Goal: Answer question/provide support: Share knowledge or assist other users

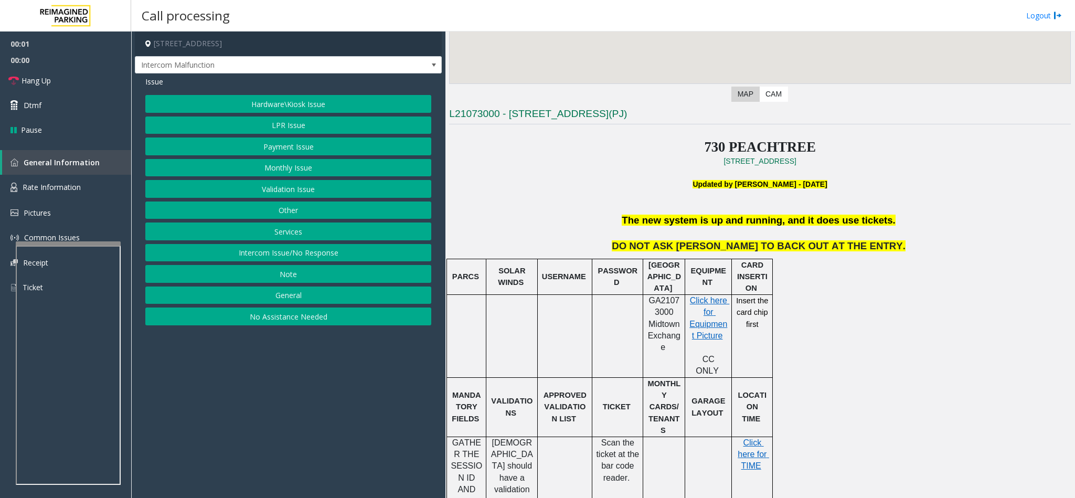
scroll to position [315, 0]
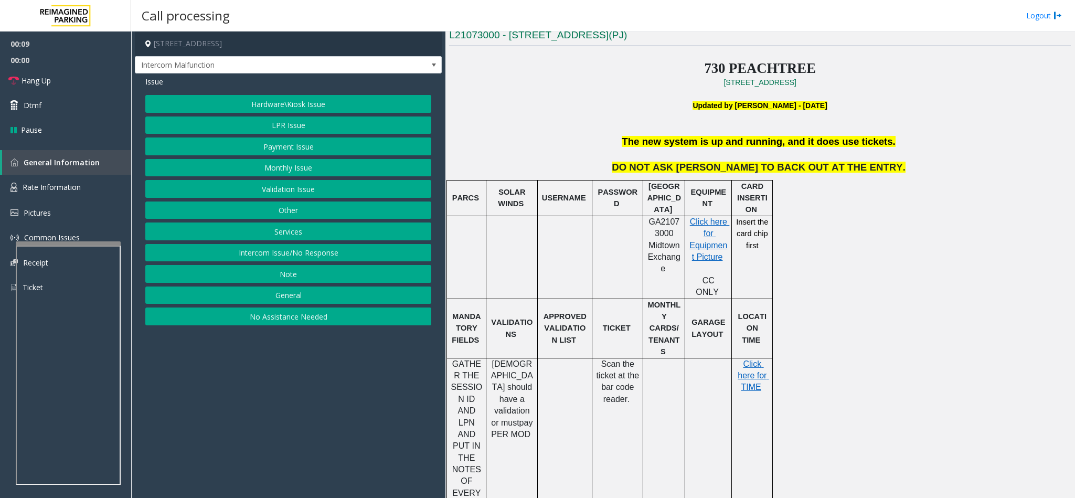
click at [301, 235] on button "Services" at bounding box center [288, 232] width 286 height 18
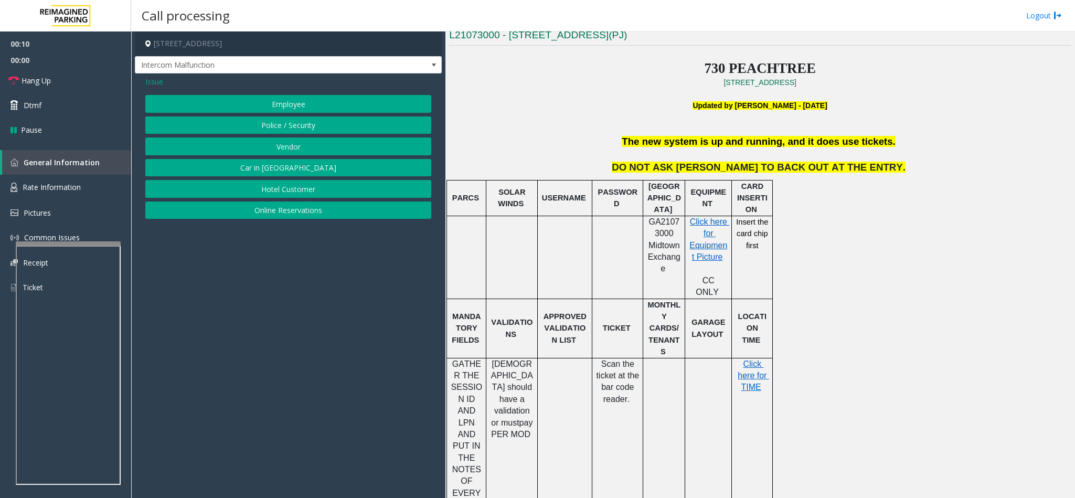
click at [292, 210] on button "Online Reservations" at bounding box center [288, 211] width 286 height 18
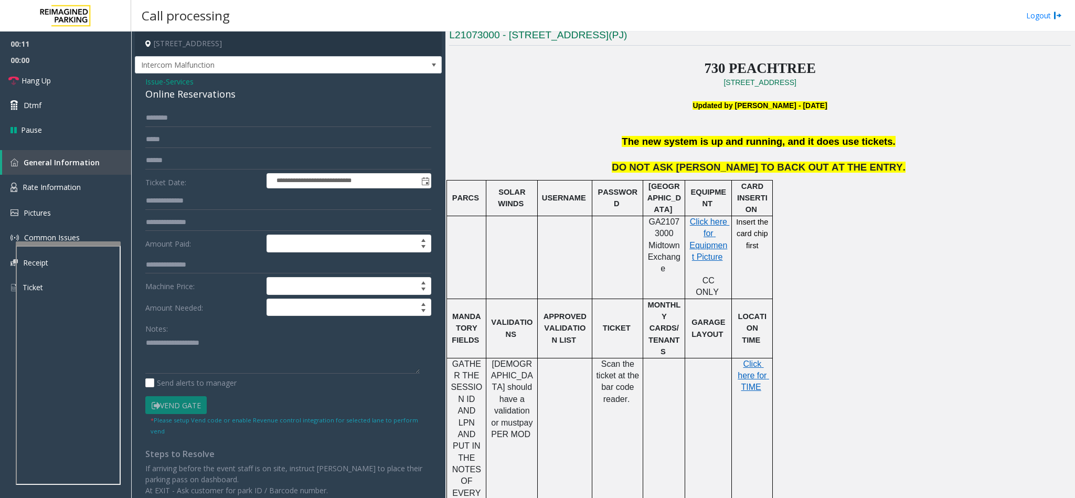
click at [168, 91] on div "Online Reservations" at bounding box center [288, 94] width 286 height 14
click at [145, 342] on textarea at bounding box center [282, 353] width 274 height 39
click at [261, 345] on textarea at bounding box center [282, 353] width 274 height 39
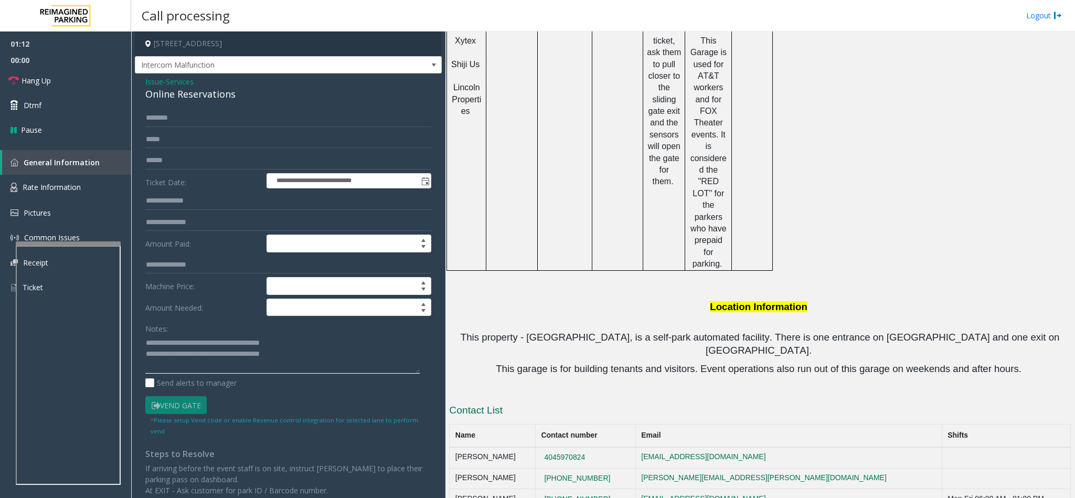
scroll to position [1031, 0]
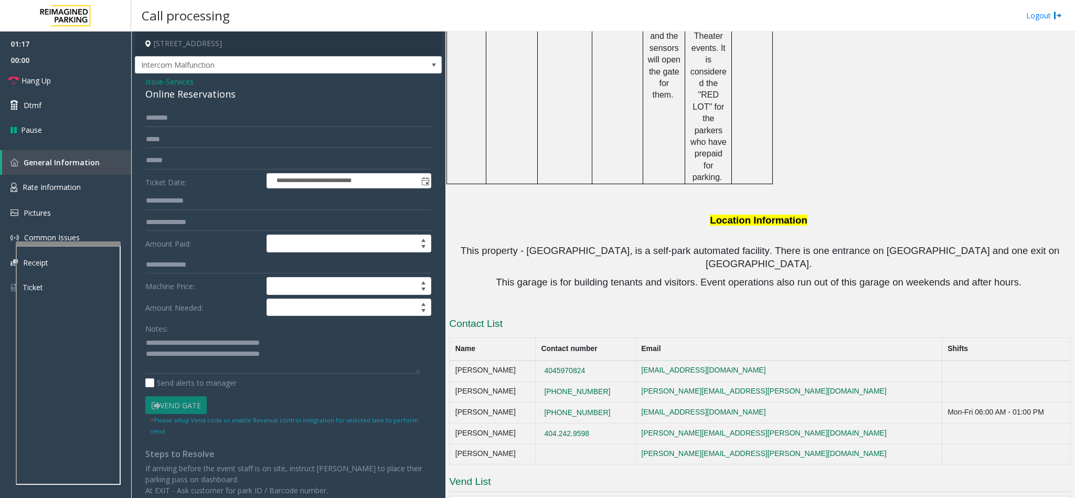
drag, startPoint x: 619, startPoint y: 287, endPoint x: 542, endPoint y: 287, distance: 77.1
click at [542, 382] on tr "Justin Dukes (470)371-3297 justin.dukes@reimaginedparking.com" at bounding box center [760, 392] width 621 height 21
copy tr "(470)371-3297"
drag, startPoint x: 613, startPoint y: 265, endPoint x: 594, endPoint y: 266, distance: 19.4
click at [594, 361] on td "4045970824" at bounding box center [585, 371] width 100 height 21
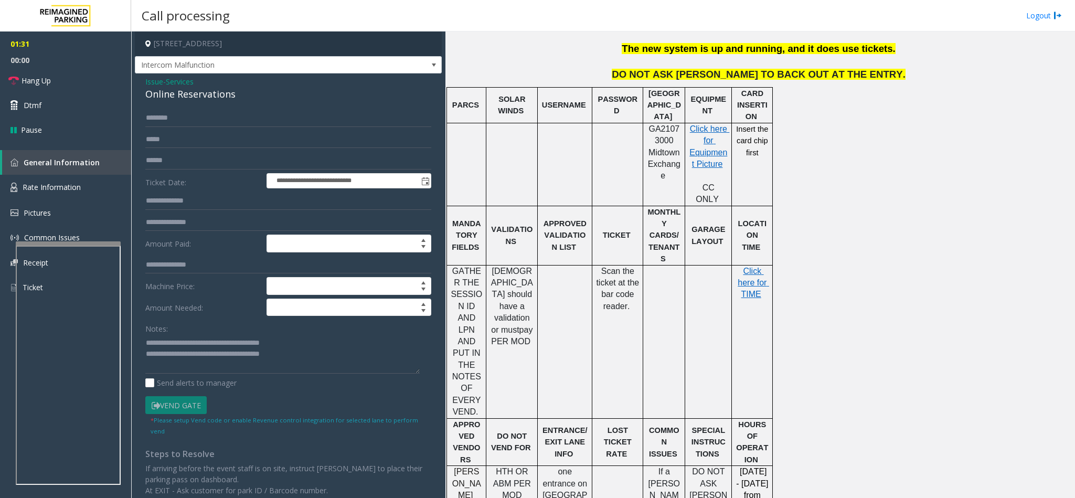
scroll to position [401, 0]
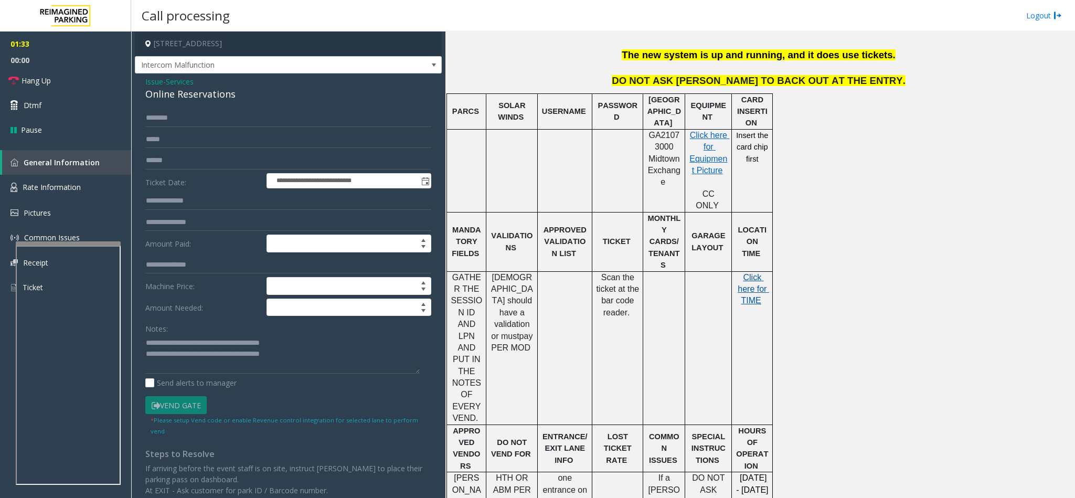
click at [752, 273] on span "Click here for TIME" at bounding box center [753, 289] width 31 height 33
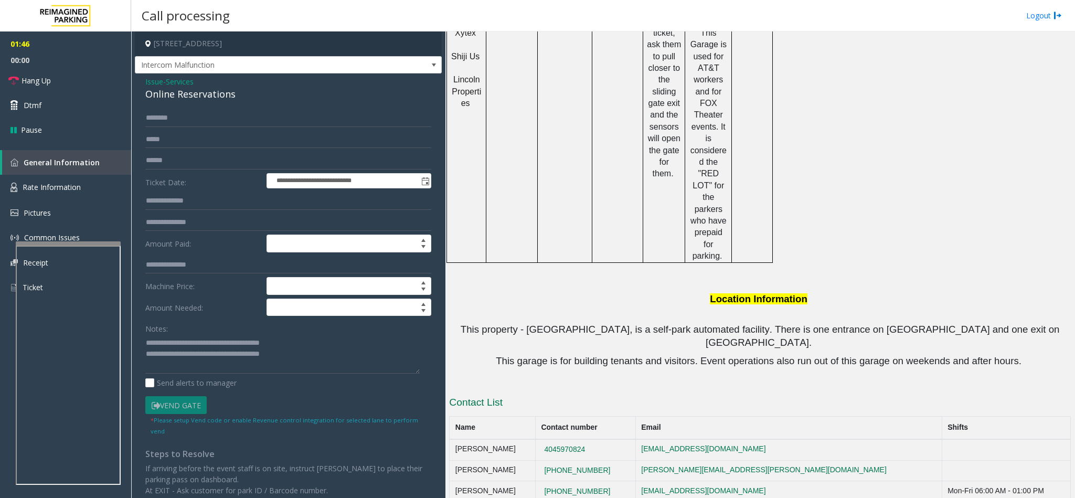
scroll to position [1031, 0]
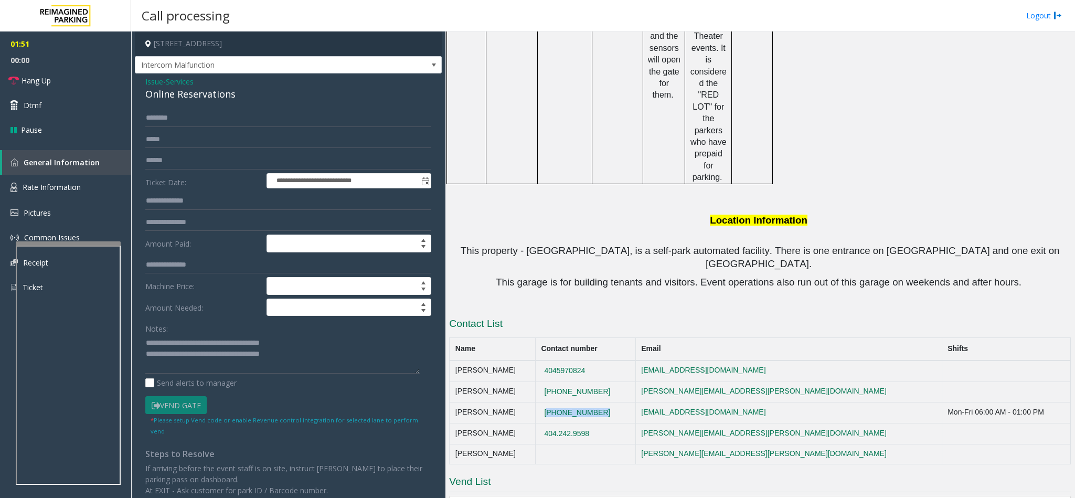
copy button "(404)241-5195"
drag, startPoint x: 629, startPoint y: 311, endPoint x: 553, endPoint y: 309, distance: 76.1
click at [553, 403] on td "(404)241-5195" at bounding box center [585, 413] width 100 height 21
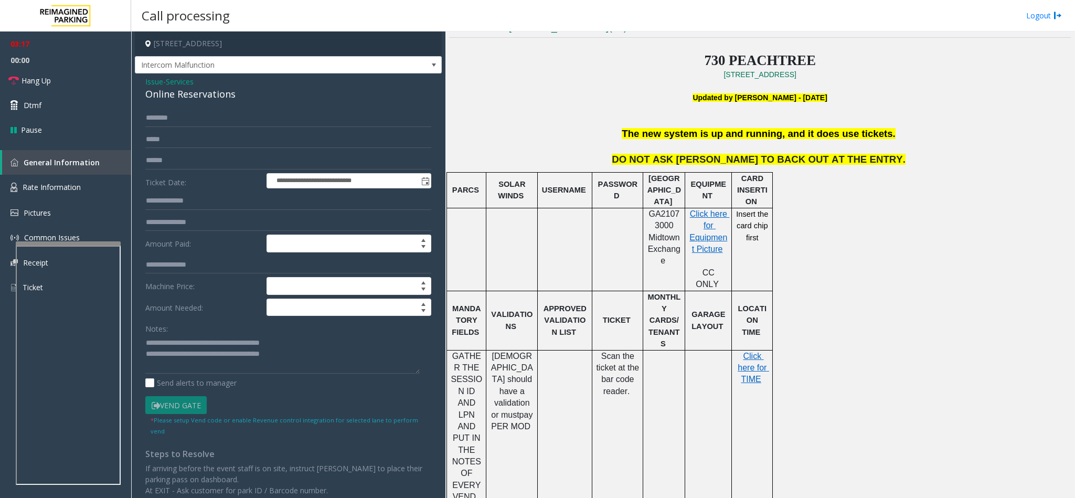
scroll to position [401, 0]
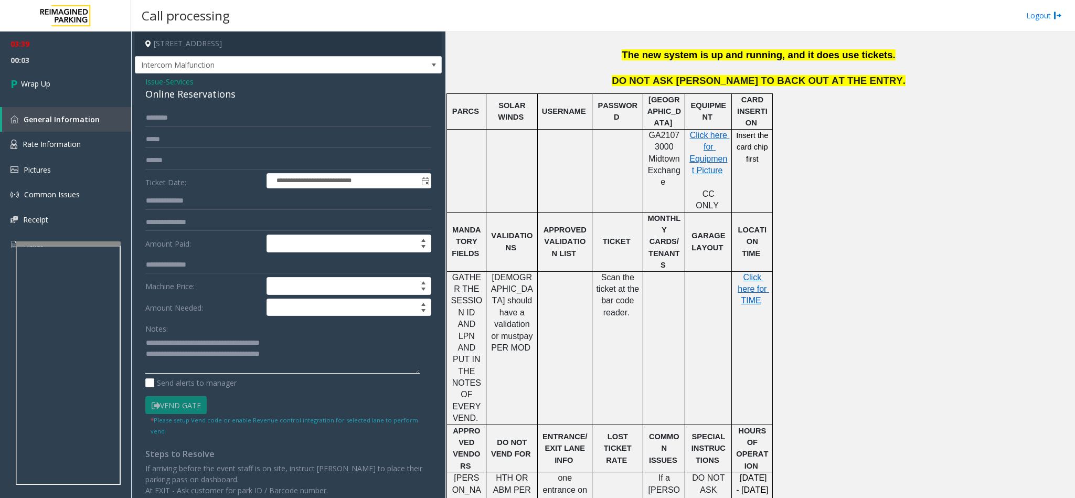
click at [298, 364] on textarea at bounding box center [282, 353] width 274 height 39
type textarea "**********"
click at [62, 96] on link "Wrap Up" at bounding box center [65, 83] width 131 height 31
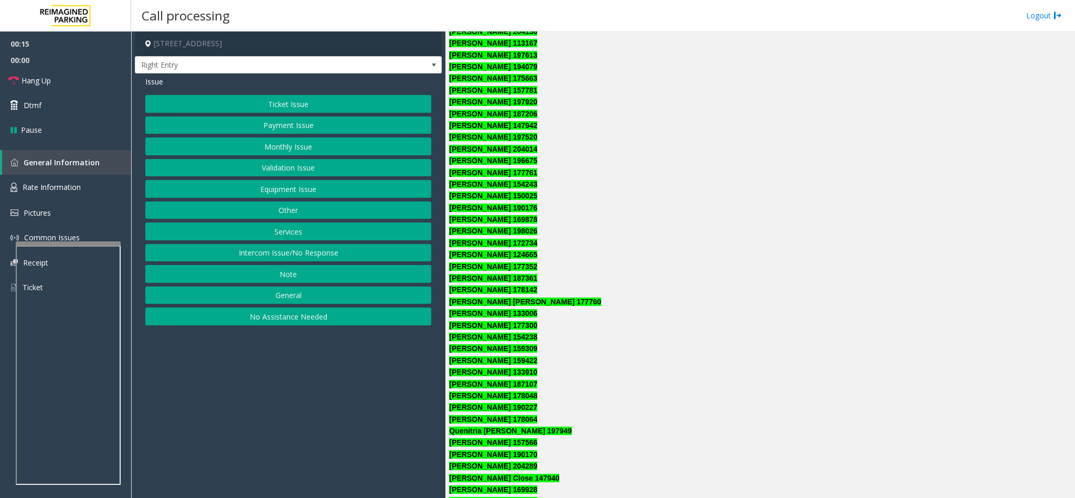
scroll to position [551, 0]
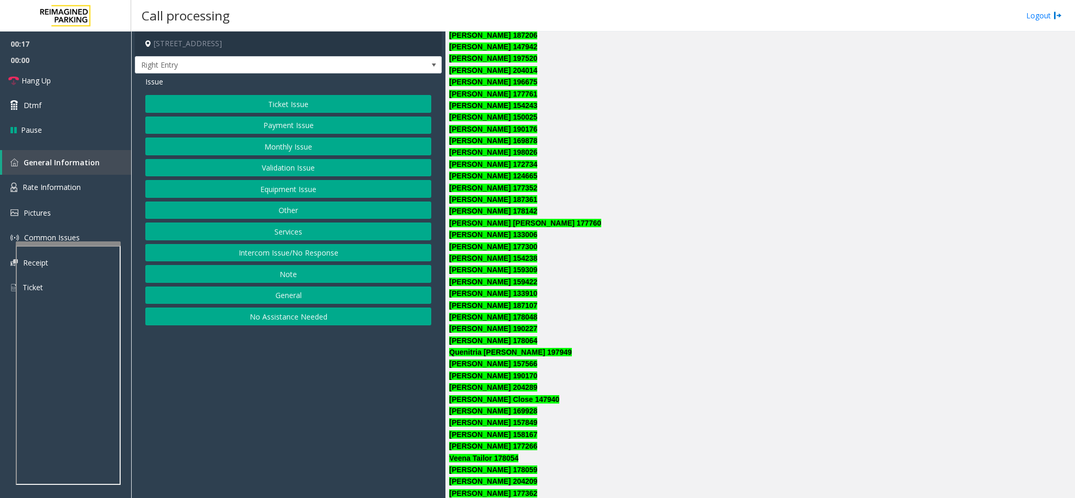
click at [287, 325] on button "No Assistance Needed" at bounding box center [288, 317] width 286 height 18
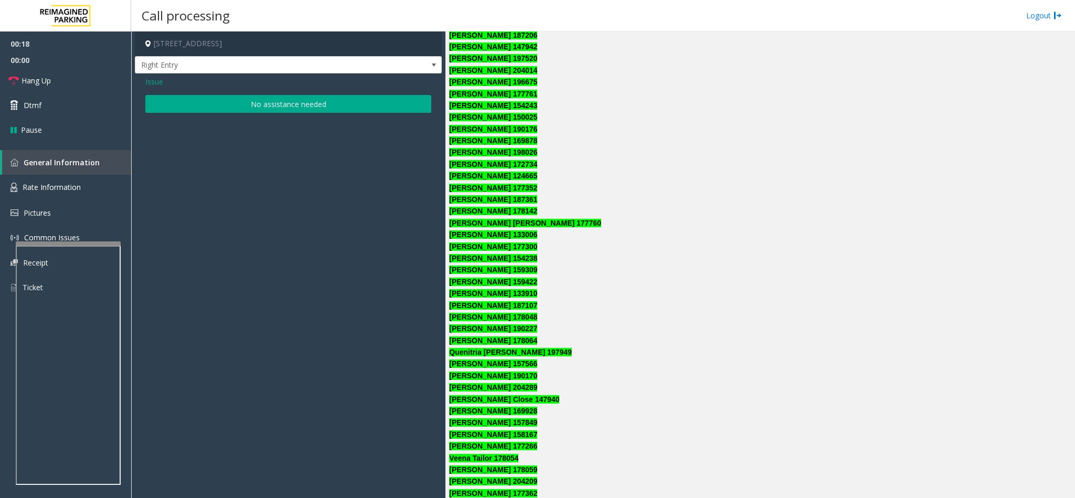
click at [219, 107] on button "No assistance needed" at bounding box center [288, 104] width 286 height 18
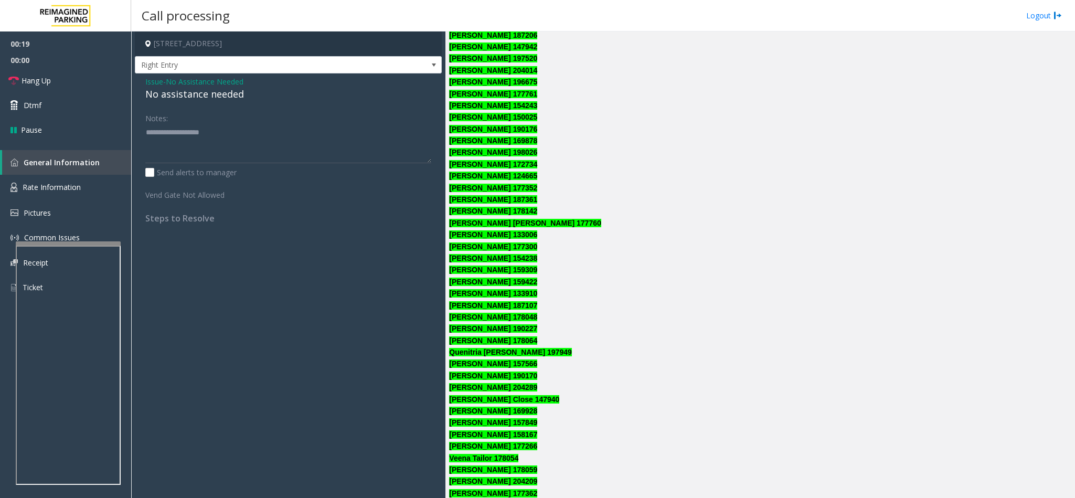
click at [199, 98] on div "No assistance needed" at bounding box center [288, 94] width 286 height 14
click at [200, 96] on div "No assistance needed" at bounding box center [288, 94] width 286 height 14
drag, startPoint x: 213, startPoint y: 93, endPoint x: 222, endPoint y: 131, distance: 38.9
click at [222, 131] on div "Issue - No Assistance Needed No assistance needed Notes: Send alerts to manager…" at bounding box center [288, 153] width 307 height 161
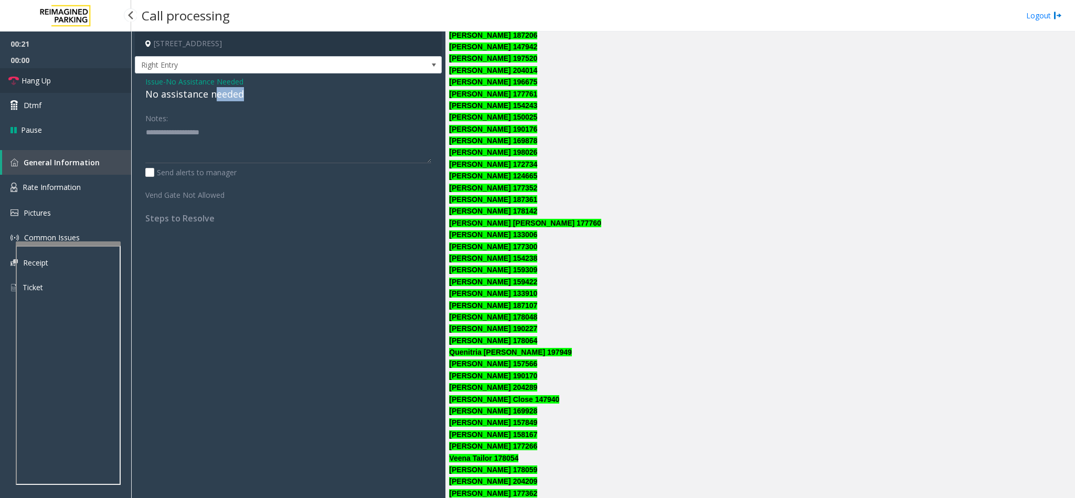
click at [64, 71] on link "Hang Up" at bounding box center [65, 80] width 131 height 25
click at [213, 90] on div "No assistance needed" at bounding box center [288, 94] width 286 height 14
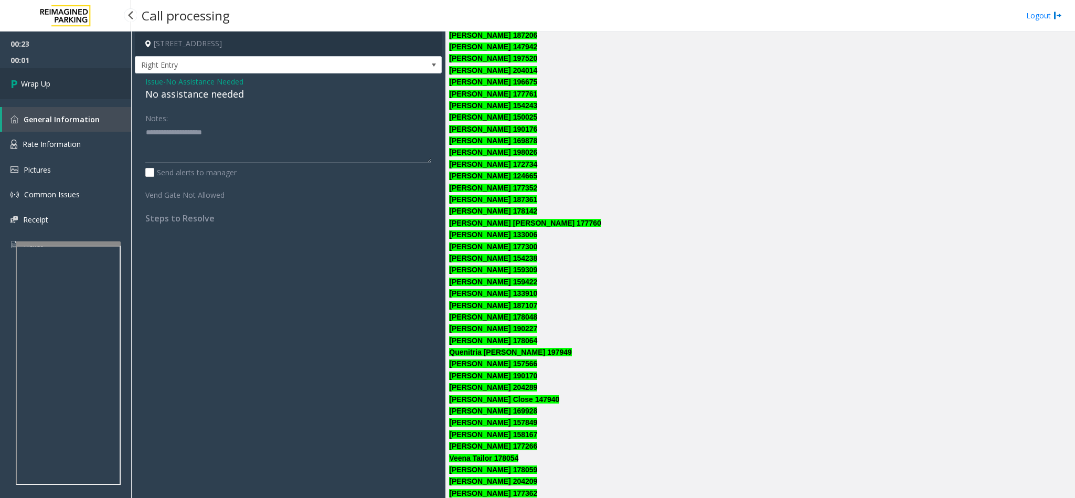
type textarea "**********"
click at [57, 87] on link "Wrap Up" at bounding box center [65, 83] width 131 height 31
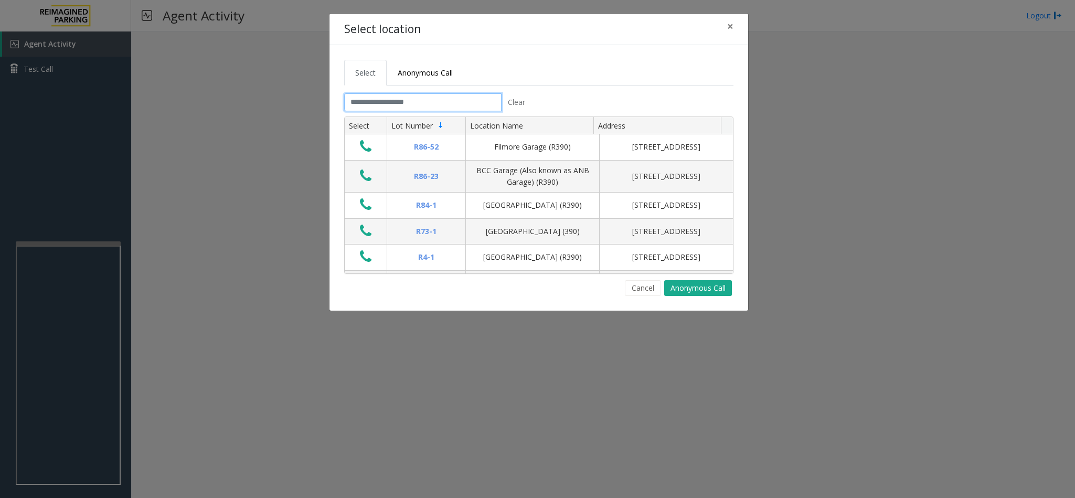
click at [408, 101] on input "text" at bounding box center [422, 102] width 157 height 18
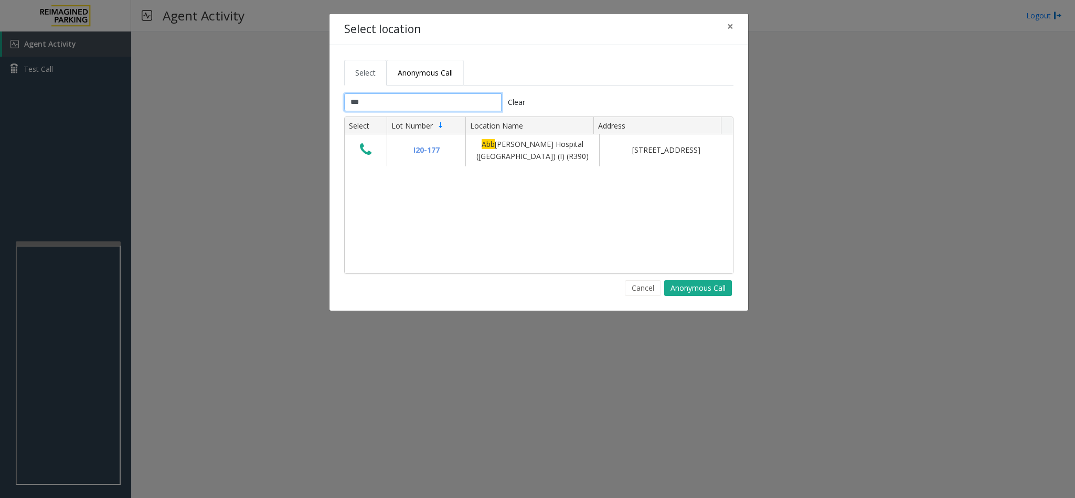
type input "***"
click at [420, 79] on link "Anonymous Call" at bounding box center [425, 73] width 77 height 26
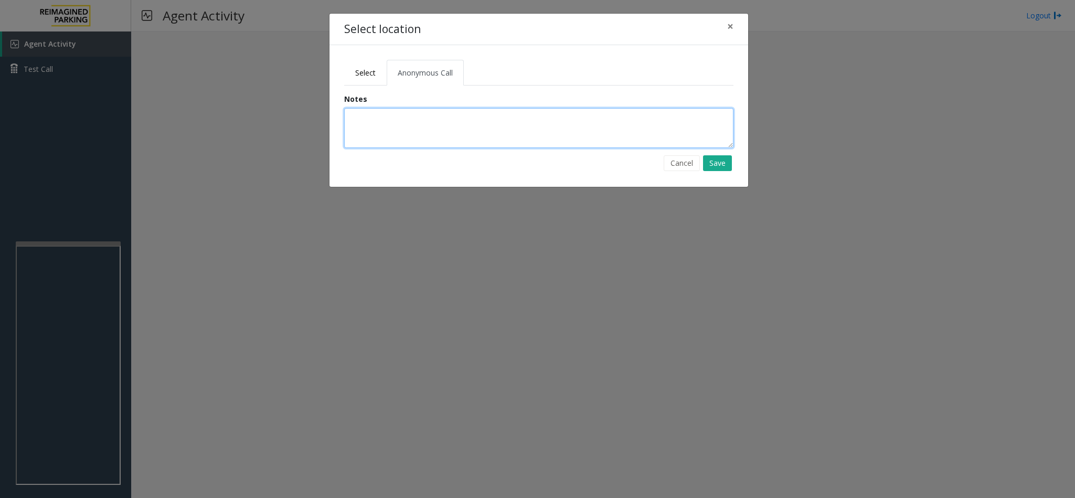
drag, startPoint x: 356, startPoint y: 130, endPoint x: 364, endPoint y: 129, distance: 7.9
click at [357, 130] on textarea at bounding box center [538, 128] width 389 height 40
type textarea "**********"
click at [714, 168] on button "Save" at bounding box center [717, 163] width 29 height 16
click at [369, 79] on link "Select" at bounding box center [365, 73] width 43 height 26
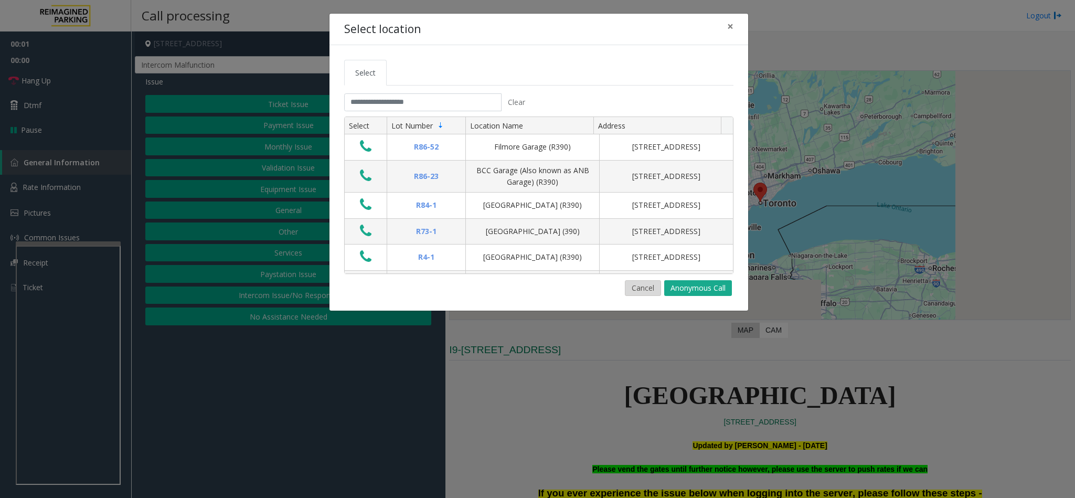
click at [635, 295] on button "Cancel" at bounding box center [643, 288] width 36 height 16
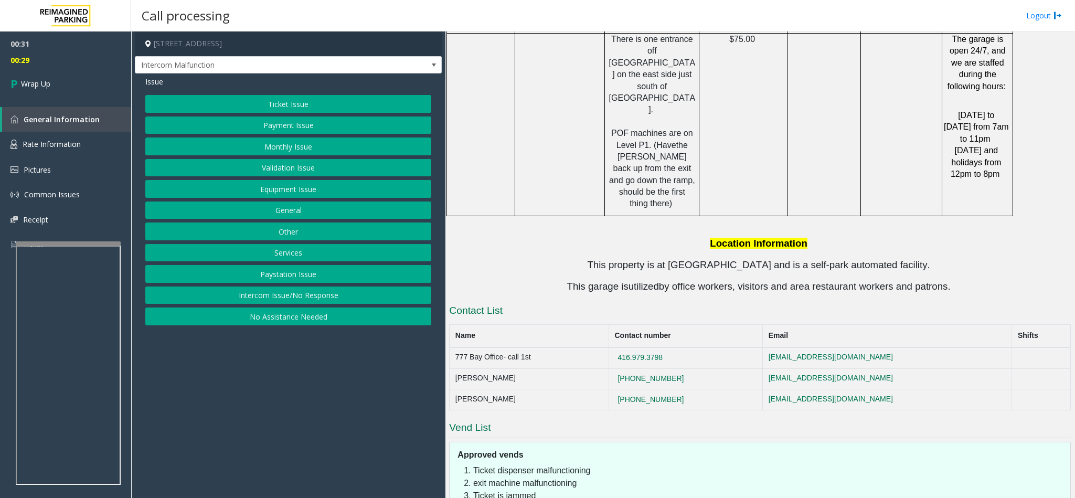
scroll to position [2096, 0]
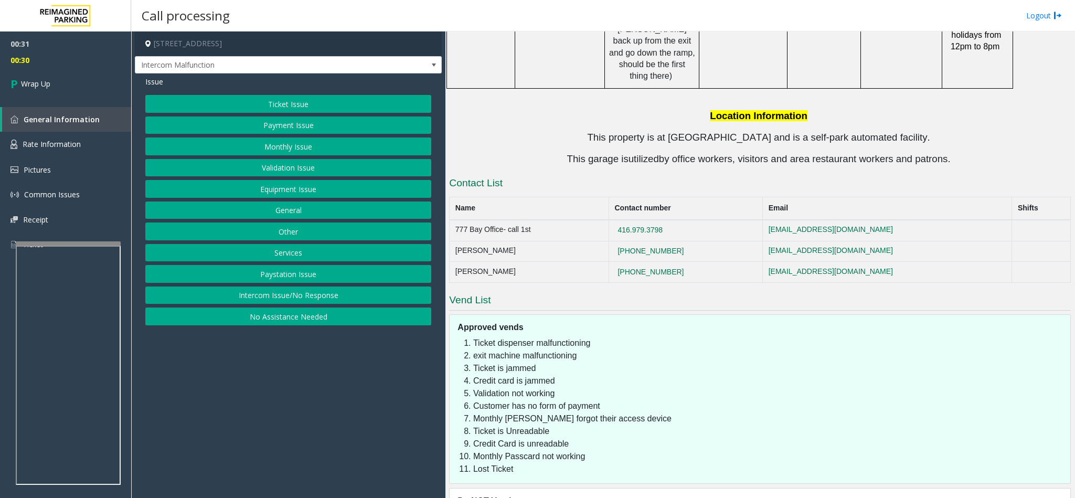
click at [310, 194] on button "Equipment Issue" at bounding box center [288, 189] width 286 height 18
click at [309, 194] on button "Gate / Door Won't Open" at bounding box center [288, 189] width 286 height 18
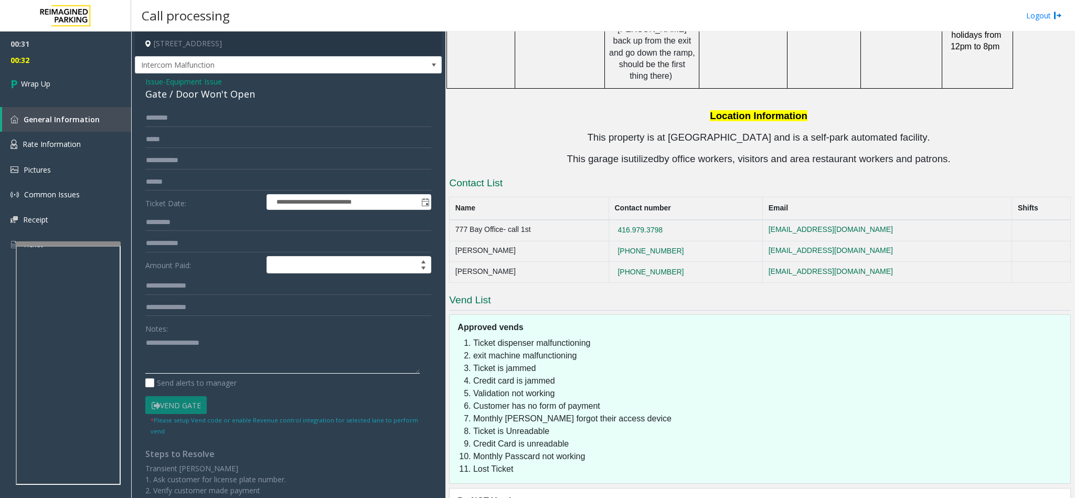
click at [249, 363] on textarea at bounding box center [282, 353] width 274 height 39
type textarea "**********"
click at [76, 91] on link "Wrap Up" at bounding box center [65, 83] width 131 height 31
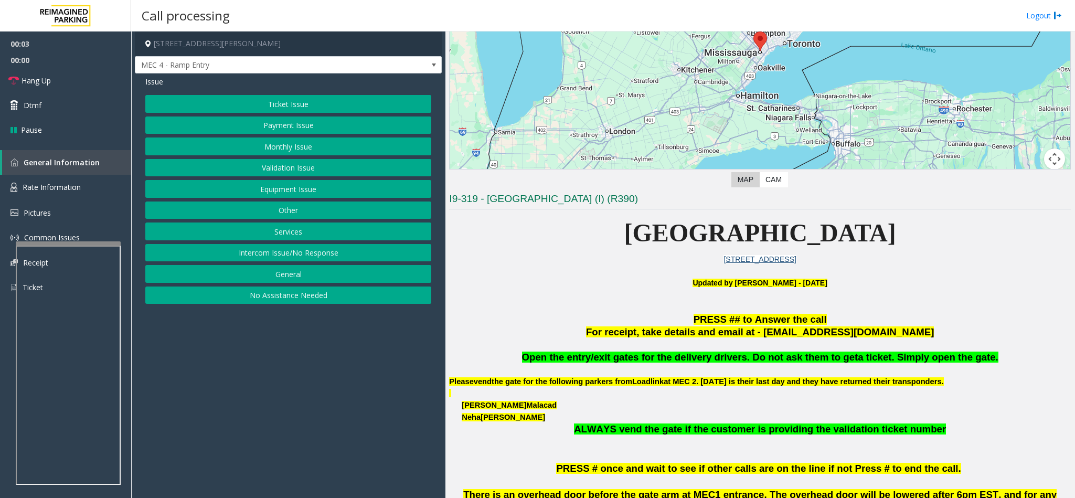
scroll to position [157, 0]
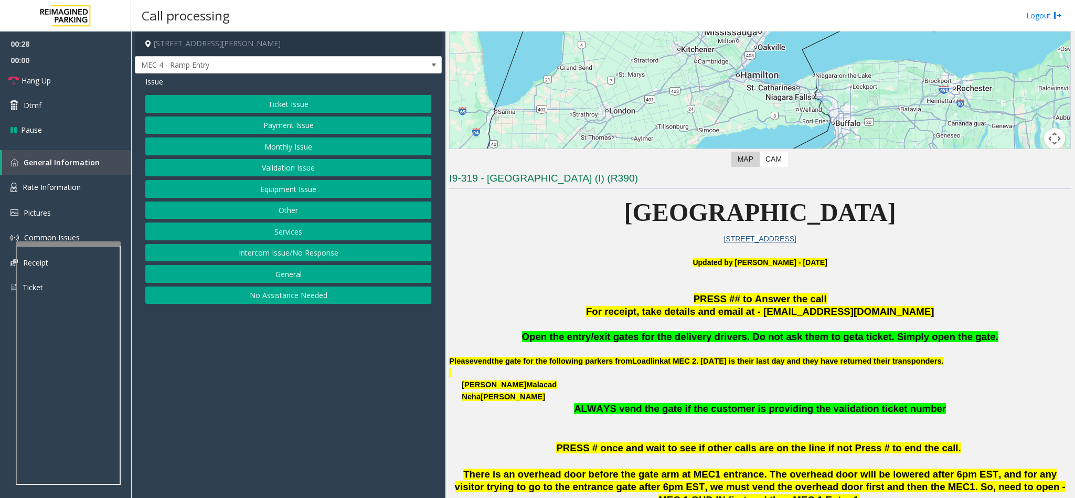
drag, startPoint x: 274, startPoint y: 145, endPoint x: 285, endPoint y: 134, distance: 15.6
click at [277, 136] on div "Ticket Issue Payment Issue Monthly Issue Validation Issue Equipment Issue Other…" at bounding box center [288, 199] width 286 height 209
click at [280, 150] on button "Monthly Issue" at bounding box center [288, 146] width 286 height 18
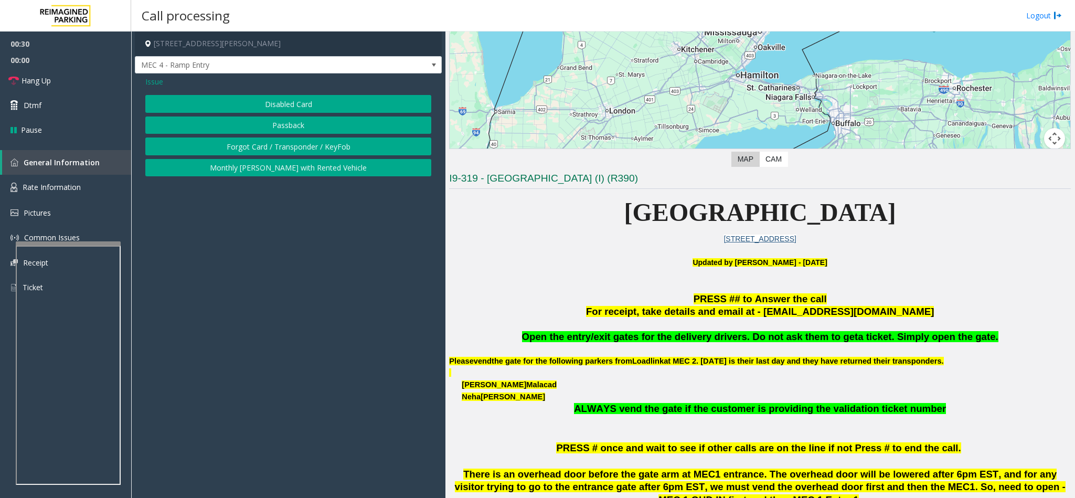
click at [262, 98] on button "Disabled Card" at bounding box center [288, 104] width 286 height 18
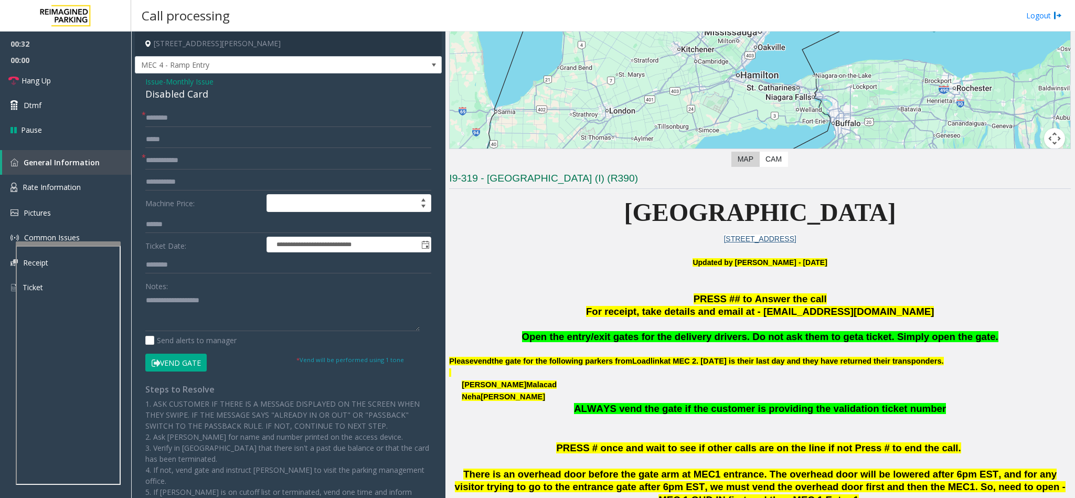
click at [169, 98] on div "Disabled Card" at bounding box center [288, 94] width 286 height 14
click at [145, 299] on textarea at bounding box center [282, 311] width 274 height 39
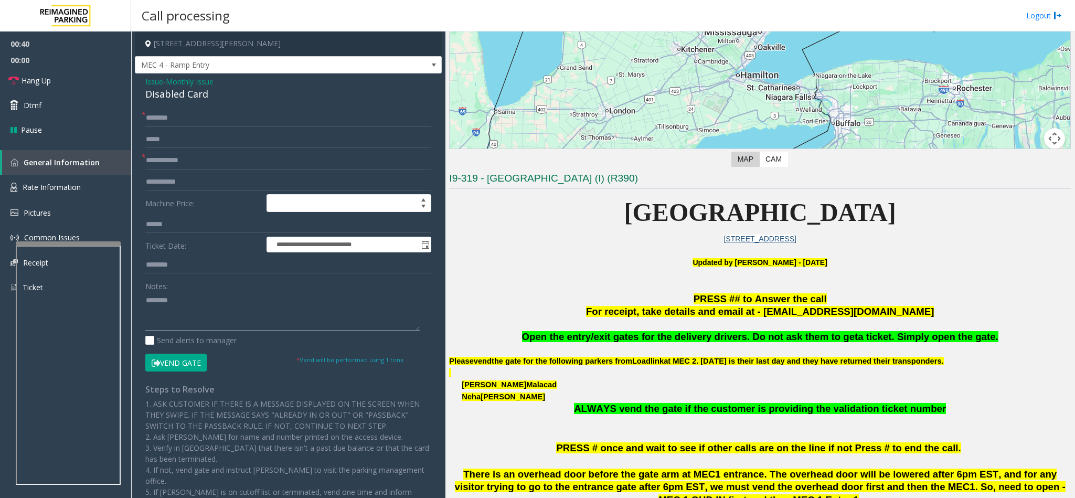
type textarea "*******"
click at [161, 86] on span "Issue" at bounding box center [154, 81] width 18 height 11
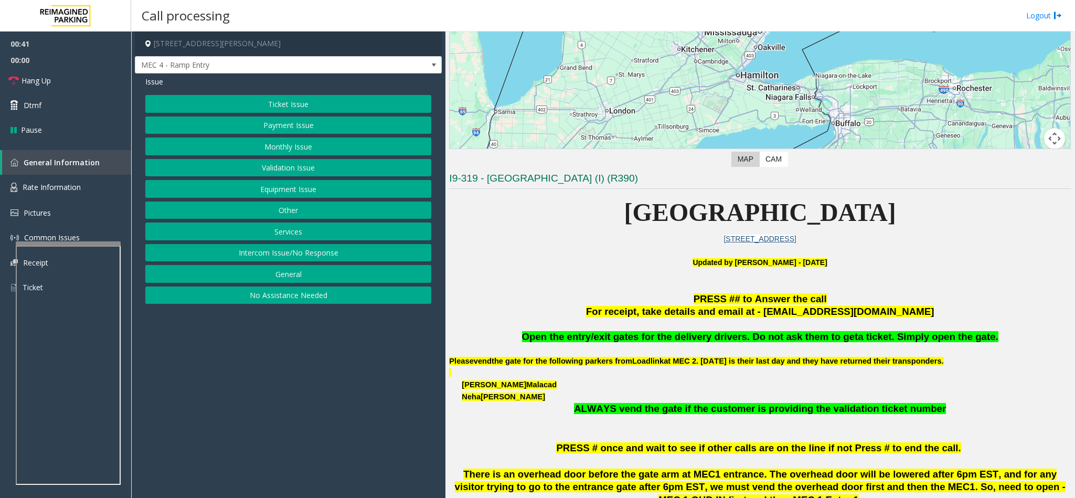
click at [285, 140] on button "Monthly Issue" at bounding box center [288, 146] width 286 height 18
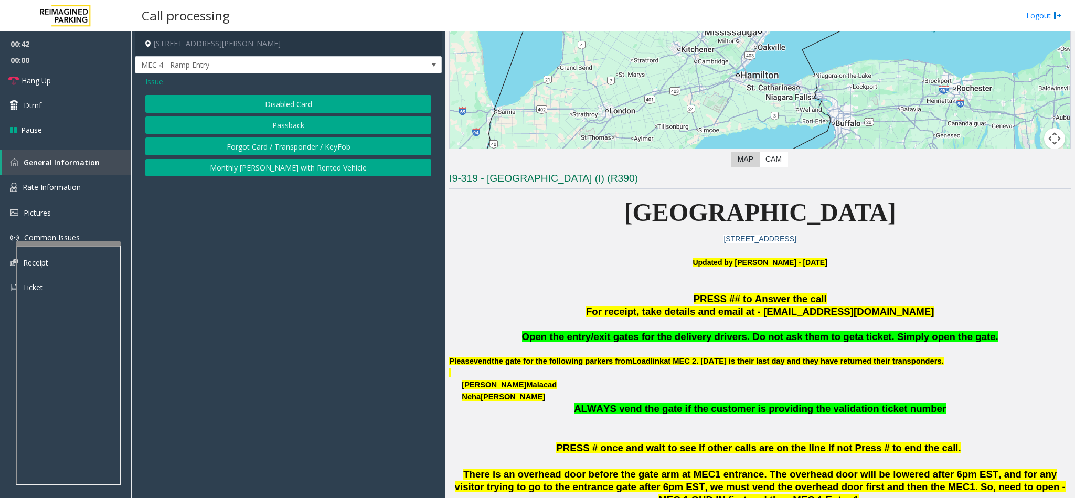
drag, startPoint x: 250, startPoint y: 107, endPoint x: 245, endPoint y: 106, distance: 5.9
click at [250, 106] on button "Disabled Card" at bounding box center [288, 104] width 286 height 18
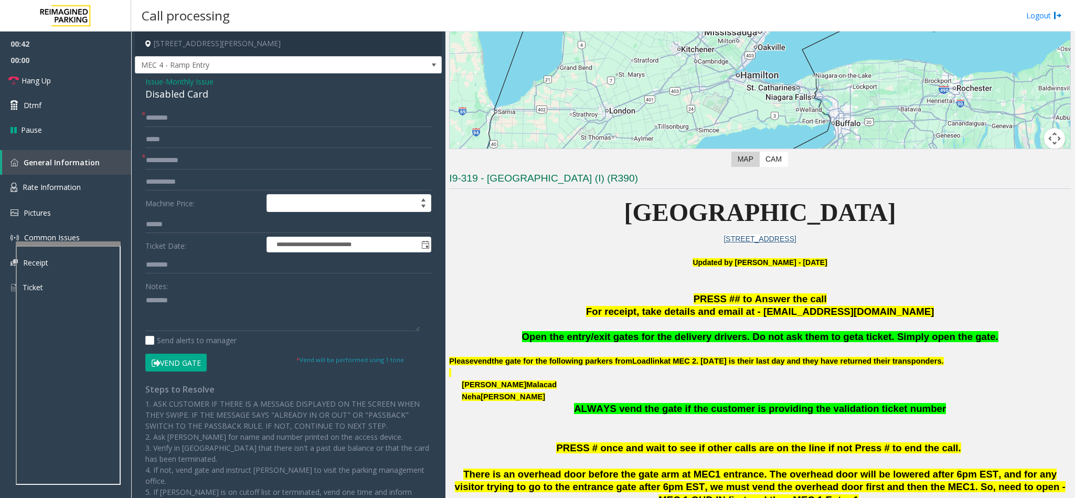
click at [161, 93] on div "Disabled Card" at bounding box center [288, 94] width 286 height 14
click at [228, 305] on textarea at bounding box center [282, 311] width 274 height 39
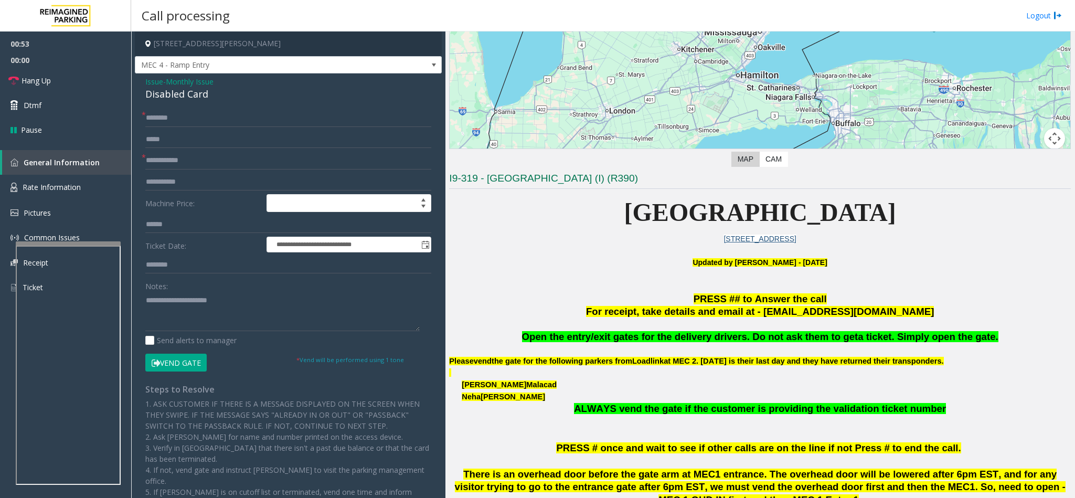
click at [161, 363] on button "Vend Gate" at bounding box center [175, 363] width 61 height 18
click at [227, 301] on textarea at bounding box center [282, 311] width 274 height 39
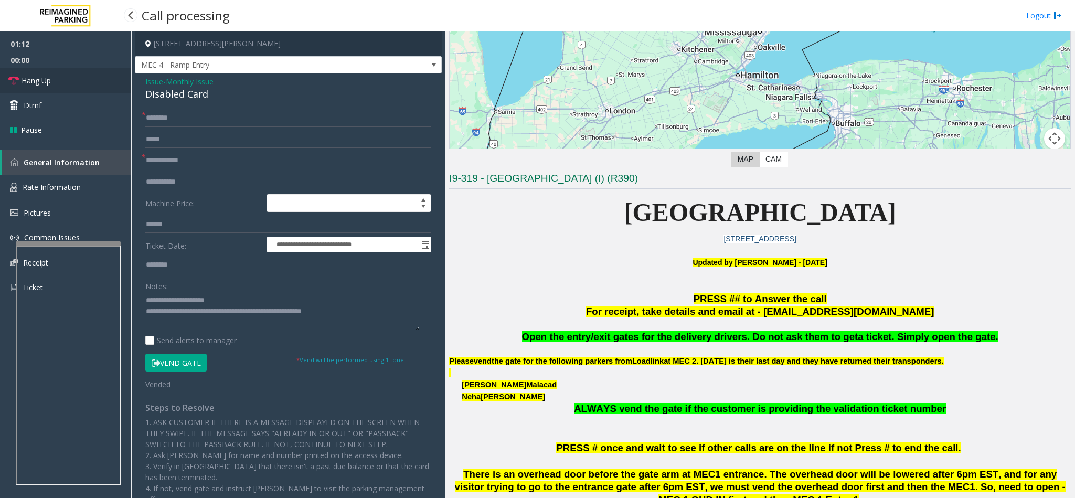
type textarea "**********"
click at [67, 77] on link "Hang Up" at bounding box center [65, 80] width 131 height 25
click at [149, 112] on input "text" at bounding box center [288, 118] width 286 height 18
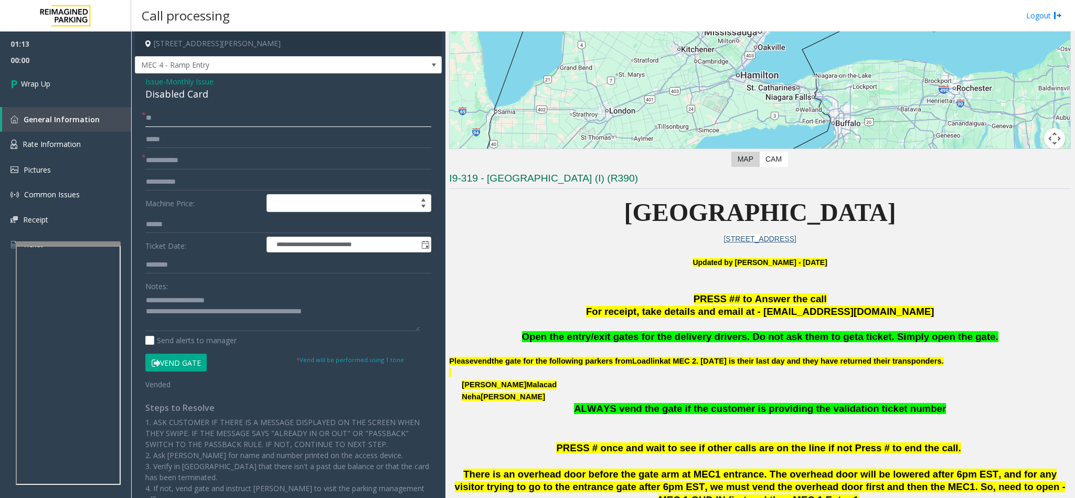
type input "**"
click at [372, 315] on textarea at bounding box center [282, 311] width 274 height 39
type textarea "**********"
click at [58, 81] on link "Wrap Up" at bounding box center [65, 83] width 131 height 31
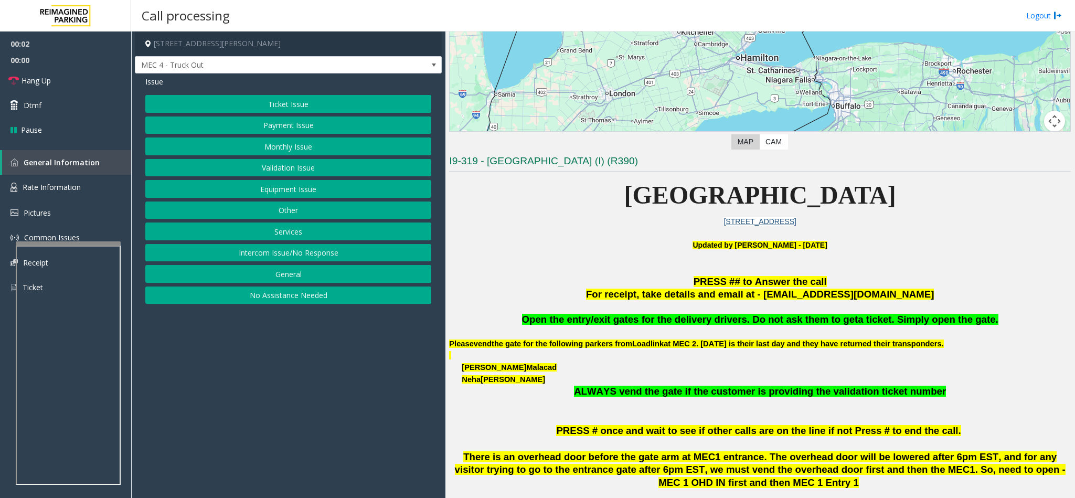
scroll to position [236, 0]
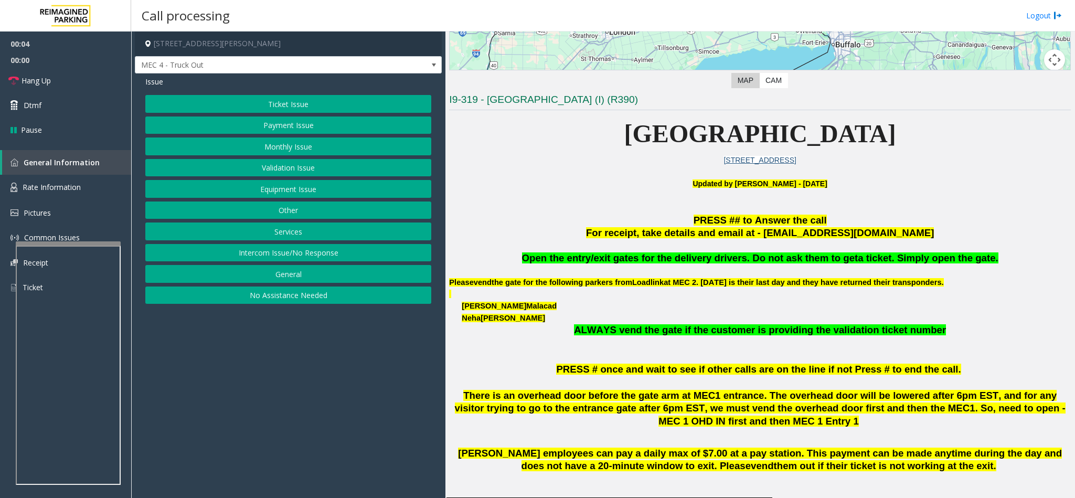
click at [297, 236] on button "Services" at bounding box center [288, 232] width 286 height 18
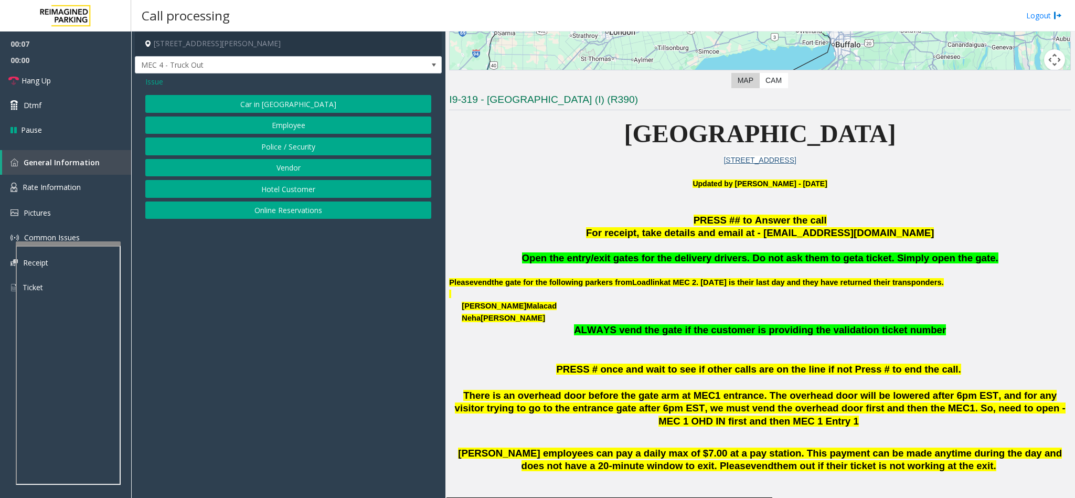
click at [298, 173] on button "Vendor" at bounding box center [288, 168] width 286 height 18
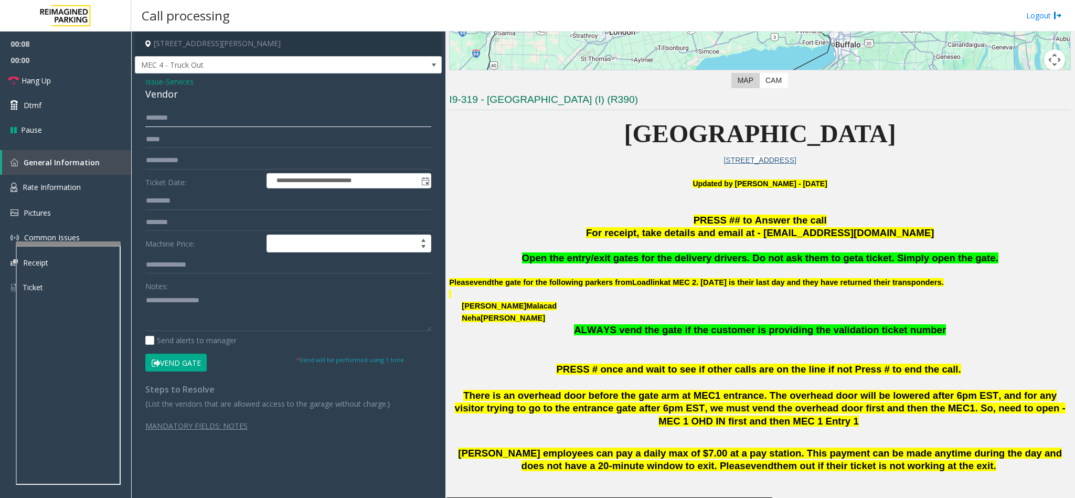
click at [179, 115] on input "text" at bounding box center [288, 118] width 286 height 18
type input "****"
click at [175, 367] on button "Vend Gate" at bounding box center [175, 363] width 61 height 18
click at [664, 260] on span "Open the entry/exit gates for the delivery drivers. Do not ask them to get" at bounding box center [690, 257] width 336 height 11
click at [662, 260] on span "Open the entry/exit gates for the delivery drivers. Do not ask them to get" at bounding box center [690, 257] width 336 height 11
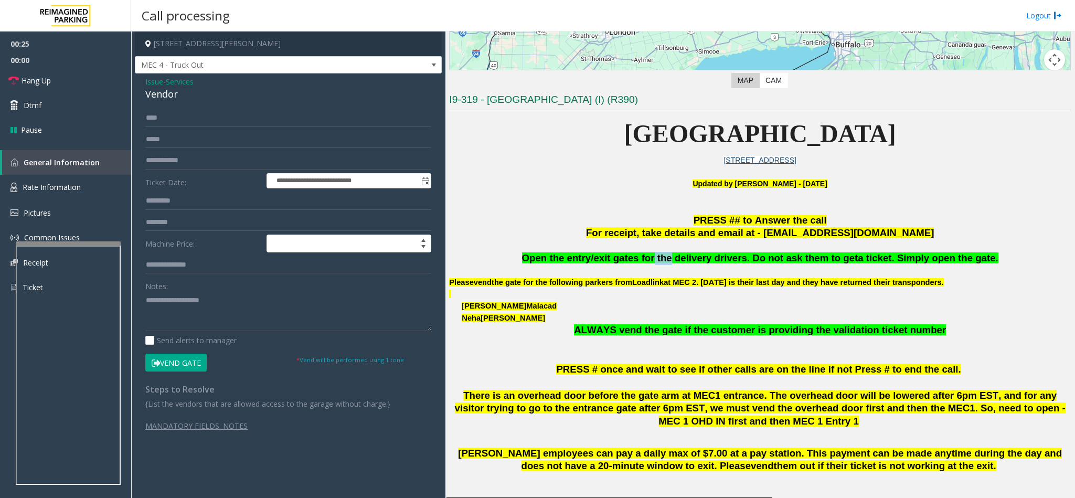
click at [662, 260] on span "Open the entry/exit gates for the delivery drivers. Do not ask them to get" at bounding box center [690, 257] width 336 height 11
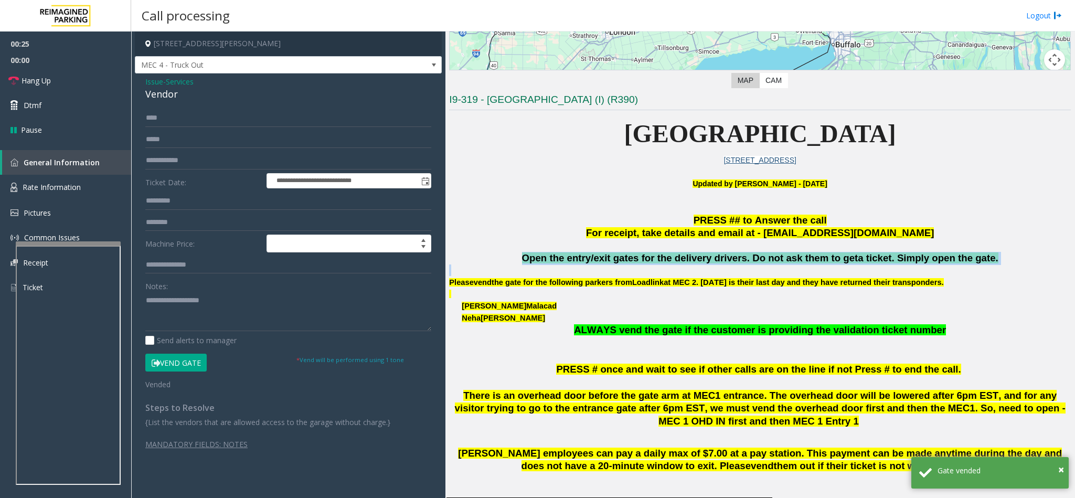
click at [662, 260] on span "Open the entry/exit gates for the delivery drivers. Do not ask them to get" at bounding box center [690, 257] width 336 height 11
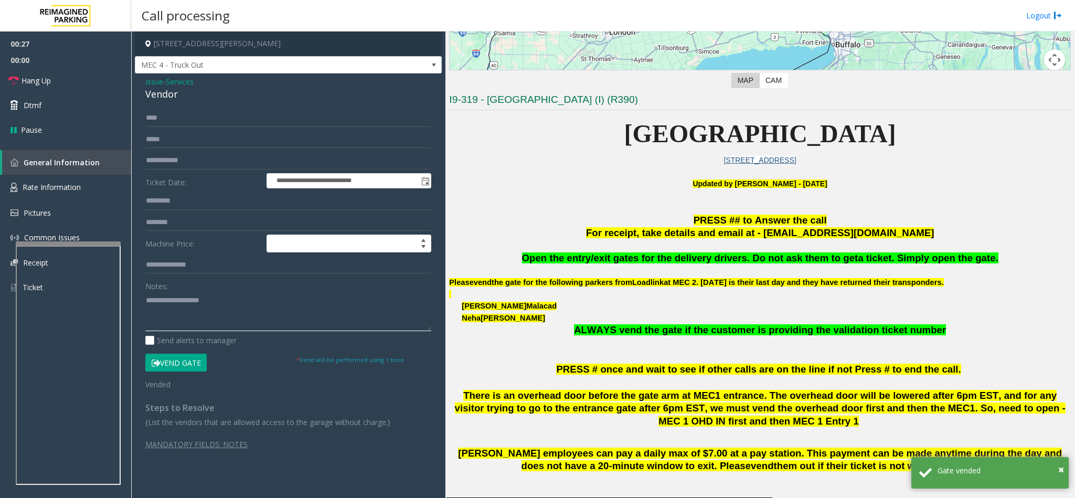
click at [237, 299] on textarea at bounding box center [288, 311] width 286 height 39
paste textarea "**********"
type textarea "**********"
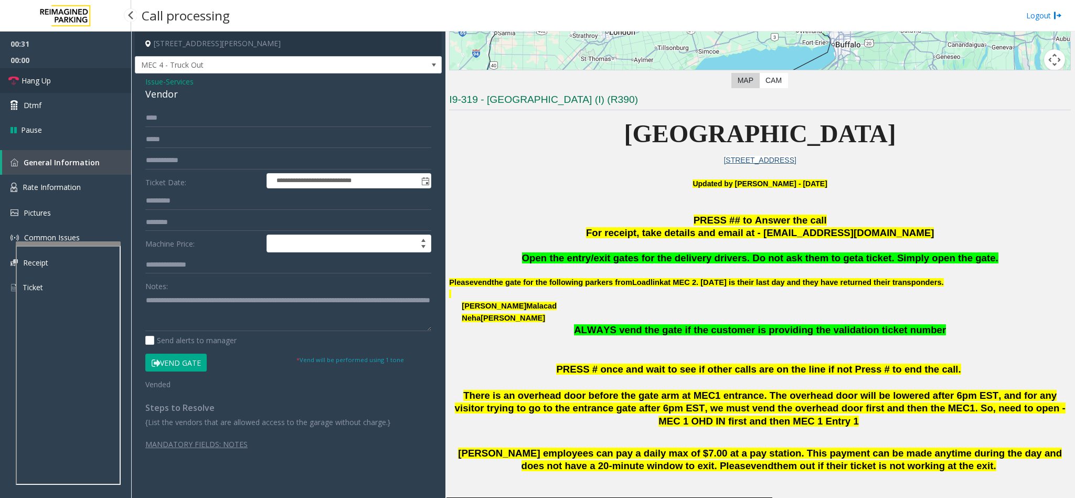
click at [108, 73] on link "Hang Up" at bounding box center [65, 80] width 131 height 25
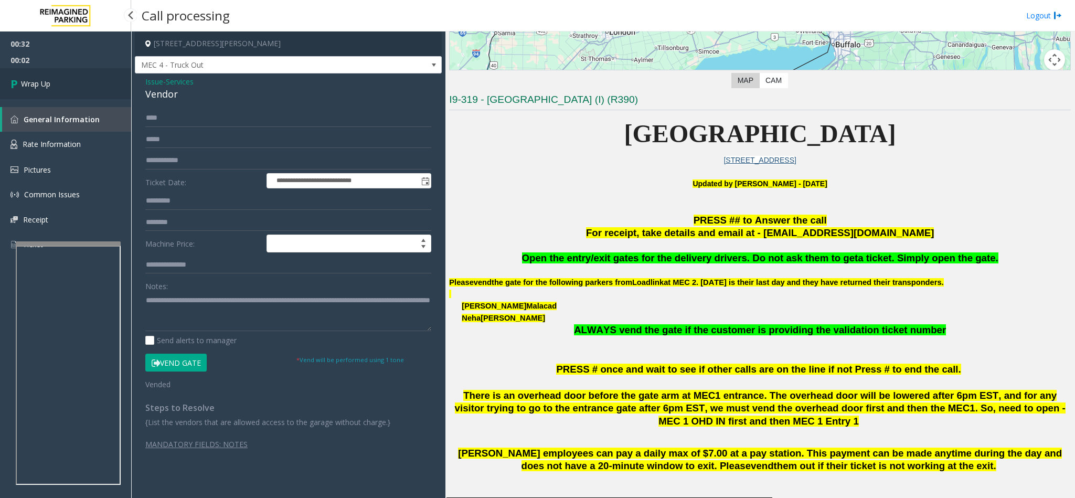
click at [80, 95] on link "Wrap Up" at bounding box center [65, 83] width 131 height 31
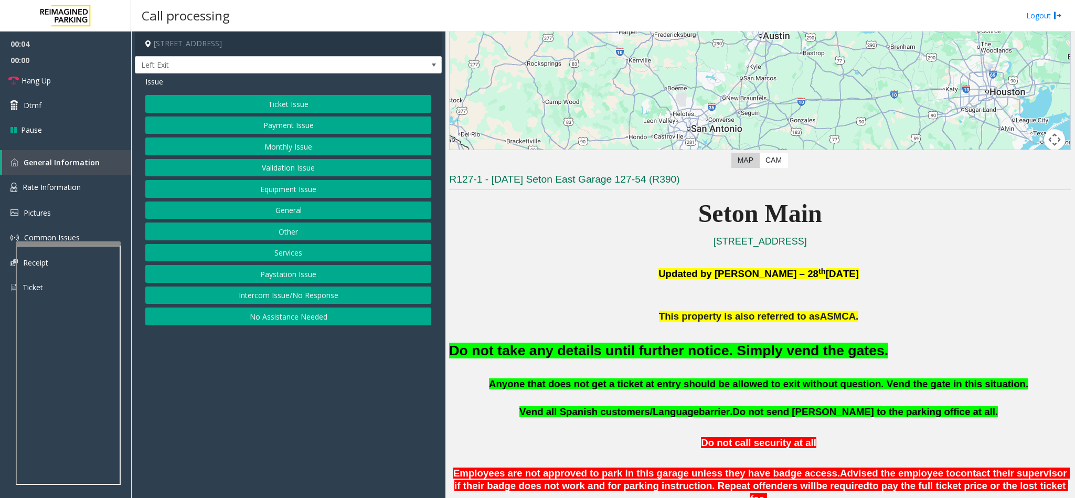
scroll to position [157, 0]
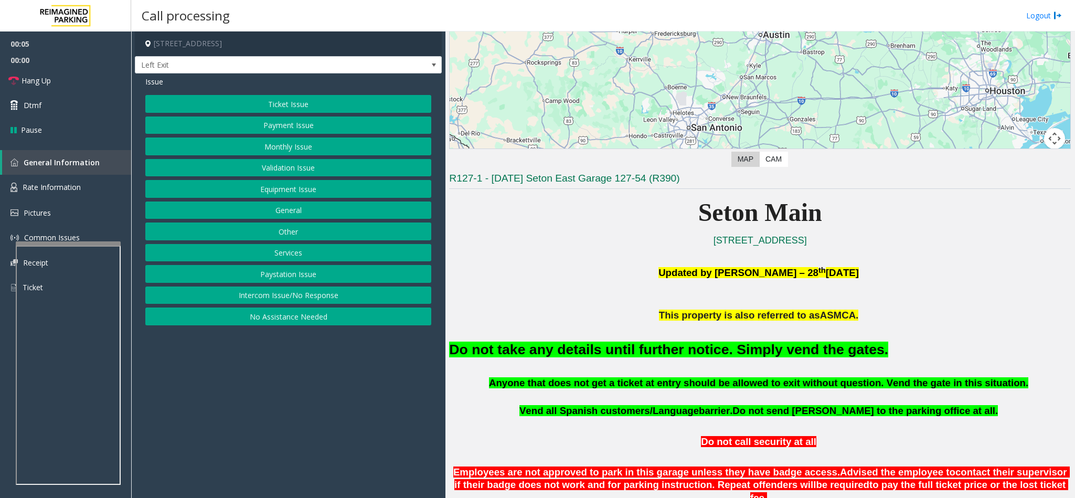
click at [298, 101] on button "Ticket Issue" at bounding box center [288, 104] width 286 height 18
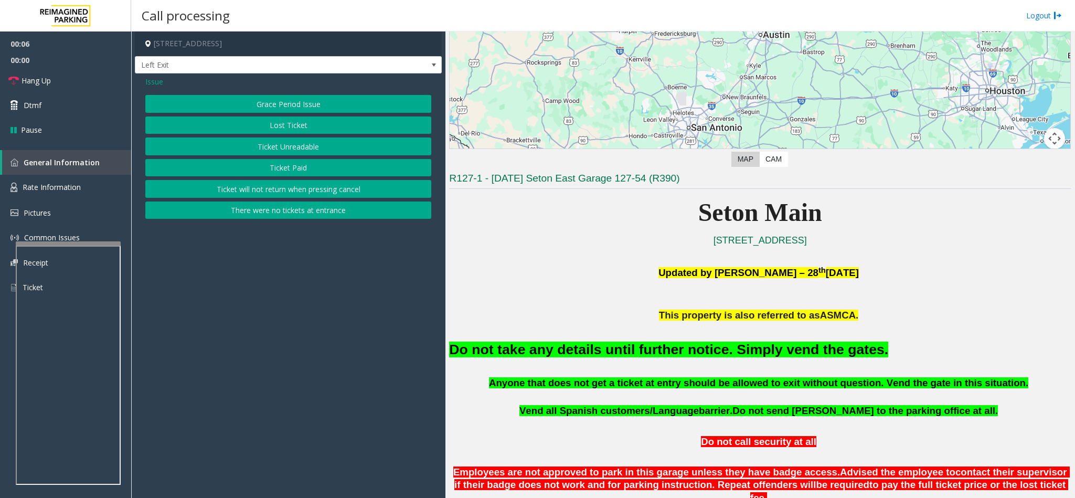
click at [303, 147] on button "Ticket Unreadable" at bounding box center [288, 146] width 286 height 18
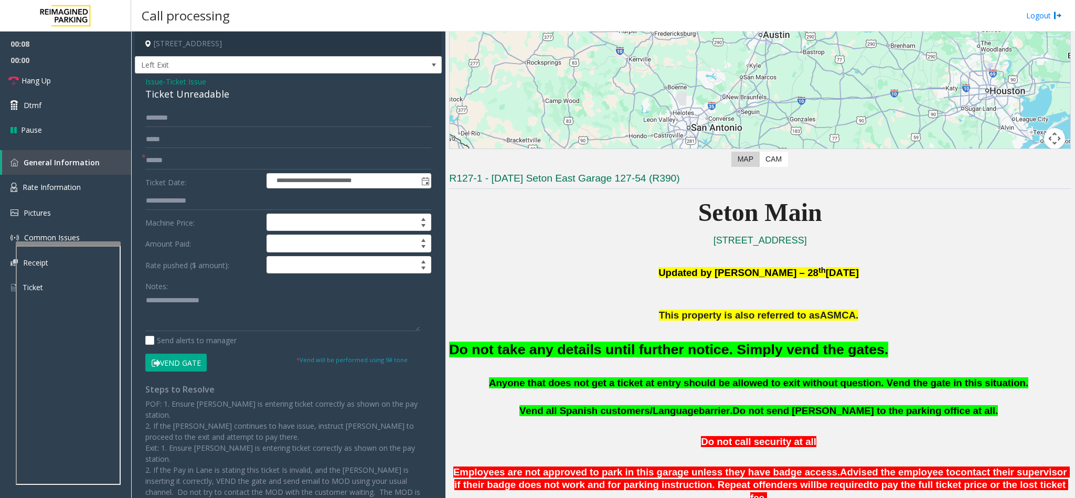
click at [166, 369] on button "Vend Gate" at bounding box center [175, 363] width 61 height 18
click at [658, 341] on div "Do not take any details until further notice. Simply vend the gates." at bounding box center [760, 349] width 622 height 54
click at [658, 342] on h2 "Do not take any details until further notice. Simply vend the gates." at bounding box center [760, 349] width 622 height 19
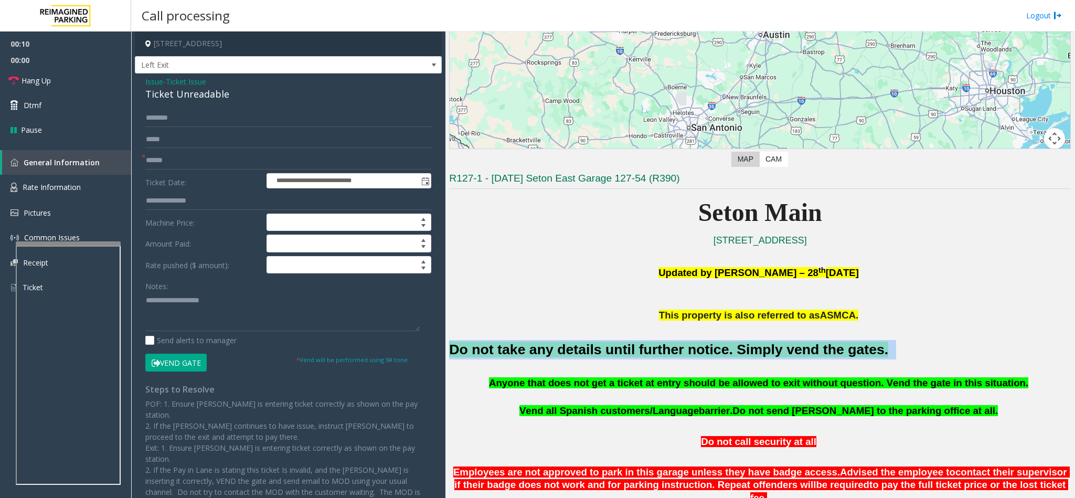
click at [658, 342] on h2 "Do not take any details until further notice. Simply vend the gates." at bounding box center [760, 349] width 622 height 19
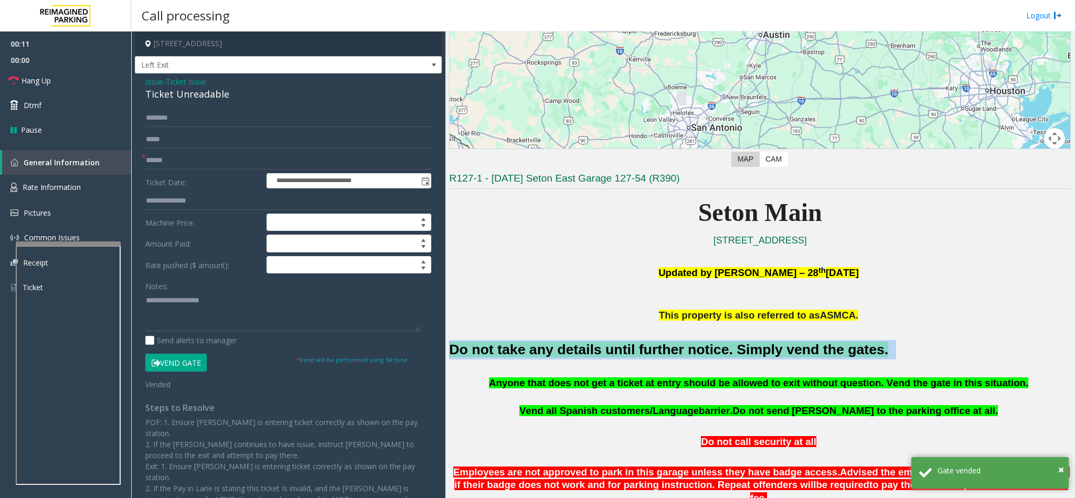
click at [658, 342] on h2 "Do not take any details until further notice. Simply vend the gates." at bounding box center [760, 349] width 622 height 19
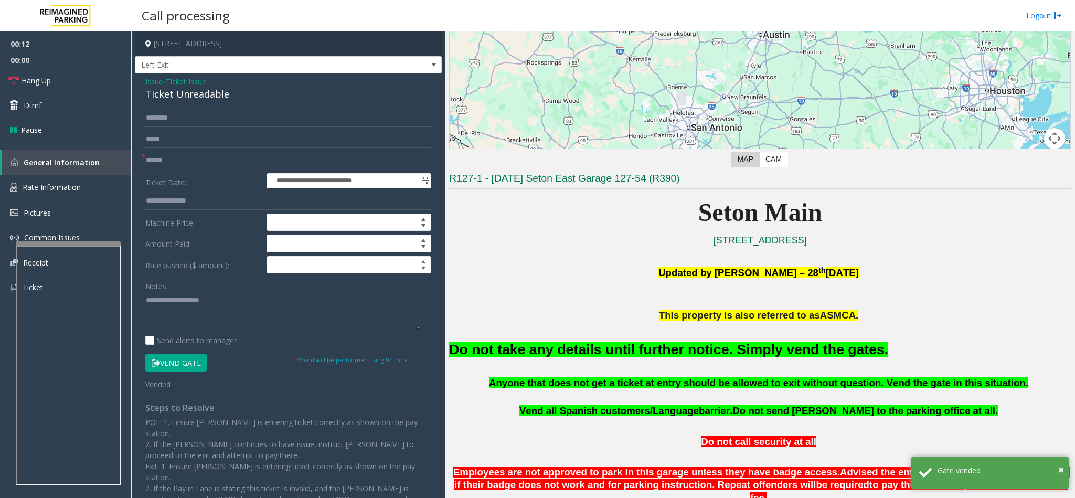
click at [197, 308] on textarea at bounding box center [282, 311] width 274 height 39
paste textarea "**********"
type textarea "**********"
click at [175, 167] on input "text" at bounding box center [288, 161] width 286 height 18
type input "**"
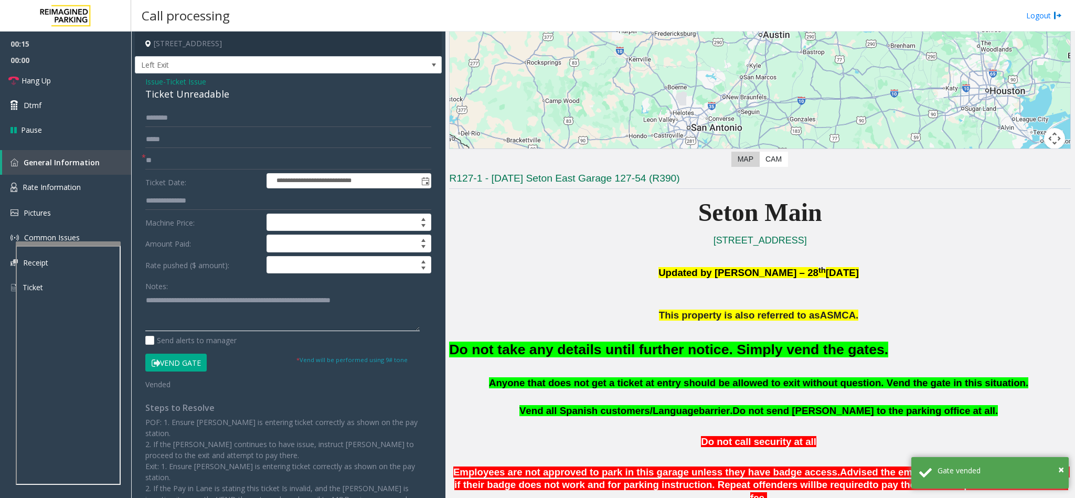
click at [146, 300] on textarea at bounding box center [282, 311] width 274 height 39
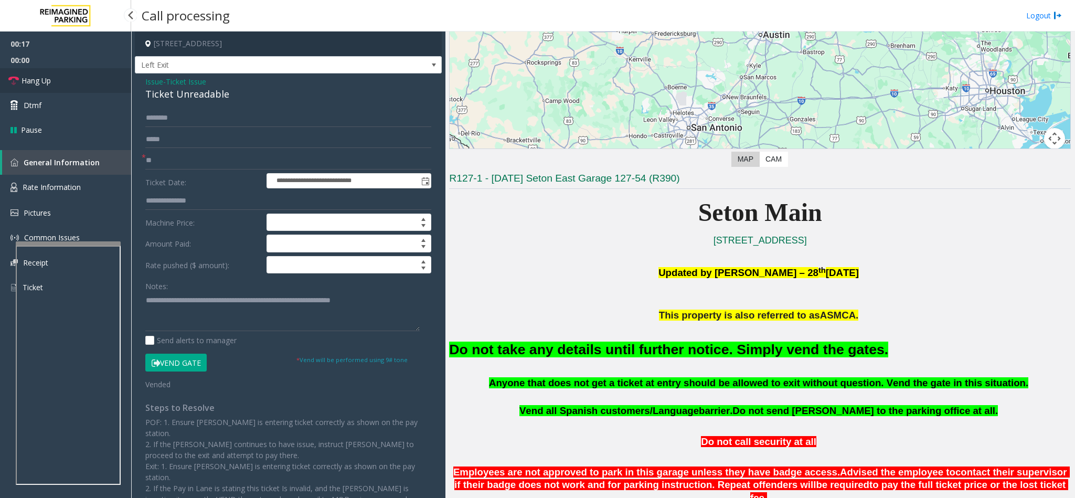
drag, startPoint x: 75, startPoint y: 80, endPoint x: 86, endPoint y: 88, distance: 13.5
click at [75, 80] on link "Hang Up" at bounding box center [65, 80] width 131 height 25
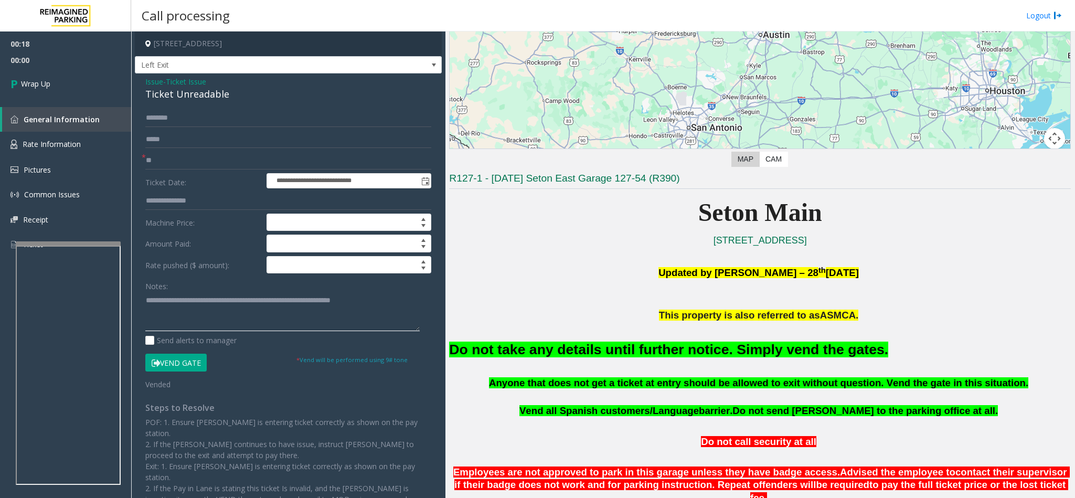
click at [148, 304] on textarea at bounding box center [282, 311] width 274 height 39
type textarea "**********"
click at [85, 83] on link "Wrap Up" at bounding box center [65, 83] width 131 height 31
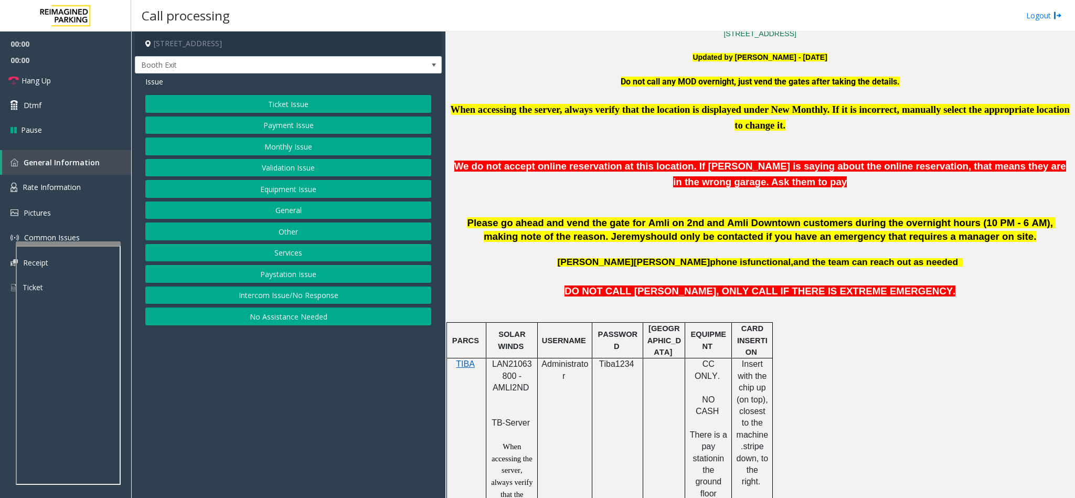
scroll to position [394, 0]
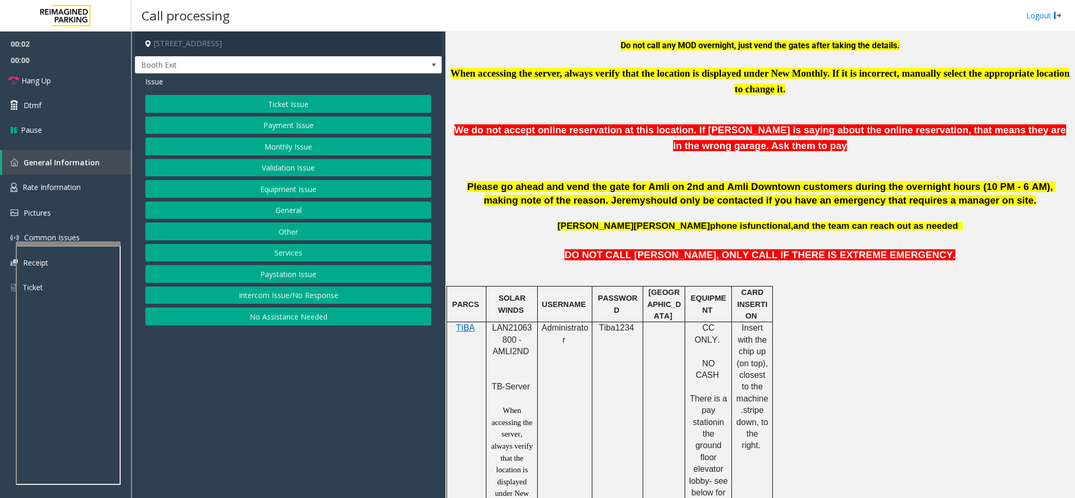
click at [499, 331] on span "LAN21063800 - AMLI2ND" at bounding box center [512, 339] width 40 height 33
copy span "LAN21063800"
click at [320, 304] on button "Intercom Issue/No Response" at bounding box center [288, 296] width 286 height 18
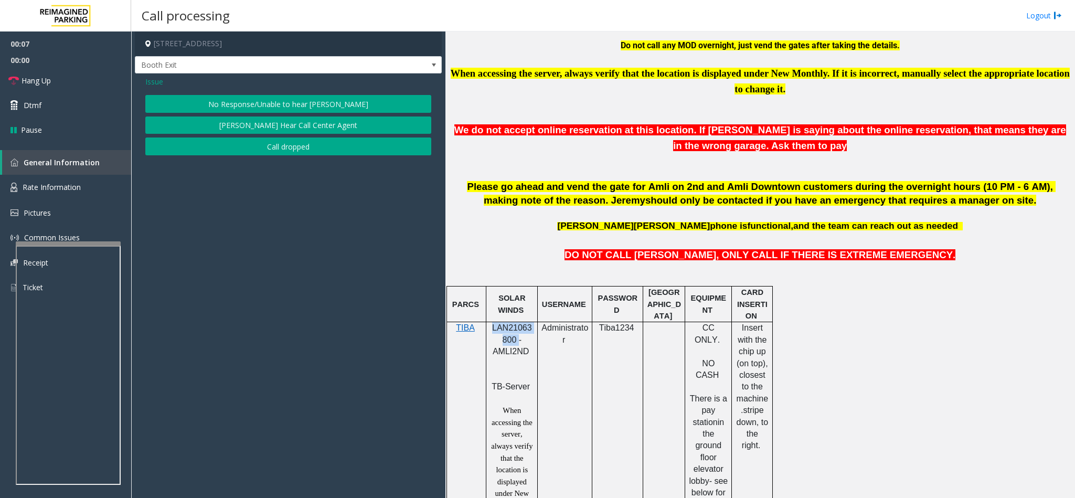
click at [283, 99] on button "No Response/Unable to hear [PERSON_NAME]" at bounding box center [288, 104] width 286 height 18
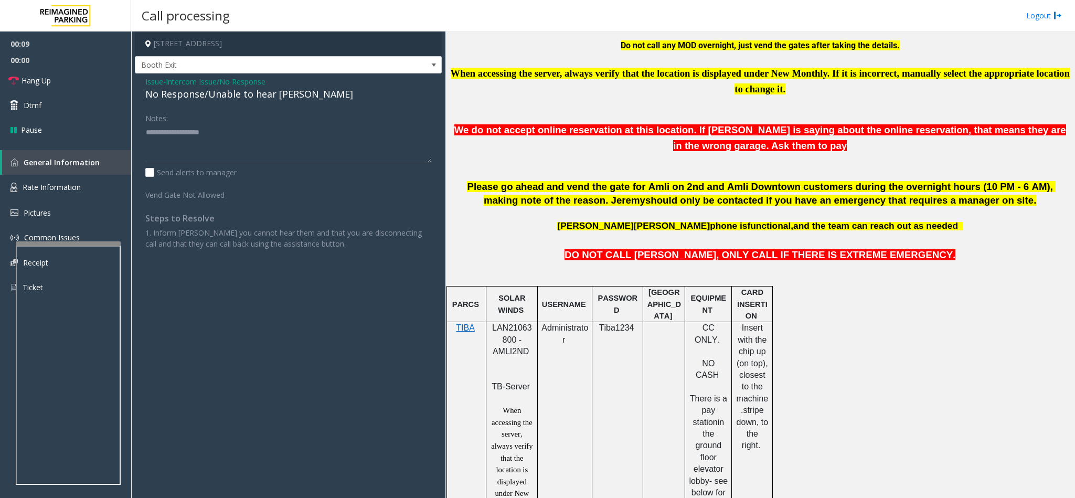
click at [172, 96] on div "No Response/Unable to hear [PERSON_NAME]" at bounding box center [288, 94] width 286 height 14
click at [174, 95] on div "No Response/Unable to hear [PERSON_NAME]" at bounding box center [288, 94] width 286 height 14
click at [296, 130] on textarea at bounding box center [288, 143] width 286 height 39
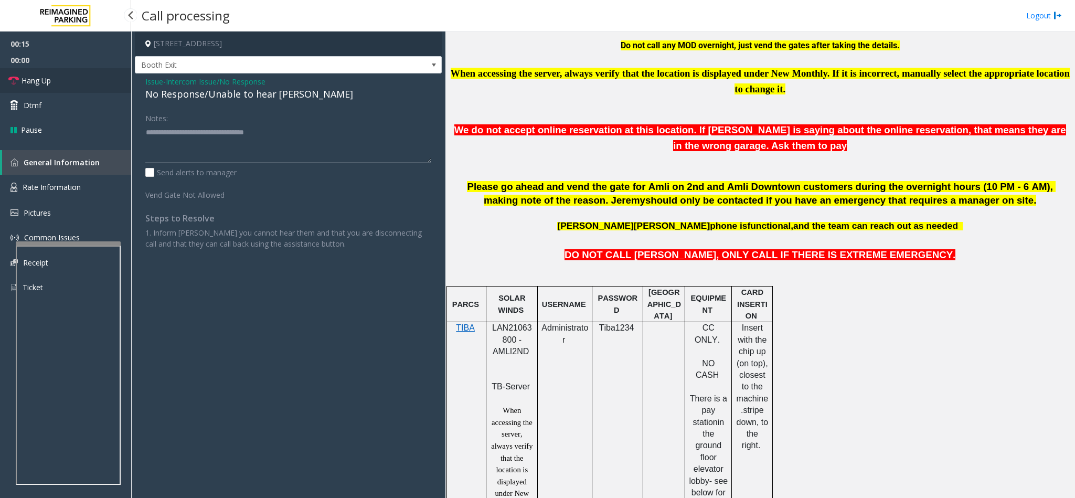
type textarea "**********"
click at [70, 79] on link "Hang Up" at bounding box center [65, 80] width 131 height 25
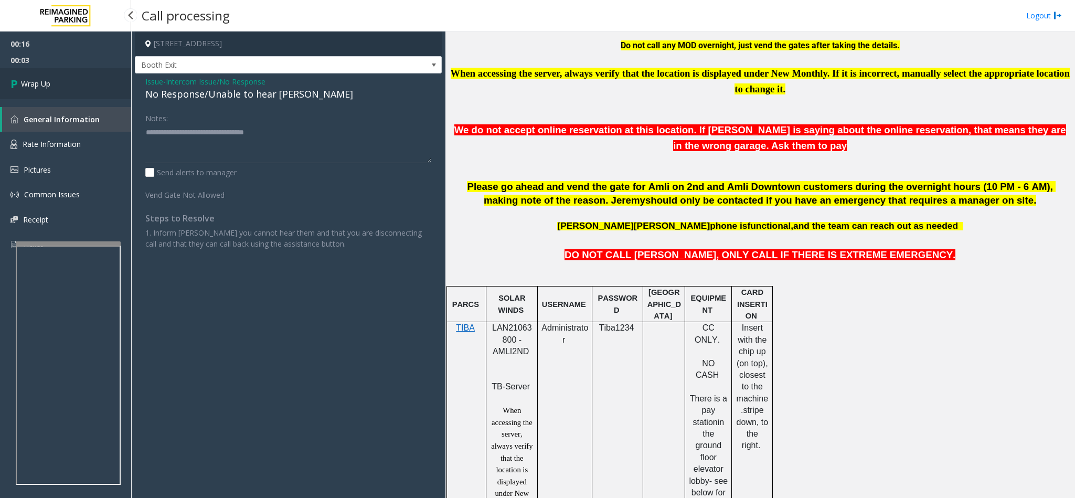
click at [52, 87] on link "Wrap Up" at bounding box center [65, 83] width 131 height 31
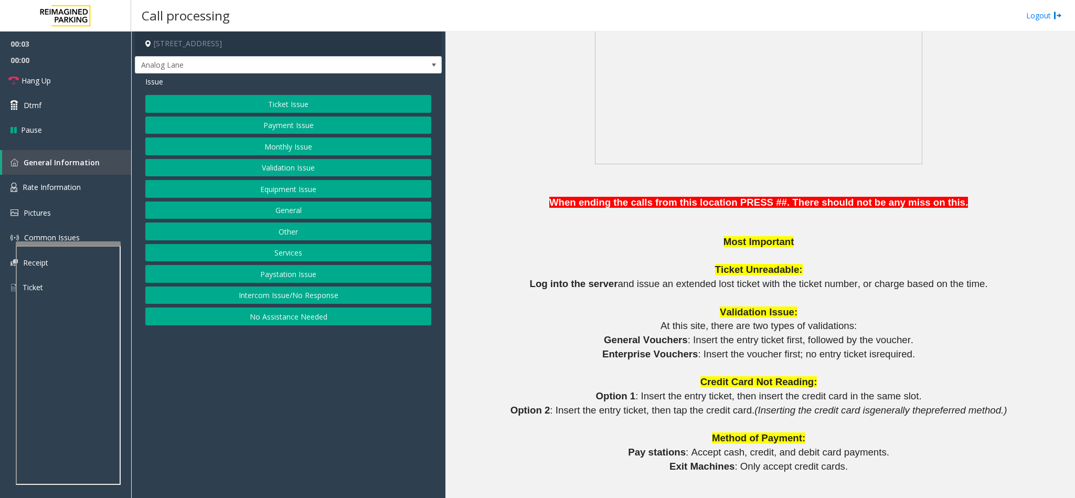
scroll to position [787, 0]
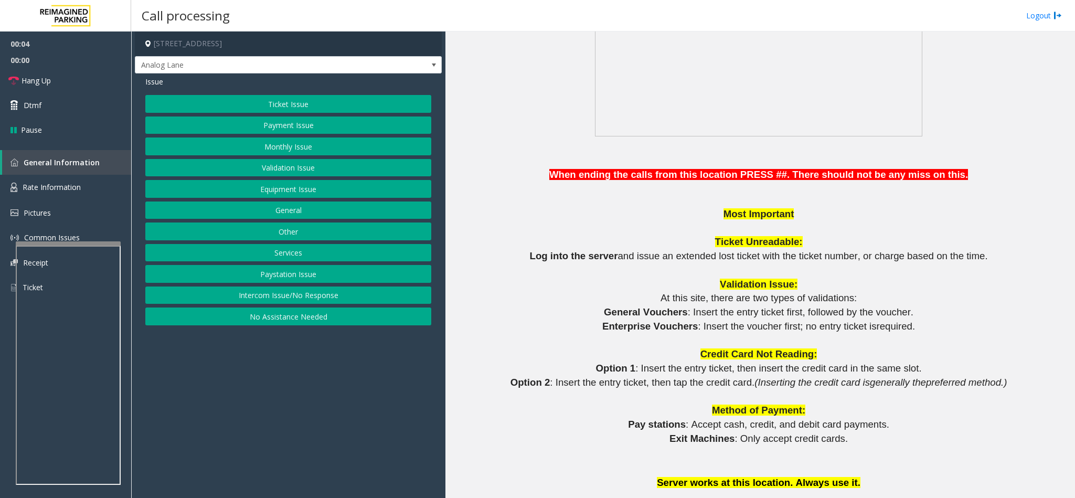
click at [282, 302] on button "Intercom Issue/No Response" at bounding box center [288, 296] width 286 height 18
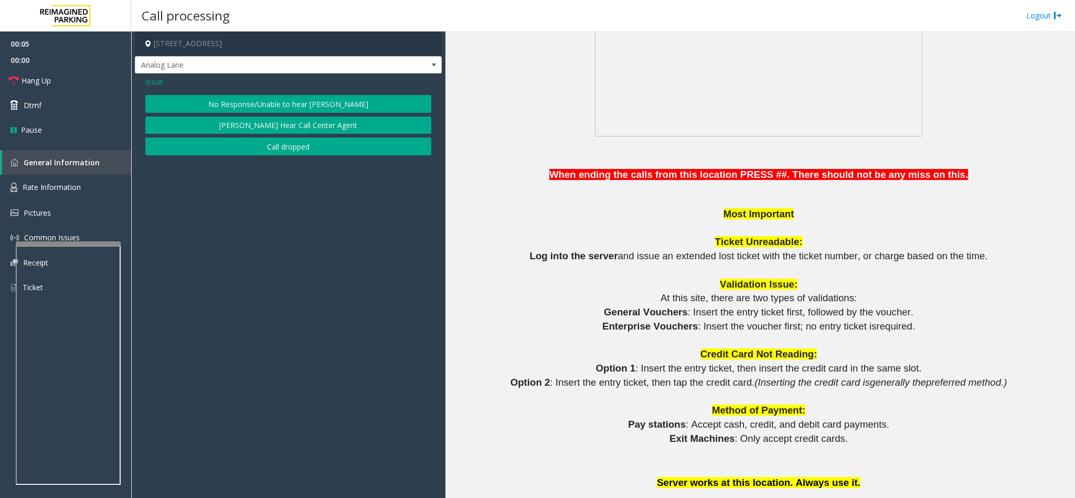
click at [239, 101] on button "No Response/Unable to hear [PERSON_NAME]" at bounding box center [288, 104] width 286 height 18
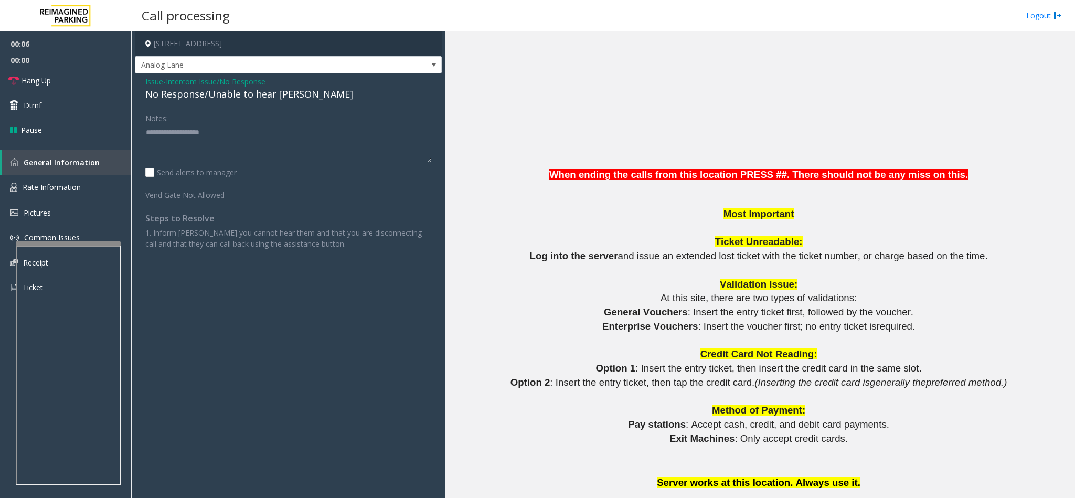
click at [222, 95] on div "No Response/Unable to hear [PERSON_NAME]" at bounding box center [288, 94] width 286 height 14
click at [269, 131] on textarea at bounding box center [288, 143] width 286 height 39
type textarea "**********"
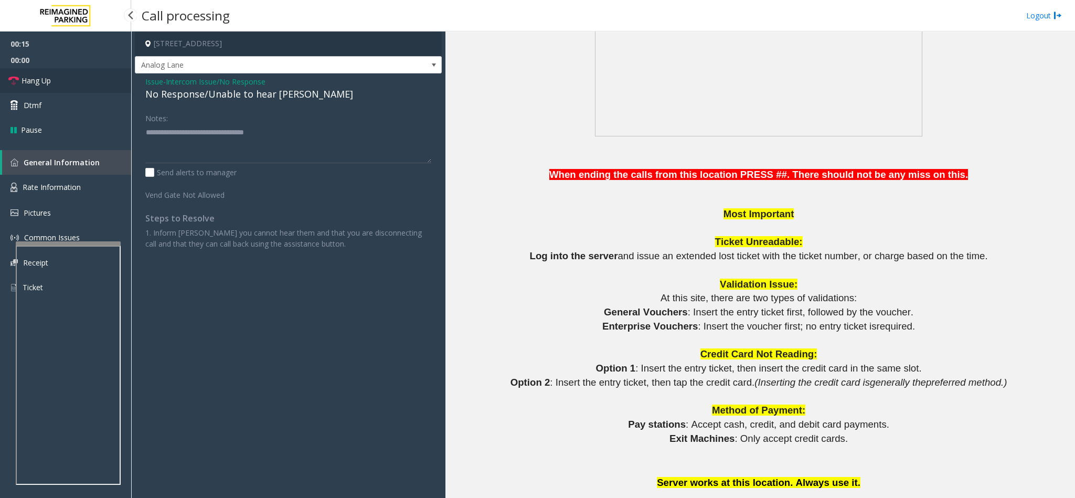
click at [56, 78] on link "Hang Up" at bounding box center [65, 80] width 131 height 25
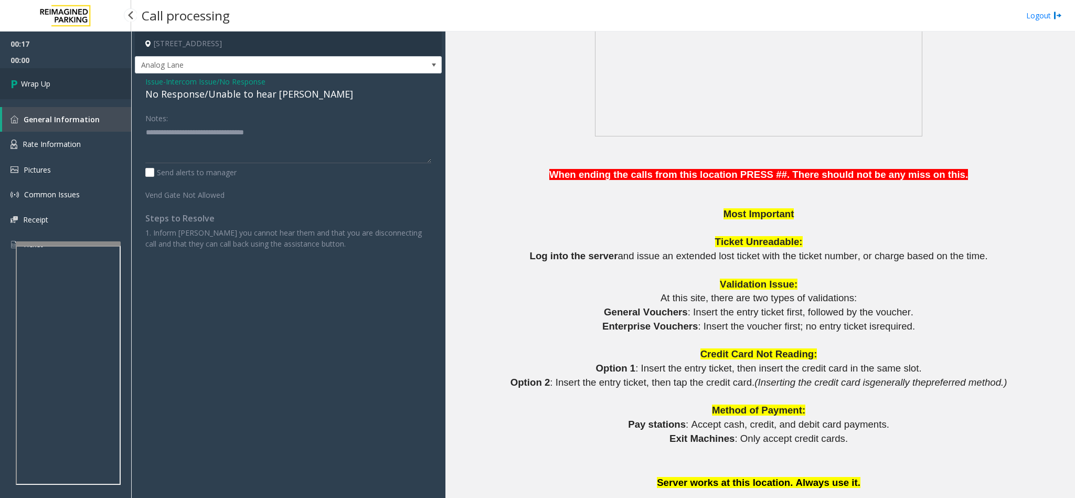
click at [59, 91] on link "Wrap Up" at bounding box center [65, 83] width 131 height 31
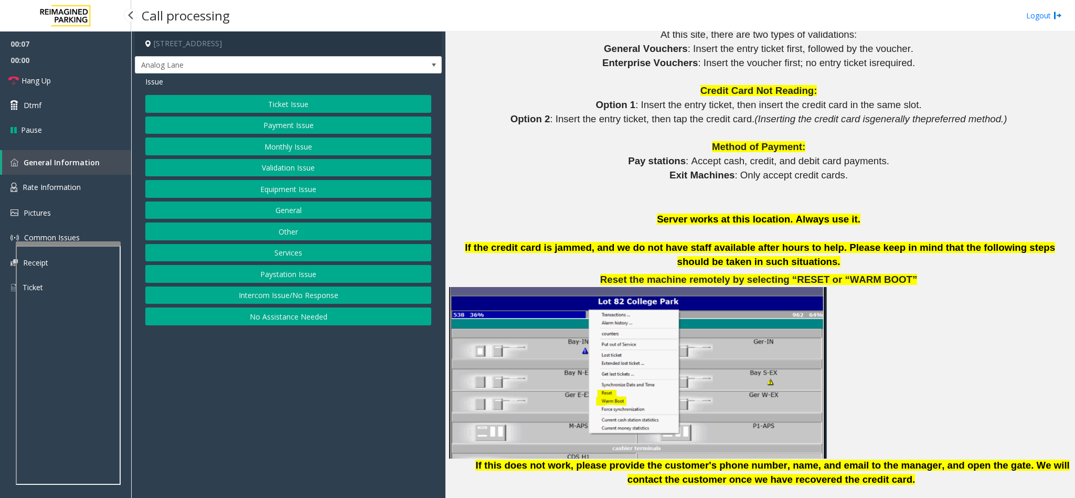
scroll to position [1023, 0]
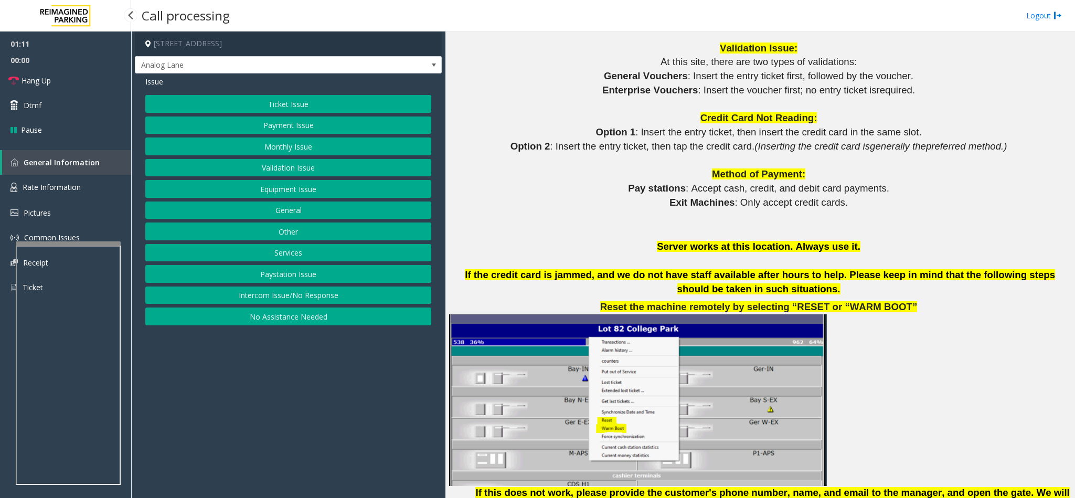
click at [268, 186] on button "Equipment Issue" at bounding box center [288, 189] width 286 height 18
click at [267, 186] on button "Gate / Door Won't Open" at bounding box center [288, 189] width 286 height 18
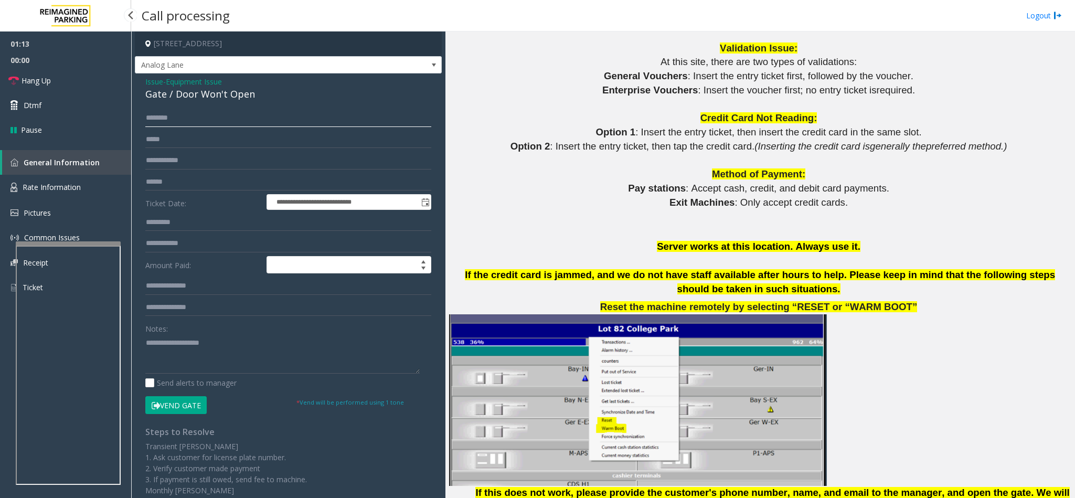
click at [185, 114] on input "text" at bounding box center [288, 118] width 286 height 18
type input "******"
click at [167, 401] on button "Vend Gate" at bounding box center [175, 405] width 61 height 18
click at [166, 361] on textarea at bounding box center [282, 353] width 274 height 39
click at [85, 88] on link "Hang Up" at bounding box center [65, 80] width 131 height 25
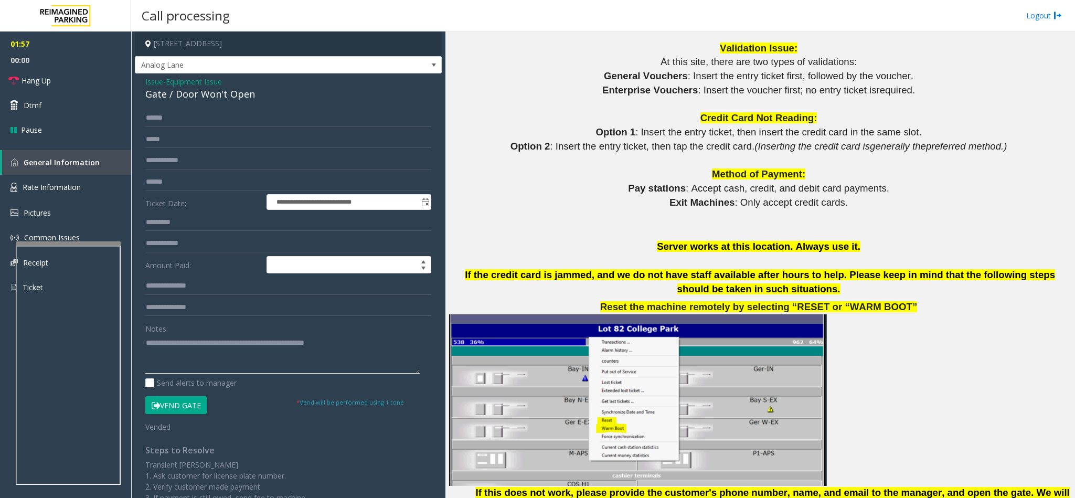
click at [366, 350] on textarea at bounding box center [282, 353] width 274 height 39
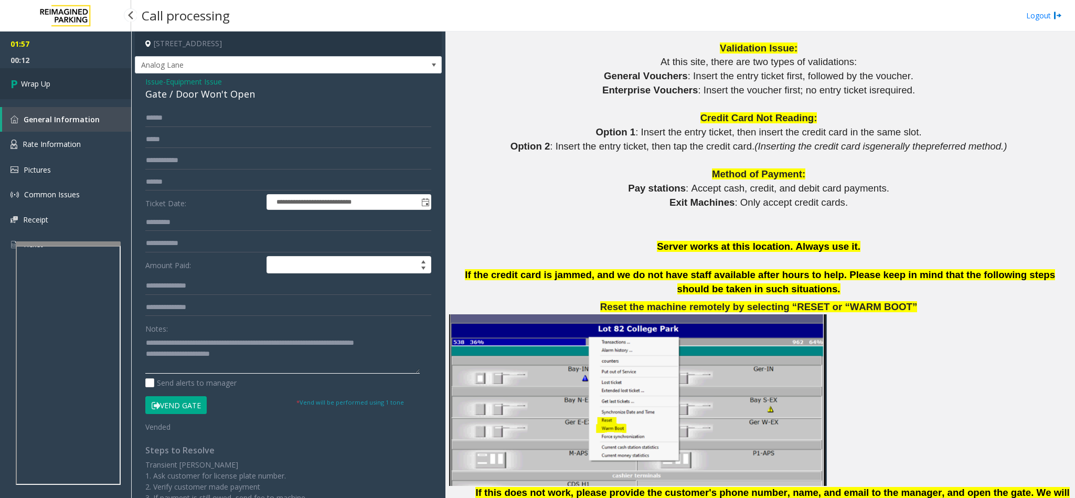
type textarea "**********"
click at [64, 82] on link "Wrap Up" at bounding box center [65, 83] width 131 height 31
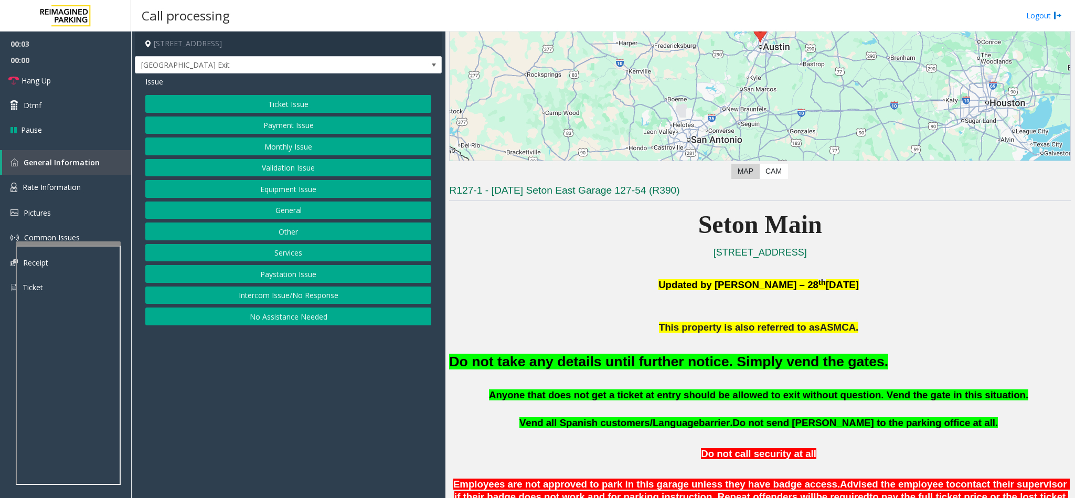
scroll to position [157, 0]
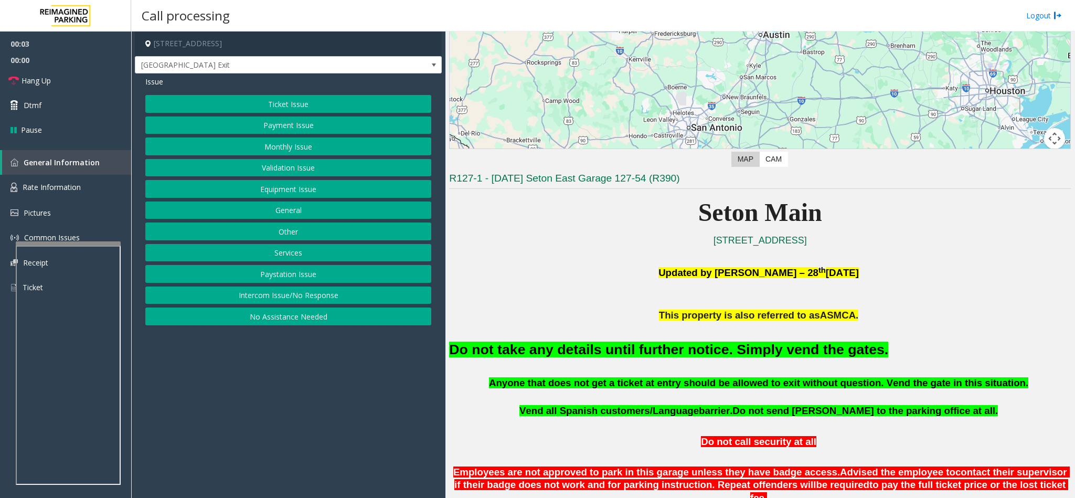
drag, startPoint x: 295, startPoint y: 318, endPoint x: 316, endPoint y: 280, distance: 43.5
click at [302, 312] on div "Ticket Issue Payment Issue Monthly Issue Validation Issue Equipment Issue Gener…" at bounding box center [288, 210] width 286 height 230
click at [300, 321] on button "No Assistance Needed" at bounding box center [288, 317] width 286 height 18
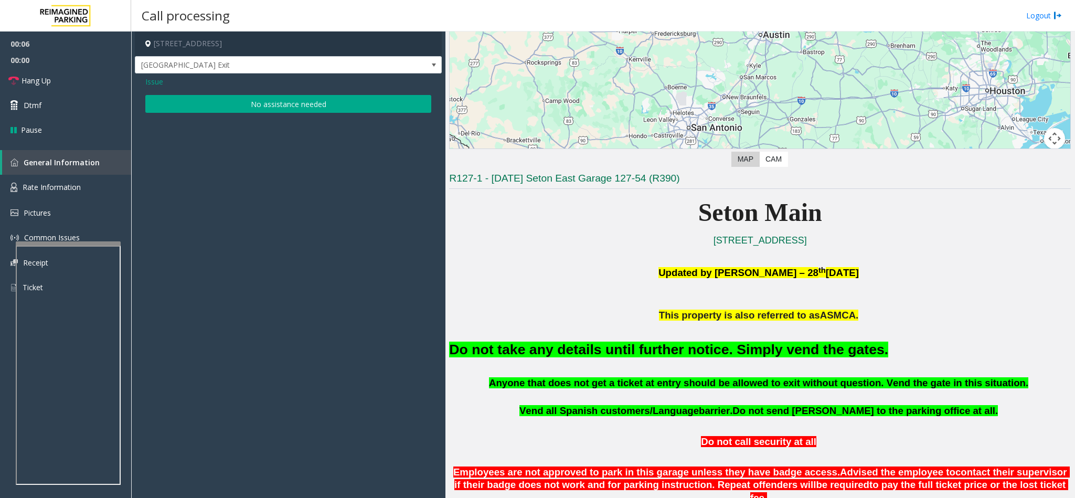
click at [237, 108] on button "No assistance needed" at bounding box center [288, 104] width 286 height 18
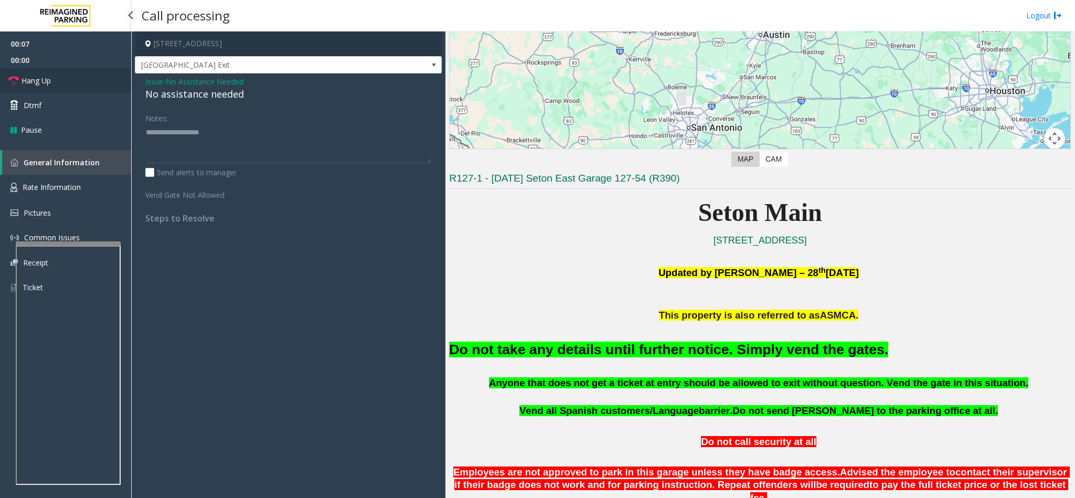
drag, startPoint x: 76, startPoint y: 79, endPoint x: 91, endPoint y: 83, distance: 16.3
click at [76, 79] on link "Hang Up" at bounding box center [65, 80] width 131 height 25
click at [161, 89] on div "No assistance needed" at bounding box center [288, 94] width 286 height 14
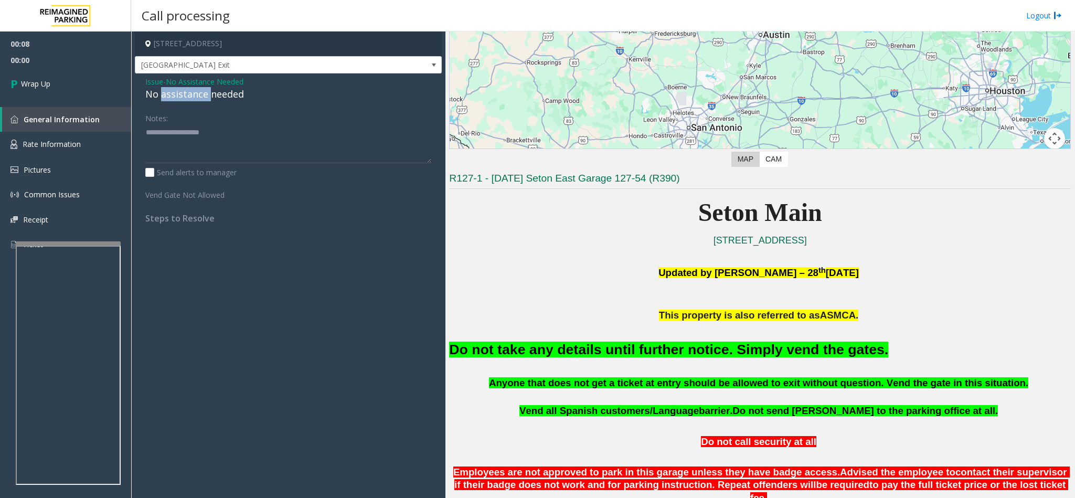
click at [161, 89] on div "No assistance needed" at bounding box center [288, 94] width 286 height 14
type textarea "**********"
click at [50, 84] on span "Wrap Up" at bounding box center [35, 83] width 29 height 11
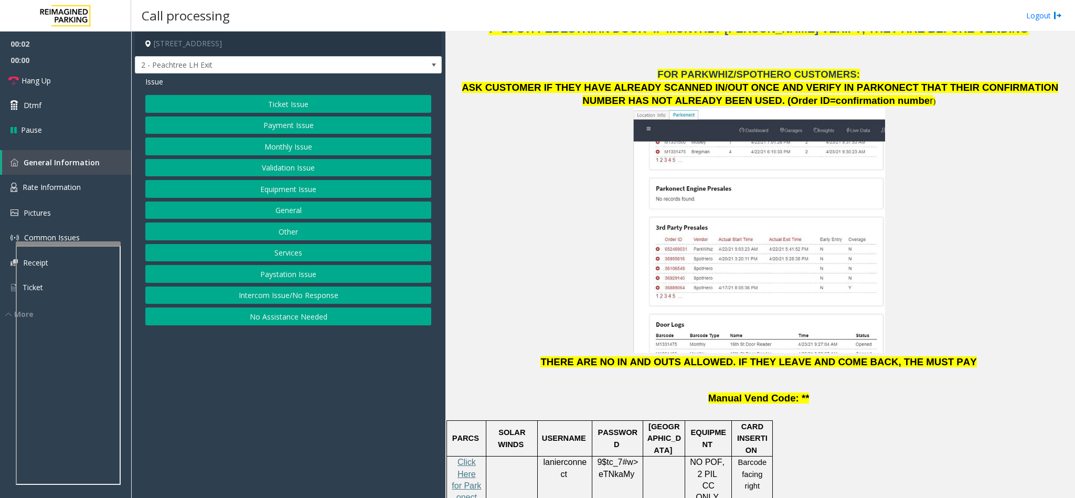
scroll to position [1181, 0]
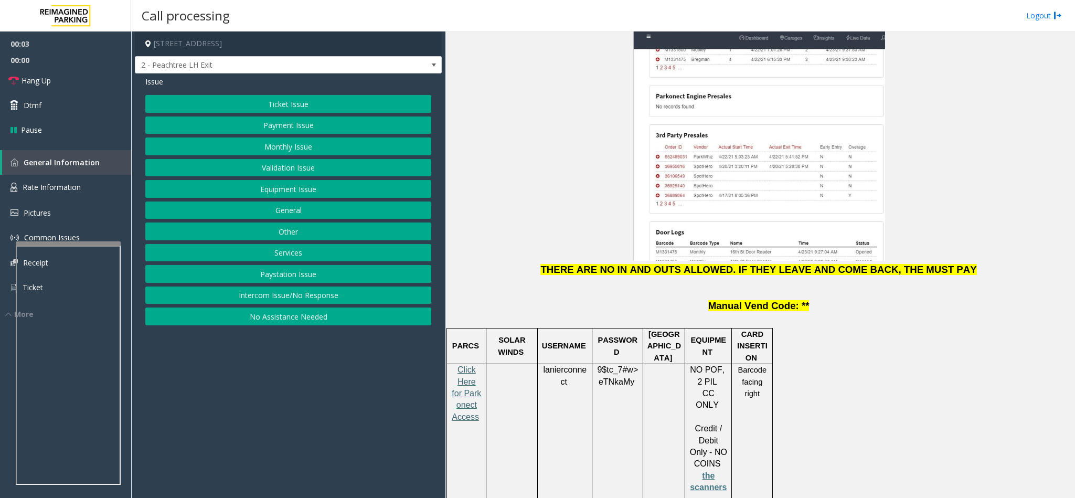
click at [472, 365] on span "Click Here for Parkonect Access" at bounding box center [466, 393] width 29 height 56
copy span "lanierconnect"
drag, startPoint x: 543, startPoint y: 323, endPoint x: 565, endPoint y: 328, distance: 22.5
click at [565, 364] on p "lanierconnect" at bounding box center [565, 376] width 47 height 24
copy span "9$tc_7#w> eTNkaMy"
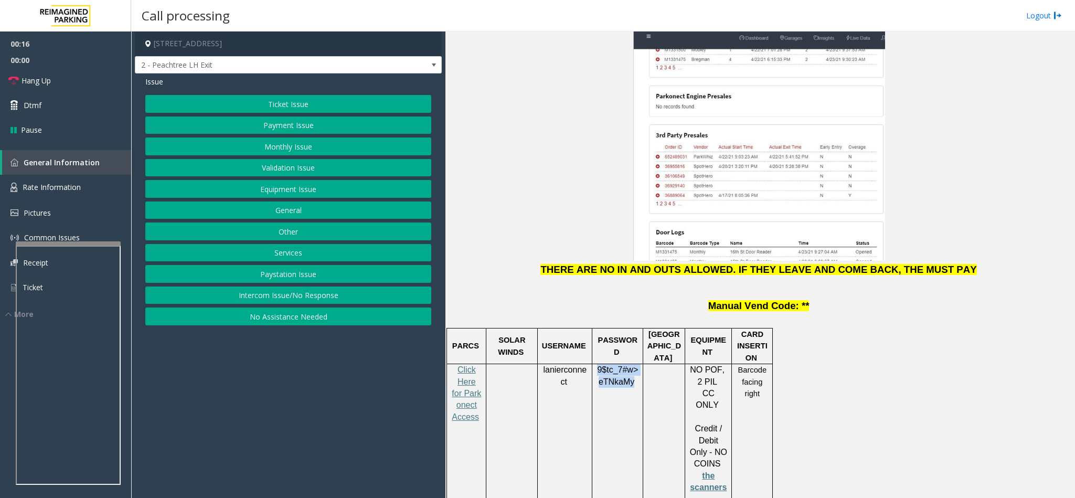
drag, startPoint x: 598, startPoint y: 320, endPoint x: 632, endPoint y: 337, distance: 37.8
click at [632, 364] on p "9$tc_7#w> eTNkaMy" at bounding box center [617, 376] width 43 height 24
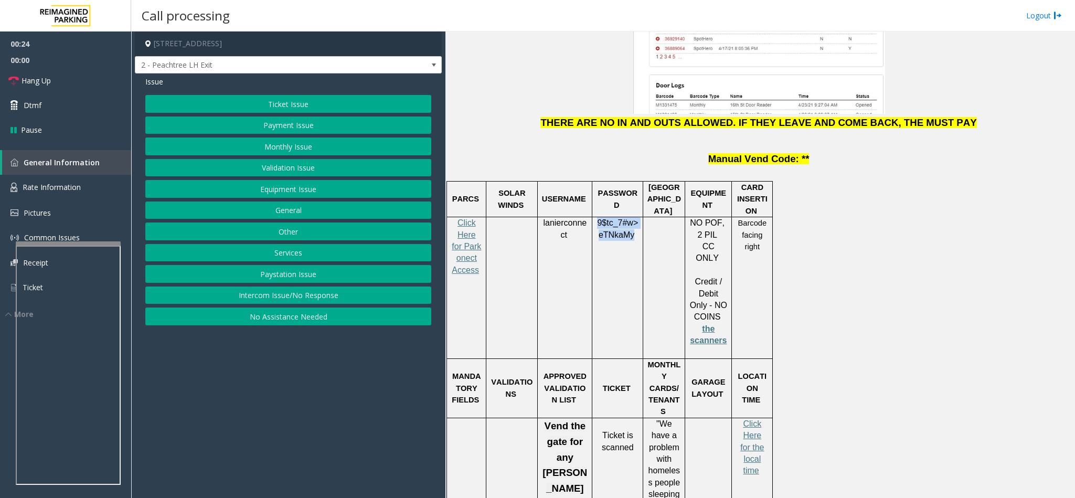
scroll to position [1338, 0]
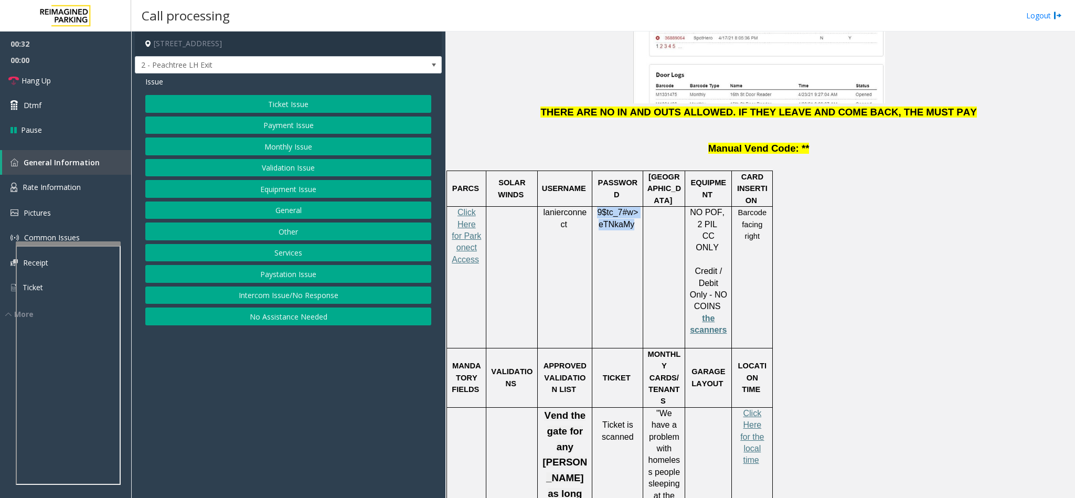
click at [310, 258] on button "Services" at bounding box center [288, 253] width 286 height 18
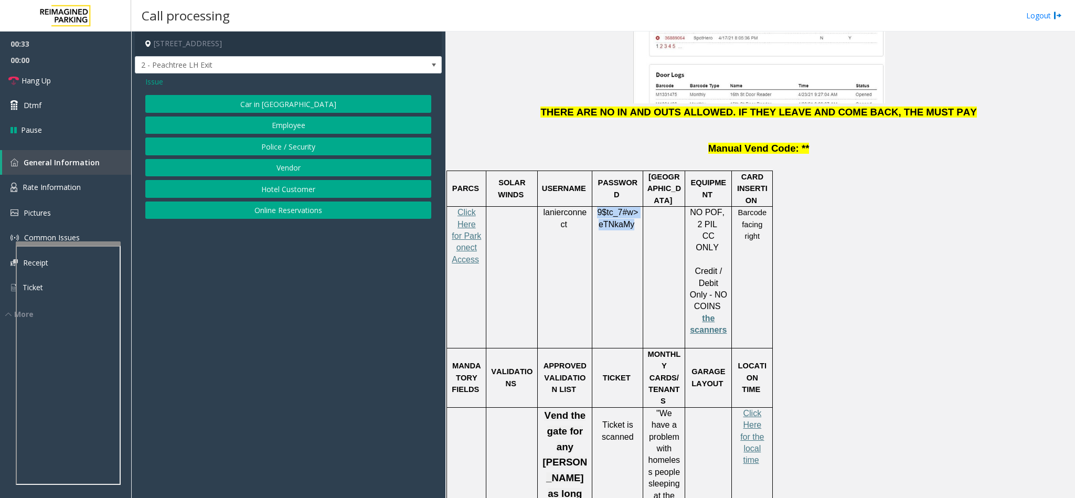
click at [296, 219] on button "Online Reservations" at bounding box center [288, 211] width 286 height 18
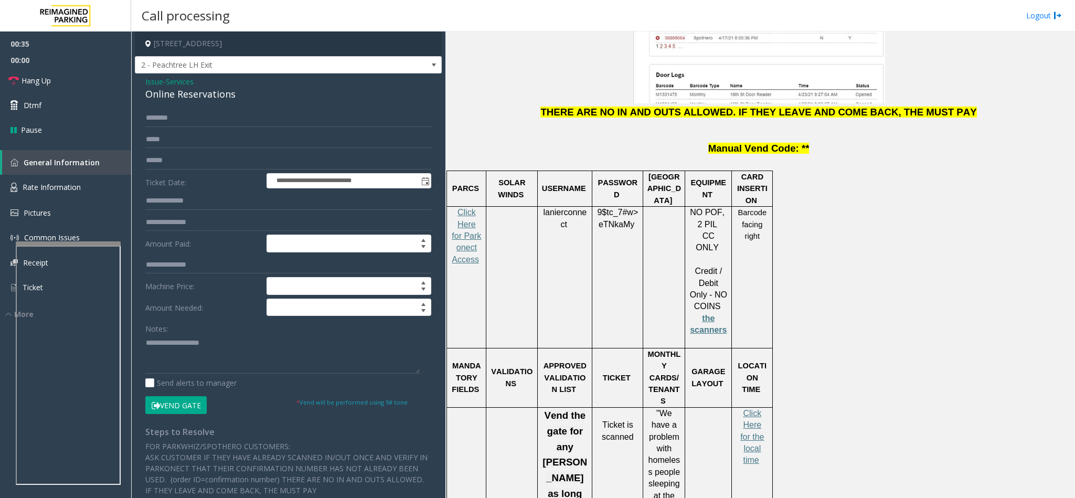
click at [174, 90] on div "Online Reservations" at bounding box center [288, 94] width 286 height 14
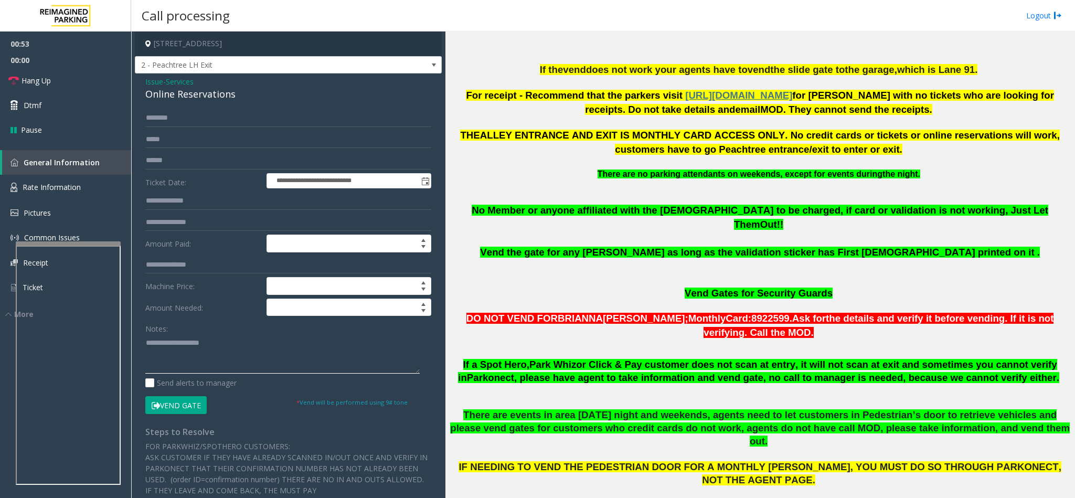
scroll to position [551, 0]
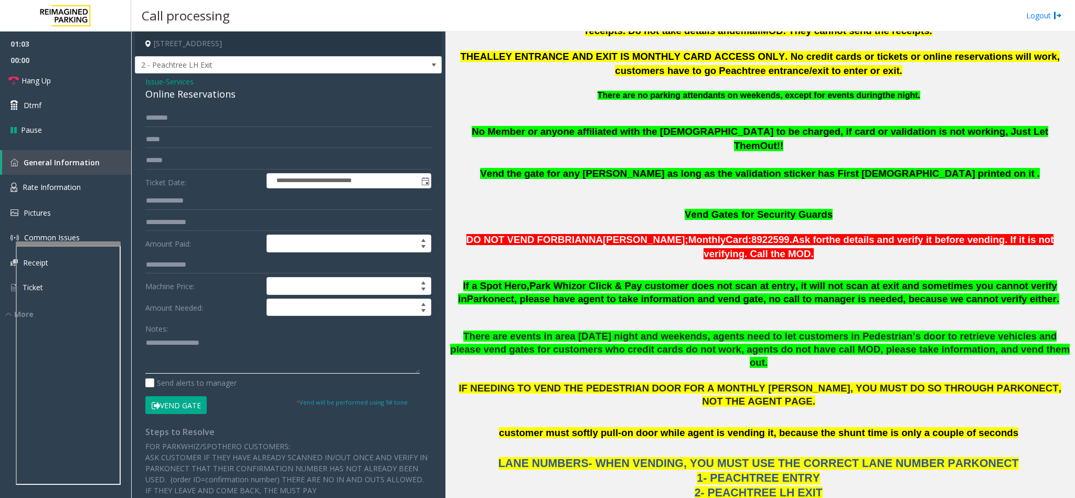
click at [147, 348] on textarea at bounding box center [282, 353] width 274 height 39
click at [65, 85] on link "Hang Up" at bounding box center [65, 80] width 131 height 25
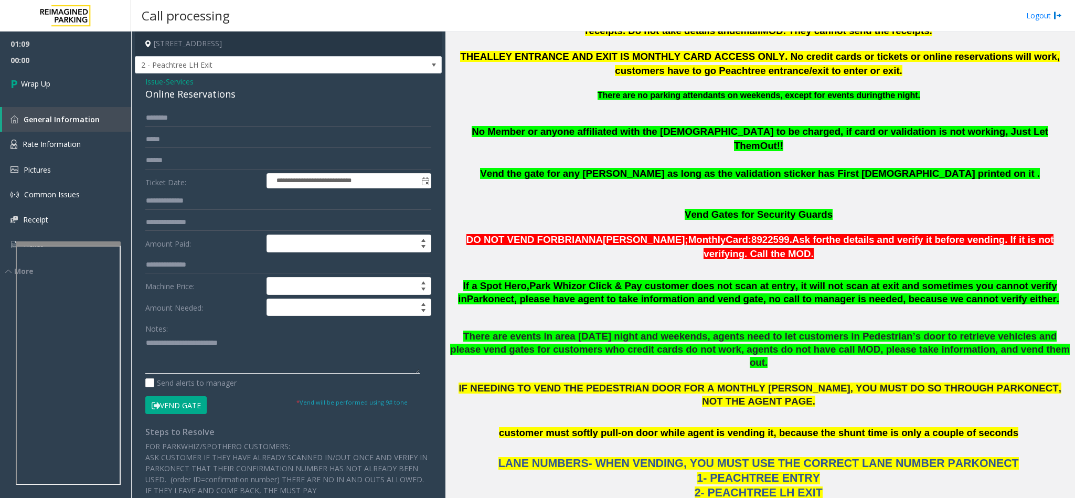
click at [147, 347] on textarea at bounding box center [282, 353] width 274 height 39
drag, startPoint x: 247, startPoint y: 348, endPoint x: 254, endPoint y: 344, distance: 8.0
click at [249, 346] on textarea at bounding box center [282, 353] width 274 height 39
type textarea "**********"
click at [46, 92] on link "Wrap Up" at bounding box center [65, 83] width 131 height 31
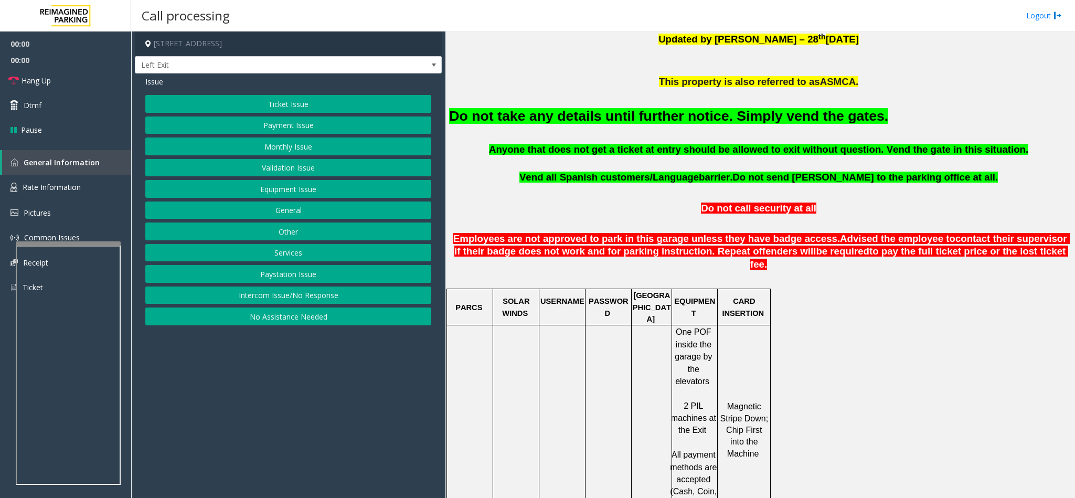
scroll to position [394, 0]
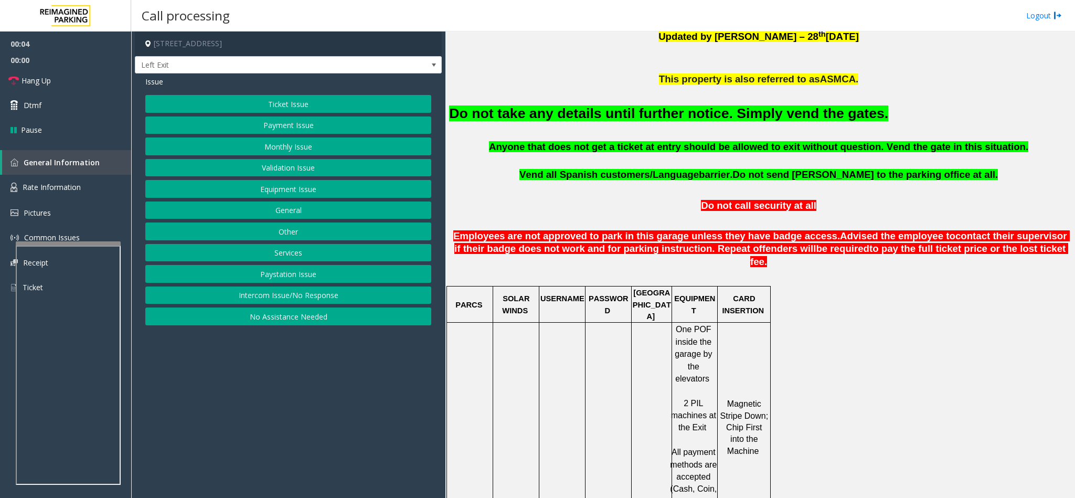
click at [288, 175] on button "Validation Issue" at bounding box center [288, 168] width 286 height 18
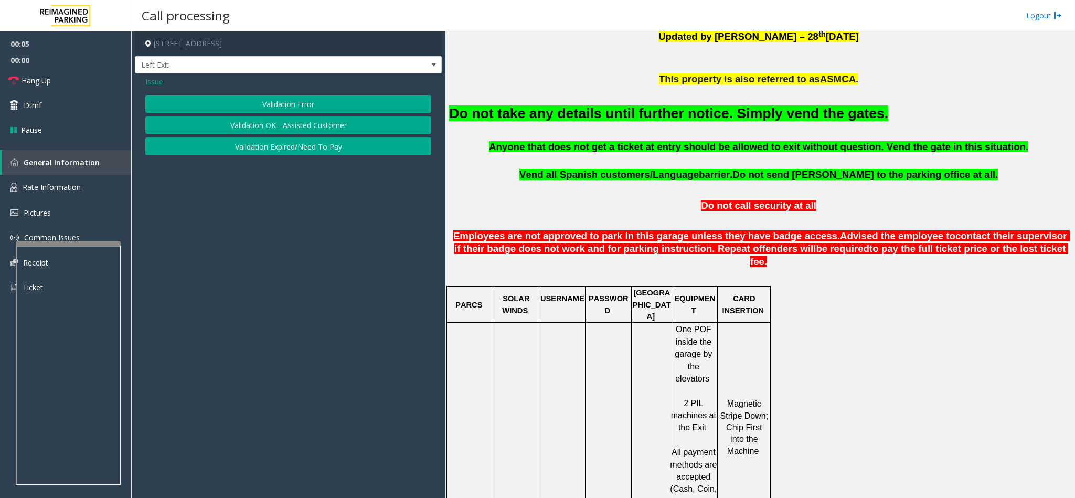
click at [272, 108] on button "Validation Error" at bounding box center [288, 104] width 286 height 18
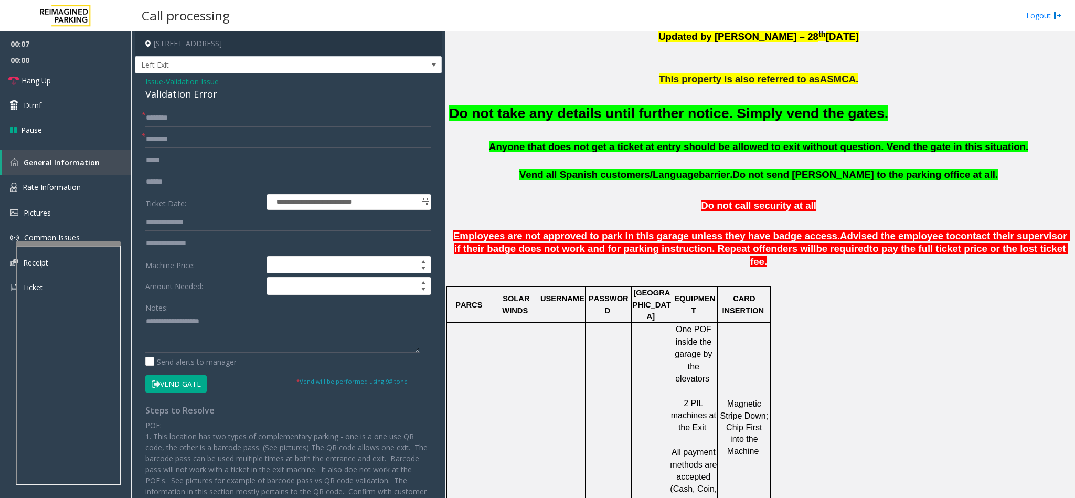
click at [171, 388] on button "Vend Gate" at bounding box center [175, 384] width 61 height 18
click at [547, 118] on font "Do not take any details until further notice. Simply vend the gates." at bounding box center [668, 113] width 439 height 16
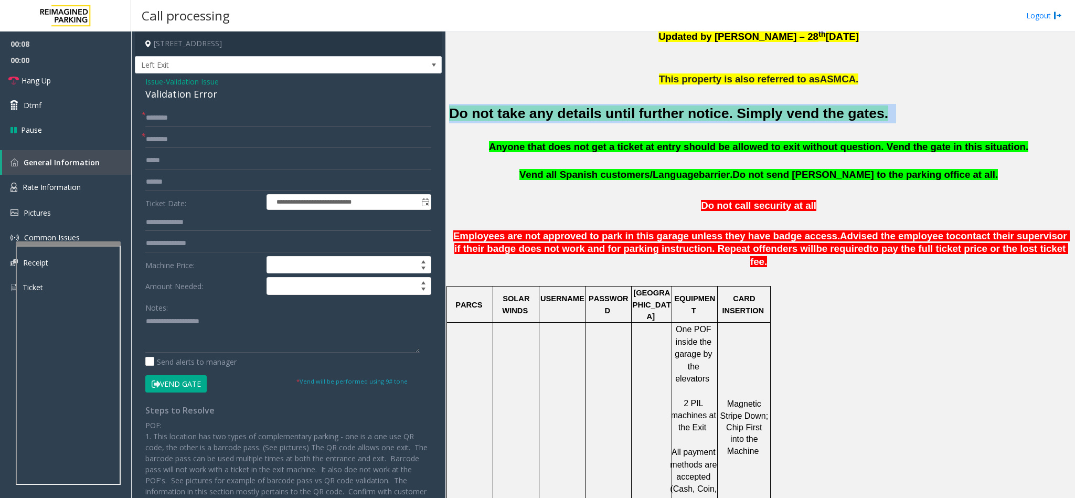
click at [547, 118] on font "Do not take any details until further notice. Simply vend the gates." at bounding box center [668, 113] width 439 height 16
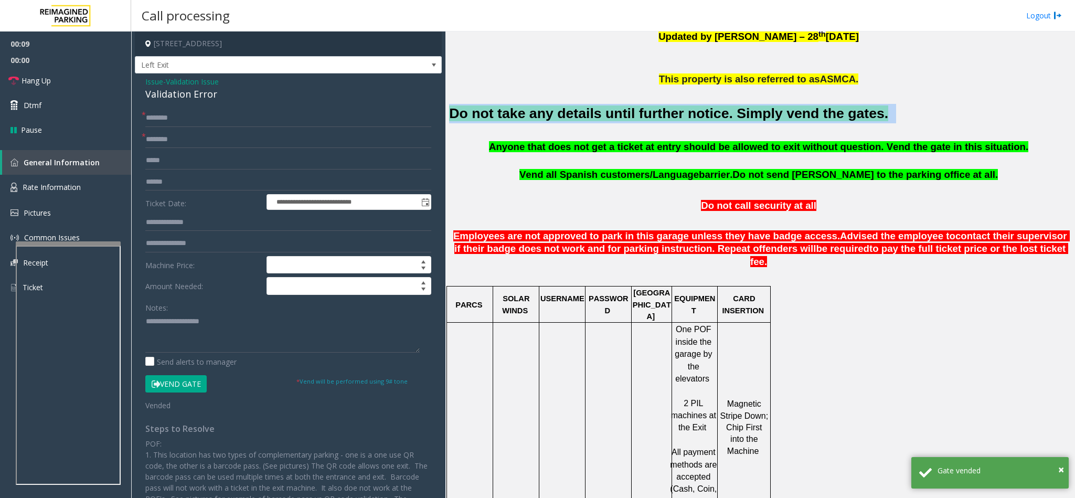
click at [547, 118] on font "Do not take any details until further notice. Simply vend the gates." at bounding box center [668, 113] width 439 height 16
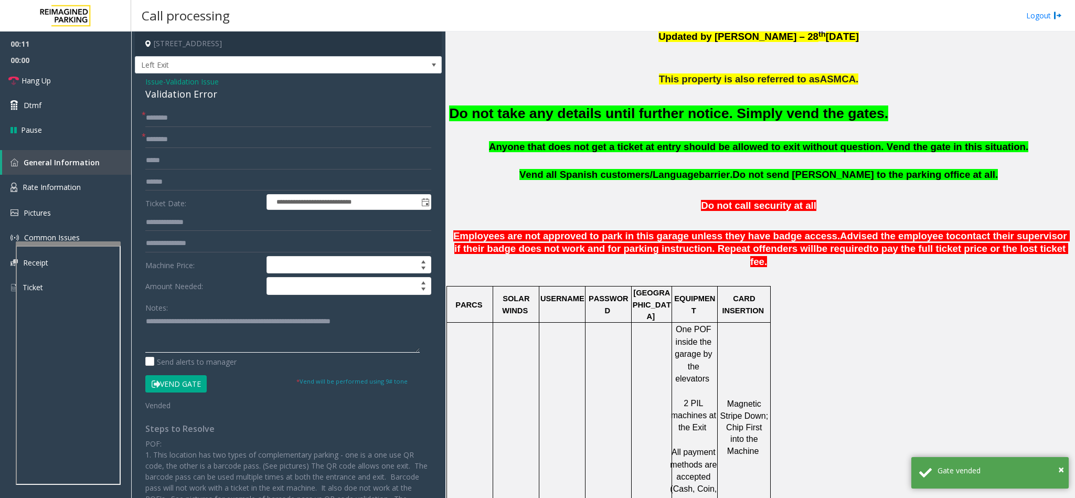
type textarea "**********"
click at [173, 117] on input "text" at bounding box center [288, 118] width 286 height 18
type input "**"
click at [95, 82] on link "Hang Up" at bounding box center [65, 80] width 131 height 25
click at [161, 134] on input "text" at bounding box center [288, 140] width 286 height 18
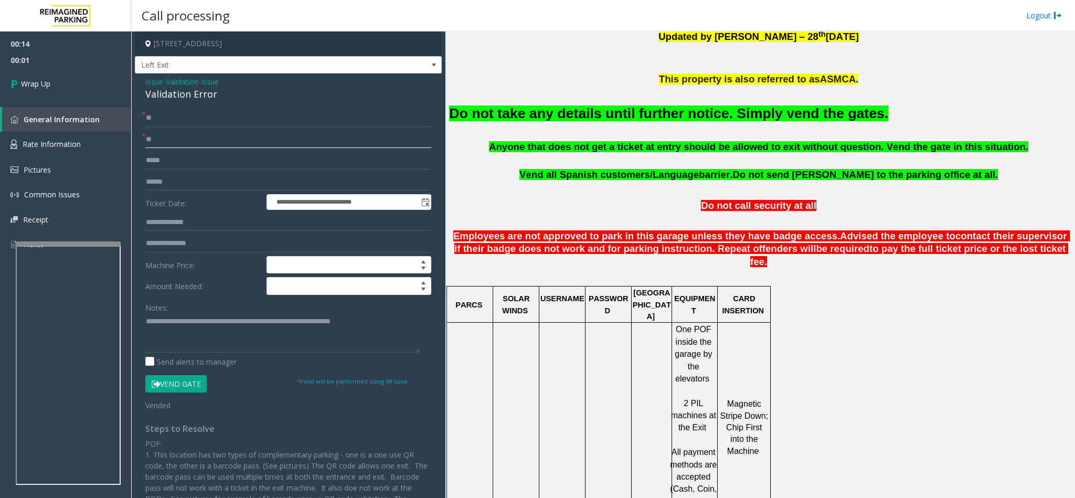
type input "**"
click at [145, 318] on textarea at bounding box center [282, 332] width 274 height 39
click at [215, 312] on div "Notes:" at bounding box center [288, 326] width 286 height 54
drag, startPoint x: 191, startPoint y: 320, endPoint x: 195, endPoint y: 316, distance: 5.6
click at [191, 321] on textarea at bounding box center [282, 332] width 274 height 39
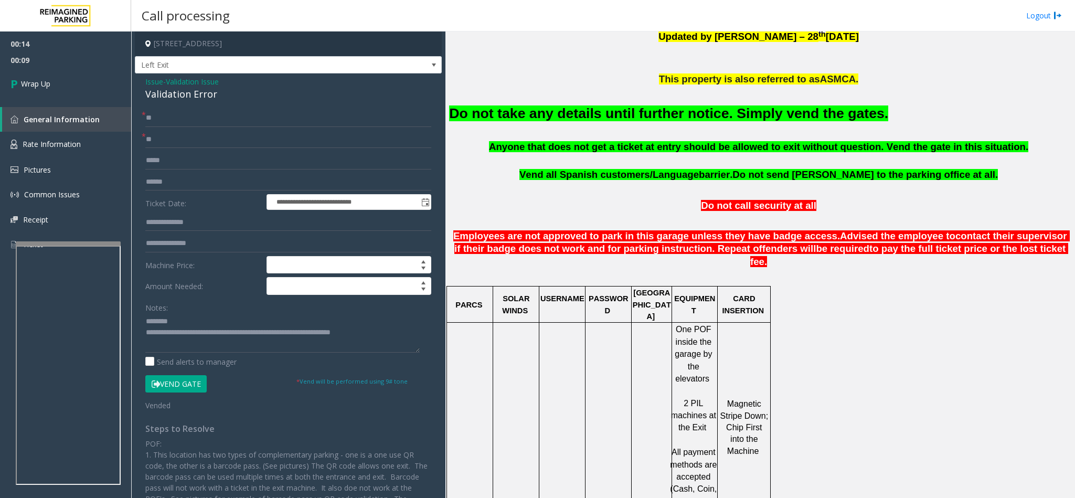
click at [182, 97] on div "Validation Error" at bounding box center [288, 94] width 286 height 14
copy div "Validation Error"
click at [185, 323] on textarea at bounding box center [282, 332] width 274 height 39
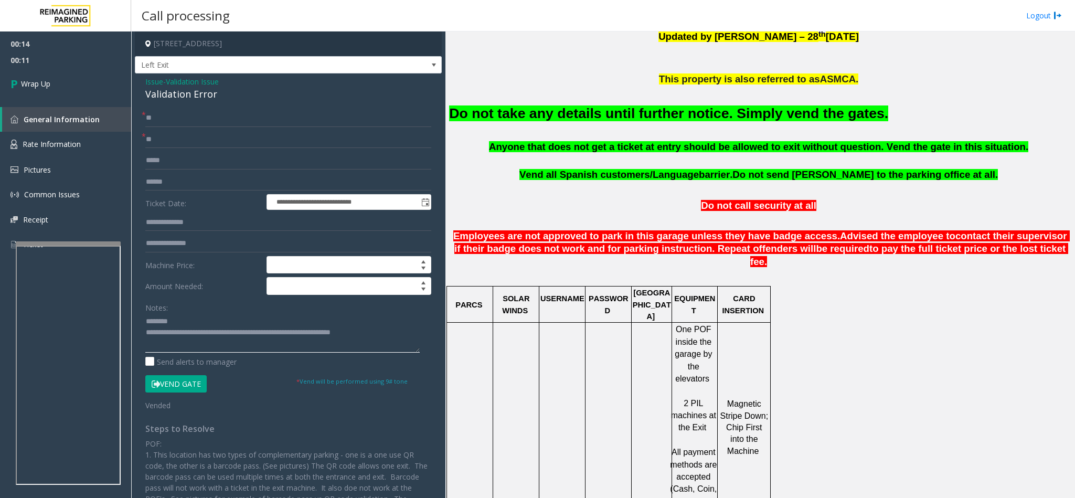
paste textarea "**********"
click at [145, 338] on textarea at bounding box center [282, 332] width 274 height 39
click at [145, 344] on textarea at bounding box center [282, 332] width 274 height 39
type textarea "**********"
click at [60, 73] on link "Wrap Up" at bounding box center [65, 83] width 131 height 31
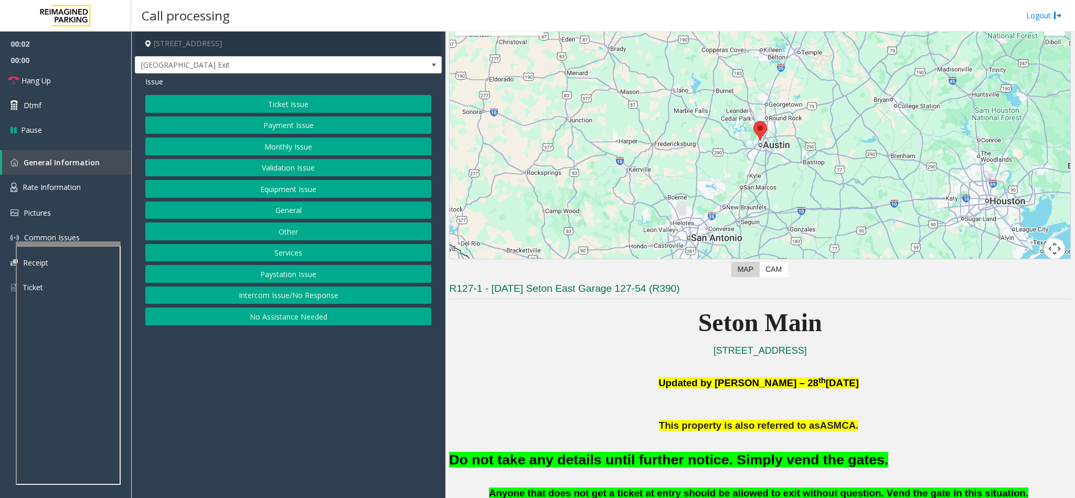
scroll to position [157, 0]
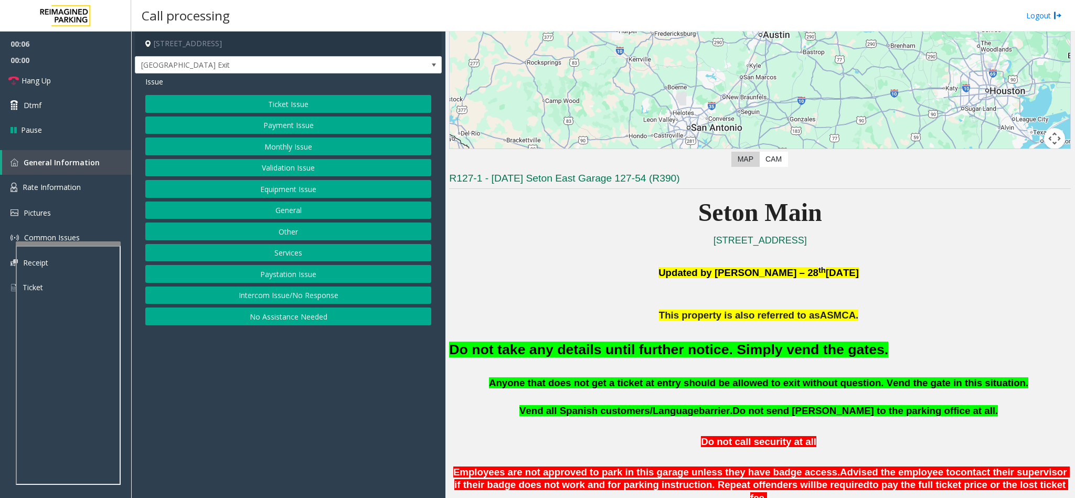
click at [290, 189] on button "Equipment Issue" at bounding box center [288, 189] width 286 height 18
click at [293, 192] on button "Gate / Door Won't Open" at bounding box center [288, 189] width 286 height 18
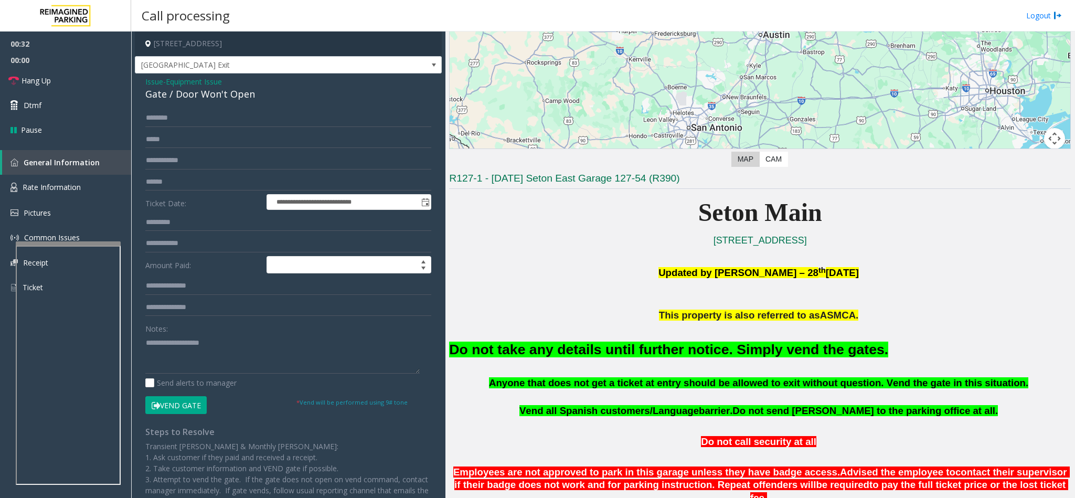
click at [175, 406] on button "Vend Gate" at bounding box center [175, 405] width 61 height 18
click at [591, 419] on p at bounding box center [760, 424] width 622 height 12
click at [591, 418] on p "Vend all [DEMOGRAPHIC_DATA] customers/Language barrier. Do not send parkers to …" at bounding box center [760, 411] width 622 height 14
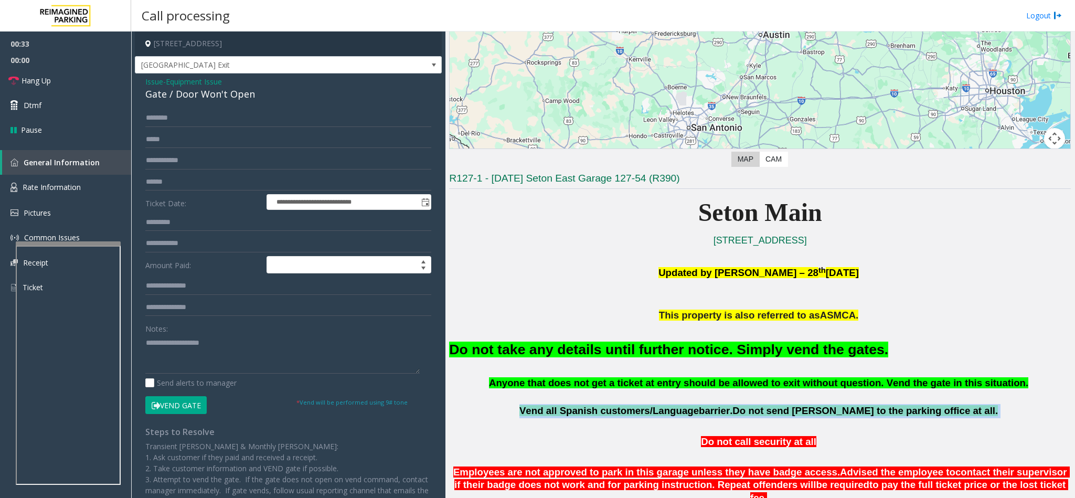
click at [591, 416] on span "Vend all Spanish customers/Language" at bounding box center [609, 410] width 179 height 11
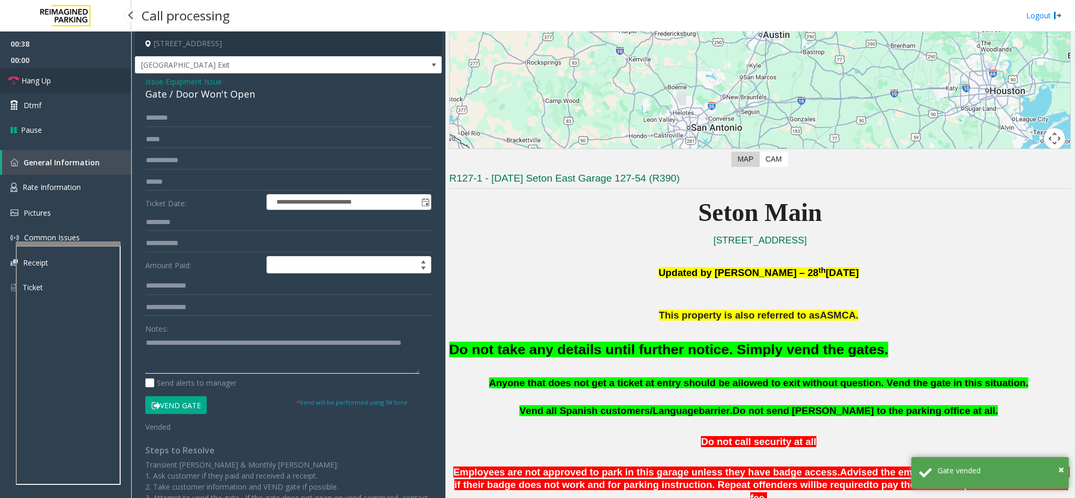
type textarea "**********"
click at [77, 85] on link "Hang Up" at bounding box center [65, 80] width 131 height 25
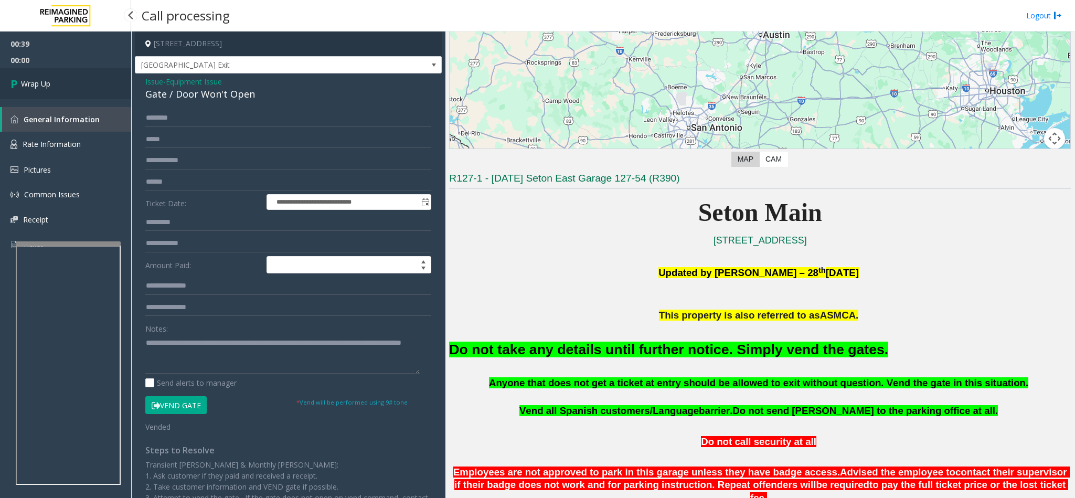
click at [79, 84] on link "Wrap Up" at bounding box center [65, 83] width 131 height 31
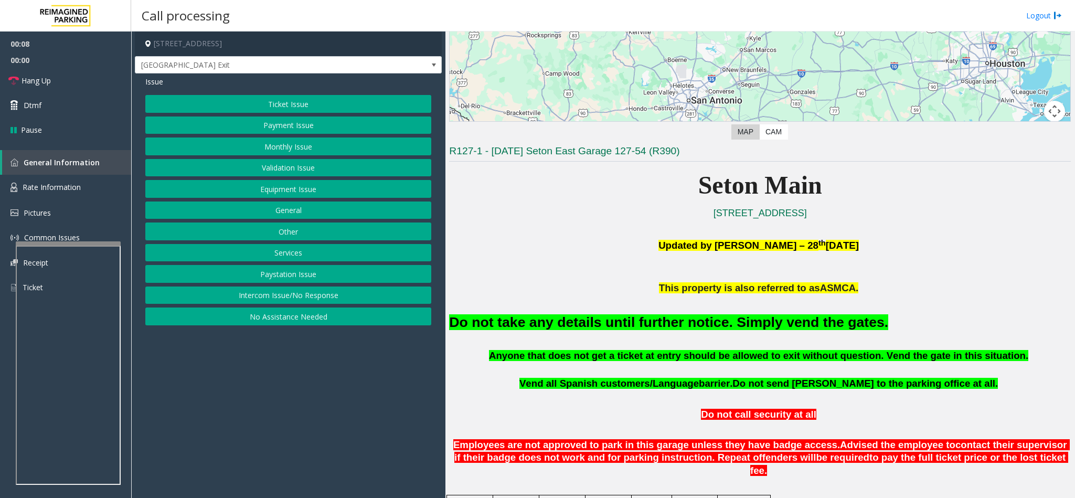
scroll to position [315, 0]
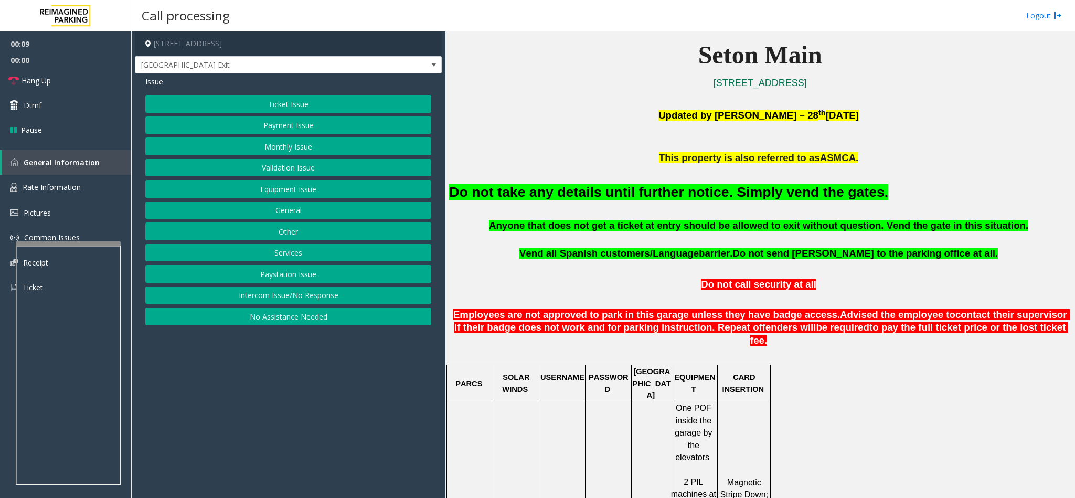
click at [321, 297] on button "Intercom Issue/No Response" at bounding box center [288, 296] width 286 height 18
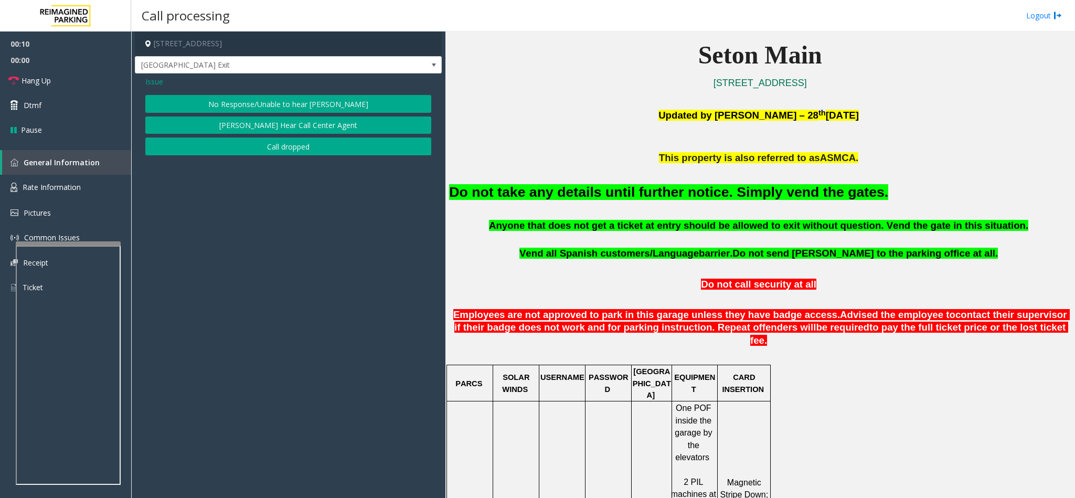
click at [246, 102] on button "No Response/Unable to hear [PERSON_NAME]" at bounding box center [288, 104] width 286 height 18
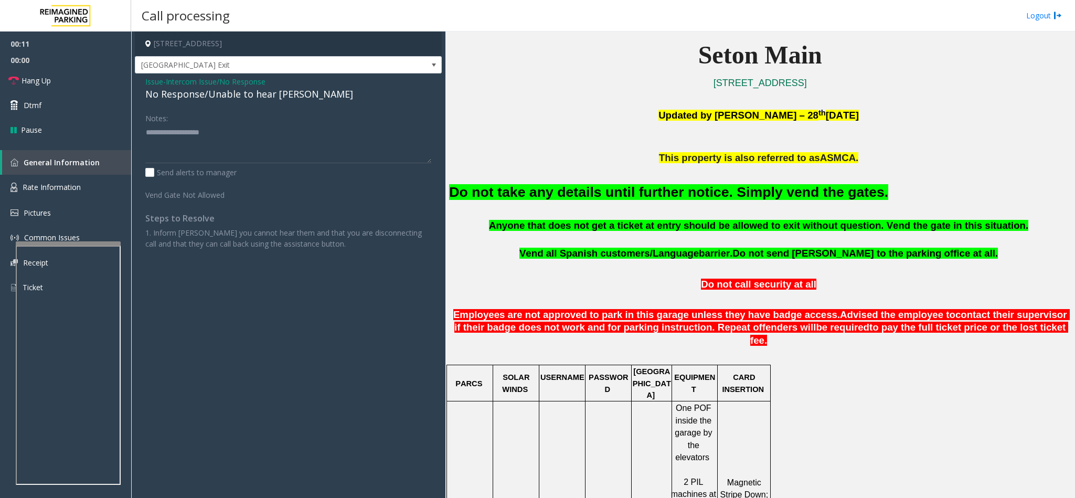
click at [169, 87] on span "Intercom Issue/No Response" at bounding box center [216, 81] width 100 height 11
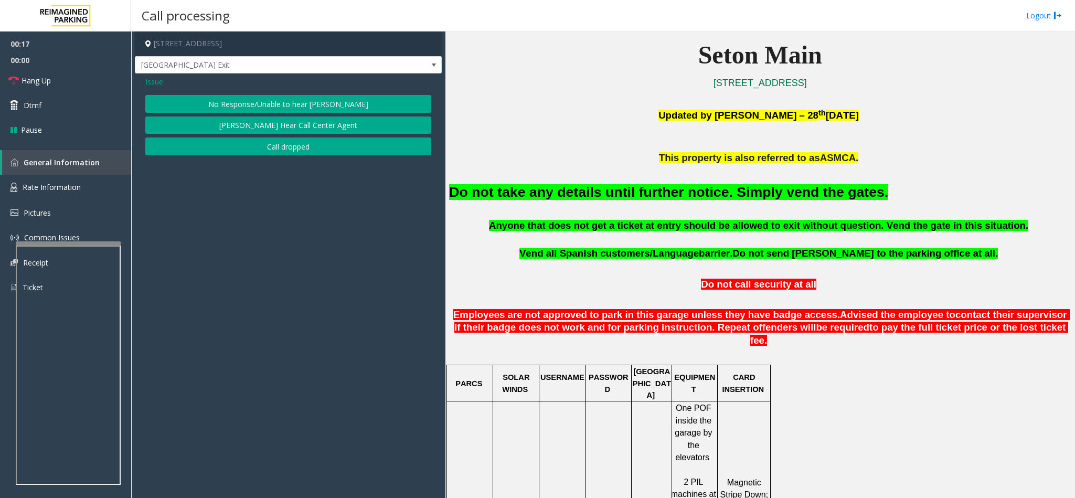
click at [149, 82] on span "Issue" at bounding box center [154, 81] width 18 height 11
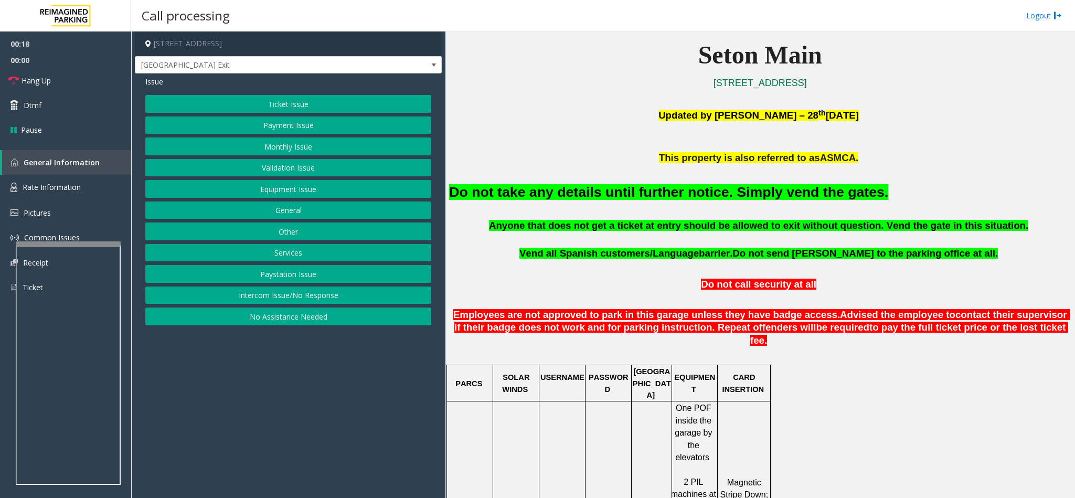
click at [271, 195] on button "Equipment Issue" at bounding box center [288, 189] width 286 height 18
click at [277, 194] on button "Gate / Door Won't Open" at bounding box center [288, 189] width 286 height 18
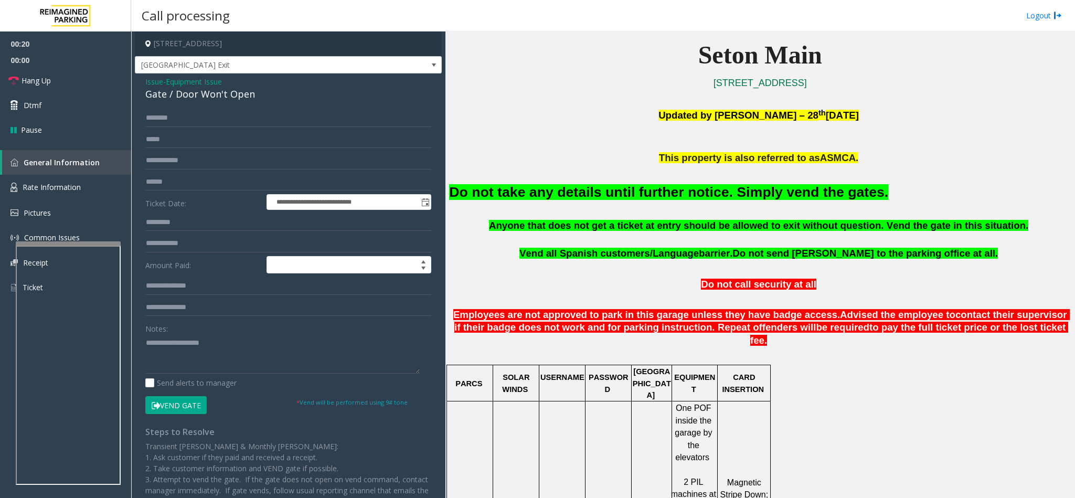
click at [186, 401] on button "Vend Gate" at bounding box center [175, 405] width 61 height 18
click at [678, 246] on p at bounding box center [760, 239] width 622 height 14
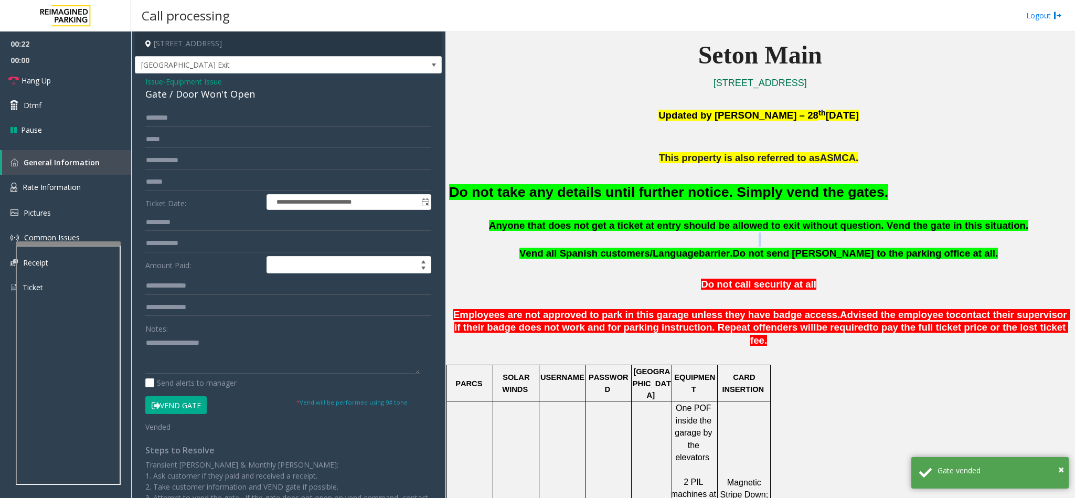
click at [678, 246] on p at bounding box center [760, 239] width 622 height 14
click at [683, 259] on span "Vend all Spanish customers/Language" at bounding box center [609, 253] width 179 height 11
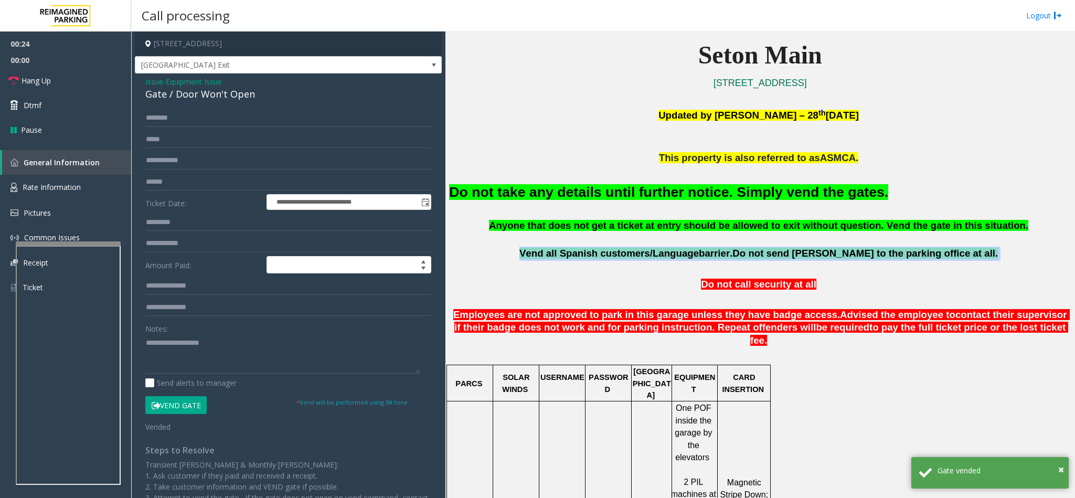
click at [683, 259] on span "Vend all Spanish customers/Language" at bounding box center [609, 253] width 179 height 11
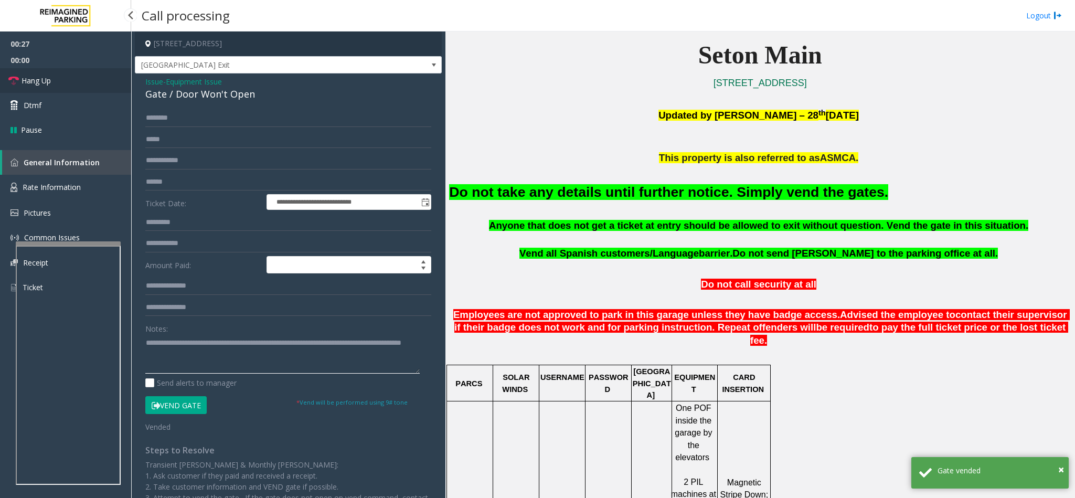
type textarea "**********"
click at [68, 84] on link "Hang Up" at bounding box center [65, 80] width 131 height 25
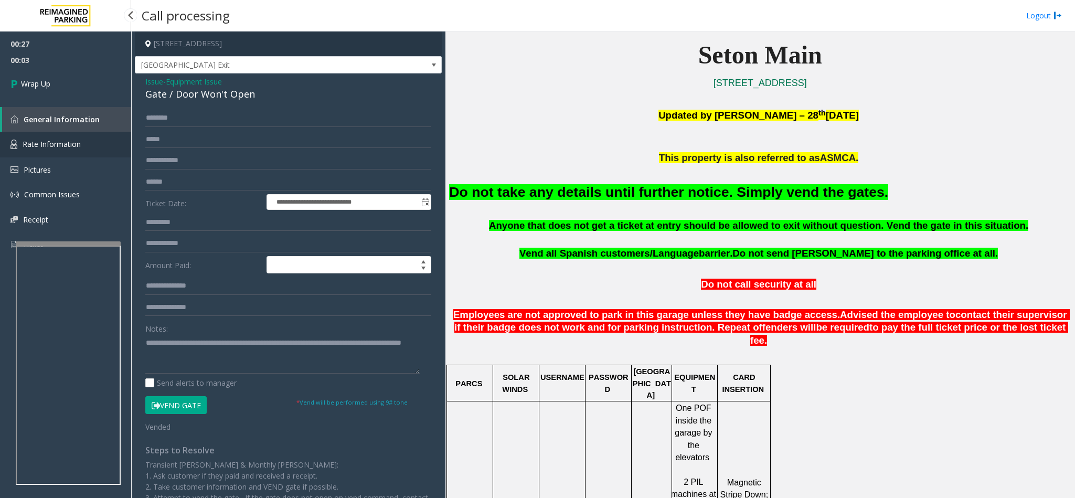
click at [108, 145] on link "Rate Information" at bounding box center [65, 145] width 131 height 26
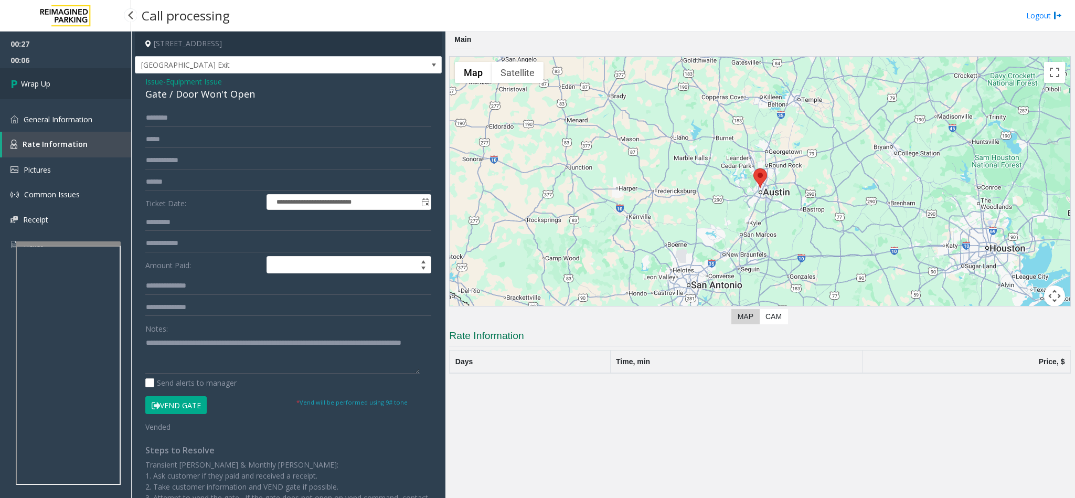
click at [6, 83] on link "Wrap Up" at bounding box center [65, 83] width 131 height 31
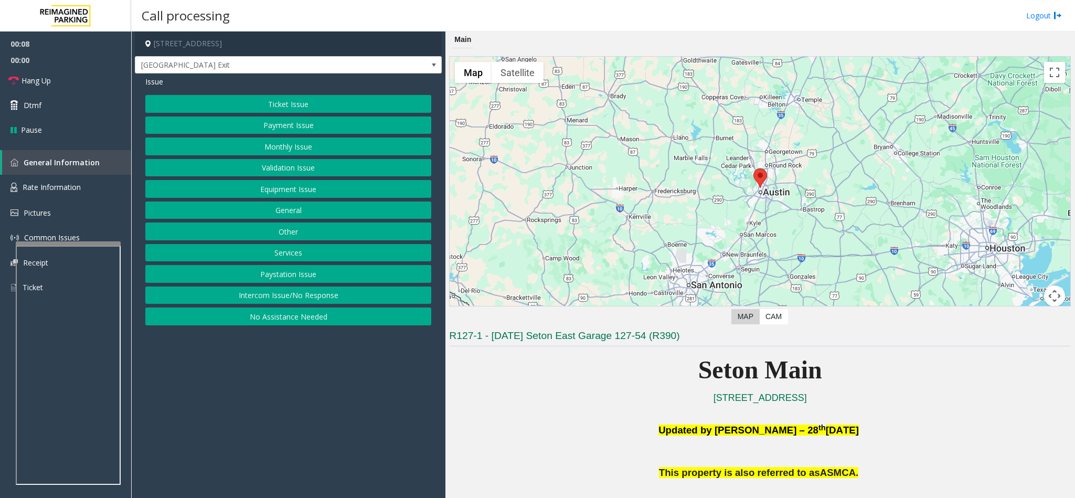
click at [346, 101] on button "Ticket Issue" at bounding box center [288, 104] width 286 height 18
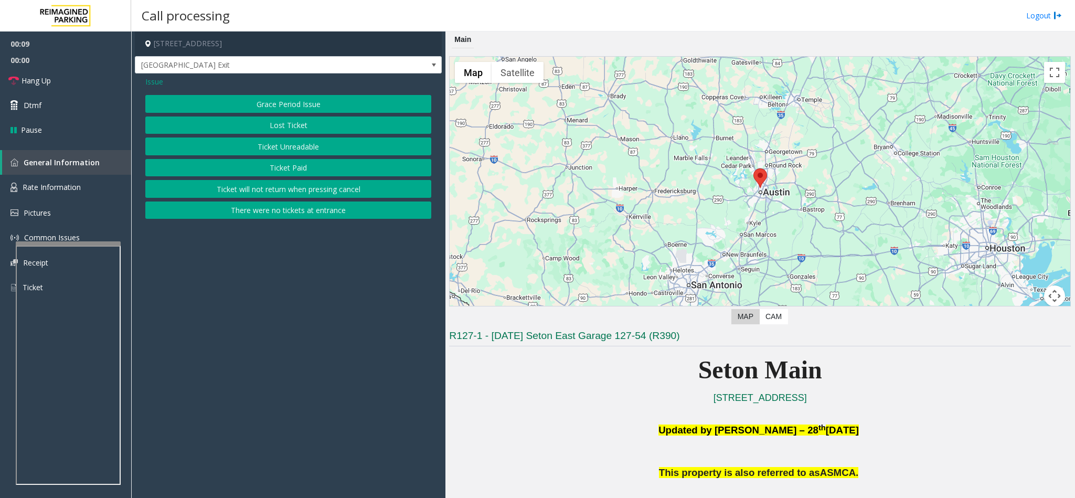
click at [351, 216] on button "There were no tickets at entrance" at bounding box center [288, 211] width 286 height 18
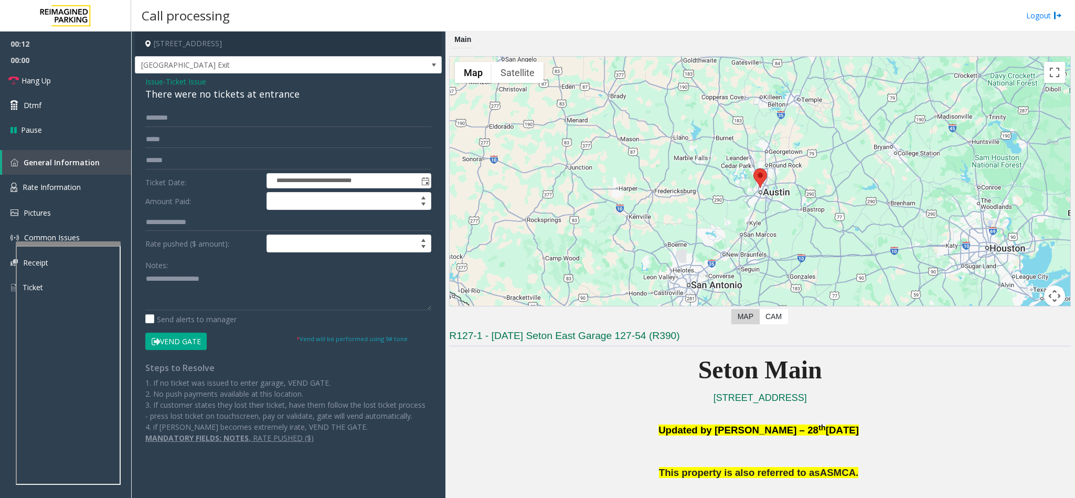
click at [185, 344] on button "Vend Gate" at bounding box center [175, 342] width 61 height 18
click at [199, 94] on div "There were no tickets at entrance" at bounding box center [288, 94] width 286 height 14
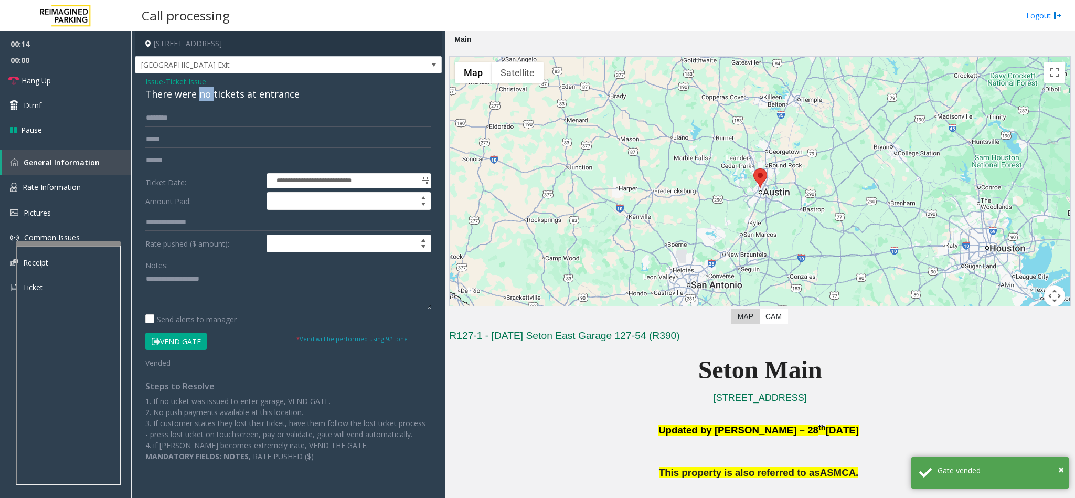
click at [199, 93] on div "There were no tickets at entrance" at bounding box center [288, 94] width 286 height 14
click at [200, 93] on div "There were no tickets at entrance" at bounding box center [288, 94] width 286 height 14
click at [76, 79] on link "Hang Up" at bounding box center [65, 80] width 131 height 25
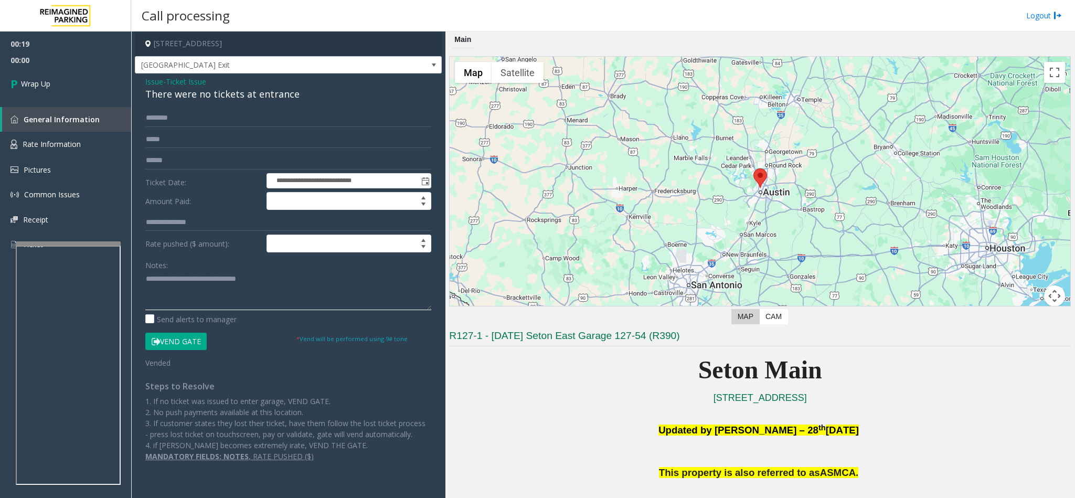
click at [145, 282] on textarea at bounding box center [288, 290] width 286 height 39
click at [312, 278] on textarea at bounding box center [288, 290] width 286 height 39
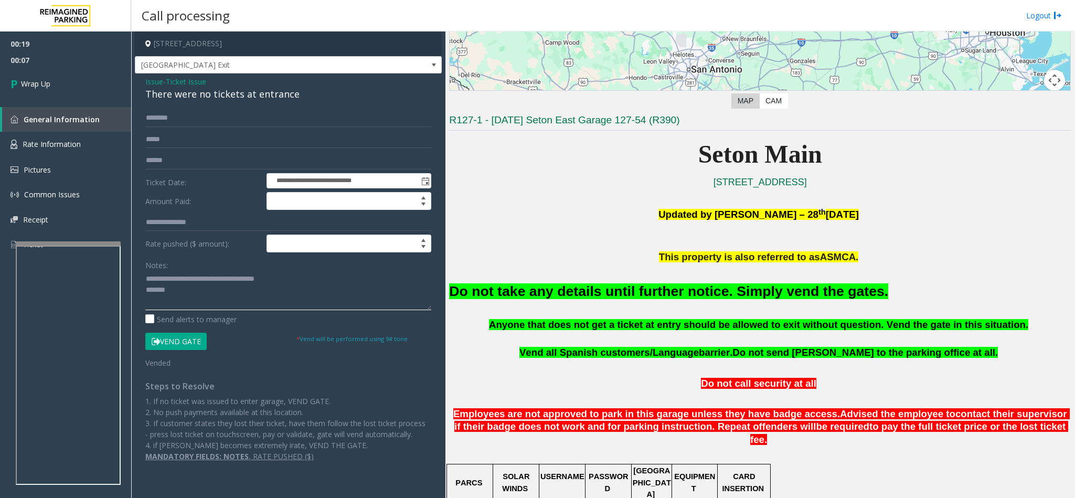
scroll to position [236, 0]
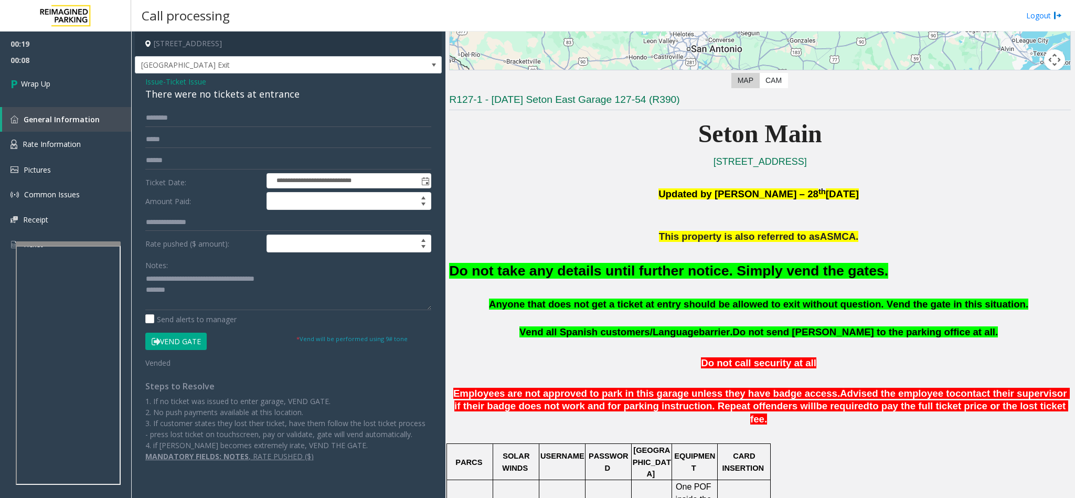
click at [564, 272] on font "Do not take any details until further notice. Simply vend the gates." at bounding box center [668, 271] width 439 height 16
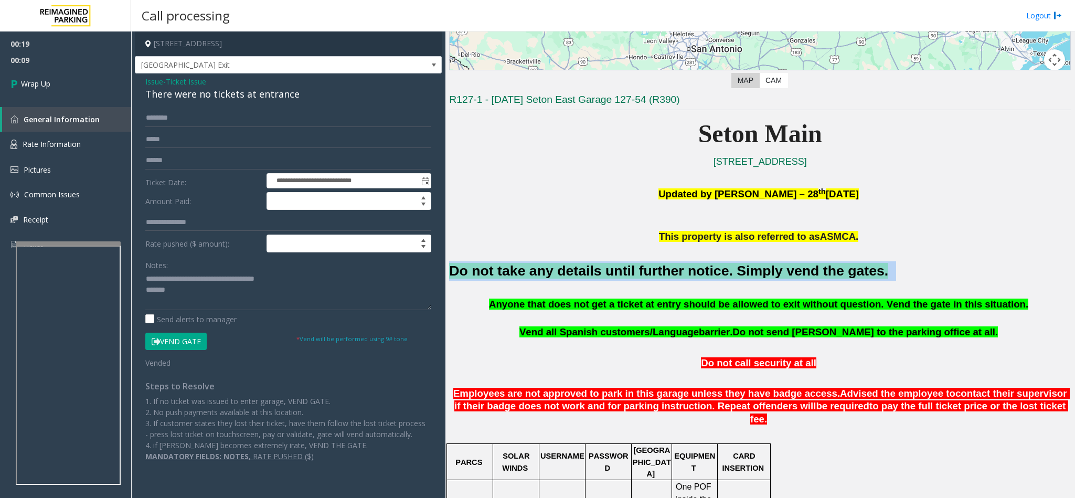
click at [564, 272] on font "Do not take any details until further notice. Simply vend the gates." at bounding box center [668, 271] width 439 height 16
copy h2 "Do not take any details until further notice. Simply vend the gates."
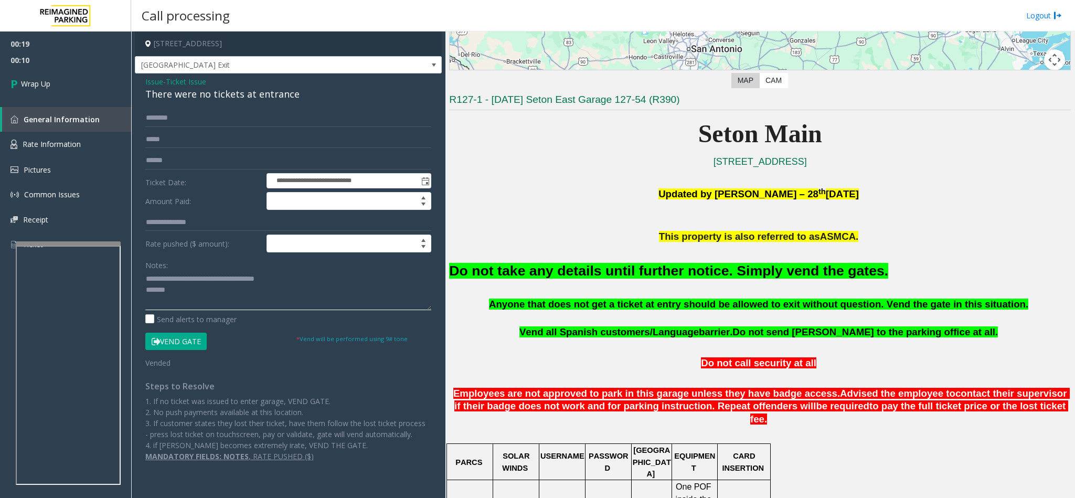
click at [208, 291] on textarea at bounding box center [288, 290] width 286 height 39
paste textarea "**********"
type textarea "**********"
click at [102, 79] on link "Wrap Up" at bounding box center [65, 83] width 131 height 31
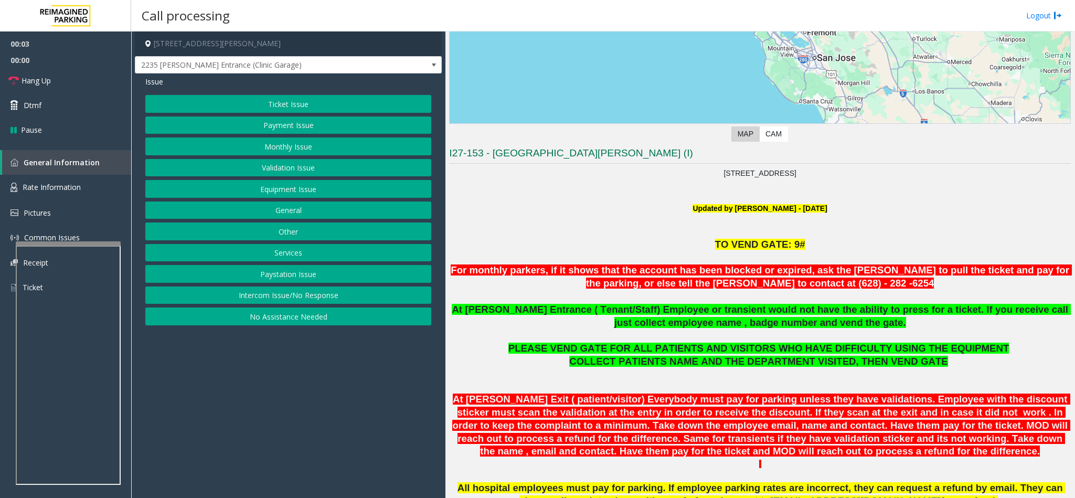
scroll to position [236, 0]
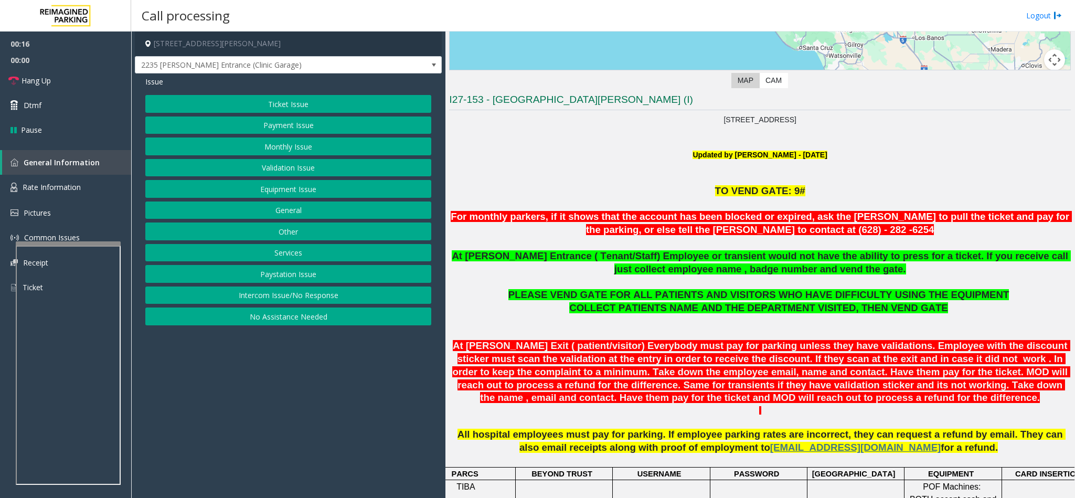
click at [295, 145] on button "Monthly Issue" at bounding box center [288, 146] width 286 height 18
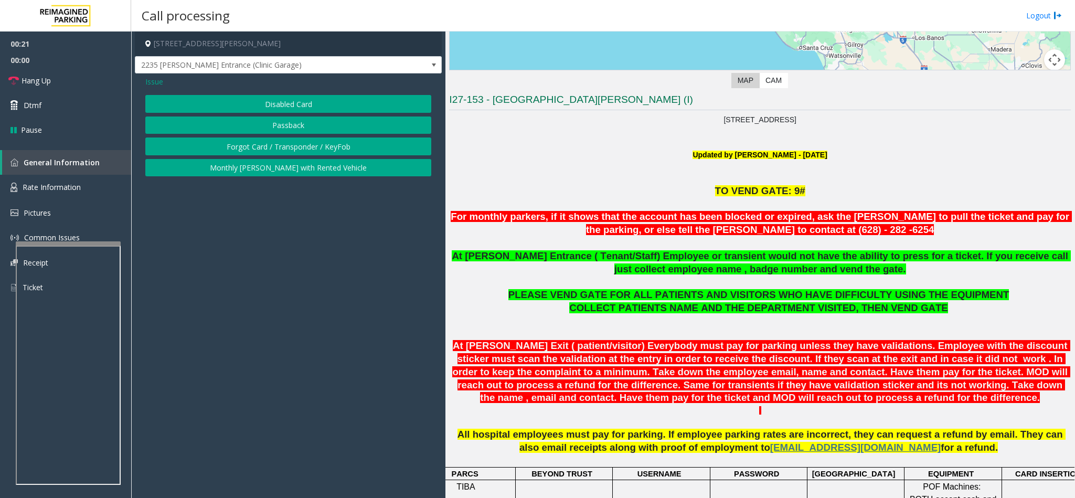
click at [282, 98] on button "Disabled Card" at bounding box center [288, 104] width 286 height 18
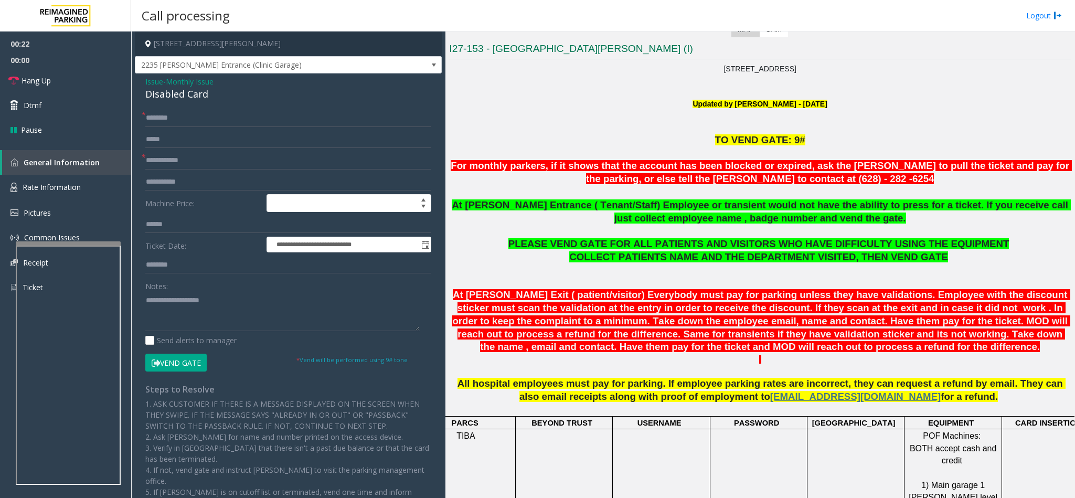
scroll to position [315, 0]
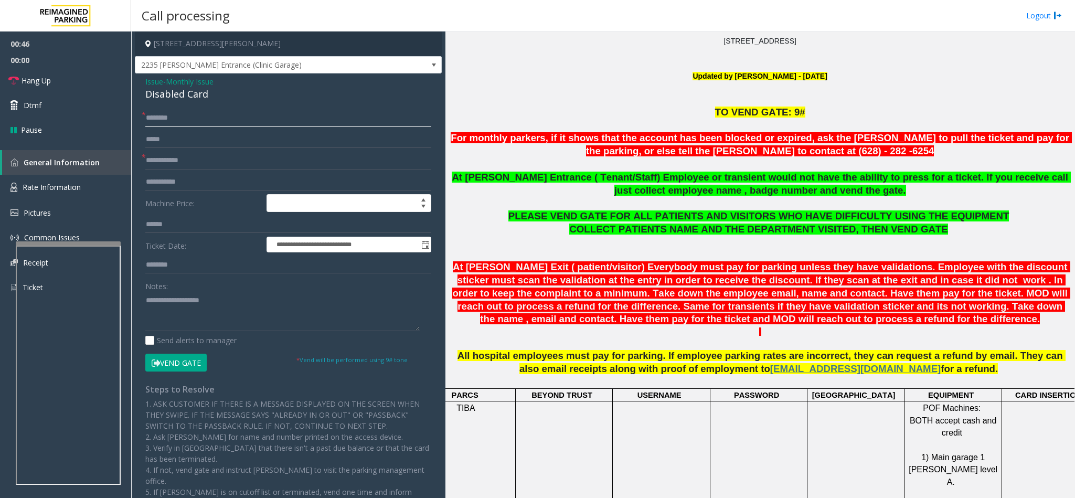
click at [158, 115] on input "text" at bounding box center [288, 118] width 286 height 18
type input "**"
click at [168, 122] on input "**" at bounding box center [288, 118] width 286 height 18
type input "*"
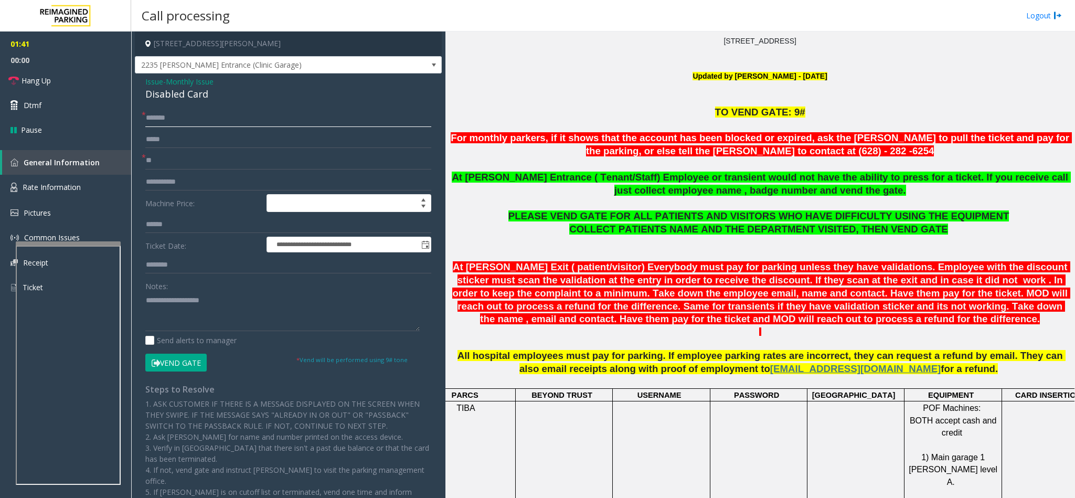
type input "******"
type input "*****"
click at [168, 356] on button "Vend Gate" at bounding box center [175, 363] width 61 height 18
click at [185, 304] on textarea at bounding box center [282, 311] width 274 height 39
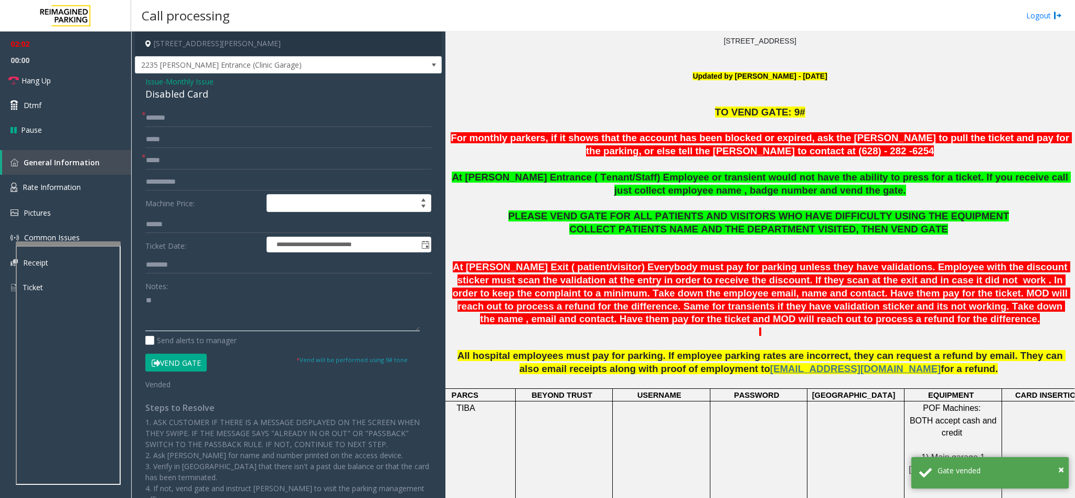
type textarea "*"
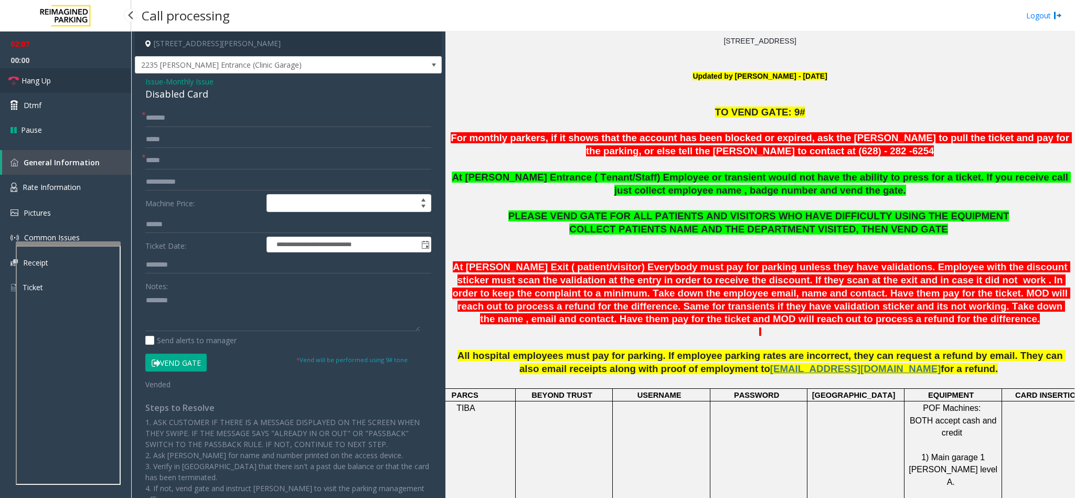
click at [95, 84] on link "Hang Up" at bounding box center [65, 80] width 131 height 25
click at [155, 90] on div "Disabled Card" at bounding box center [288, 94] width 286 height 14
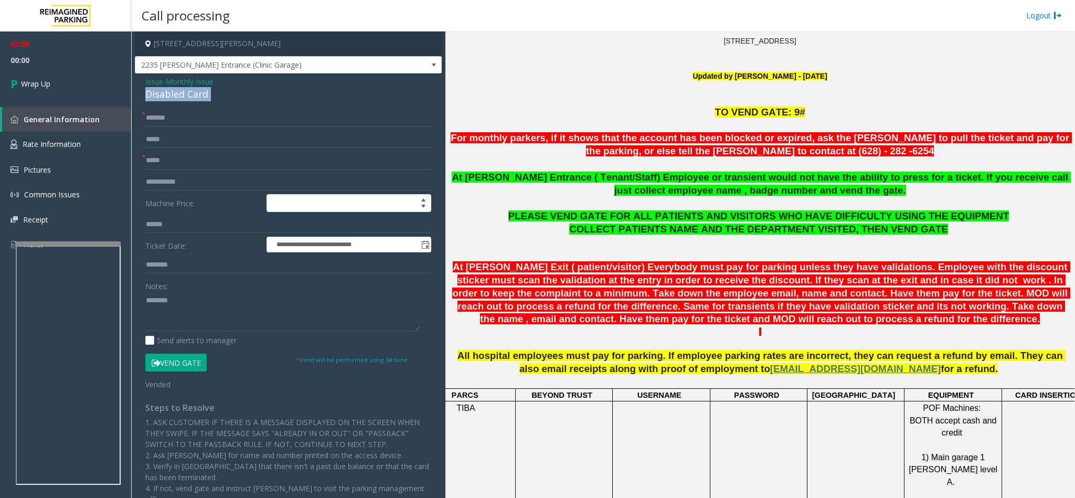
copy div "Disabled Card"
paste textarea "**********"
click at [180, 305] on textarea at bounding box center [282, 311] width 274 height 39
type textarea "**********"
click at [30, 84] on span "Wrap Up" at bounding box center [35, 83] width 29 height 11
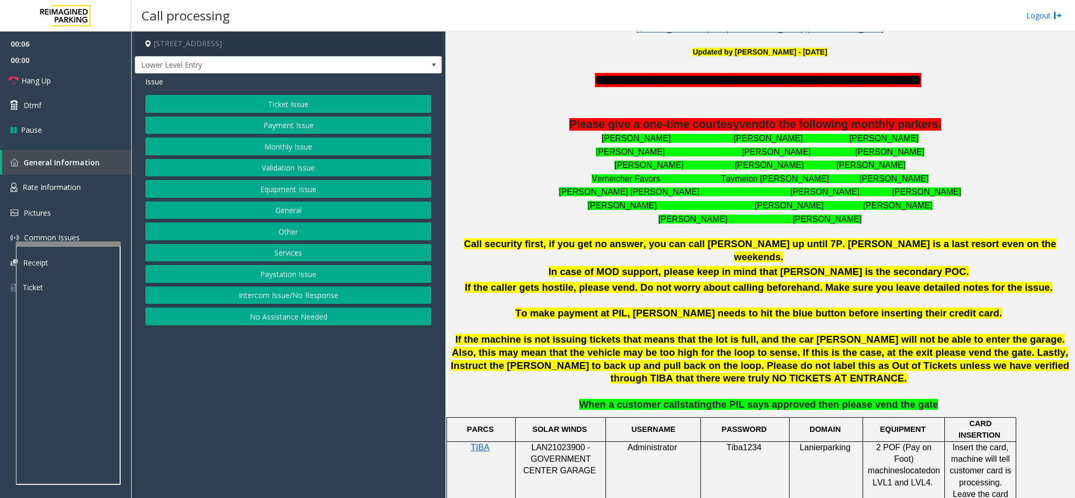
scroll to position [394, 0]
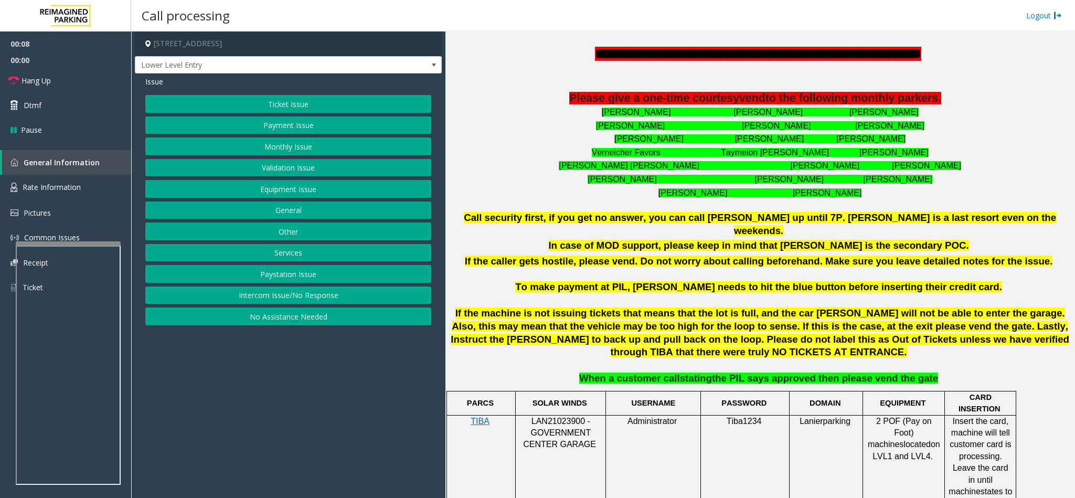
click at [370, 324] on button "No Assistance Needed" at bounding box center [288, 317] width 286 height 18
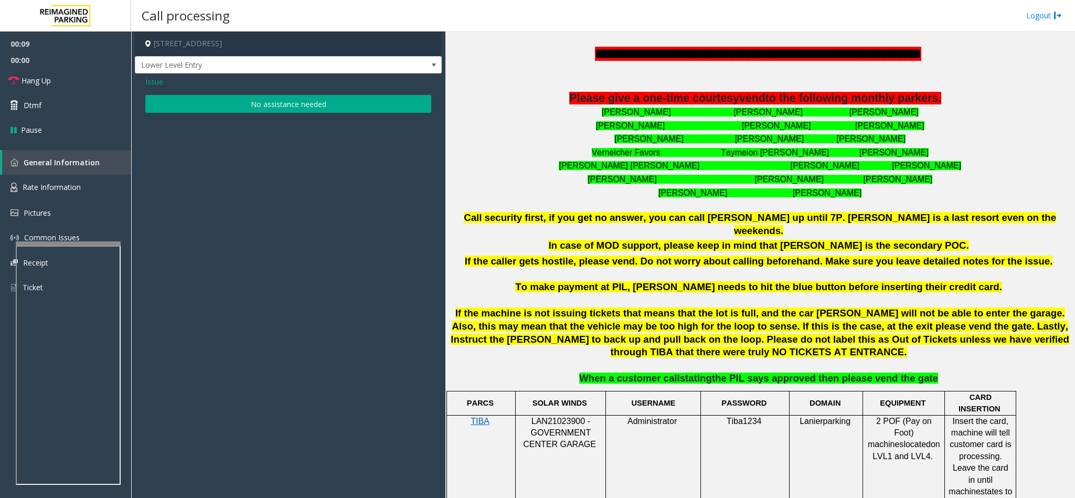
drag, startPoint x: 301, startPoint y: 105, endPoint x: 280, endPoint y: 102, distance: 20.7
click at [296, 105] on button "No assistance needed" at bounding box center [288, 104] width 286 height 18
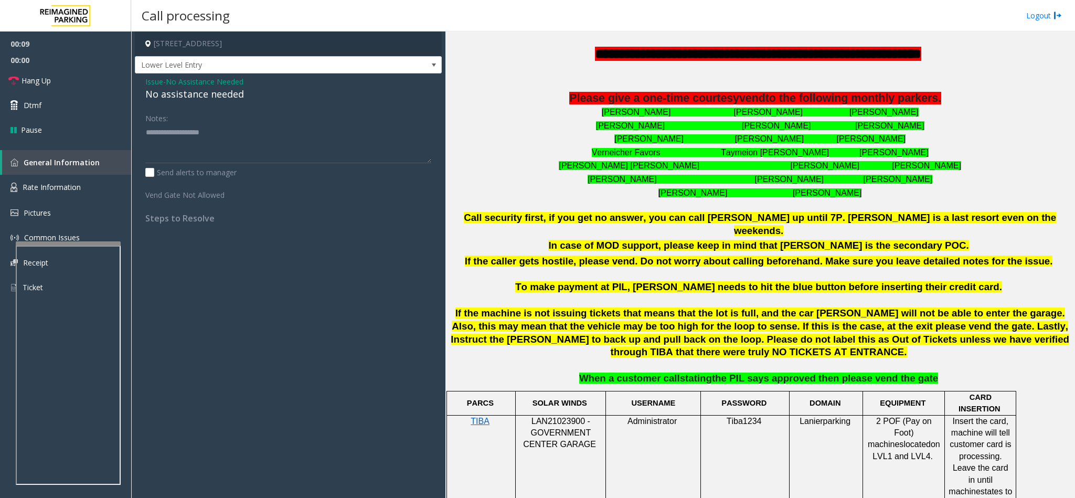
click at [167, 92] on div "No assistance needed" at bounding box center [288, 94] width 286 height 14
click at [62, 82] on link "Hang Up" at bounding box center [65, 80] width 131 height 25
click at [257, 137] on textarea at bounding box center [288, 143] width 286 height 39
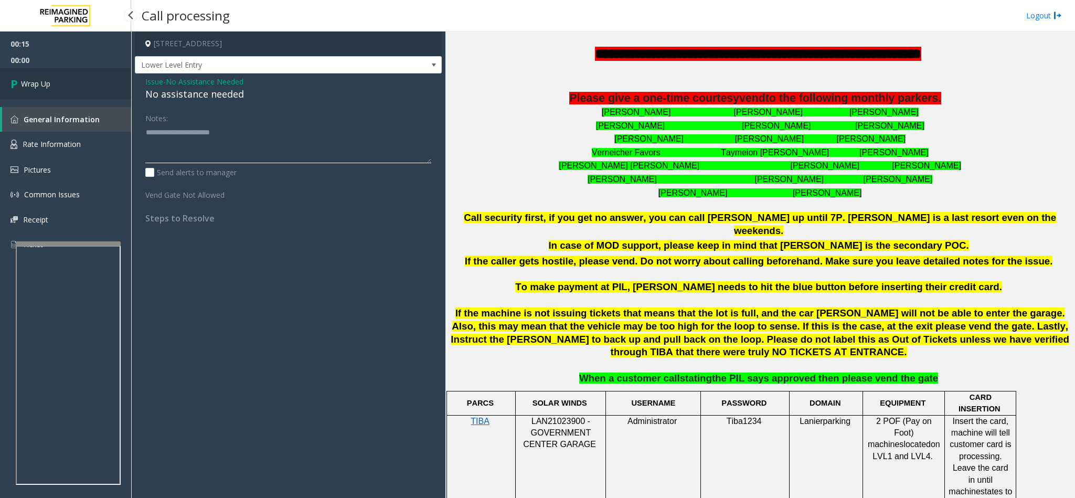
type textarea "**********"
click at [93, 76] on link "Wrap Up" at bounding box center [65, 83] width 131 height 31
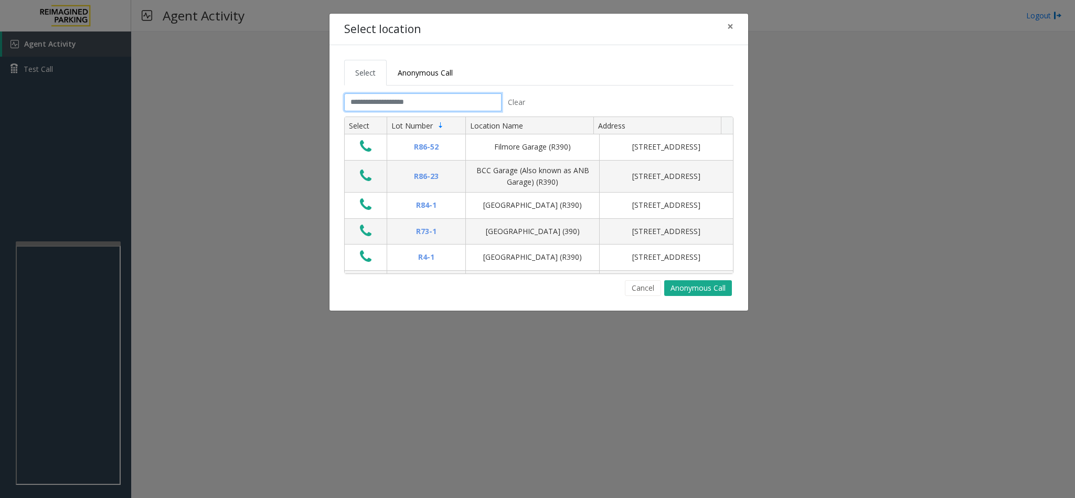
click at [409, 96] on input "text" at bounding box center [422, 102] width 157 height 18
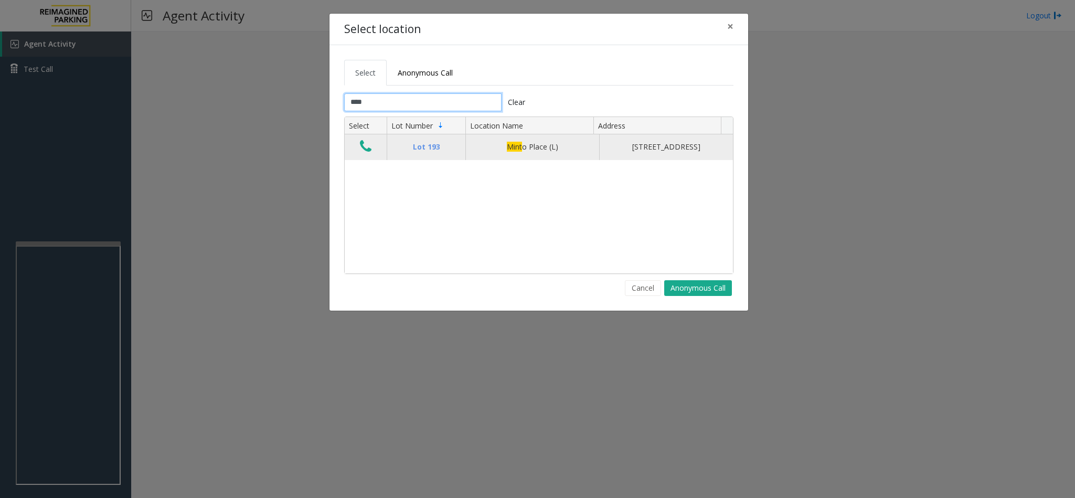
type input "****"
click at [361, 154] on icon "Data table" at bounding box center [366, 146] width 12 height 15
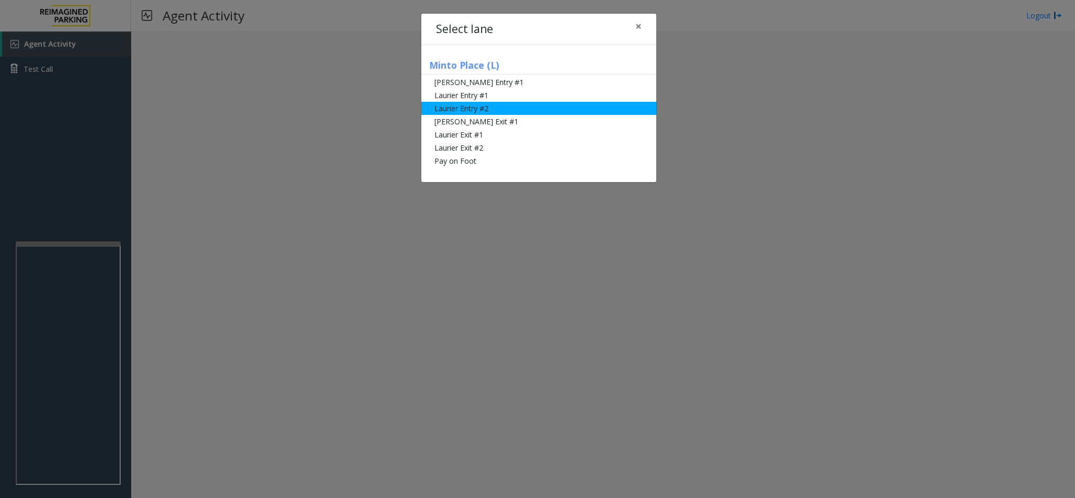
click at [470, 112] on li "Laurier Entry #2" at bounding box center [538, 108] width 235 height 13
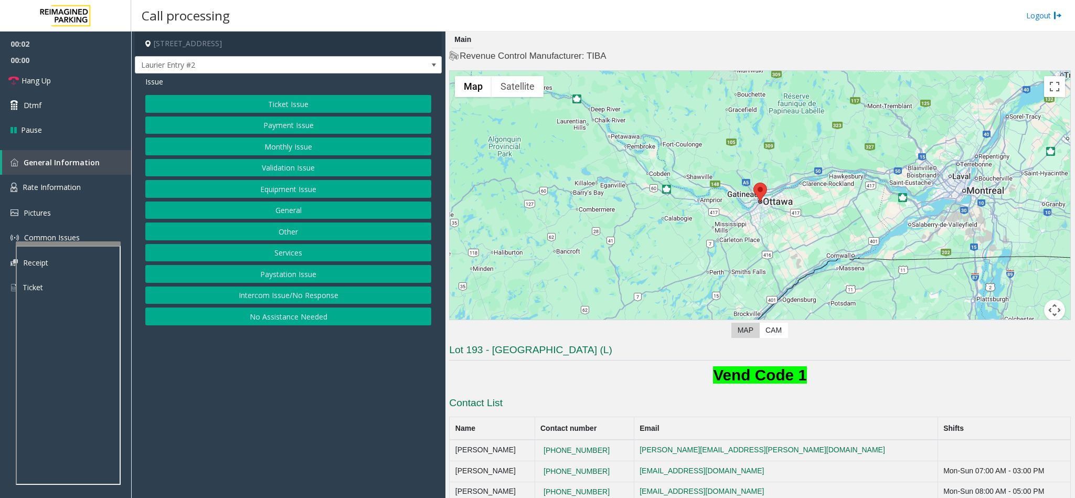
click at [292, 122] on button "Payment Issue" at bounding box center [288, 126] width 286 height 18
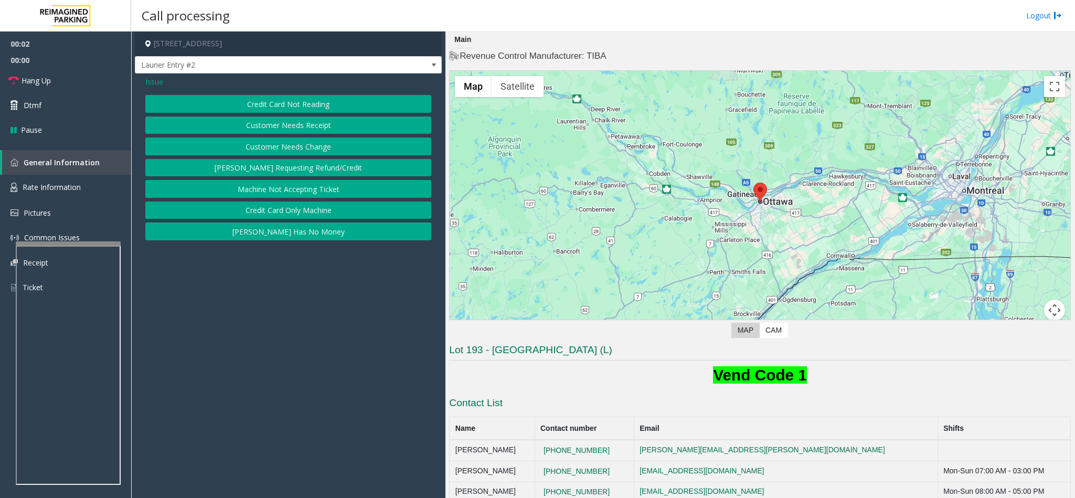
drag, startPoint x: 285, startPoint y: 109, endPoint x: 263, endPoint y: 106, distance: 22.2
click at [285, 108] on button "Credit Card Not Reading" at bounding box center [288, 104] width 286 height 18
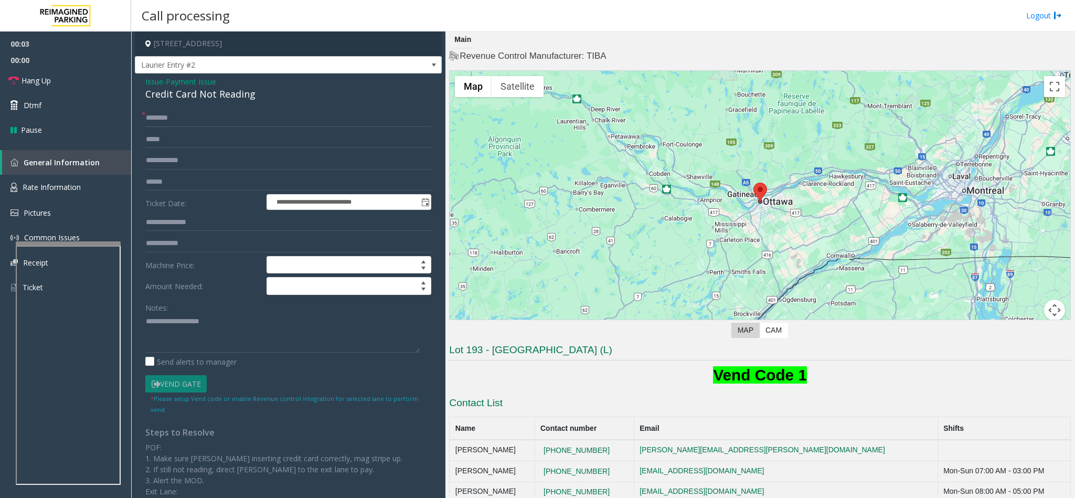
click at [213, 97] on div "Credit Card Not Reading" at bounding box center [288, 94] width 286 height 14
click at [145, 320] on textarea at bounding box center [282, 332] width 274 height 39
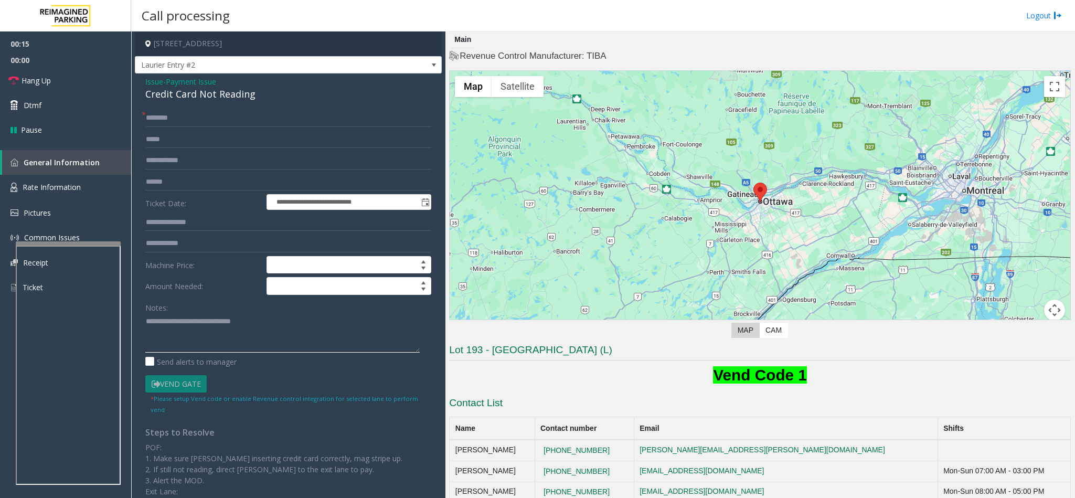
click at [272, 328] on textarea at bounding box center [282, 332] width 274 height 39
type textarea "**********"
click at [163, 118] on input "text" at bounding box center [288, 118] width 286 height 18
type input "**"
click at [322, 334] on textarea at bounding box center [282, 332] width 274 height 39
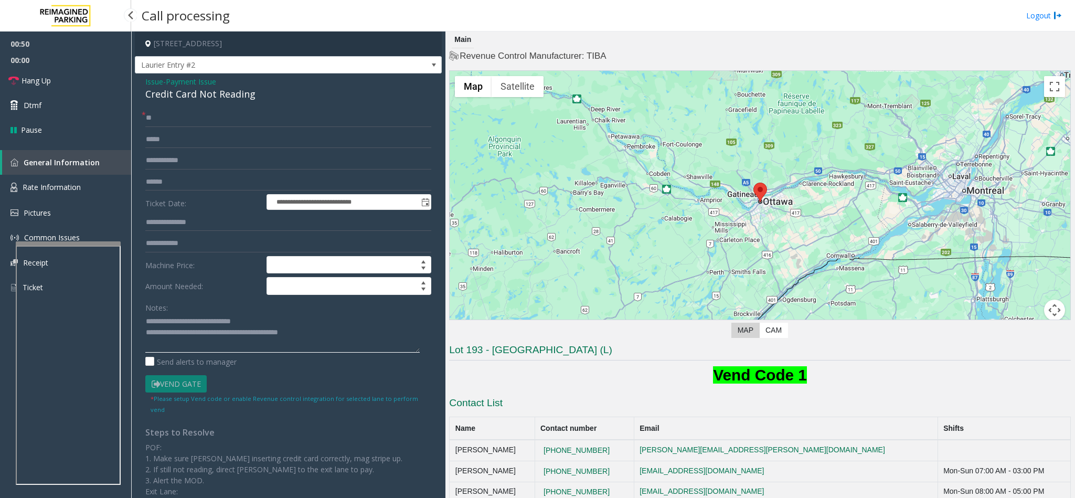
drag, startPoint x: 276, startPoint y: 326, endPoint x: 119, endPoint y: 308, distance: 158.0
click at [102, 61] on app-root "**********" at bounding box center [537, 249] width 1075 height 498
click at [145, 337] on textarea at bounding box center [282, 332] width 274 height 39
type textarea "**********"
click at [151, 80] on span "Issue" at bounding box center [154, 81] width 18 height 11
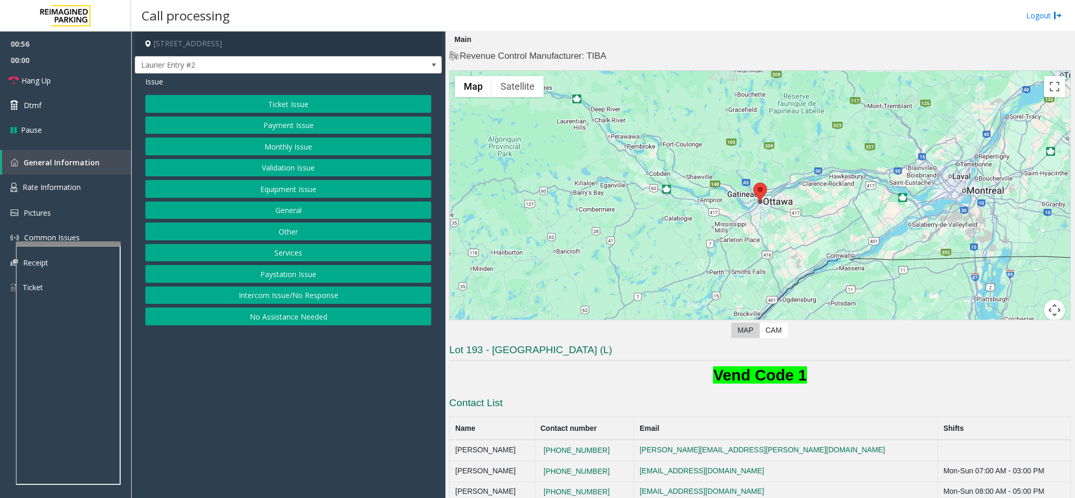
click at [278, 99] on button "Ticket Issue" at bounding box center [288, 104] width 286 height 18
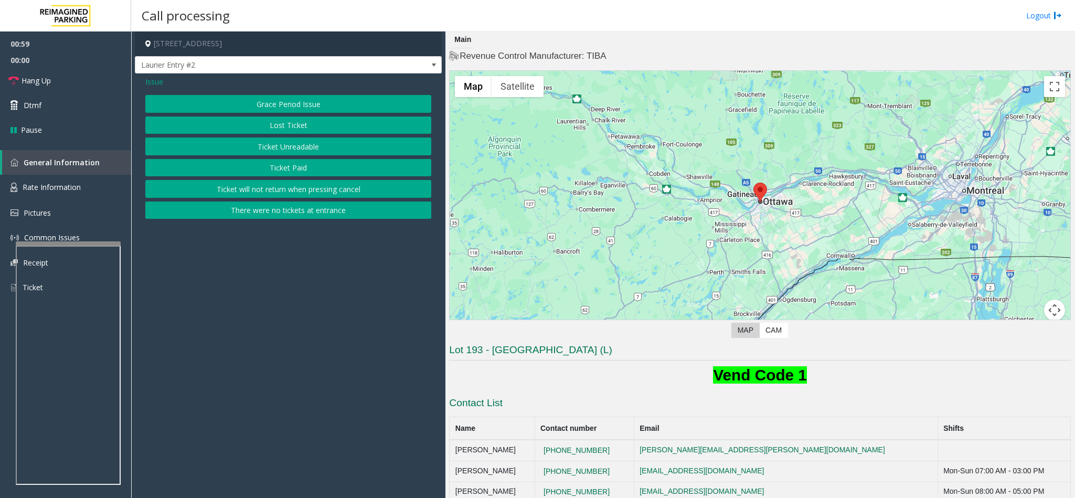
click at [158, 83] on span "Issue" at bounding box center [154, 81] width 18 height 11
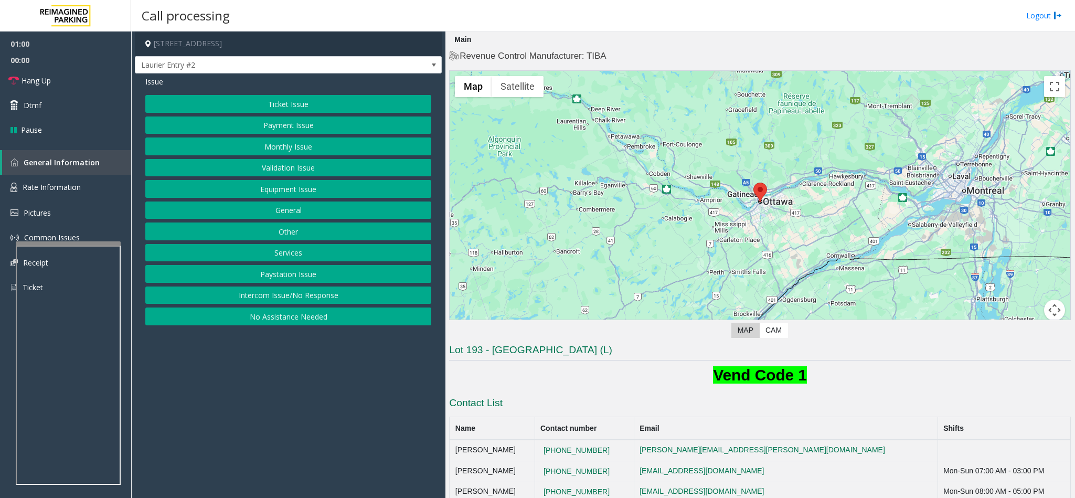
click at [274, 125] on button "Payment Issue" at bounding box center [288, 126] width 286 height 18
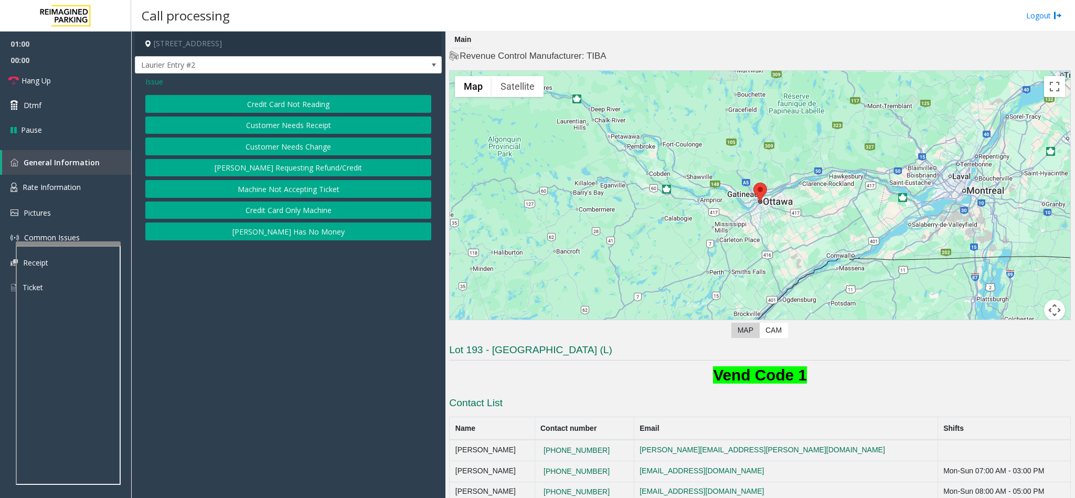
click at [274, 107] on button "Credit Card Not Reading" at bounding box center [288, 104] width 286 height 18
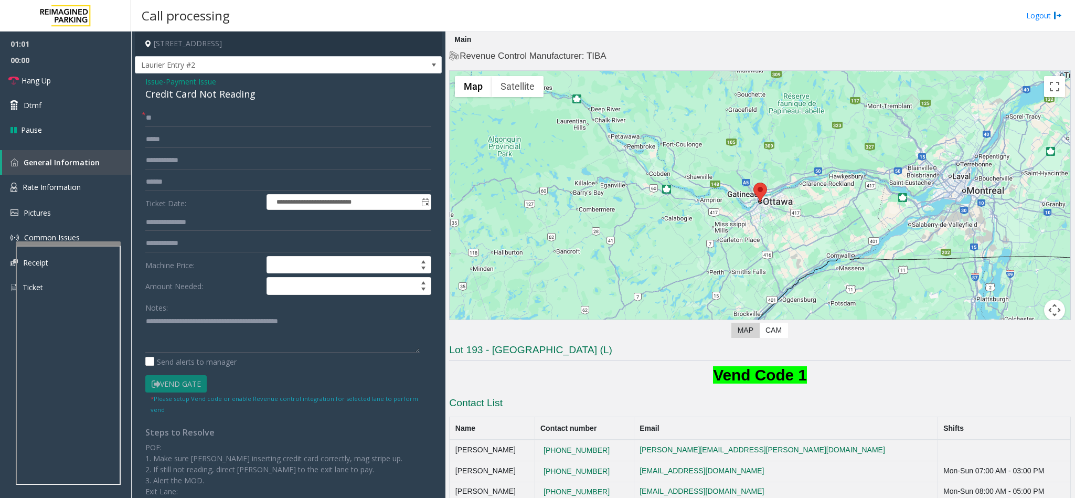
click at [181, 96] on div "Credit Card Not Reading" at bounding box center [288, 94] width 286 height 14
click at [145, 329] on textarea at bounding box center [282, 332] width 274 height 39
click at [145, 323] on textarea at bounding box center [282, 332] width 274 height 39
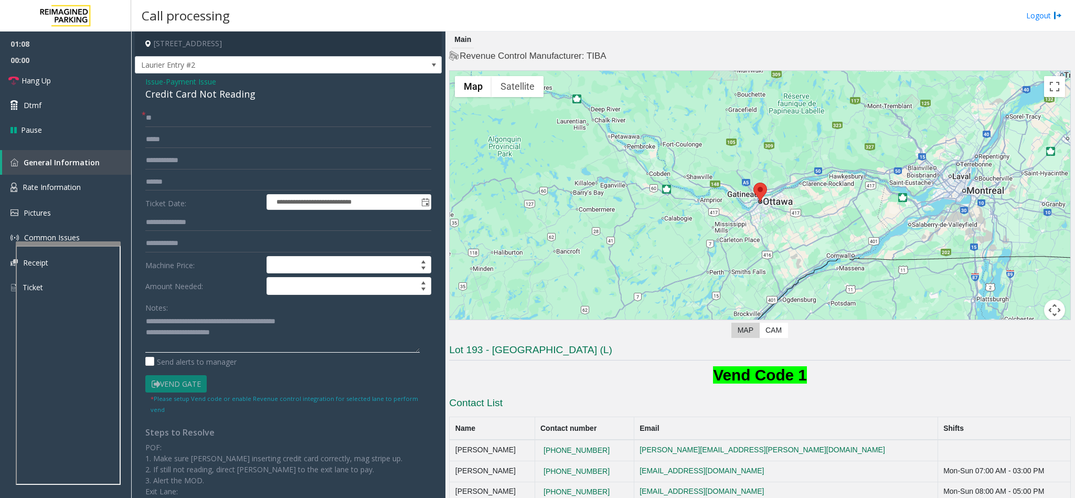
drag, startPoint x: 303, startPoint y: 320, endPoint x: 118, endPoint y: 306, distance: 185.2
click at [52, 71] on app-root "**********" at bounding box center [537, 249] width 1075 height 498
click at [145, 330] on textarea at bounding box center [282, 332] width 274 height 39
type textarea "**********"
drag, startPoint x: 169, startPoint y: 121, endPoint x: 60, endPoint y: 137, distance: 109.8
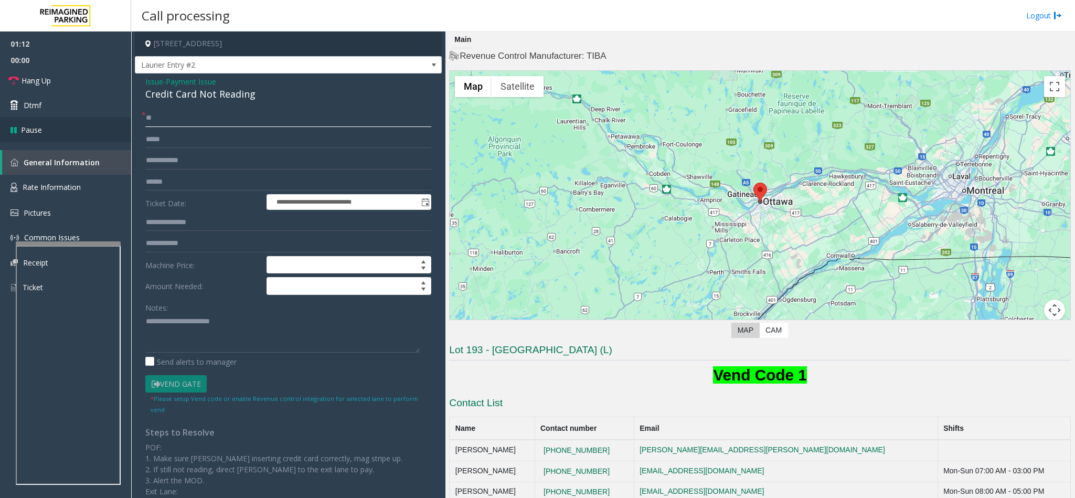
click at [60, 137] on app-root "**********" at bounding box center [537, 249] width 1075 height 498
type input "*****"
click at [167, 178] on input "text" at bounding box center [288, 182] width 286 height 18
click at [147, 323] on textarea at bounding box center [282, 332] width 274 height 39
type textarea "**********"
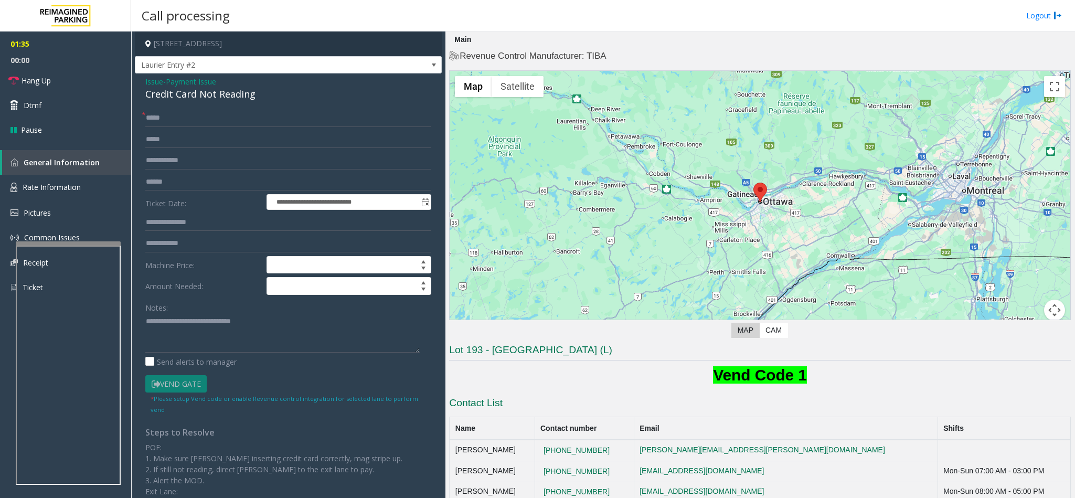
click at [156, 80] on span "Issue" at bounding box center [154, 81] width 18 height 11
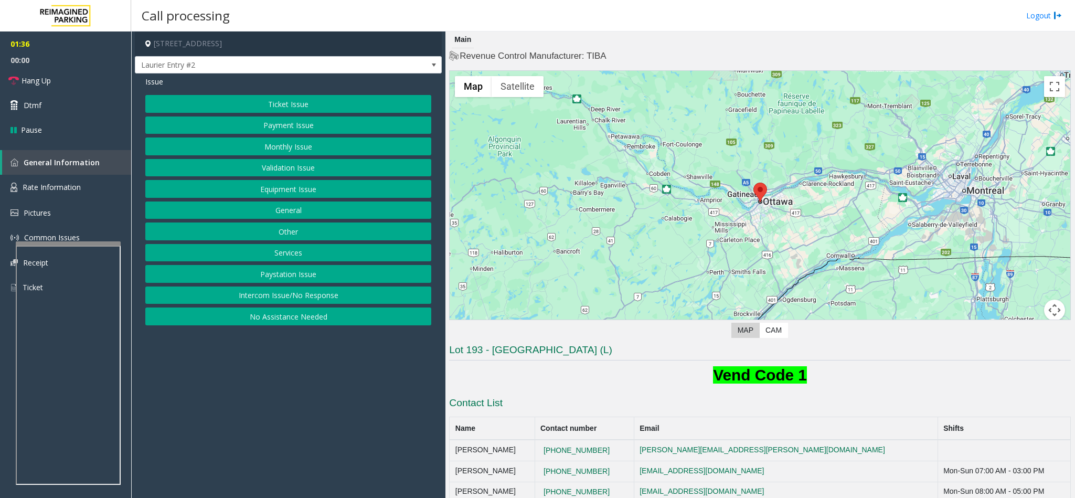
click at [276, 100] on button "Ticket Issue" at bounding box center [288, 104] width 286 height 18
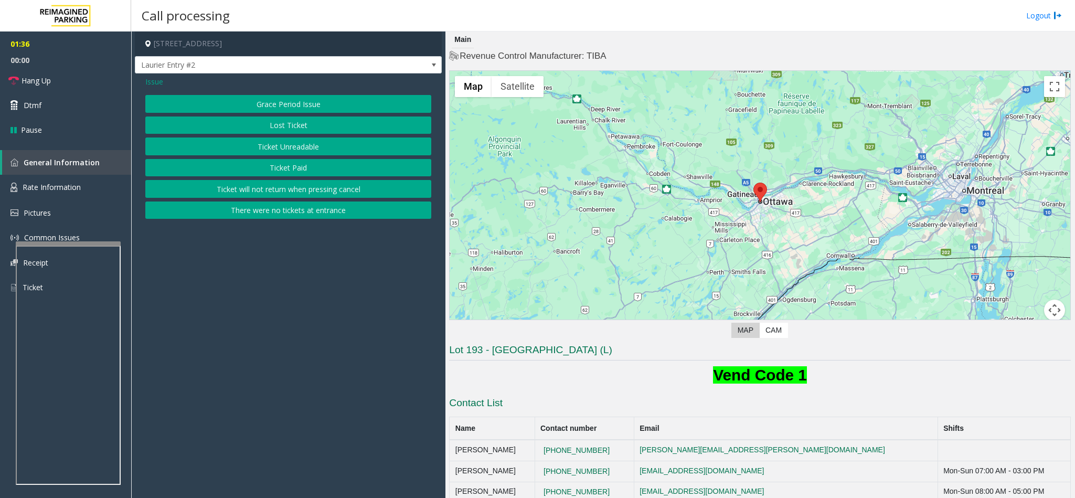
click at [293, 150] on button "Ticket Unreadable" at bounding box center [288, 146] width 286 height 18
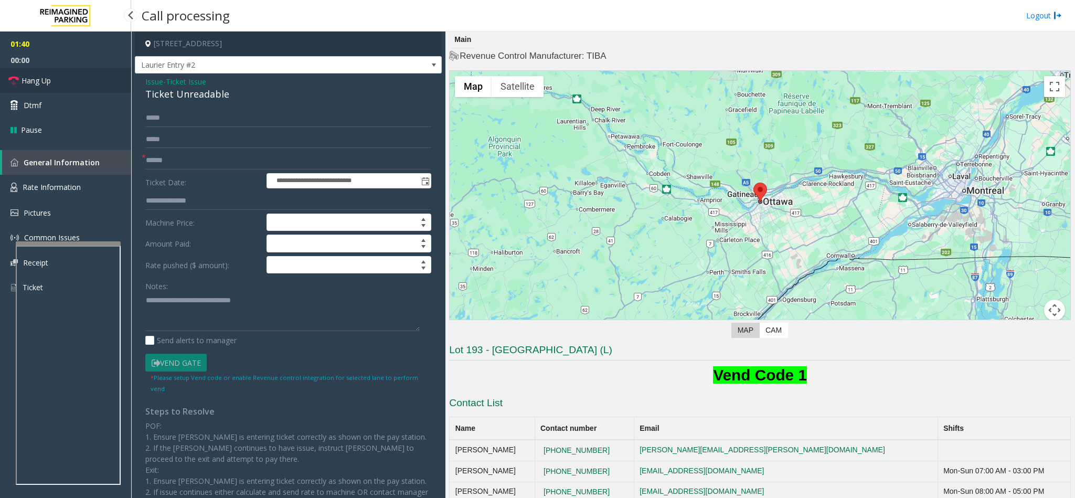
click at [96, 80] on link "Hang Up" at bounding box center [65, 80] width 131 height 25
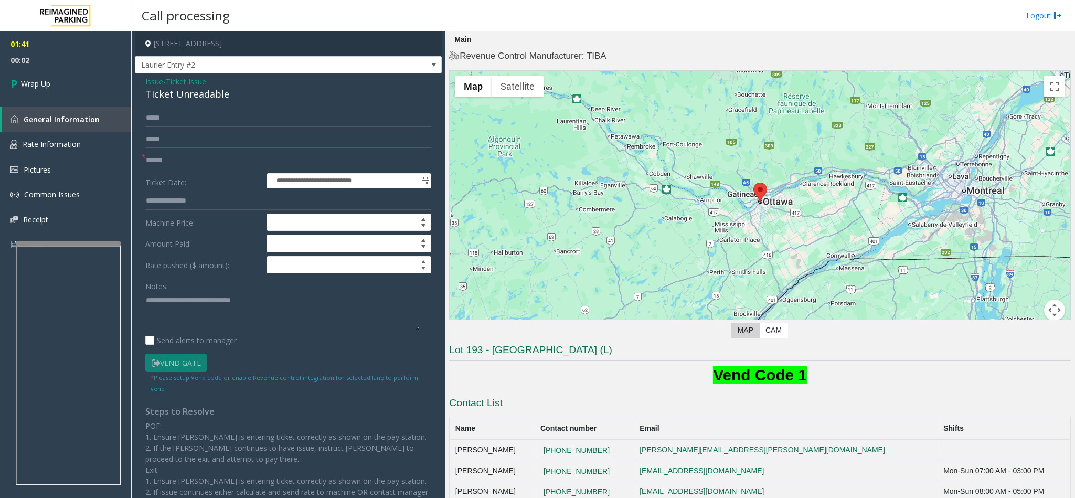
drag, startPoint x: 170, startPoint y: 301, endPoint x: 336, endPoint y: 299, distance: 165.9
click at [336, 299] on textarea at bounding box center [282, 311] width 274 height 39
click at [211, 94] on div "Ticket Unreadable" at bounding box center [288, 94] width 286 height 14
click at [210, 92] on div "Ticket Unreadable" at bounding box center [288, 94] width 286 height 14
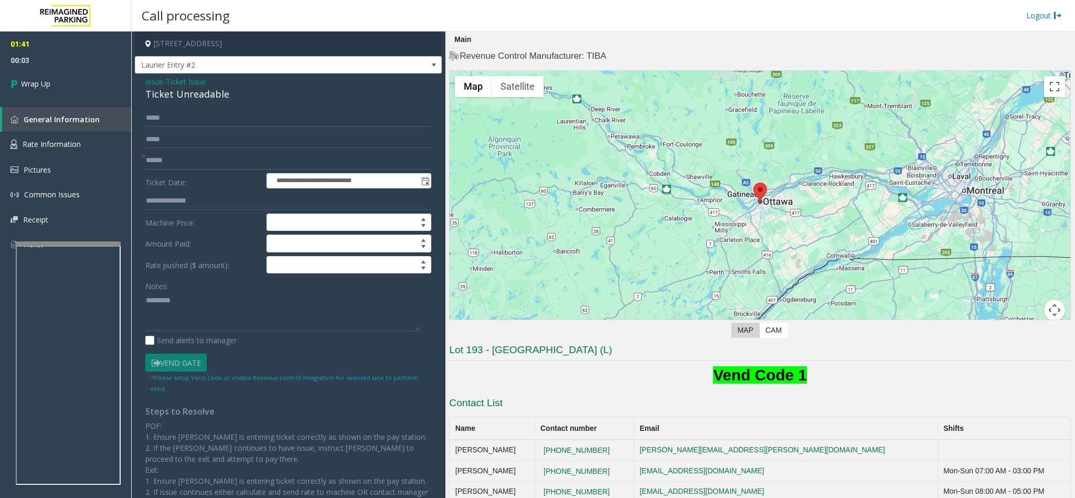
click at [210, 92] on div "Ticket Unreadable" at bounding box center [288, 94] width 286 height 14
copy div "Ticket Unreadable"
click at [194, 303] on textarea at bounding box center [282, 311] width 274 height 39
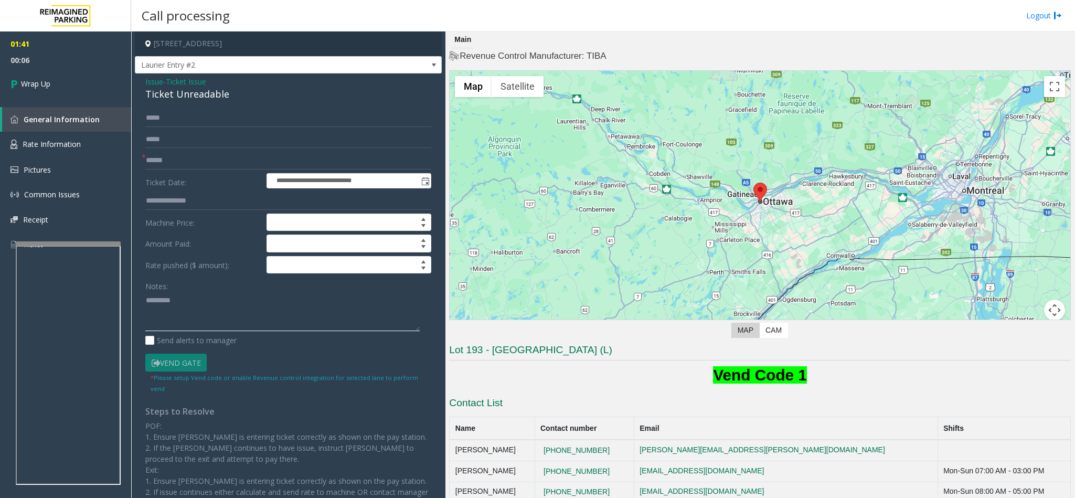
paste textarea "**********"
type textarea "**********"
click at [71, 87] on link "Wrap Up" at bounding box center [65, 83] width 131 height 31
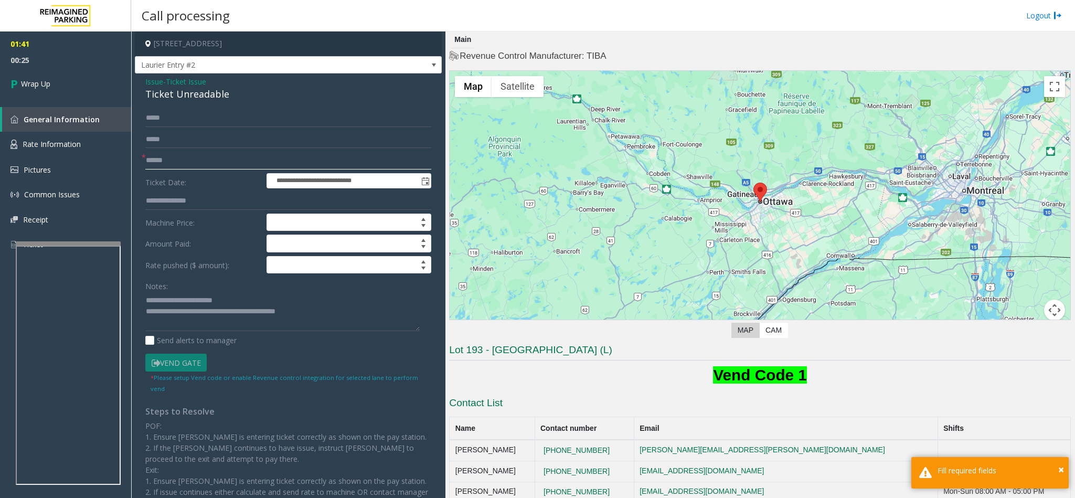
click at [183, 164] on input "text" at bounding box center [288, 161] width 286 height 18
type input "**"
click at [95, 88] on link "Wrap Up" at bounding box center [65, 83] width 131 height 31
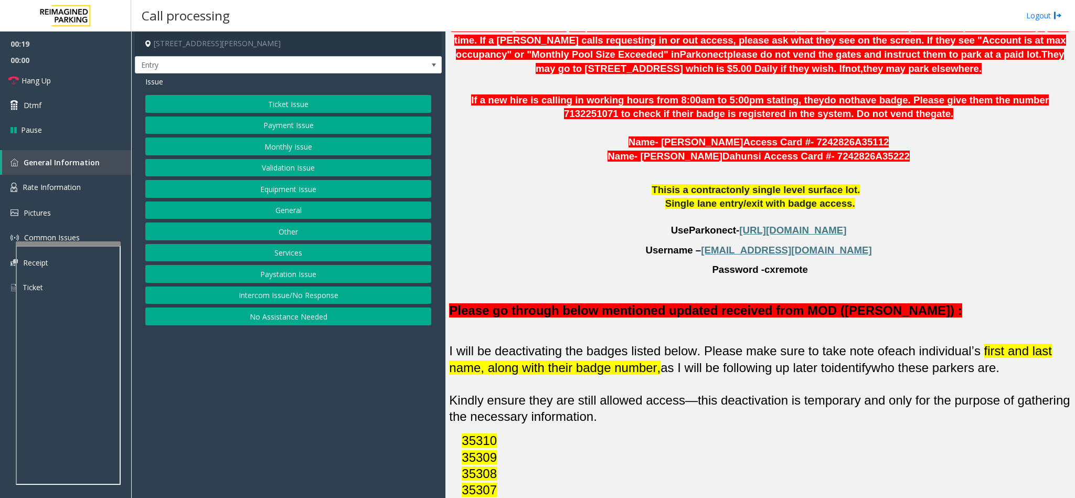
scroll to position [787, 0]
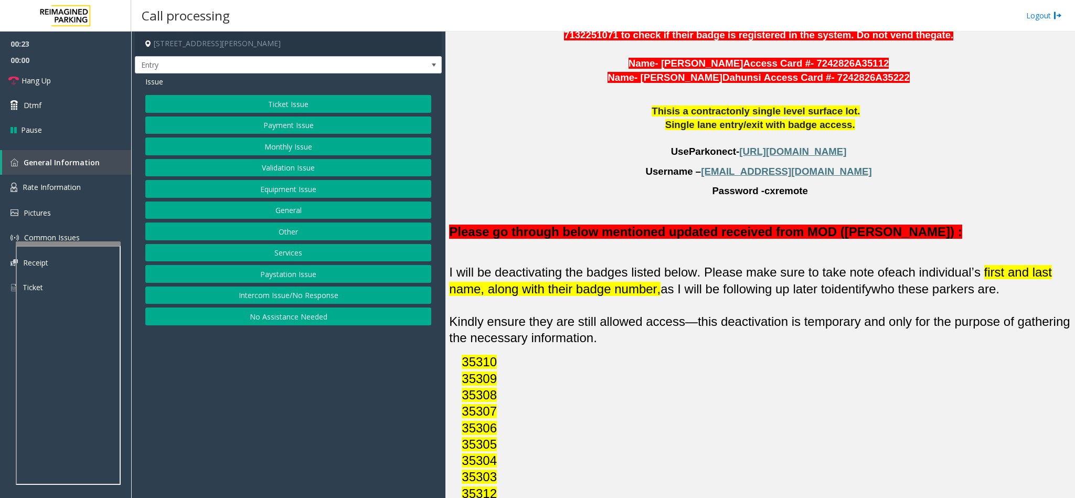
click at [304, 155] on button "Monthly Issue" at bounding box center [288, 146] width 286 height 18
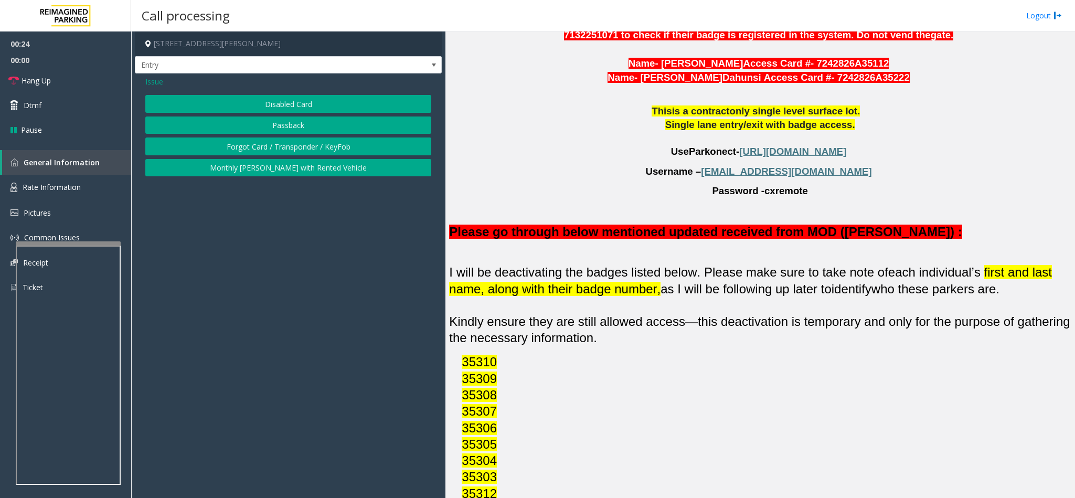
click at [312, 98] on button "Disabled Card" at bounding box center [288, 104] width 286 height 18
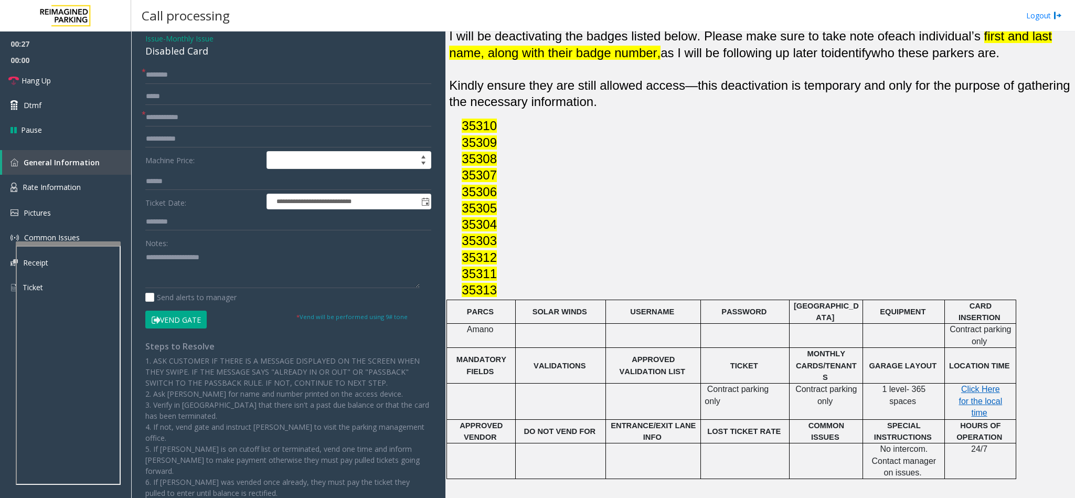
scroll to position [0, 0]
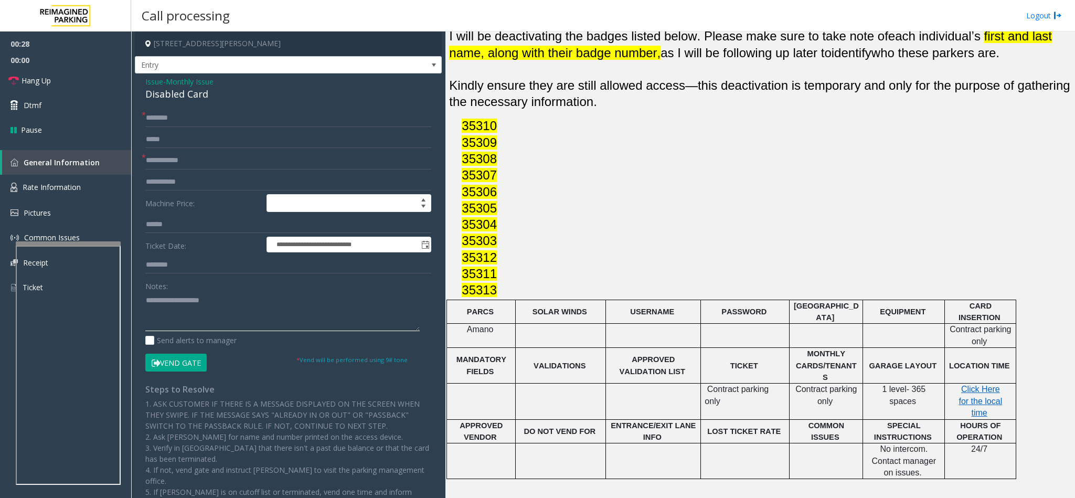
click at [173, 305] on textarea at bounding box center [282, 311] width 274 height 39
type textarea "**********"
click at [187, 162] on input "text" at bounding box center [288, 161] width 286 height 18
type input "******"
click at [152, 119] on input "text" at bounding box center [288, 118] width 286 height 18
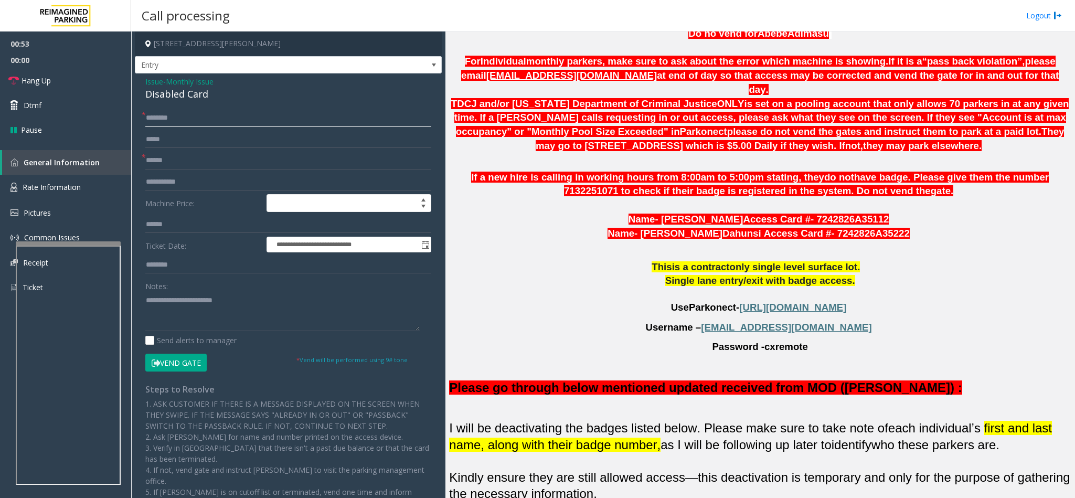
scroll to position [630, 0]
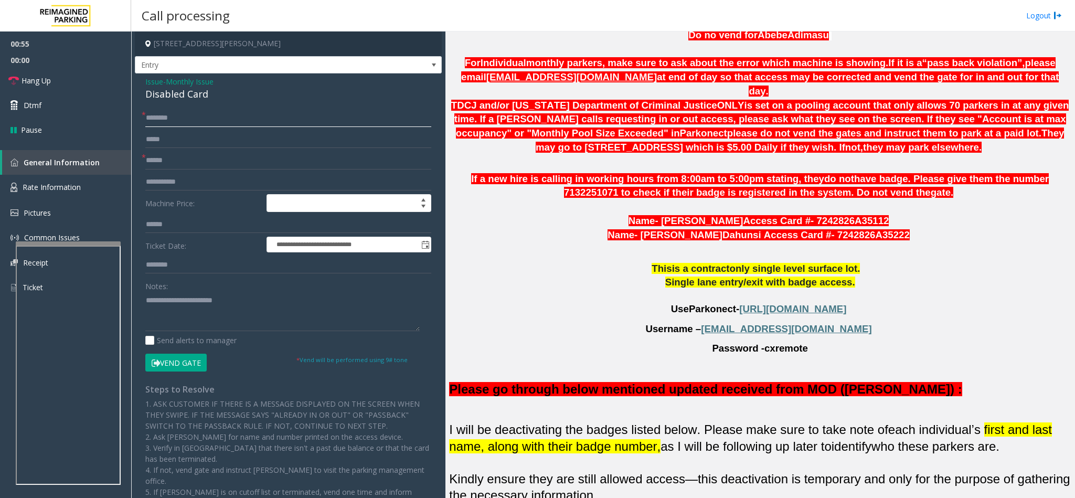
click at [153, 124] on input "text" at bounding box center [288, 118] width 286 height 18
drag, startPoint x: 194, startPoint y: 126, endPoint x: 101, endPoint y: 120, distance: 92.6
click at [101, 120] on app-root "**********" at bounding box center [537, 249] width 1075 height 498
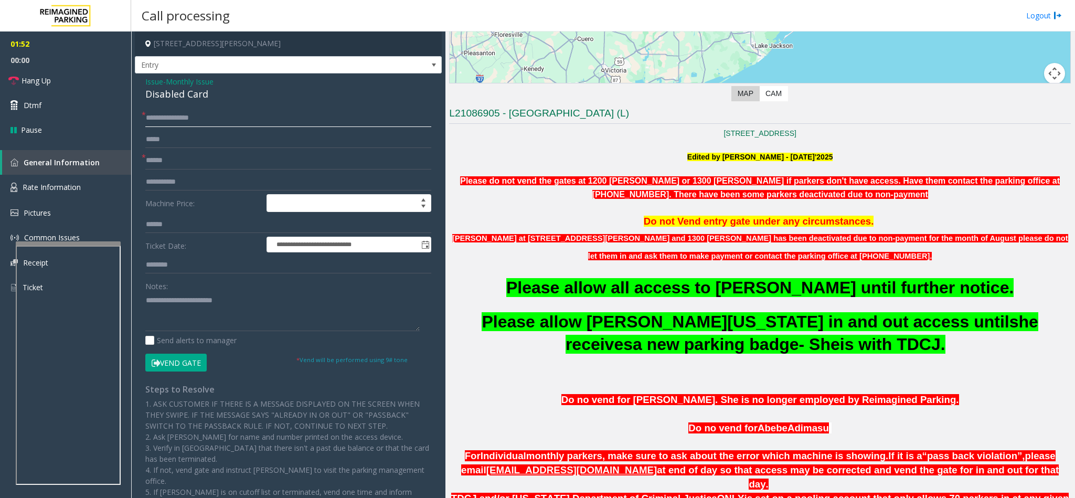
scroll to position [236, 0]
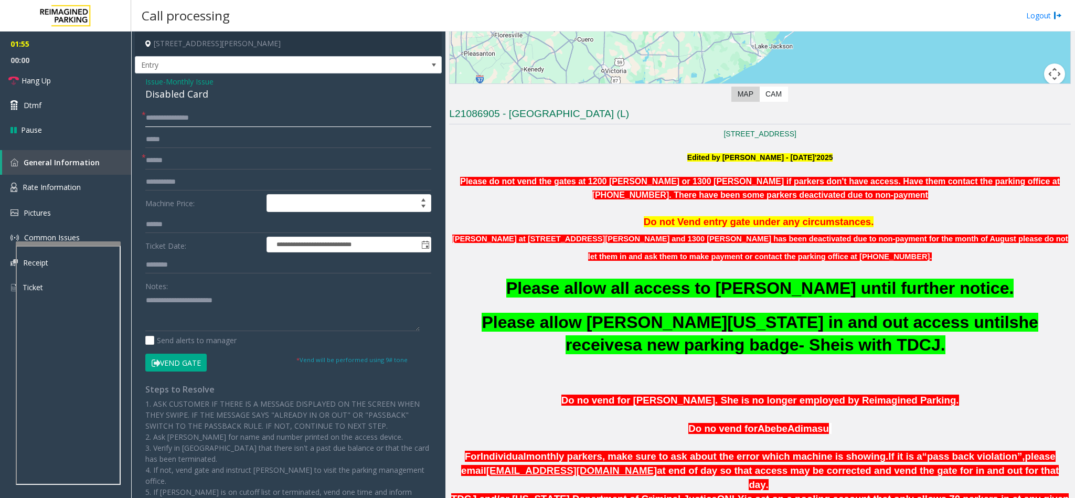
click at [197, 121] on input "**********" at bounding box center [288, 118] width 286 height 18
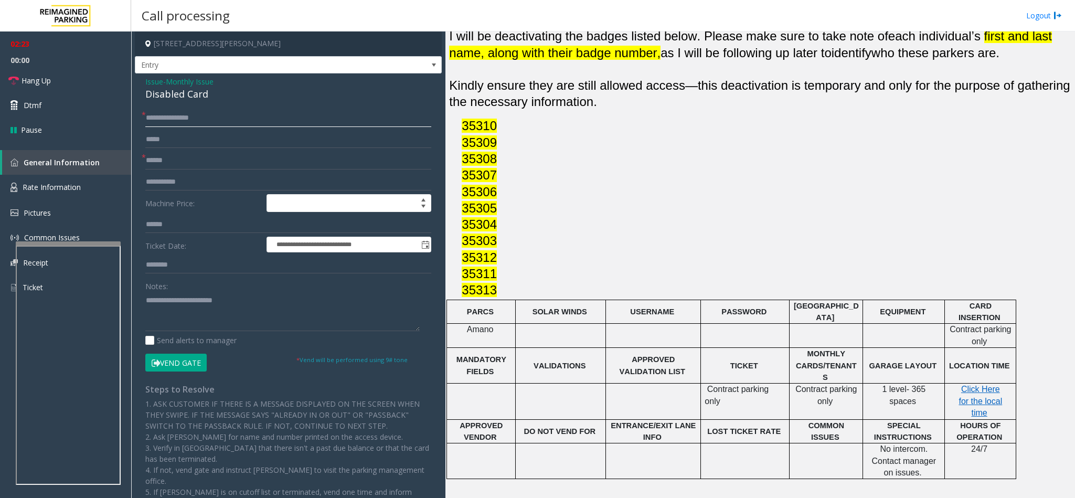
scroll to position [1159, 0]
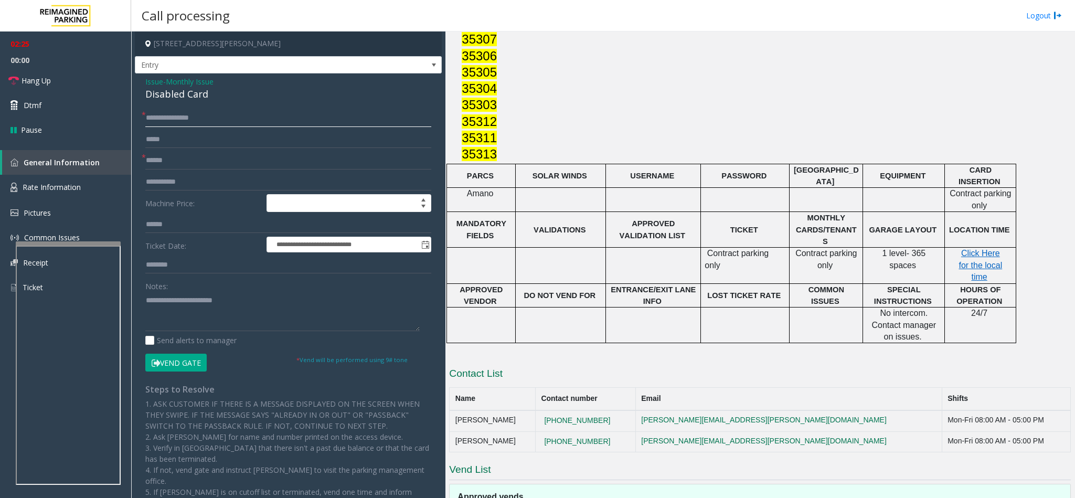
type input "**********"
copy button "[PHONE_NUMBER]"
drag, startPoint x: 619, startPoint y: 384, endPoint x: 552, endPoint y: 382, distance: 67.8
click at [552, 410] on td "[PHONE_NUMBER]" at bounding box center [585, 420] width 100 height 21
copy tr "[PHONE_NUMBER]"
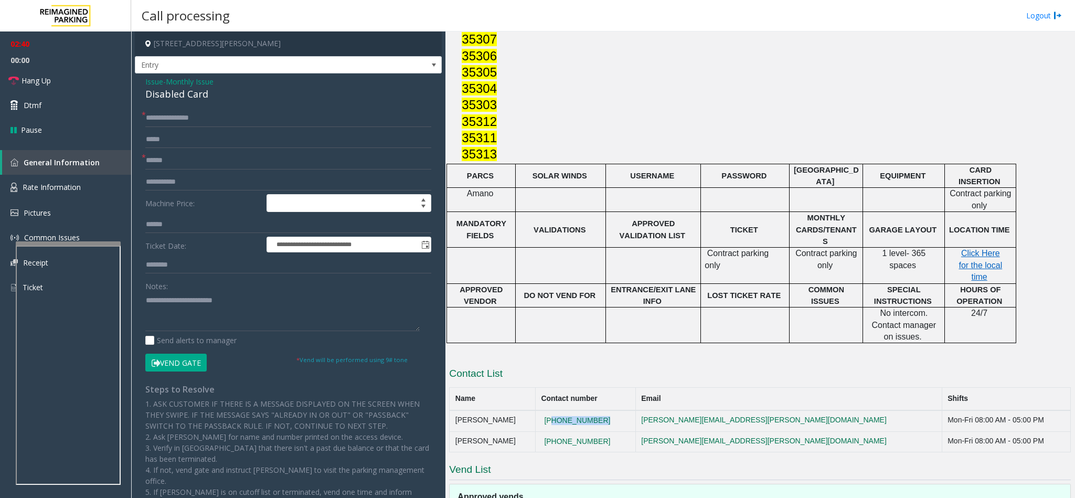
drag, startPoint x: 613, startPoint y: 401, endPoint x: 531, endPoint y: 401, distance: 81.9
click at [531, 431] on tr "[PERSON_NAME] [PHONE_NUMBER] [PERSON_NAME][EMAIL_ADDRESS][PERSON_NAME][DOMAIN_N…" at bounding box center [760, 441] width 621 height 21
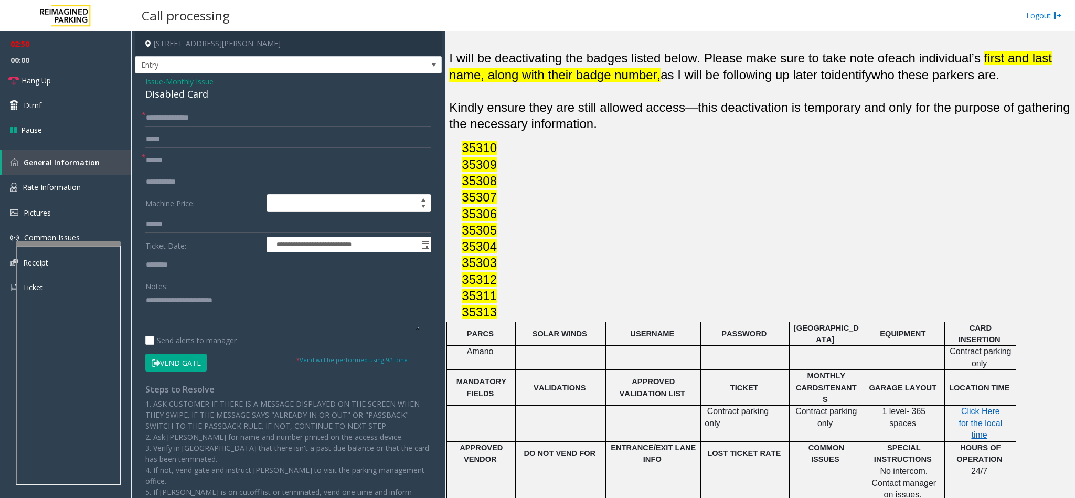
scroll to position [608, 0]
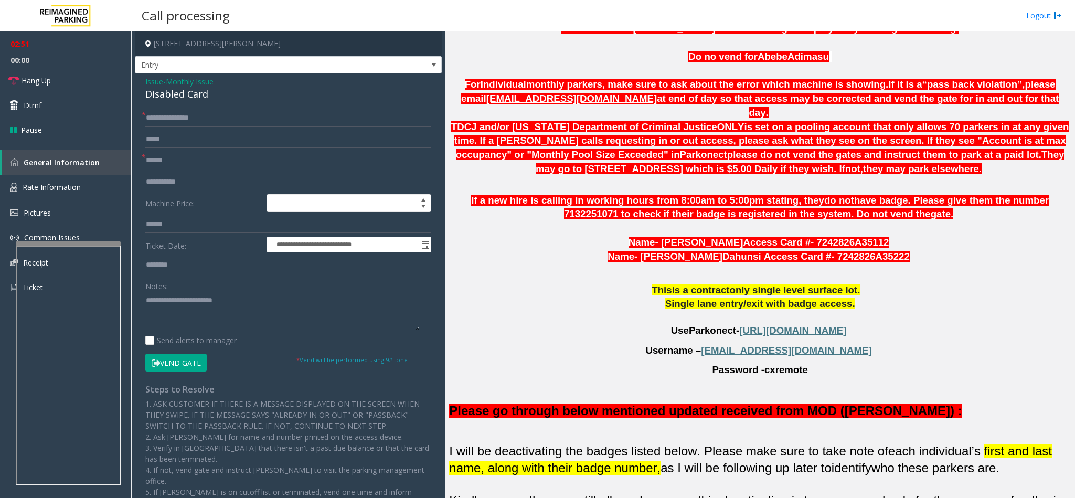
click at [378, 54] on h4 "[STREET_ADDRESS][PERSON_NAME]" at bounding box center [288, 43] width 307 height 25
click at [377, 62] on span "Entry" at bounding box center [288, 65] width 307 height 18
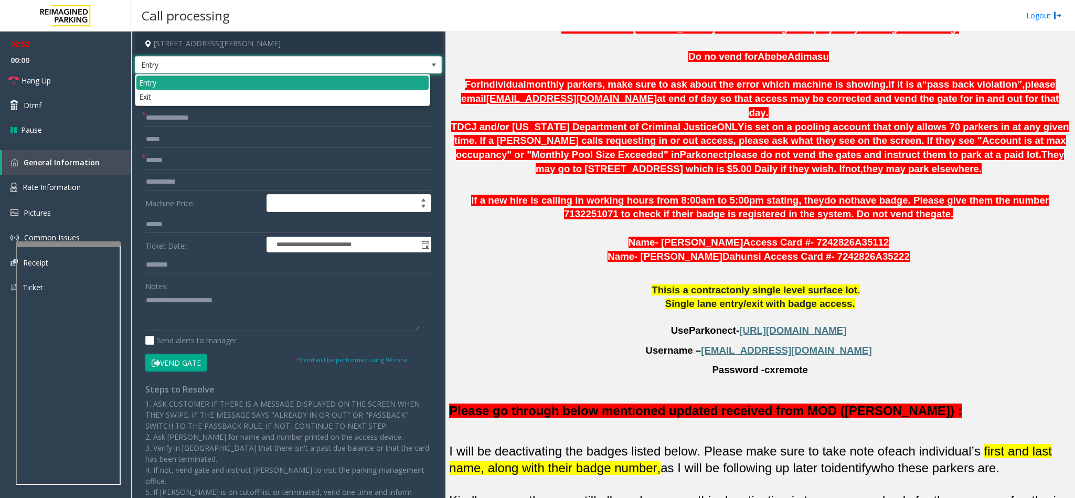
click at [406, 87] on li "Entry" at bounding box center [282, 83] width 292 height 14
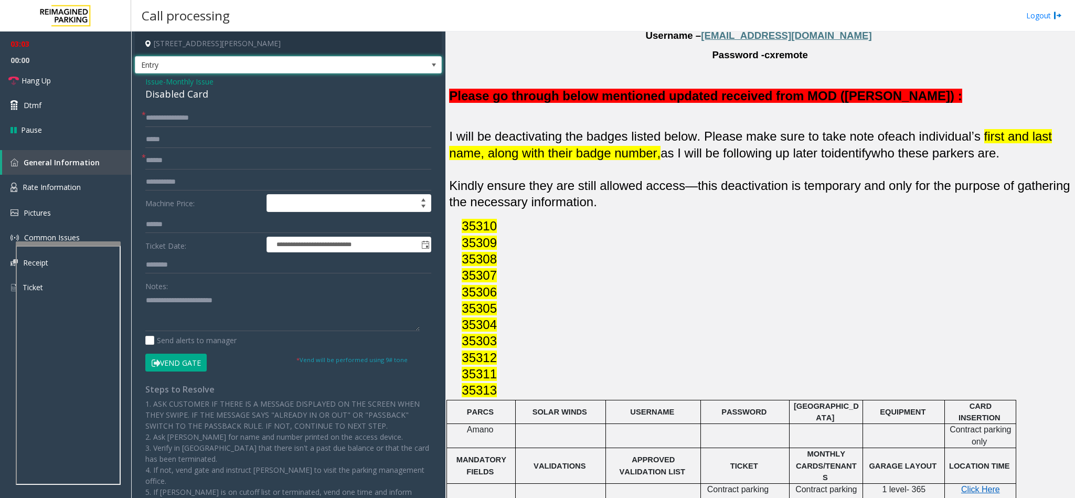
scroll to position [1159, 0]
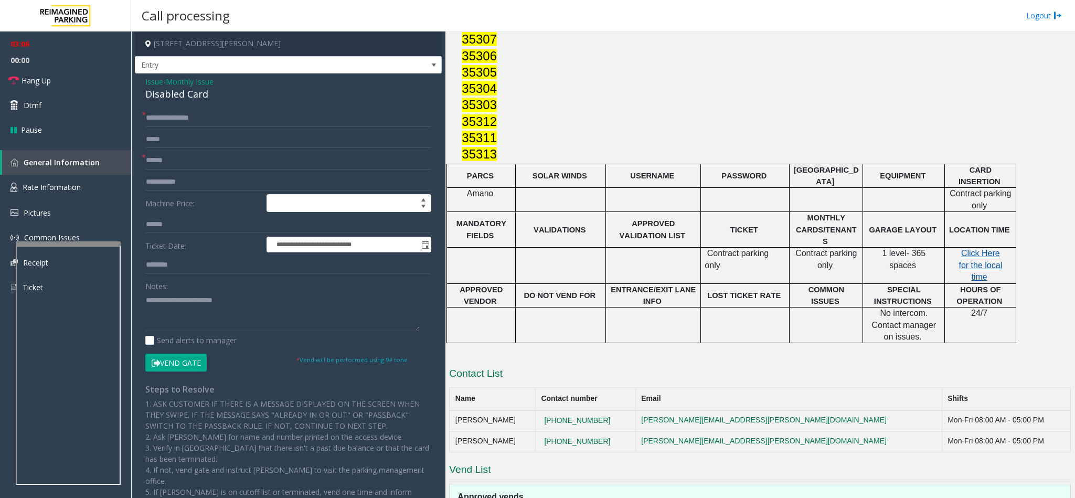
click at [976, 249] on span "Click Here for the local time" at bounding box center [981, 265] width 44 height 33
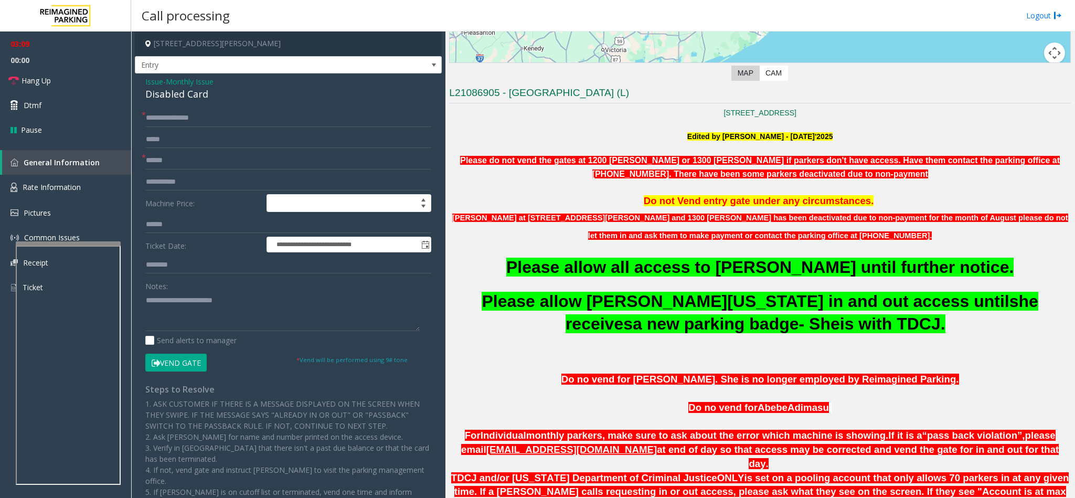
scroll to position [136, 0]
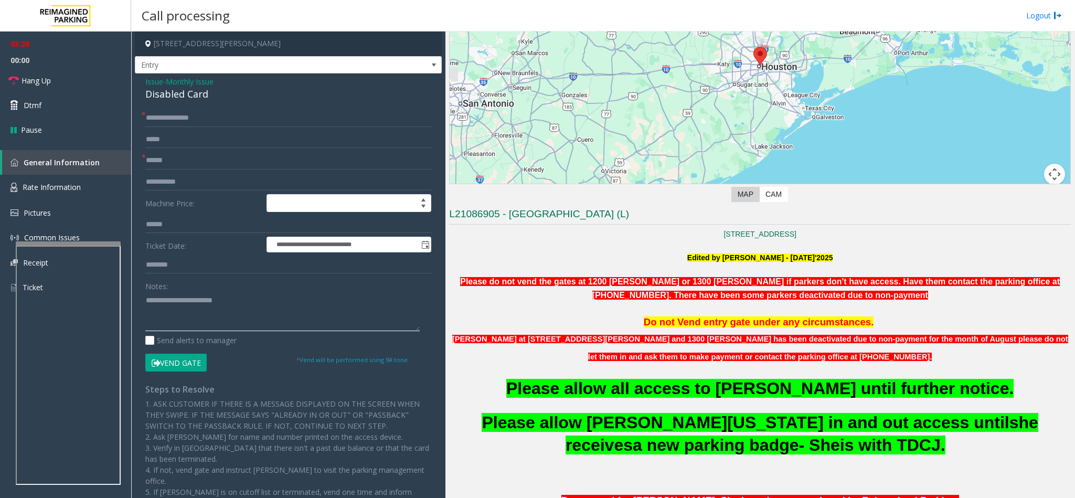
click at [317, 311] on textarea at bounding box center [282, 311] width 274 height 39
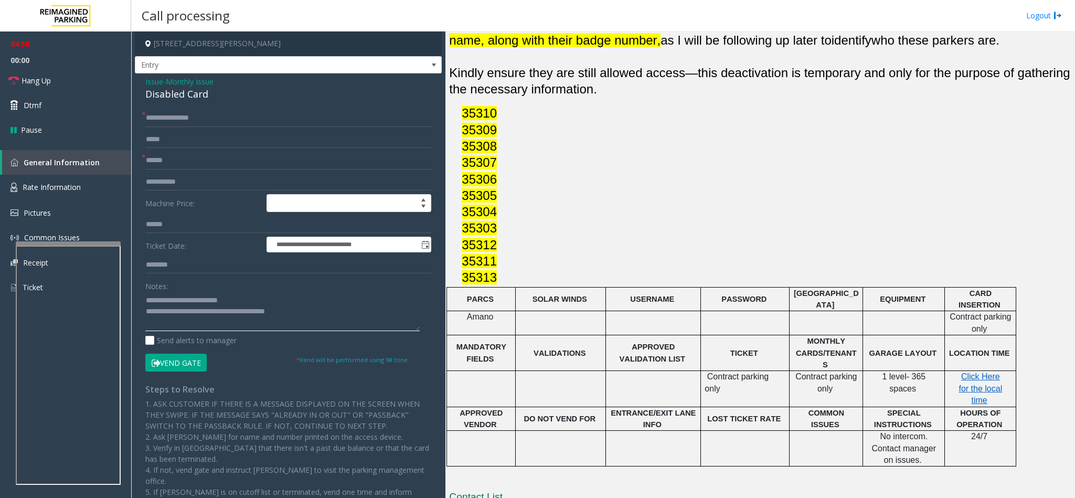
scroll to position [1159, 0]
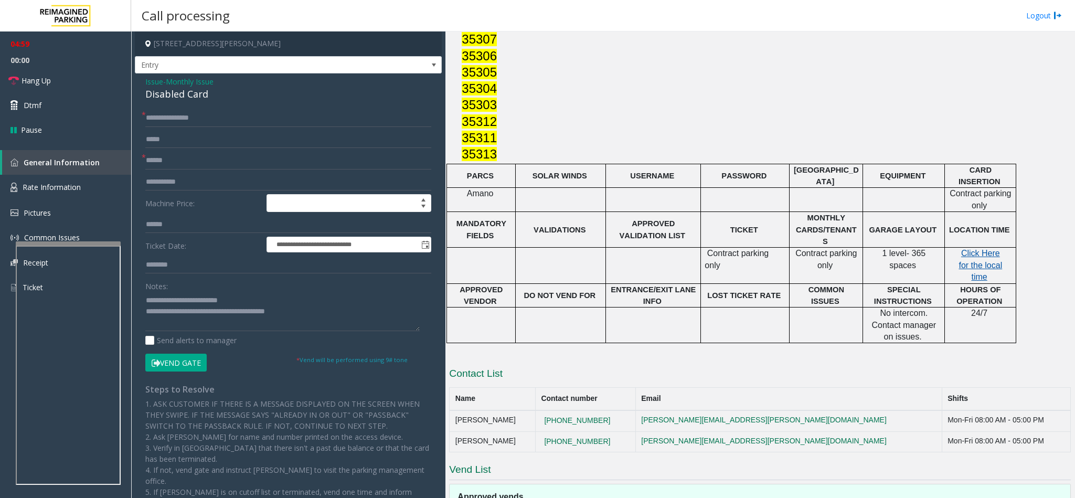
click at [975, 249] on span "Click Here for the local time" at bounding box center [981, 265] width 44 height 33
click at [355, 318] on textarea at bounding box center [282, 311] width 274 height 39
click at [76, 83] on link "Hang Up" at bounding box center [65, 80] width 131 height 25
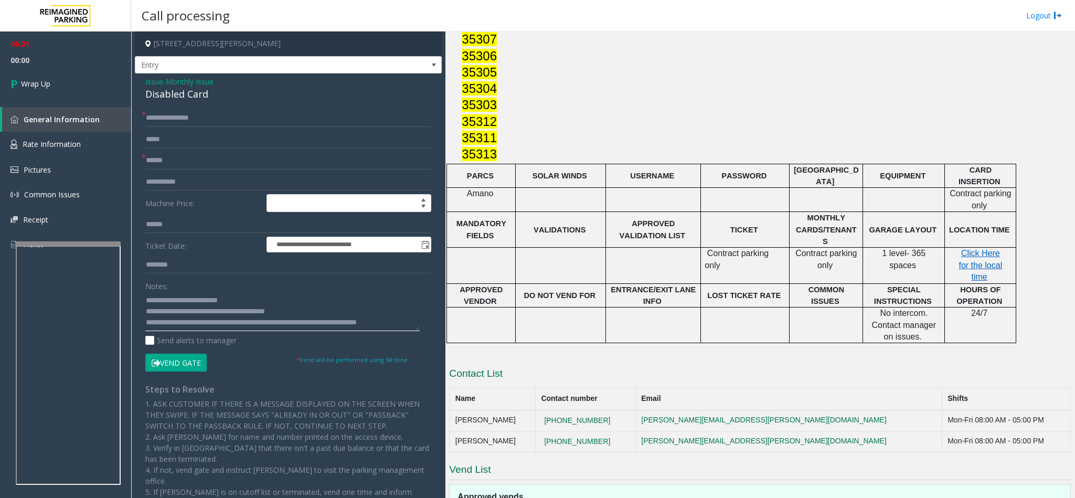
click at [186, 323] on textarea at bounding box center [282, 311] width 274 height 39
type textarea "**********"
click at [81, 77] on link "Wrap Up" at bounding box center [65, 83] width 131 height 31
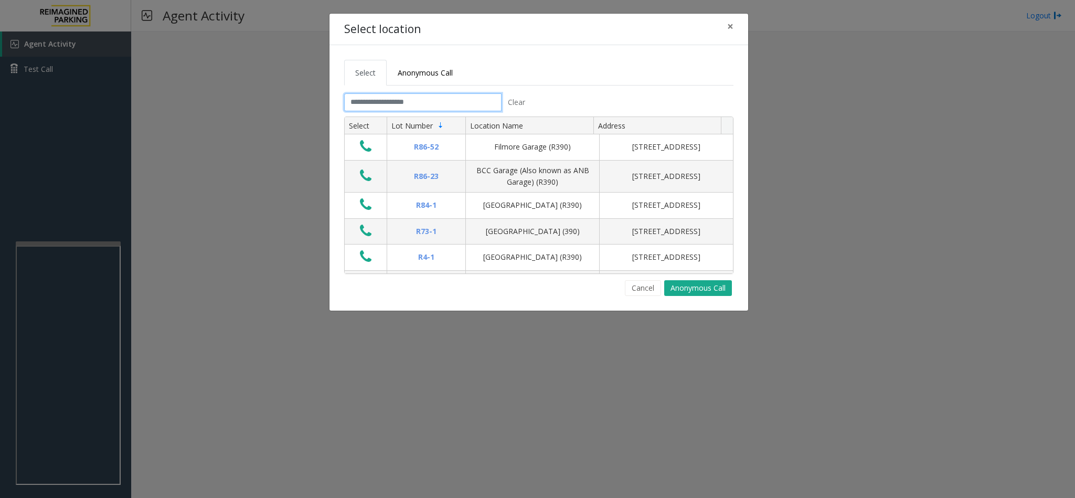
click at [384, 104] on input "text" at bounding box center [422, 102] width 157 height 18
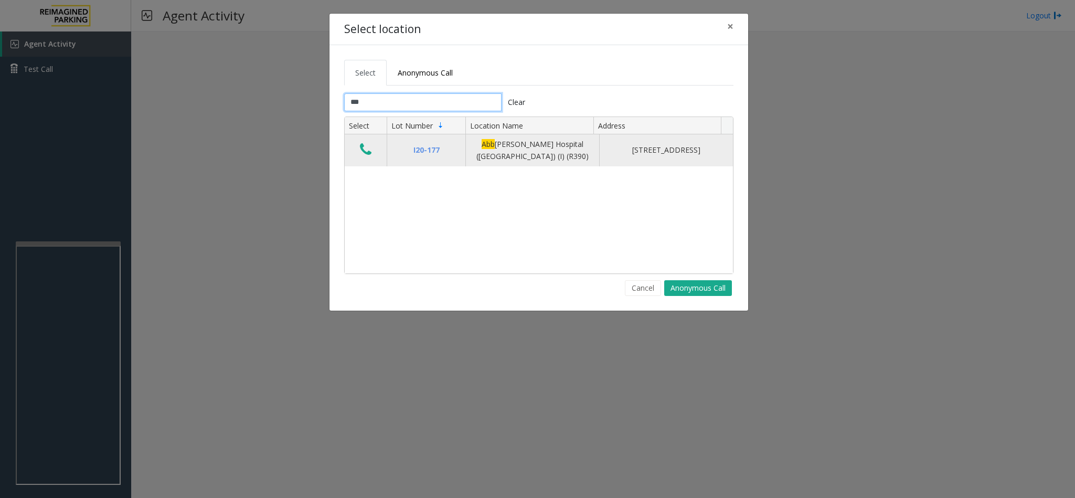
type input "***"
click at [369, 150] on icon "Data table" at bounding box center [366, 149] width 12 height 15
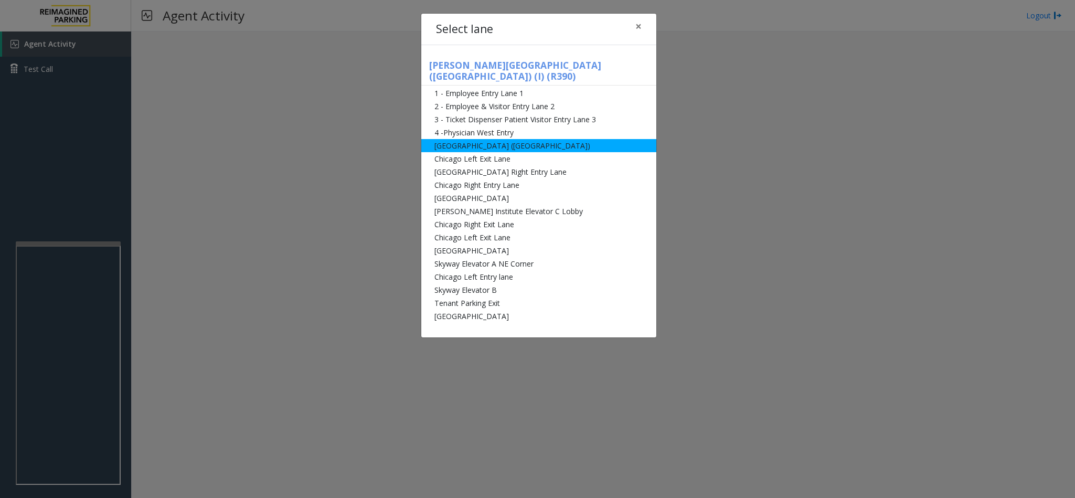
click at [511, 139] on li "[GEOGRAPHIC_DATA] ([GEOGRAPHIC_DATA])" at bounding box center [538, 145] width 235 height 13
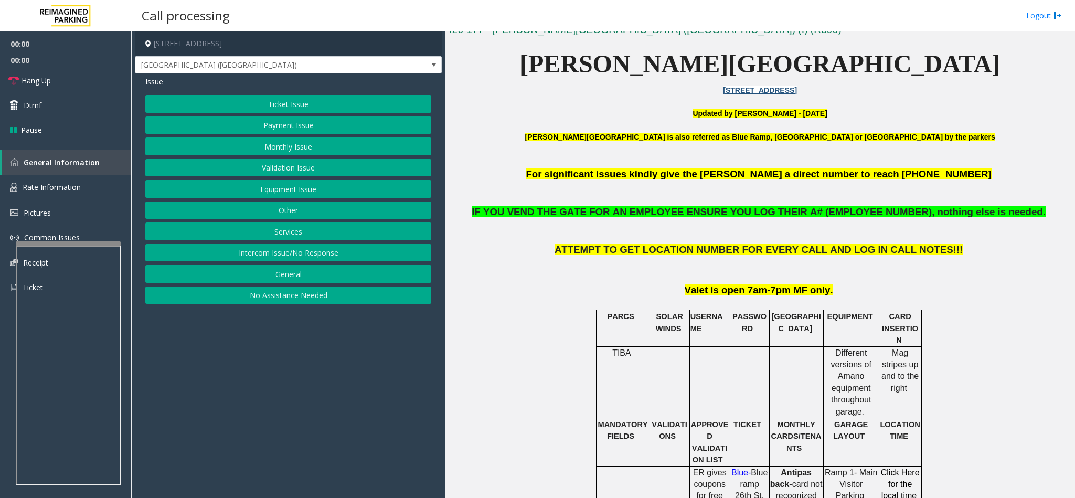
scroll to position [394, 0]
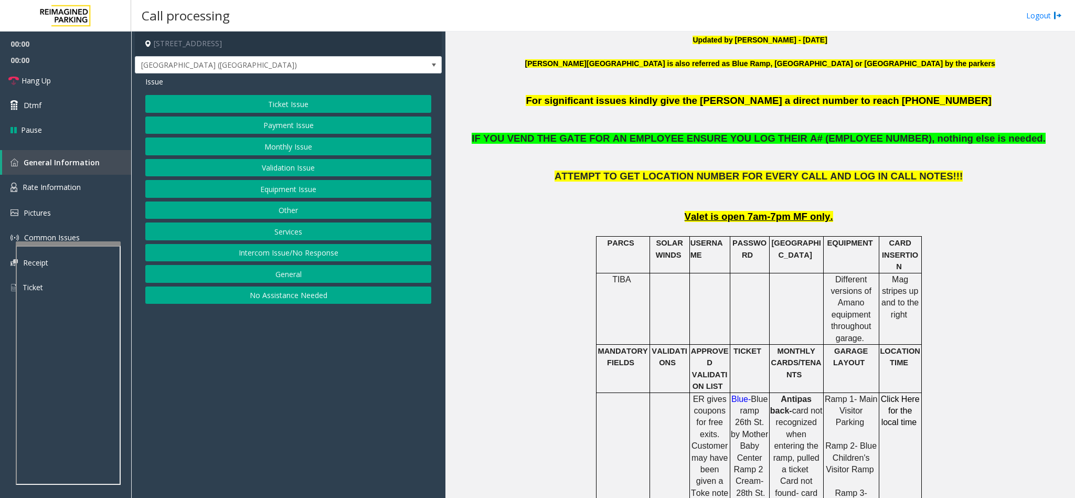
click at [299, 107] on button "Ticket Issue" at bounding box center [288, 104] width 286 height 18
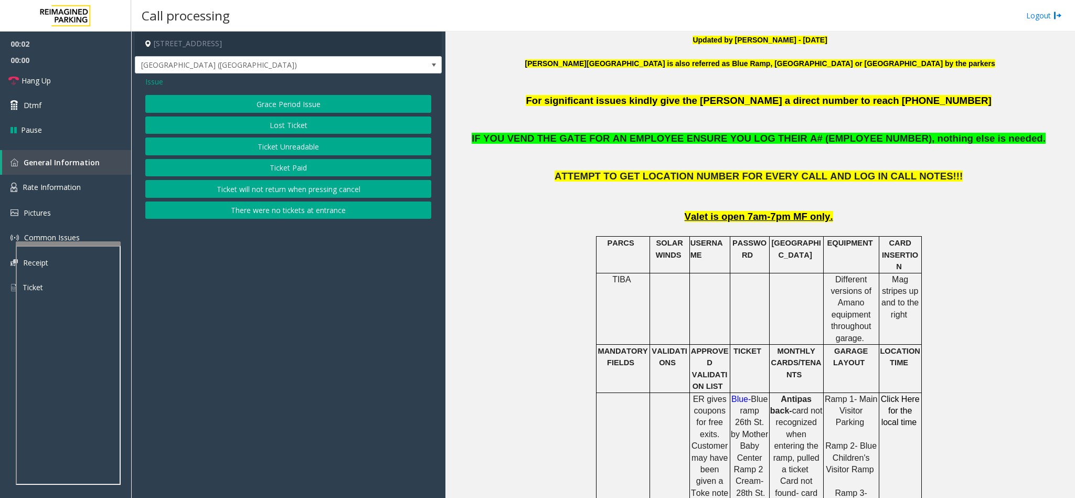
click at [287, 149] on button "Ticket Unreadable" at bounding box center [288, 146] width 286 height 18
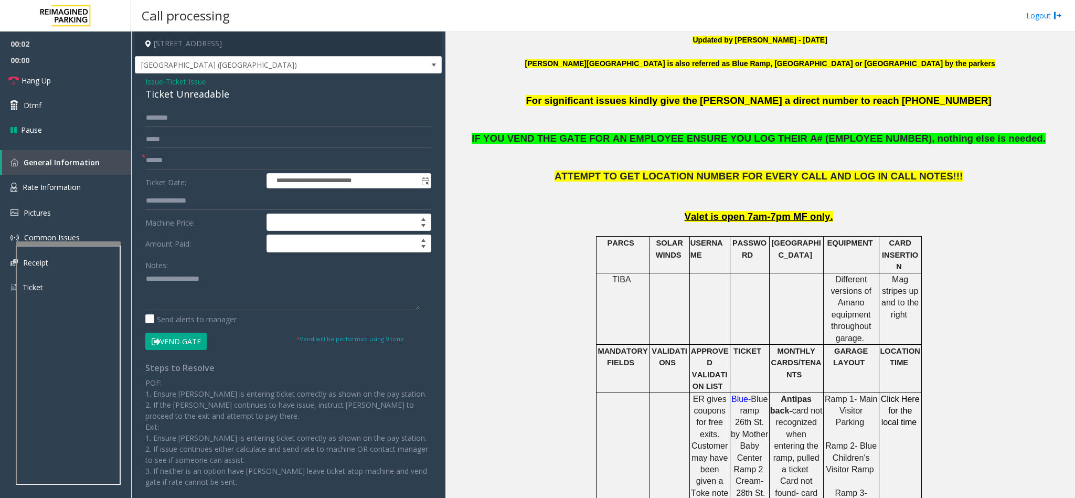
click at [157, 98] on div "Ticket Unreadable" at bounding box center [288, 94] width 286 height 14
click at [148, 276] on textarea at bounding box center [282, 290] width 274 height 39
type textarea "**********"
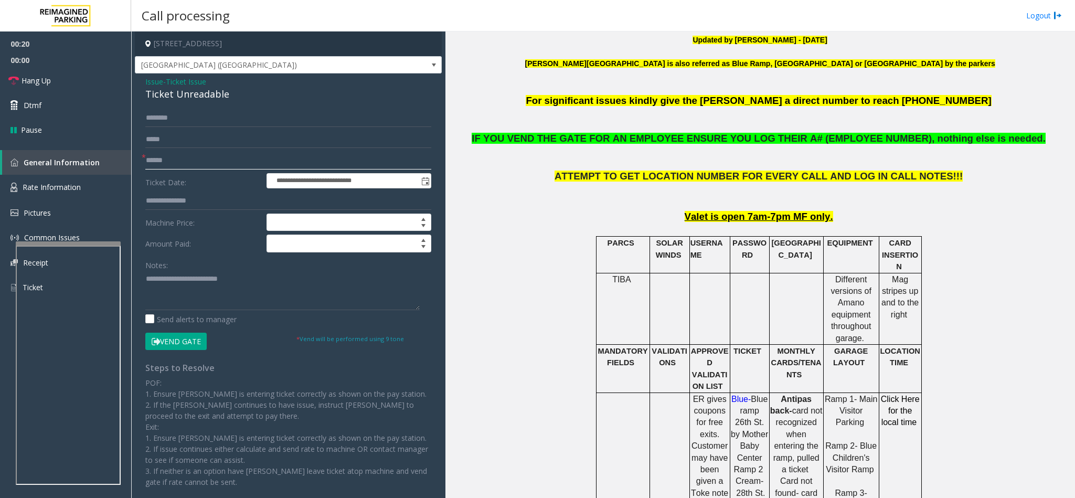
click at [177, 157] on input "text" at bounding box center [288, 161] width 286 height 18
type input "*"
type input "*********"
click at [184, 344] on button "Vend Gate" at bounding box center [175, 342] width 61 height 18
click at [242, 288] on textarea at bounding box center [282, 290] width 274 height 39
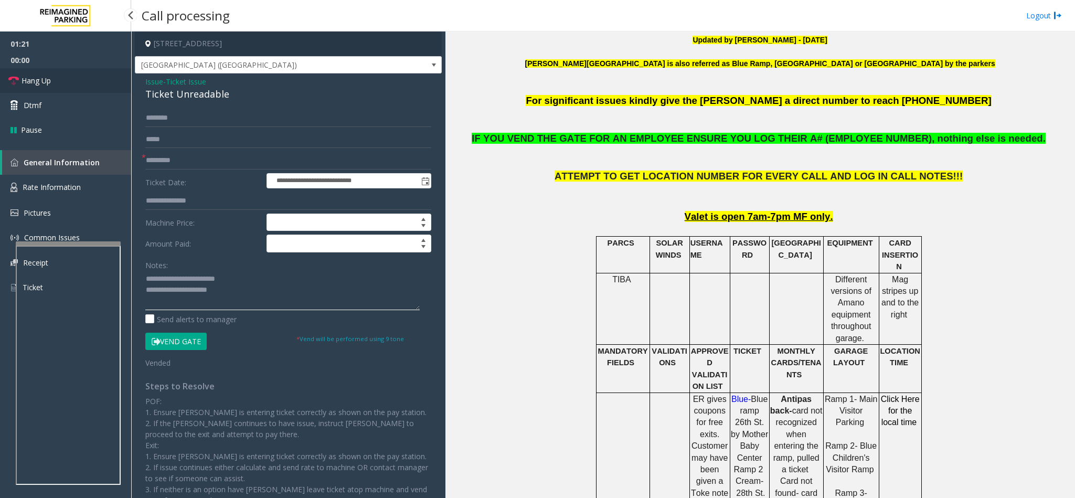
type textarea "**********"
click at [64, 73] on link "Hang Up" at bounding box center [65, 80] width 131 height 25
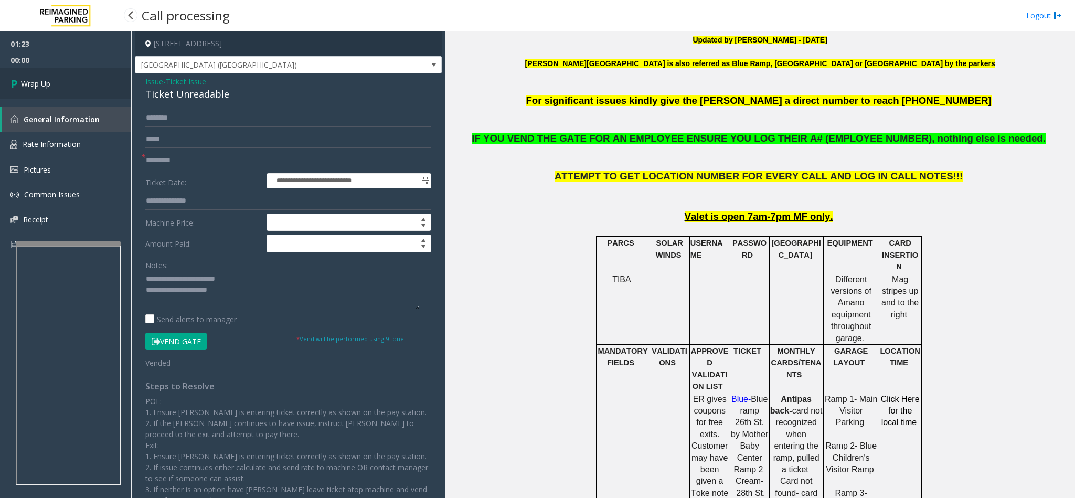
click at [60, 76] on link "Wrap Up" at bounding box center [65, 83] width 131 height 31
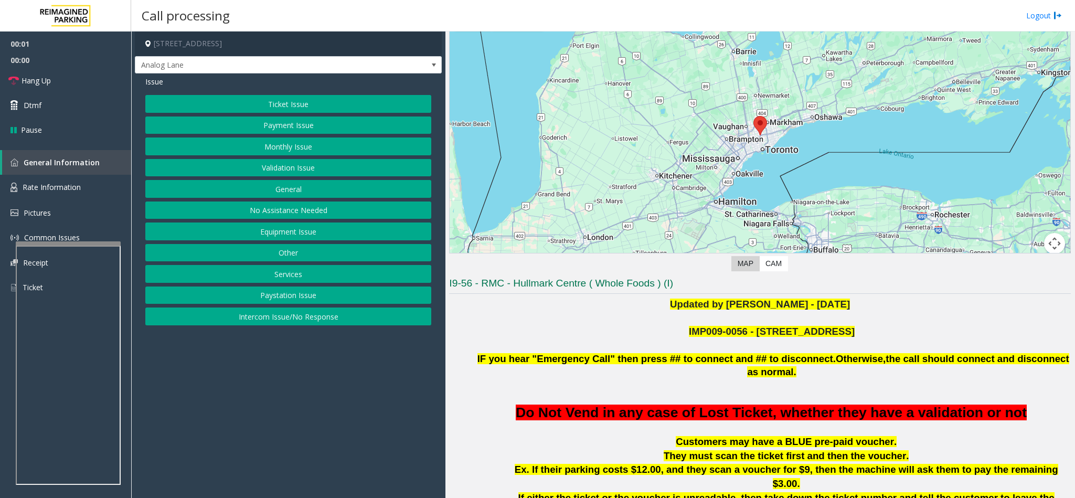
scroll to position [157, 0]
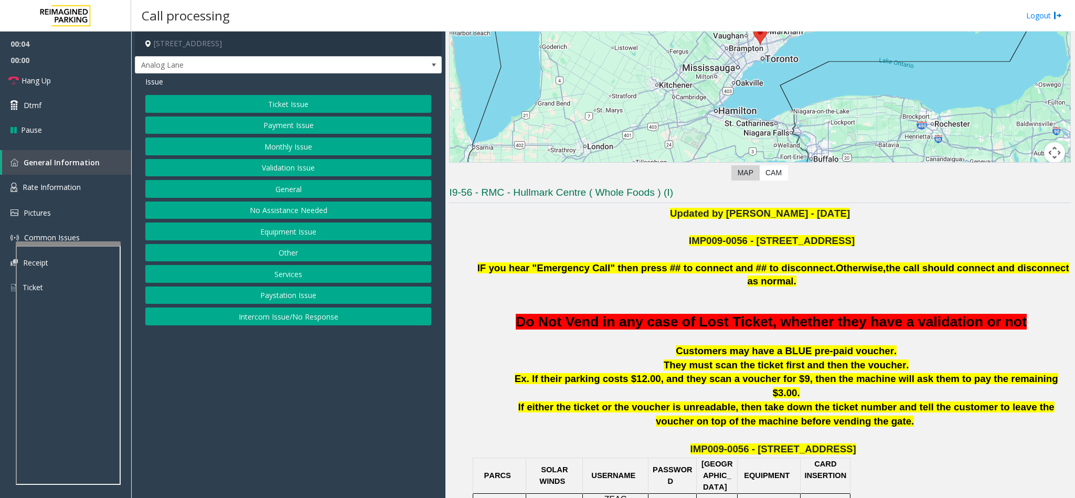
click at [340, 322] on button "Intercom Issue/No Response" at bounding box center [288, 317] width 286 height 18
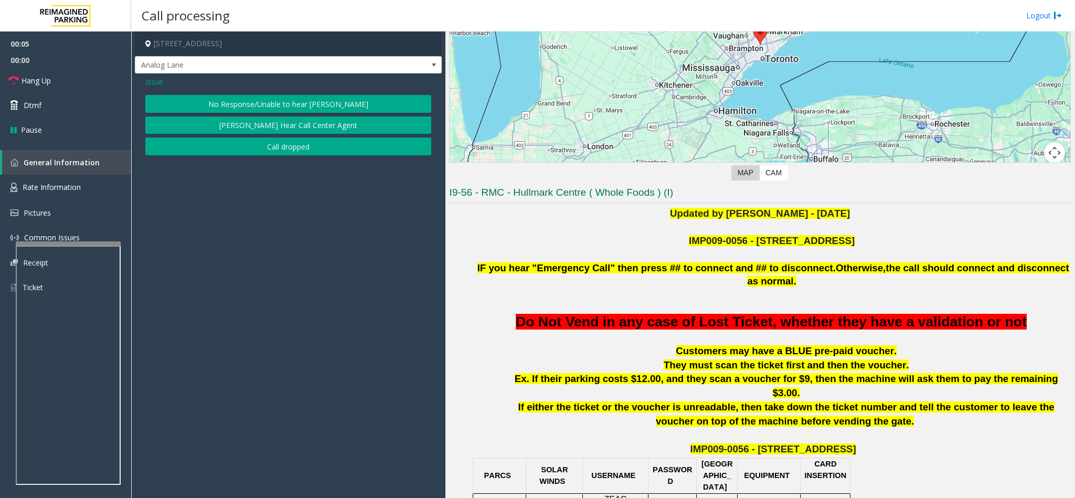
click at [146, 76] on span "Issue" at bounding box center [154, 81] width 18 height 11
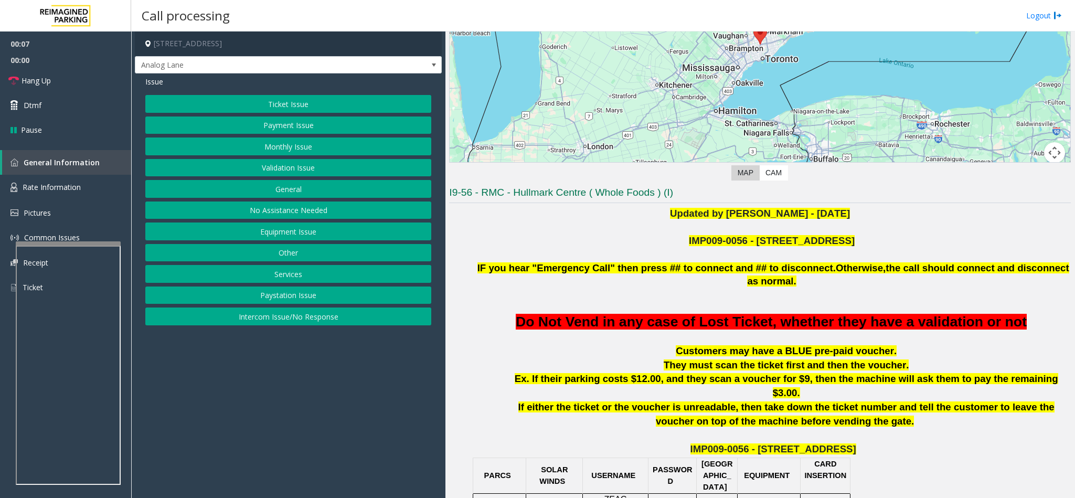
click at [273, 211] on button "No Assistance Needed" at bounding box center [288, 211] width 286 height 18
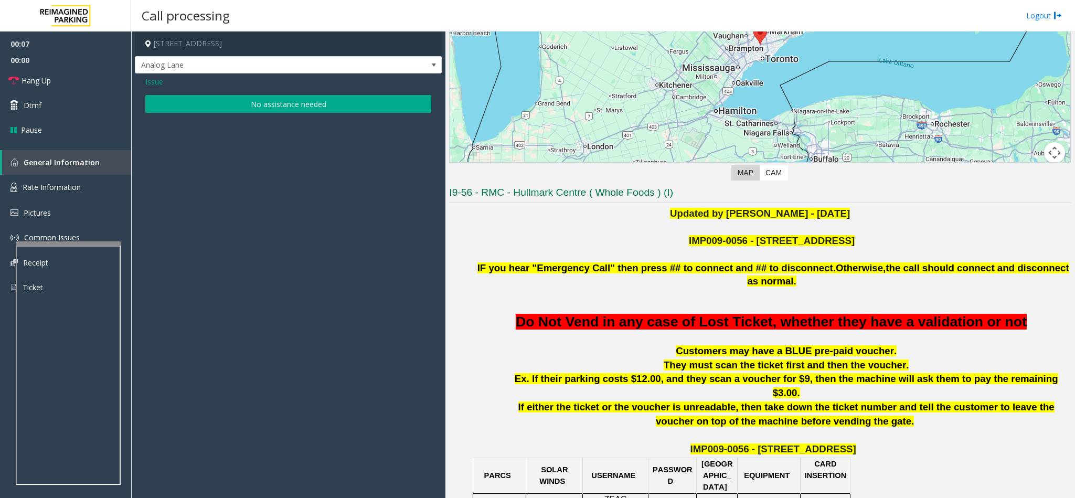
click at [268, 107] on button "No assistance needed" at bounding box center [288, 104] width 286 height 18
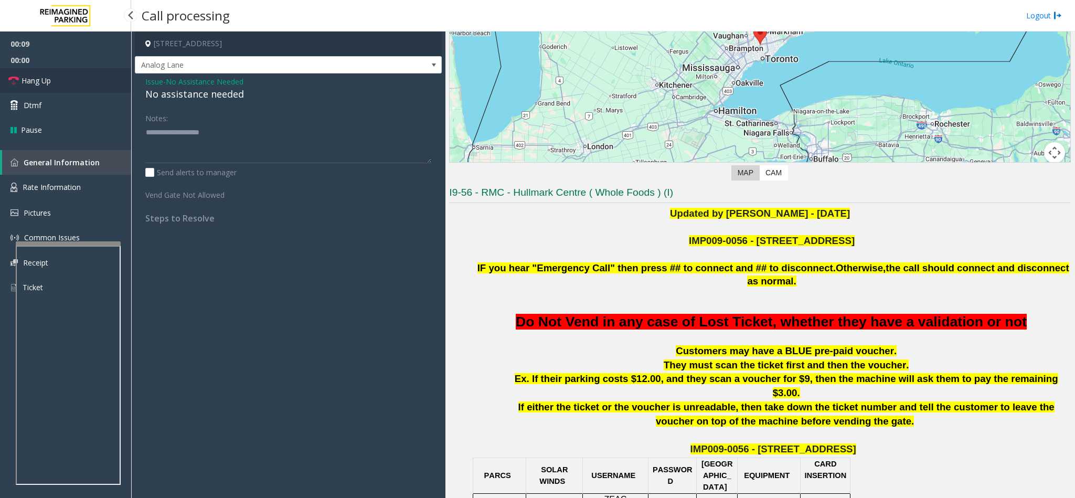
click at [123, 84] on link "Hang Up" at bounding box center [65, 80] width 131 height 25
click at [200, 98] on div "No assistance needed" at bounding box center [288, 94] width 286 height 14
click at [200, 97] on div "No assistance needed" at bounding box center [288, 94] width 286 height 14
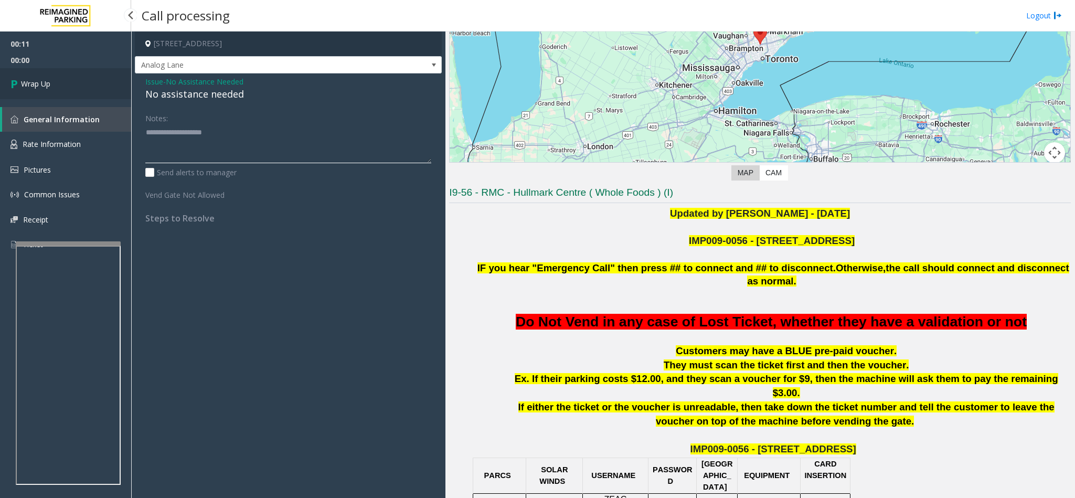
type textarea "**********"
click at [36, 79] on span "Wrap Up" at bounding box center [35, 83] width 29 height 11
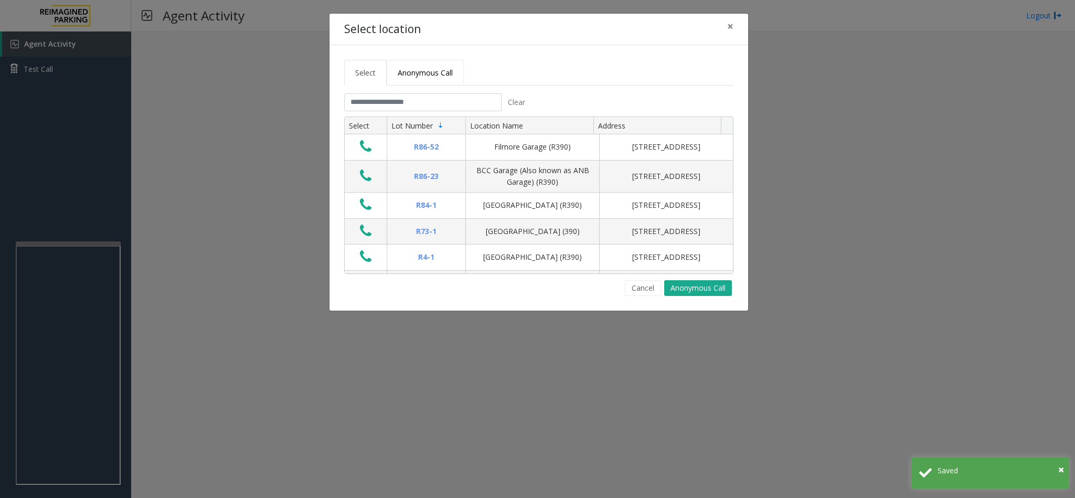
click at [408, 67] on link "Anonymous Call" at bounding box center [425, 73] width 77 height 26
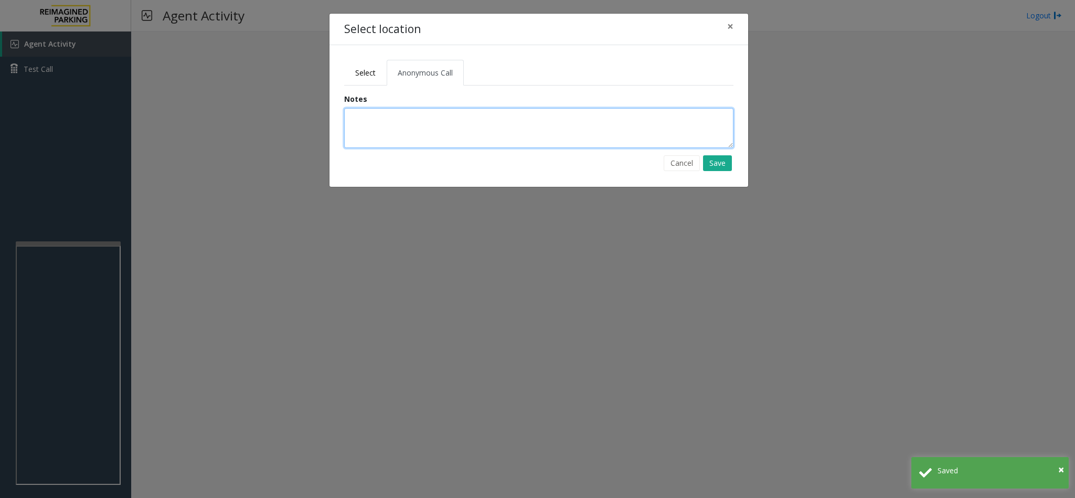
click at [367, 120] on textarea at bounding box center [538, 128] width 389 height 40
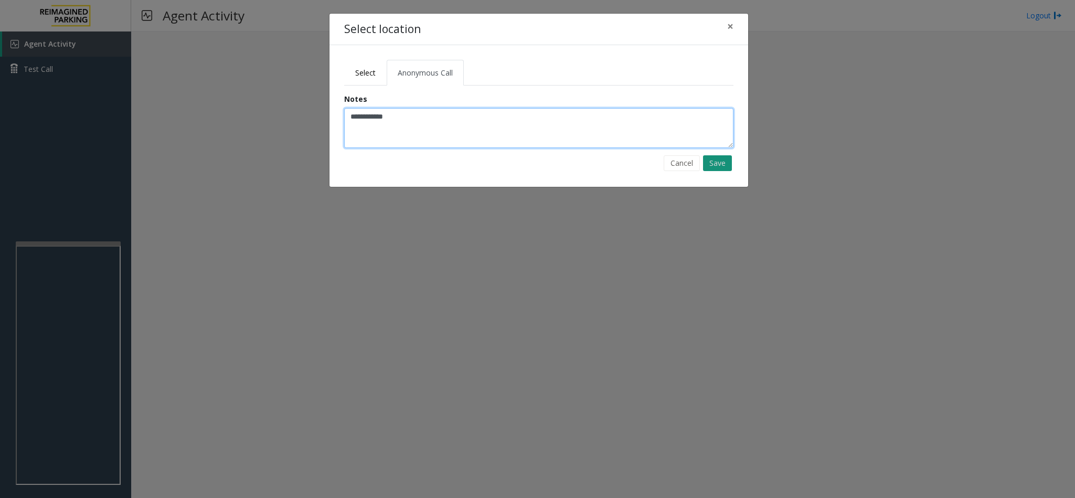
type textarea "**********"
click at [718, 161] on button "Save" at bounding box center [717, 163] width 29 height 16
click at [377, 70] on link "Select" at bounding box center [365, 73] width 43 height 26
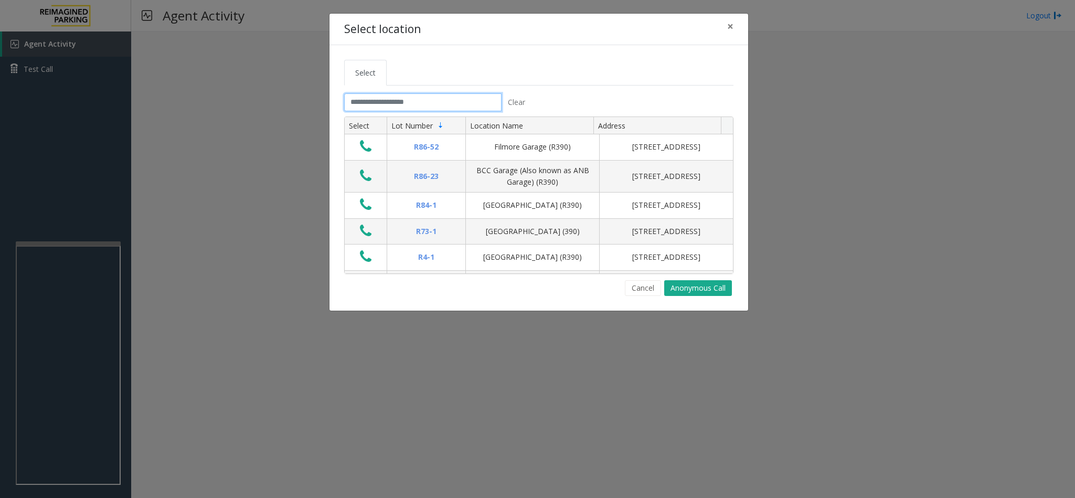
click at [385, 101] on input "text" at bounding box center [422, 102] width 157 height 18
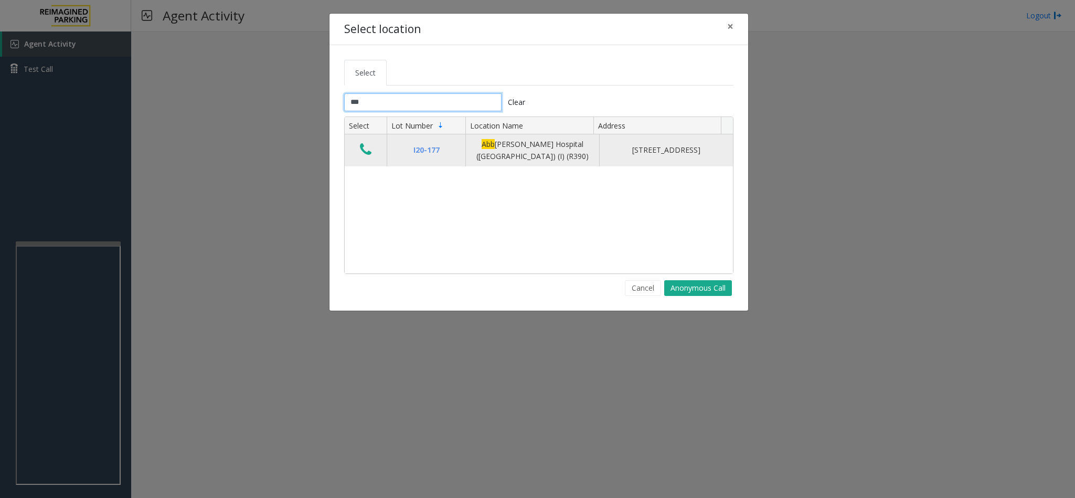
type input "***"
click at [369, 153] on icon "Data table" at bounding box center [366, 149] width 12 height 15
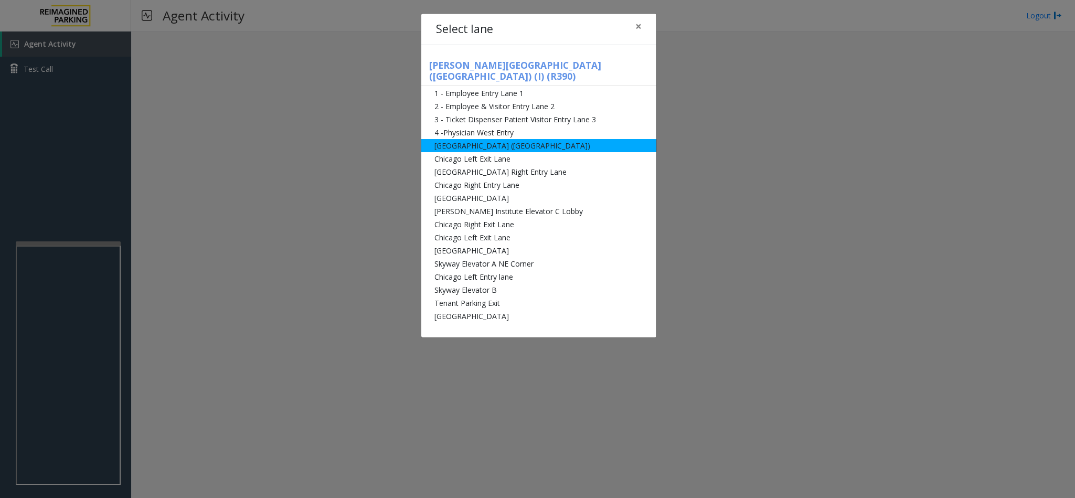
click at [496, 139] on li "[GEOGRAPHIC_DATA] ([GEOGRAPHIC_DATA])" at bounding box center [538, 145] width 235 height 13
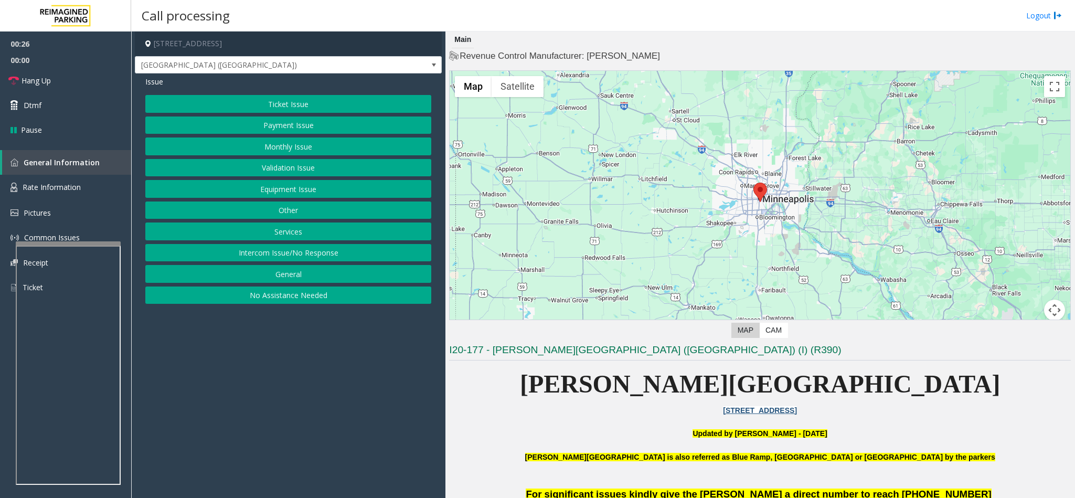
click at [263, 189] on button "Equipment Issue" at bounding box center [288, 189] width 286 height 18
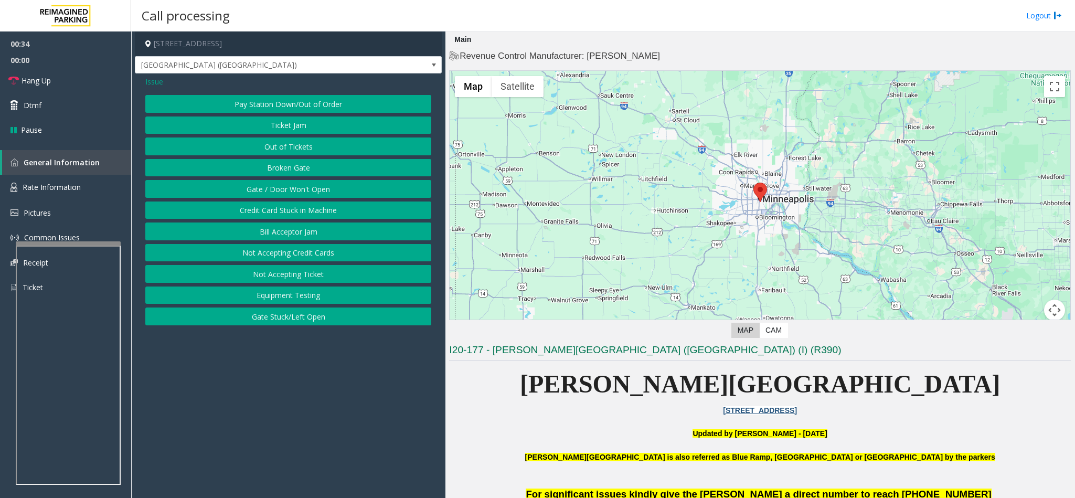
click at [263, 189] on button "Gate / Door Won't Open" at bounding box center [288, 189] width 286 height 18
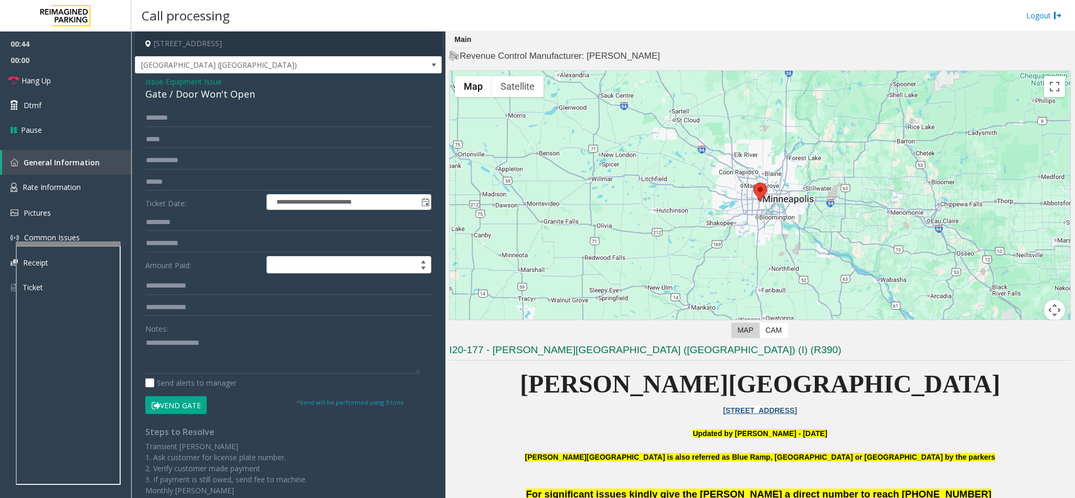
click at [153, 81] on span "Issue" at bounding box center [154, 81] width 18 height 11
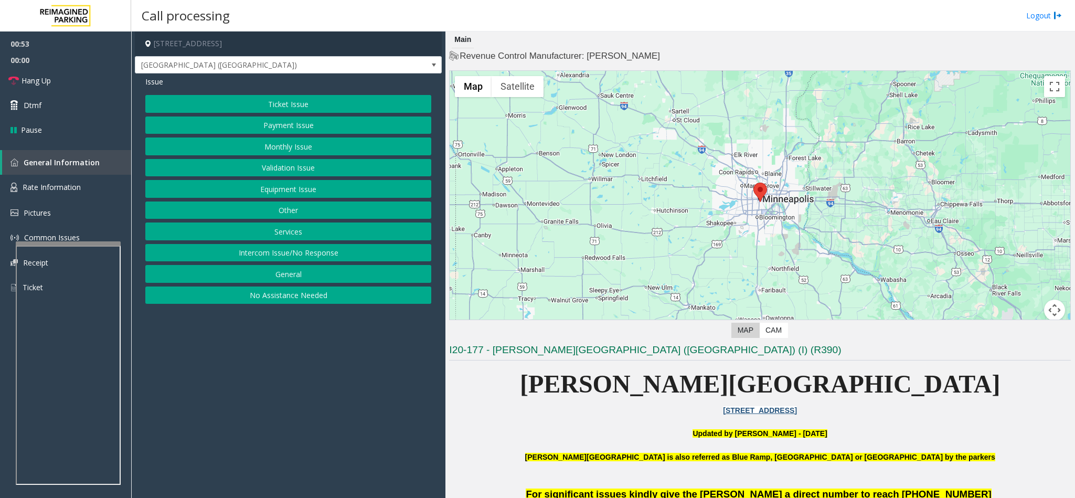
click at [321, 104] on button "Ticket Issue" at bounding box center [288, 104] width 286 height 18
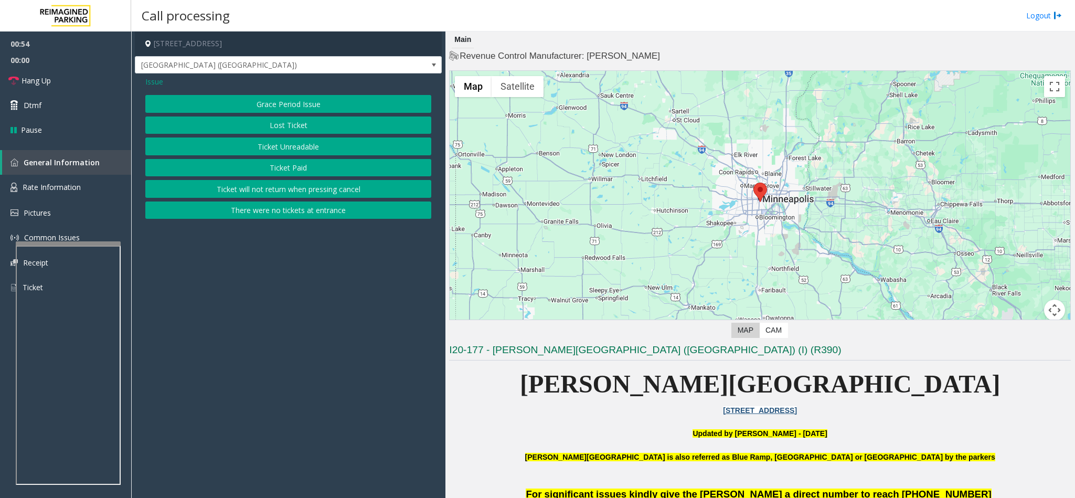
click at [308, 145] on button "Ticket Unreadable" at bounding box center [288, 146] width 286 height 18
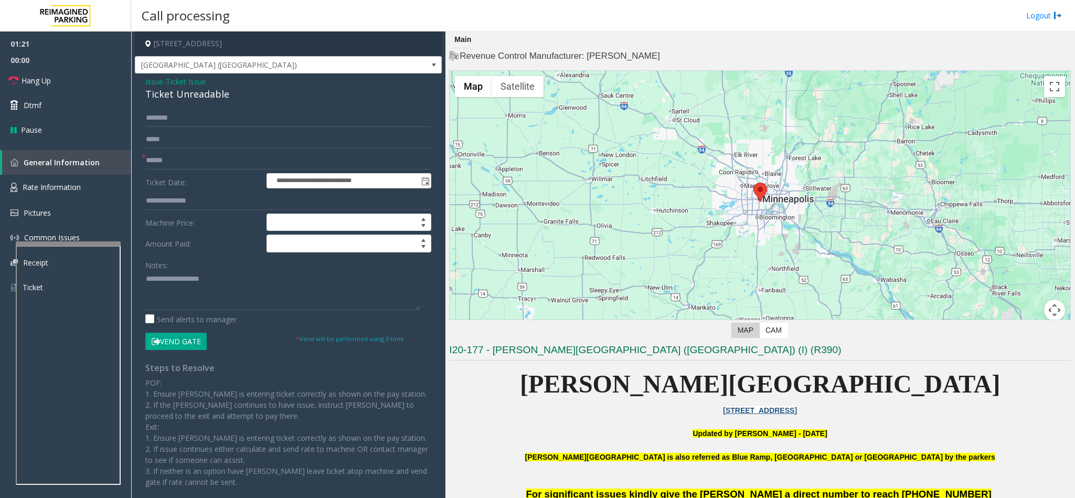
click at [195, 343] on button "Vend Gate" at bounding box center [175, 342] width 61 height 18
click at [164, 159] on input "text" at bounding box center [288, 161] width 286 height 18
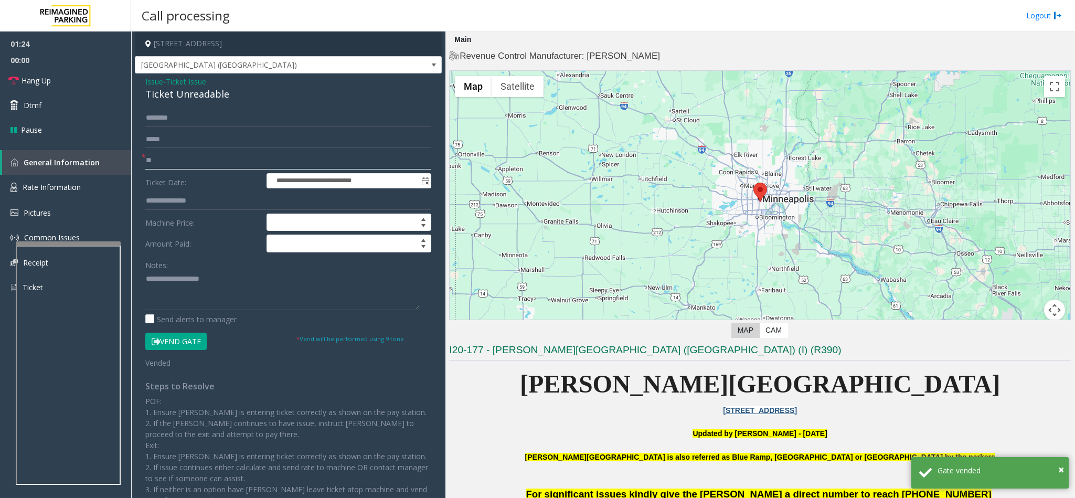
type input "**"
click at [174, 91] on div "Ticket Unreadable" at bounding box center [288, 94] width 286 height 14
click at [145, 282] on textarea at bounding box center [282, 290] width 274 height 39
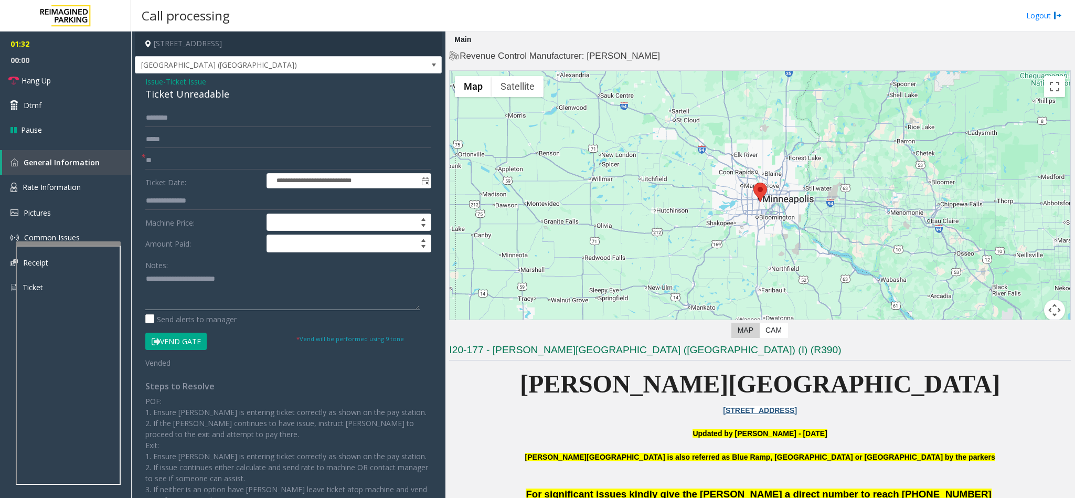
drag, startPoint x: 248, startPoint y: 283, endPoint x: 260, endPoint y: 283, distance: 12.6
click at [252, 283] on textarea at bounding box center [282, 290] width 274 height 39
type textarea "**********"
click at [93, 78] on link "Hang Up" at bounding box center [65, 80] width 131 height 25
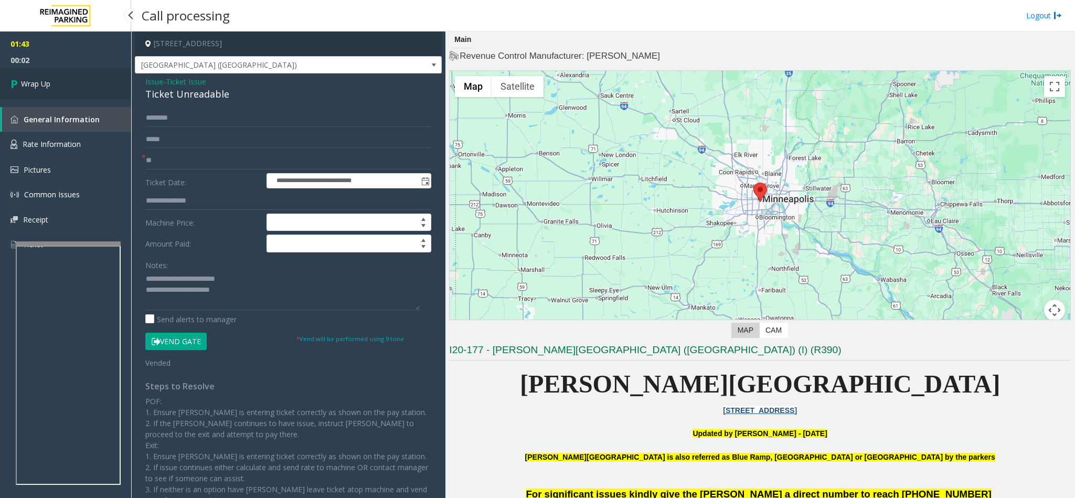
click at [95, 75] on link "Wrap Up" at bounding box center [65, 83] width 131 height 31
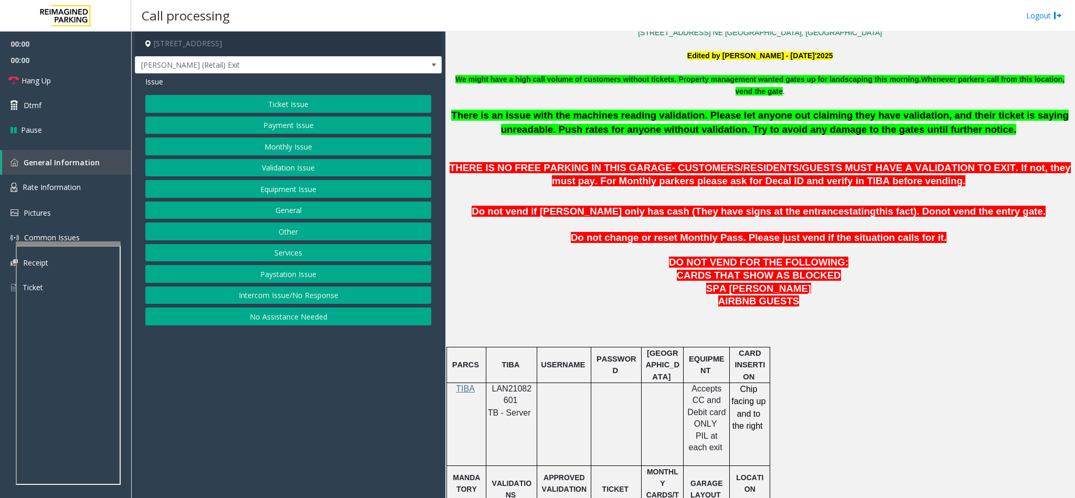
scroll to position [394, 0]
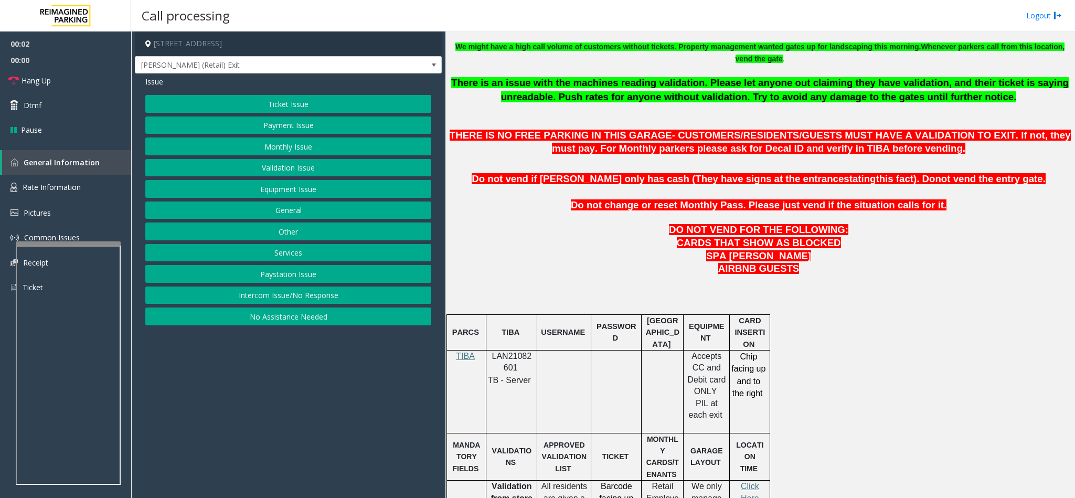
click at [515, 364] on span "LAN21082601" at bounding box center [512, 362] width 40 height 20
copy p "LAN21082601"
click at [295, 169] on button "Validation Issue" at bounding box center [288, 168] width 286 height 18
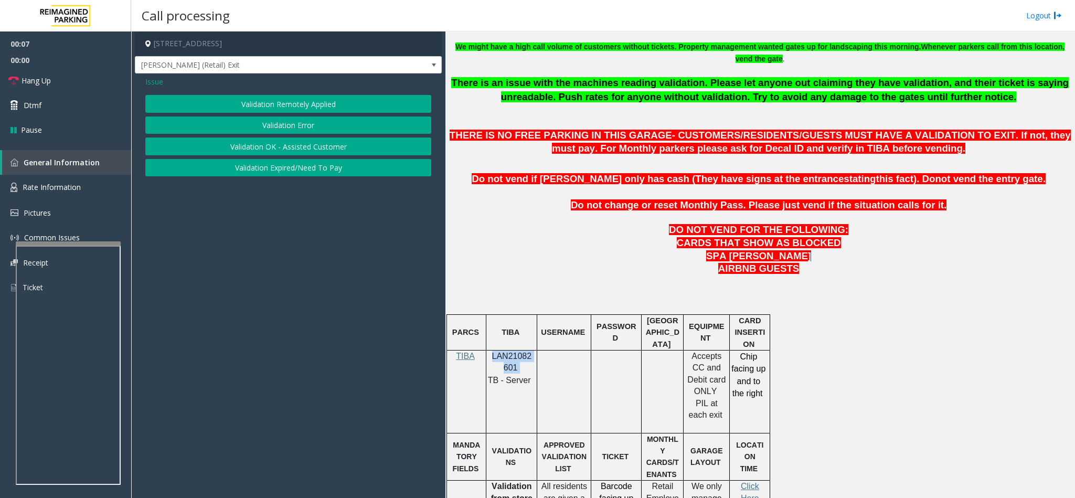
drag, startPoint x: 295, startPoint y: 169, endPoint x: 246, endPoint y: 102, distance: 82.6
click at [290, 130] on button "Validation Error" at bounding box center [288, 126] width 286 height 18
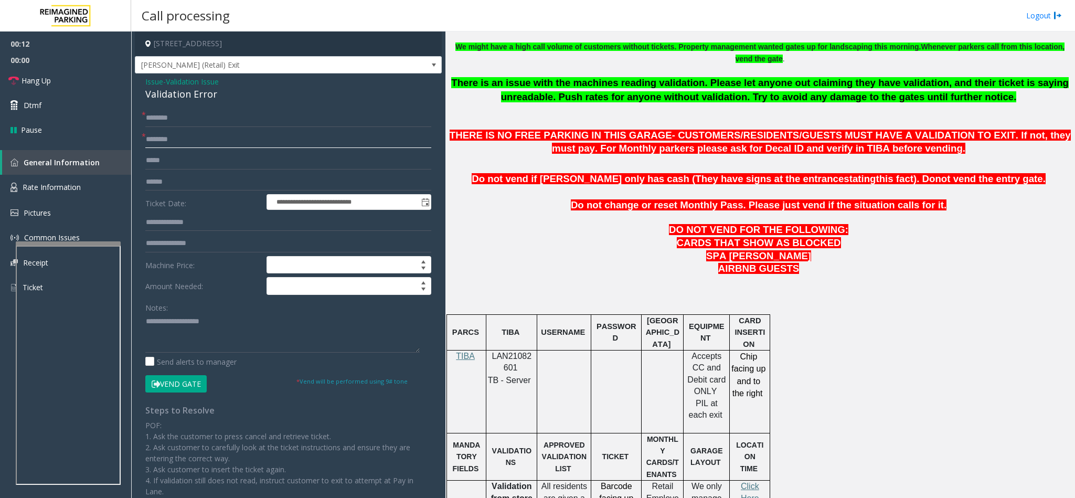
click at [169, 142] on input "text" at bounding box center [288, 140] width 286 height 18
click at [161, 115] on input "text" at bounding box center [288, 118] width 286 height 18
type input "********"
click at [167, 132] on input "text" at bounding box center [288, 140] width 286 height 18
type input "********"
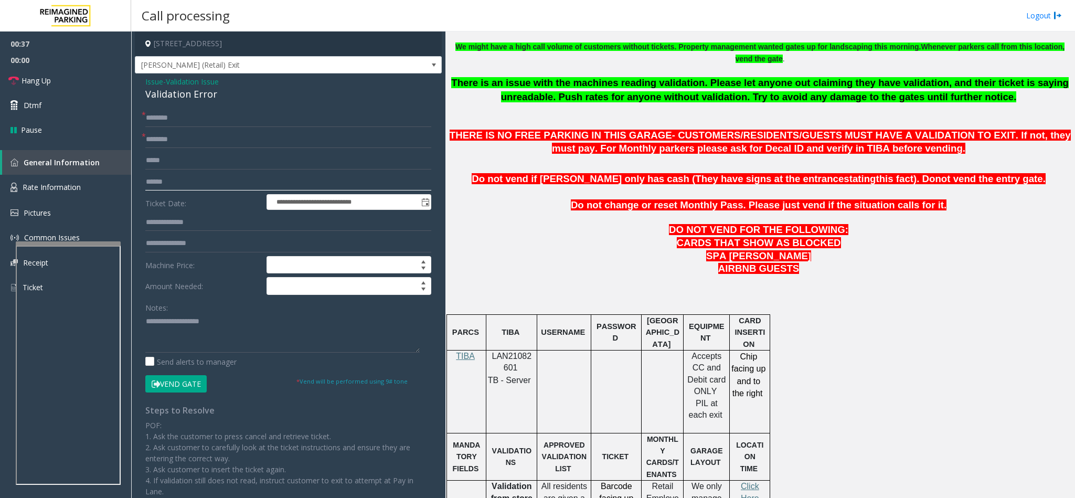
click at [202, 184] on input "text" at bounding box center [288, 182] width 286 height 18
type input "*******"
click at [191, 228] on input "text" at bounding box center [288, 223] width 286 height 18
type input "******"
click at [184, 90] on div "Validation Error" at bounding box center [288, 94] width 286 height 14
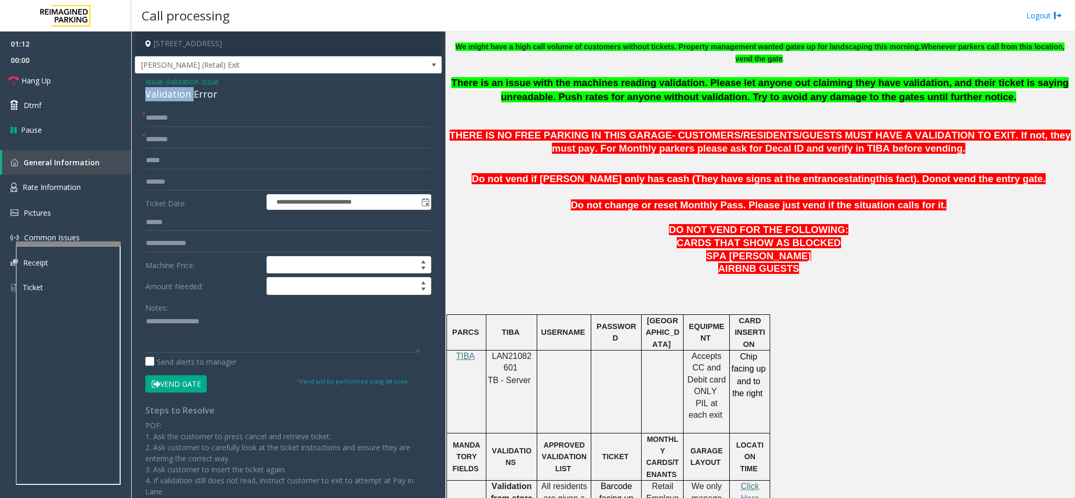
click at [184, 90] on div "Validation Error" at bounding box center [288, 94] width 286 height 14
click at [145, 322] on textarea at bounding box center [282, 332] width 274 height 39
drag, startPoint x: 276, startPoint y: 323, endPoint x: 289, endPoint y: 316, distance: 14.6
click at [285, 316] on textarea at bounding box center [282, 332] width 274 height 39
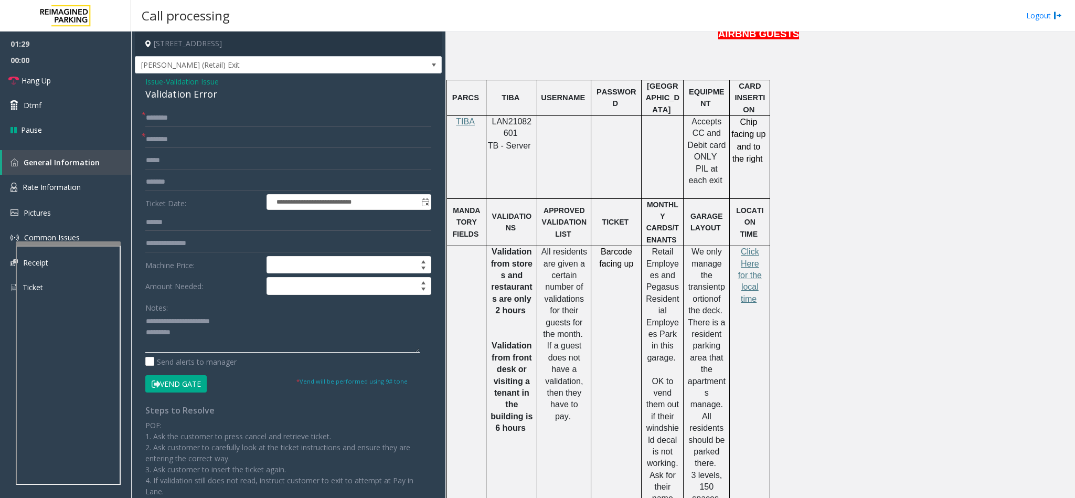
scroll to position [630, 0]
click at [748, 271] on span "Click Here for the local time" at bounding box center [750, 274] width 24 height 56
click at [211, 335] on textarea at bounding box center [282, 332] width 274 height 39
click at [189, 331] on textarea at bounding box center [282, 332] width 274 height 39
drag, startPoint x: 198, startPoint y: 386, endPoint x: 200, endPoint y: 366, distance: 20.5
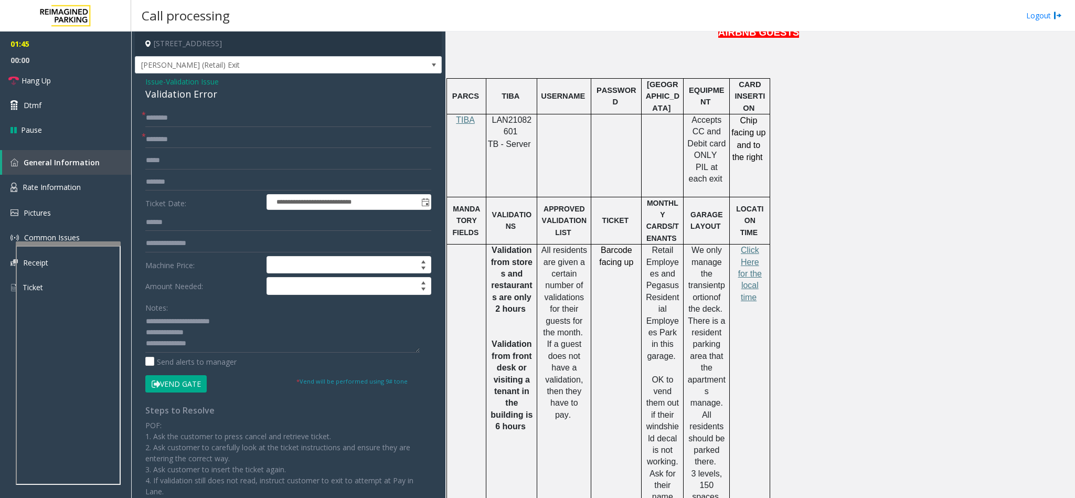
click at [198, 383] on button "Vend Gate" at bounding box center [175, 384] width 61 height 18
click at [209, 345] on textarea at bounding box center [282, 332] width 274 height 39
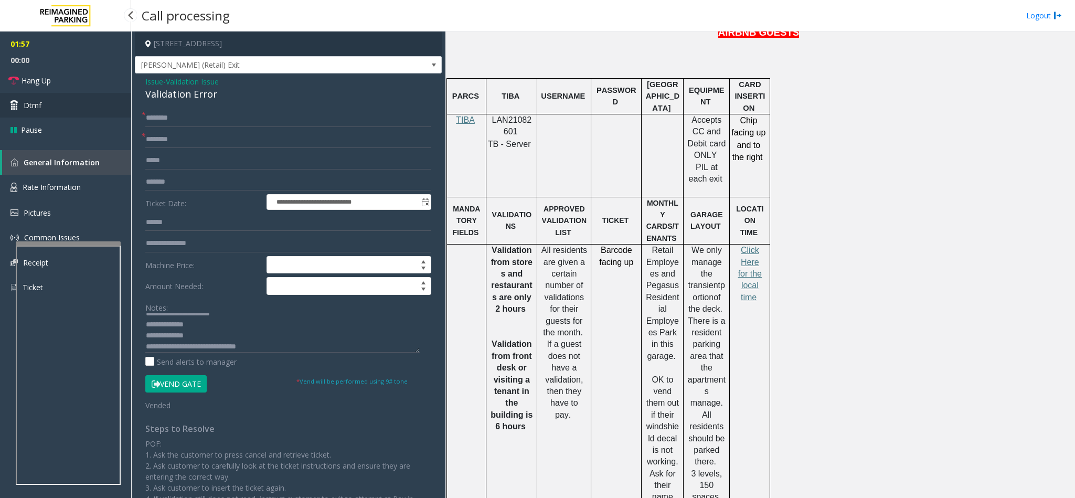
click at [69, 93] on link "Dtmf" at bounding box center [65, 105] width 131 height 25
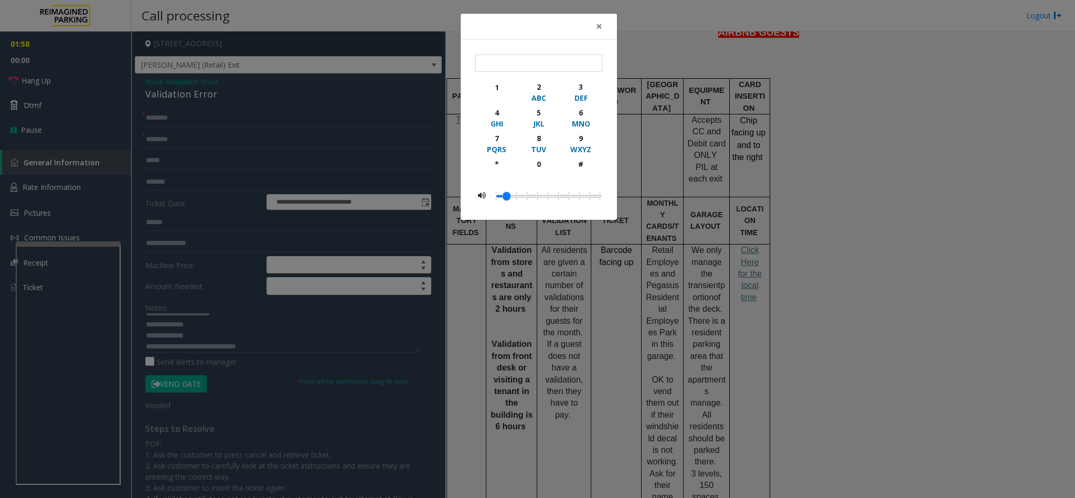
click at [71, 81] on div "× 1 2 ABC 3 DEF 4 GHI 5 JKL 6 MNO 7 PQRS 8 TUV 9 WXYZ * 0 #" at bounding box center [537, 249] width 1075 height 498
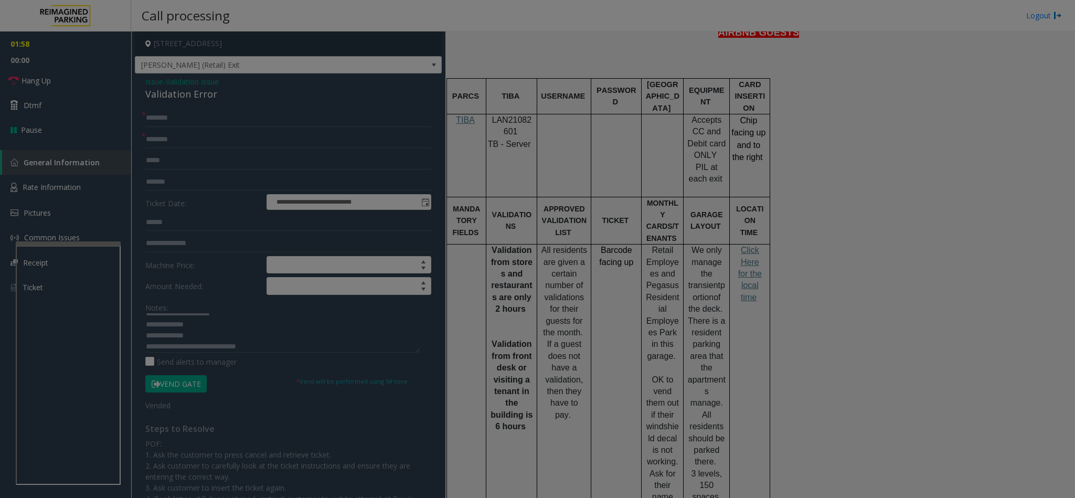
click at [71, 81] on body "**********" at bounding box center [537, 249] width 1075 height 498
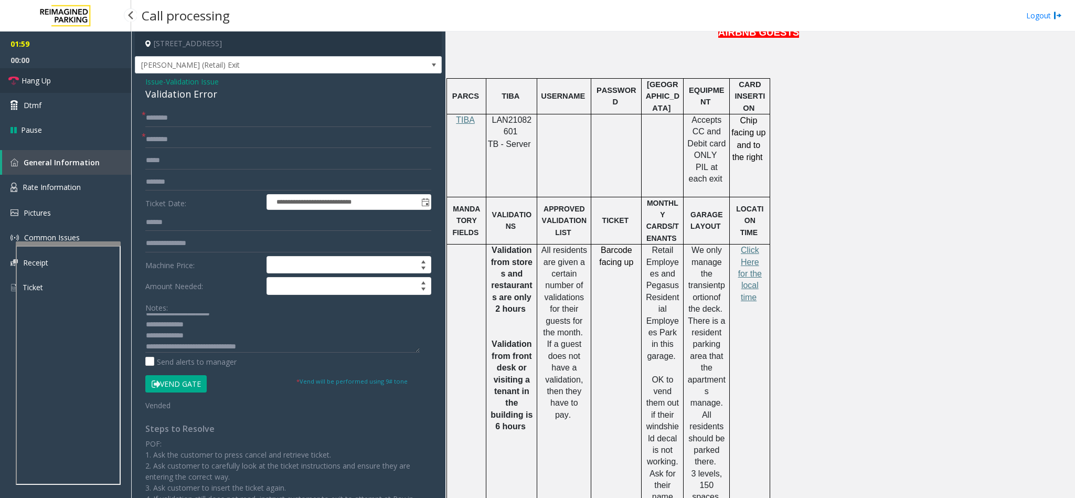
click at [71, 75] on link "Hang Up" at bounding box center [65, 80] width 131 height 25
click at [268, 343] on textarea at bounding box center [282, 332] width 274 height 39
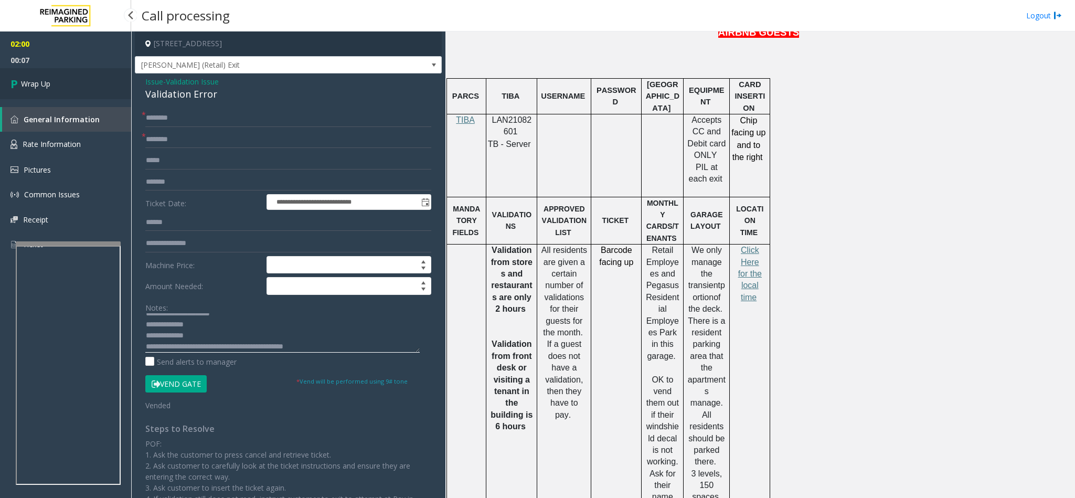
type textarea "**********"
click at [81, 90] on link "Wrap Up" at bounding box center [65, 83] width 131 height 31
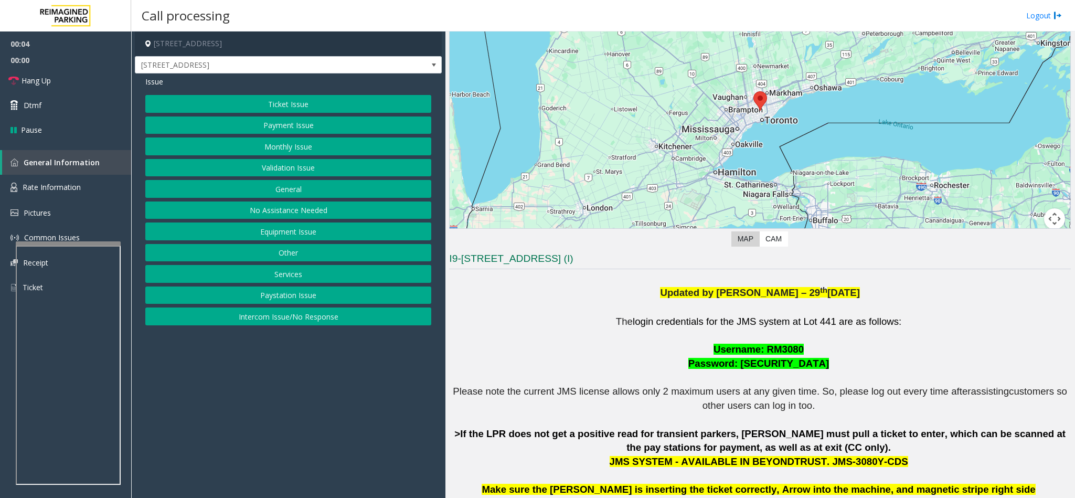
scroll to position [315, 0]
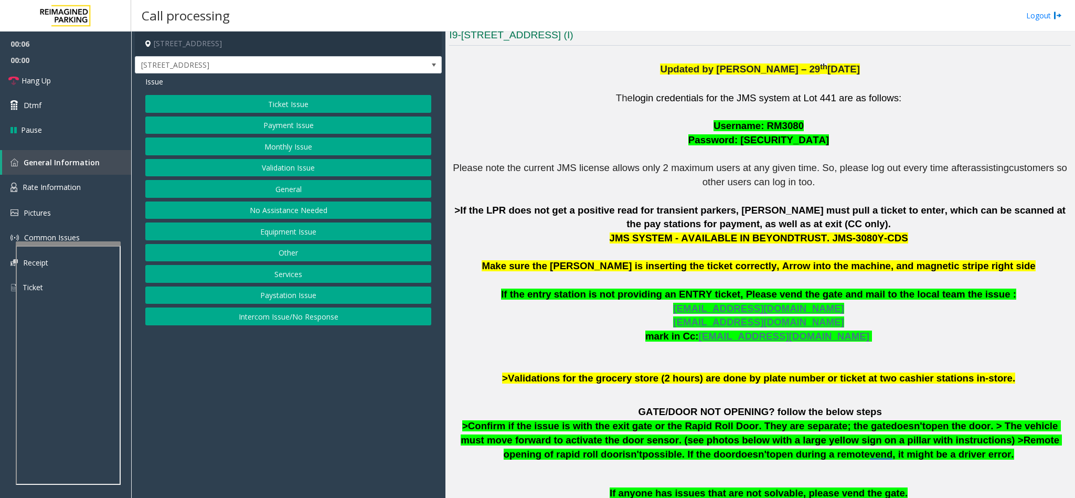
click at [264, 165] on button "Validation Issue" at bounding box center [288, 168] width 286 height 18
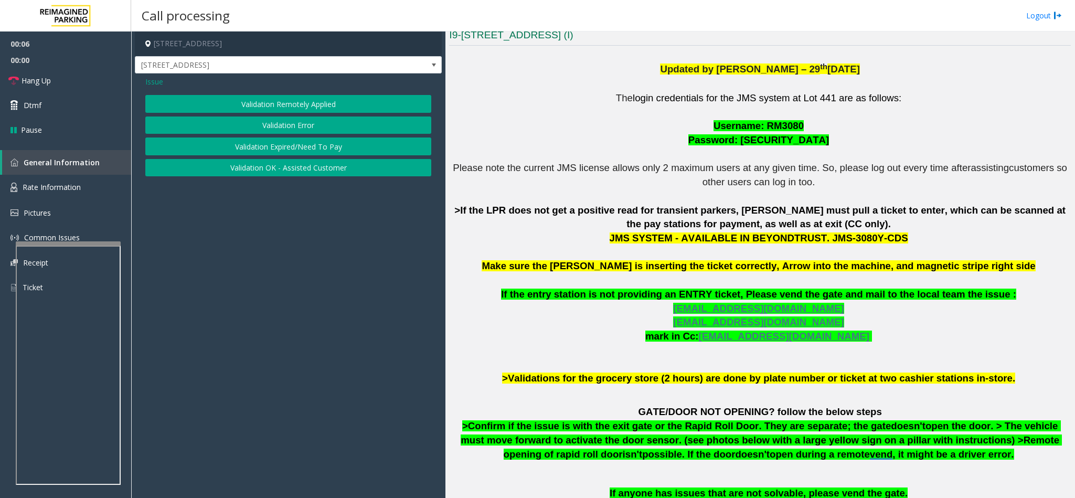
click at [261, 123] on button "Validation Error" at bounding box center [288, 126] width 286 height 18
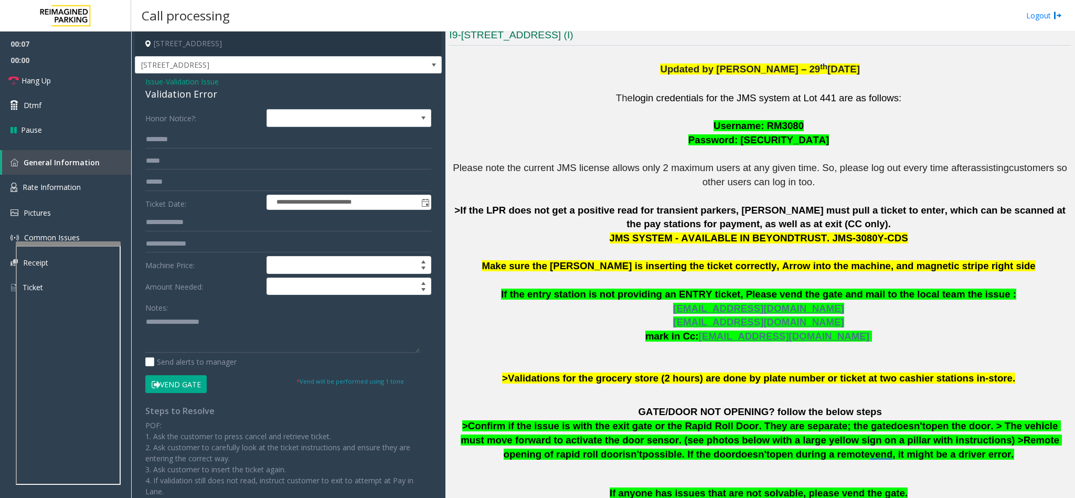
click at [172, 98] on div "Validation Error" at bounding box center [288, 94] width 286 height 14
click at [172, 97] on div "Validation Error" at bounding box center [288, 94] width 286 height 14
click at [146, 319] on textarea at bounding box center [282, 332] width 274 height 39
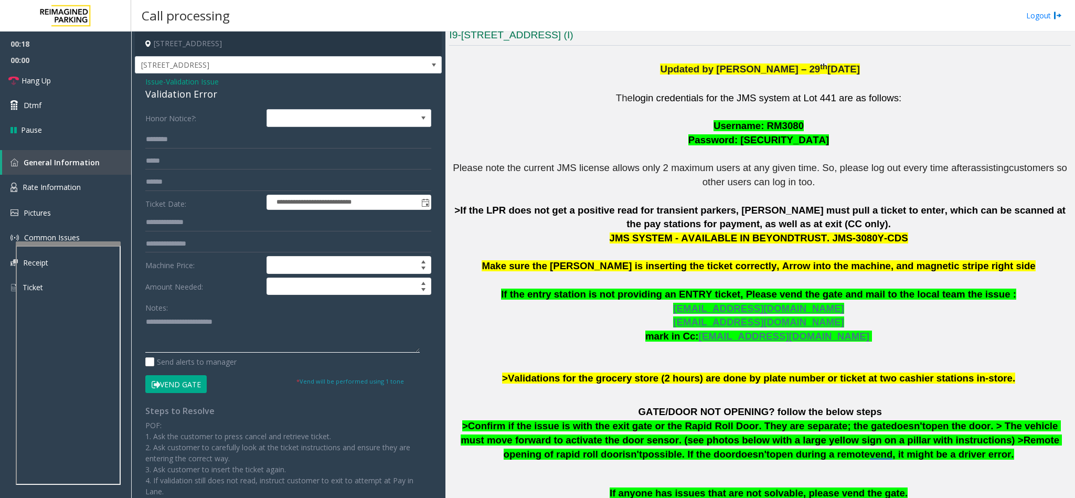
type textarea "**********"
click at [178, 136] on input "text" at bounding box center [288, 140] width 286 height 18
type input "****"
click at [179, 178] on input "text" at bounding box center [288, 182] width 286 height 18
click at [231, 326] on textarea at bounding box center [282, 332] width 274 height 39
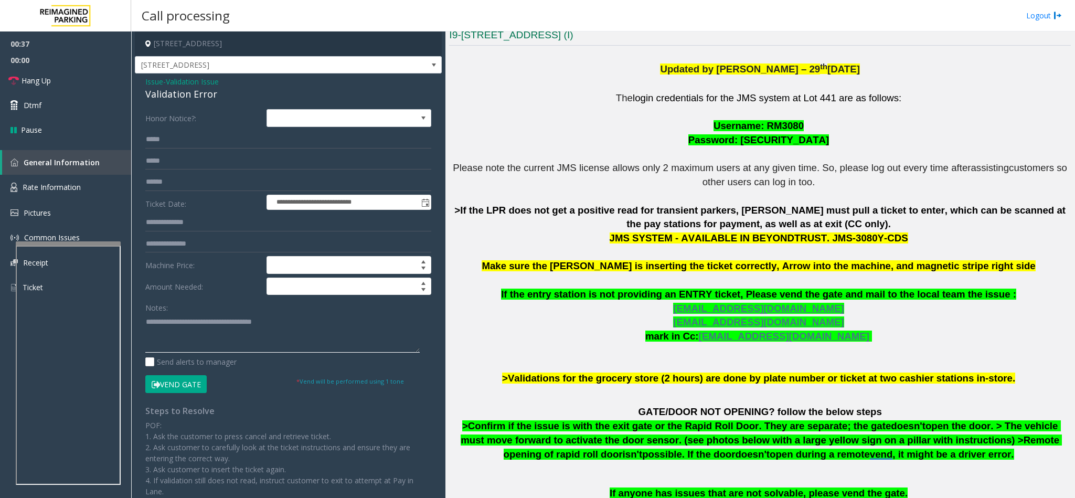
type textarea "**********"
click at [186, 179] on input "text" at bounding box center [288, 182] width 286 height 18
type input "******"
click at [205, 215] on input "text" at bounding box center [288, 223] width 286 height 18
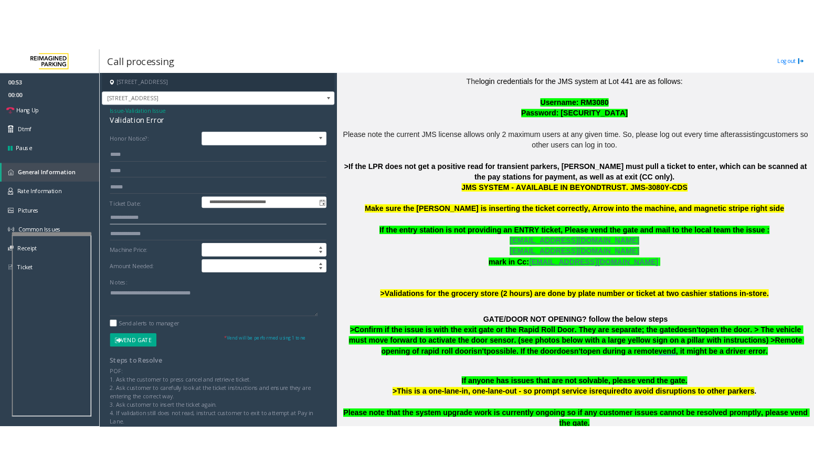
scroll to position [394, 0]
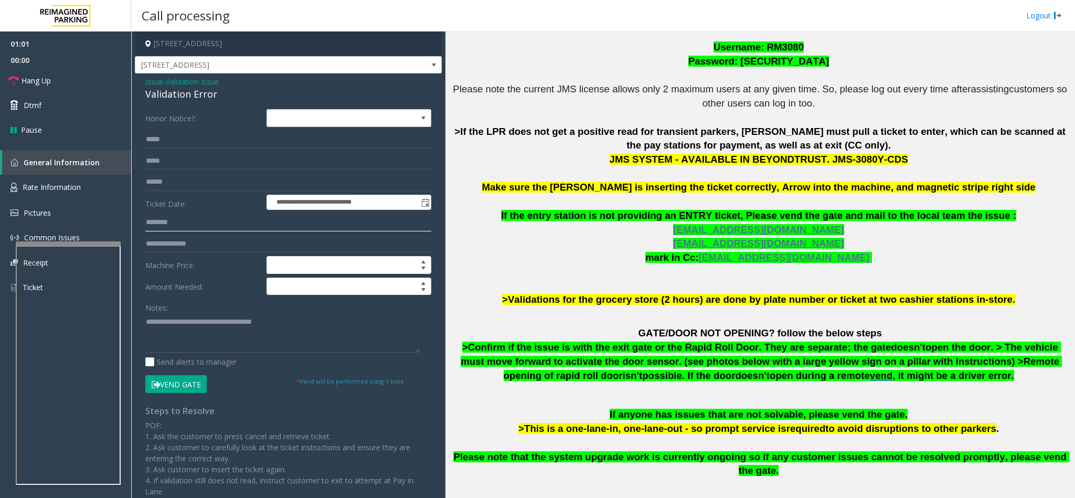
type input "********"
click at [176, 384] on button "Vend Gate" at bounding box center [175, 384] width 61 height 18
click at [300, 317] on textarea at bounding box center [282, 332] width 274 height 39
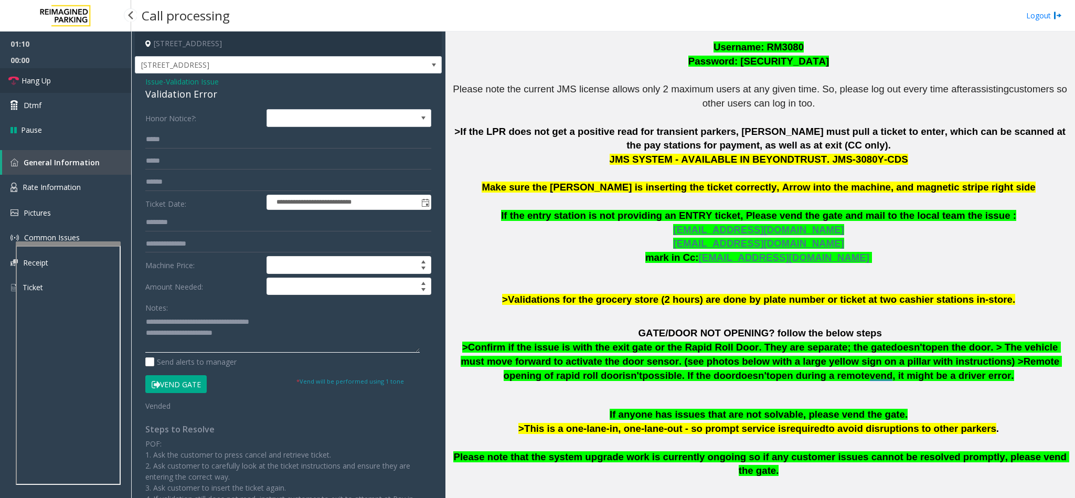
type textarea "**********"
click at [90, 87] on link "Hang Up" at bounding box center [65, 80] width 131 height 25
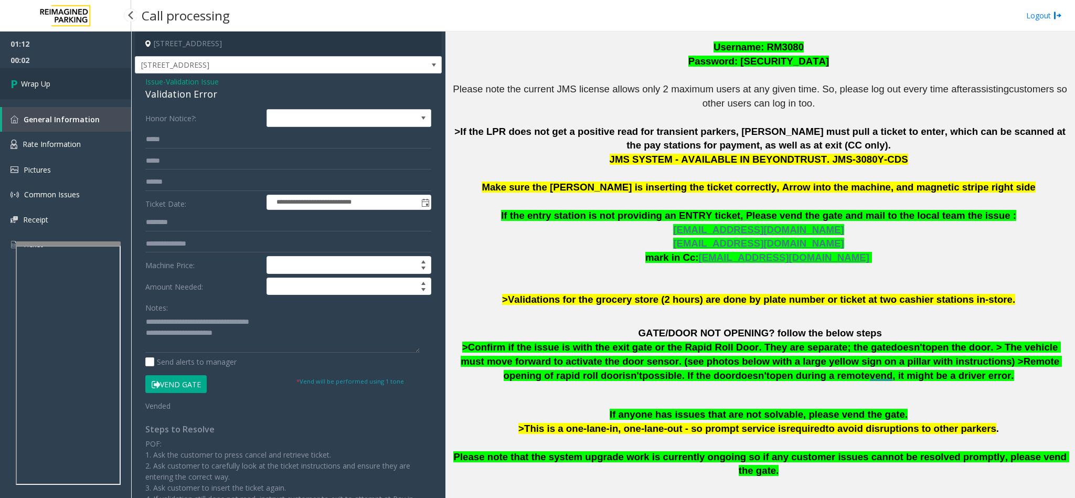
click at [98, 72] on link "Wrap Up" at bounding box center [65, 83] width 131 height 31
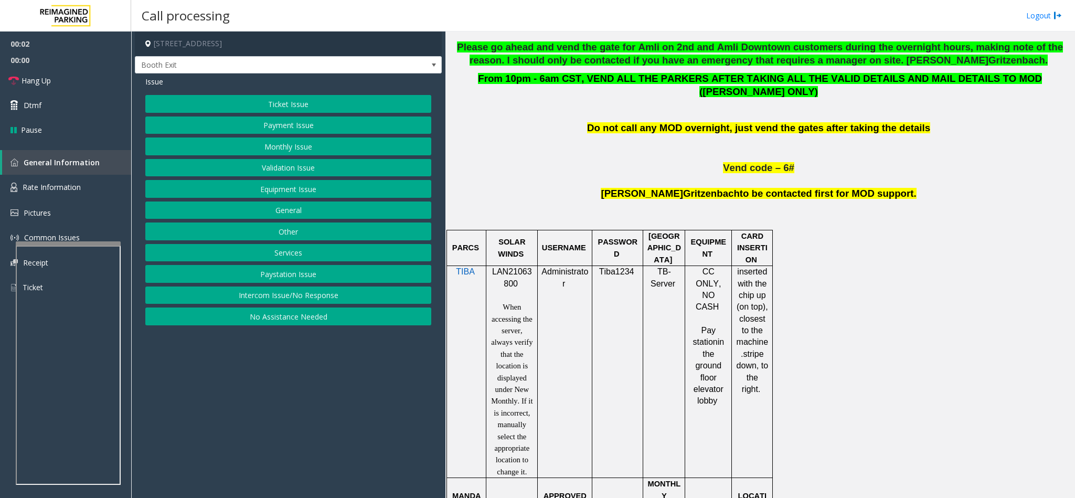
scroll to position [551, 0]
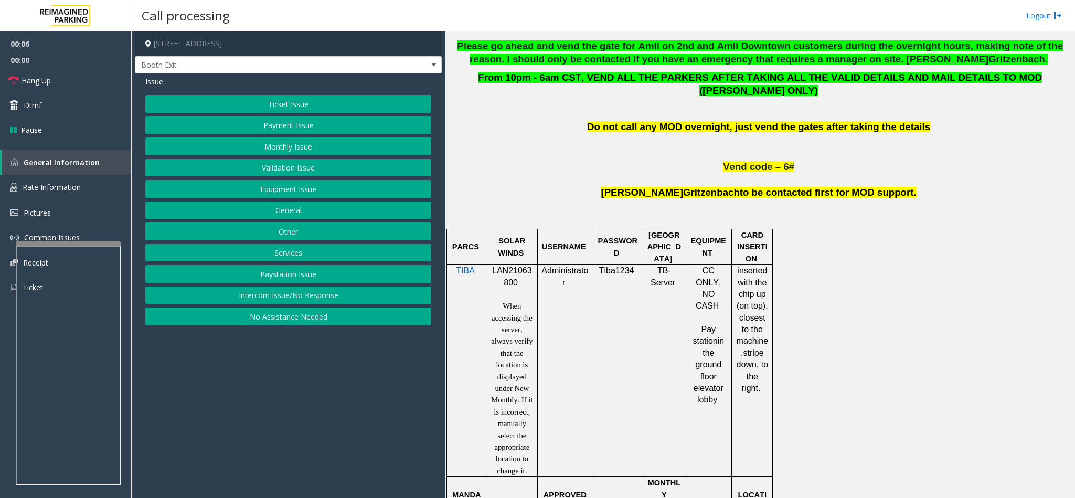
click at [503, 266] on span "LAN21063800" at bounding box center [512, 276] width 40 height 20
copy p "LAN21063800"
click at [304, 170] on button "Validation Issue" at bounding box center [288, 168] width 286 height 18
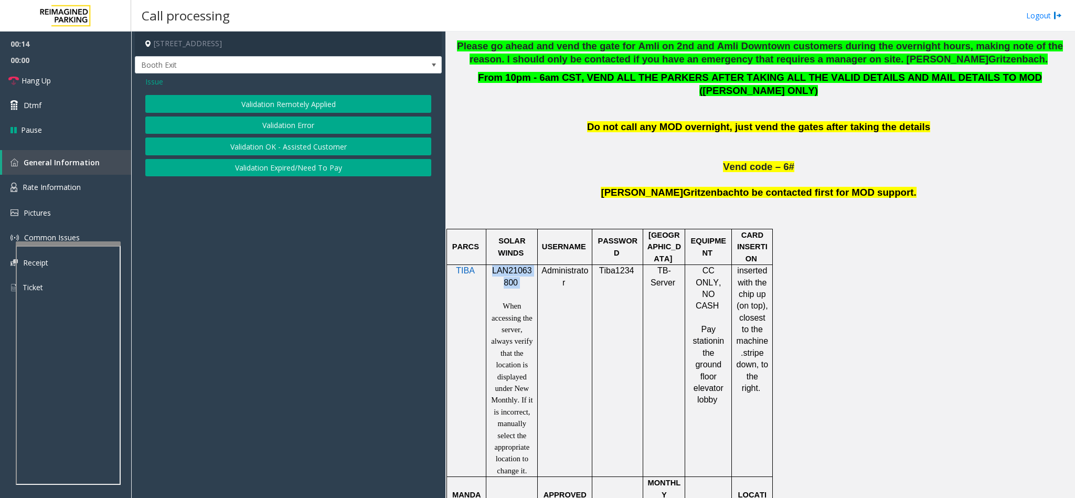
click at [270, 125] on button "Validation Error" at bounding box center [288, 126] width 286 height 18
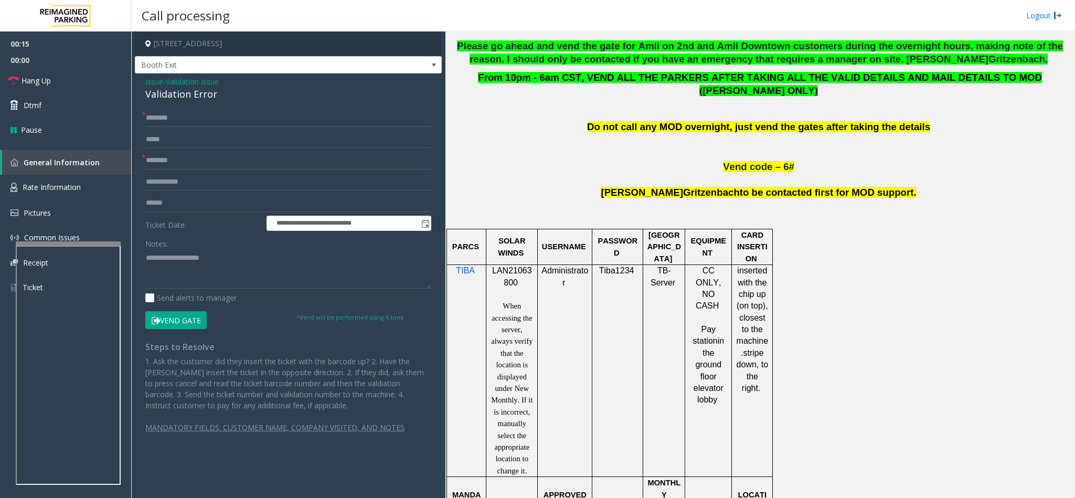
click at [192, 96] on div "Validation Error" at bounding box center [288, 94] width 286 height 14
click at [143, 255] on div "**********" at bounding box center [288, 276] width 302 height 335
click at [144, 257] on div "**********" at bounding box center [288, 276] width 302 height 335
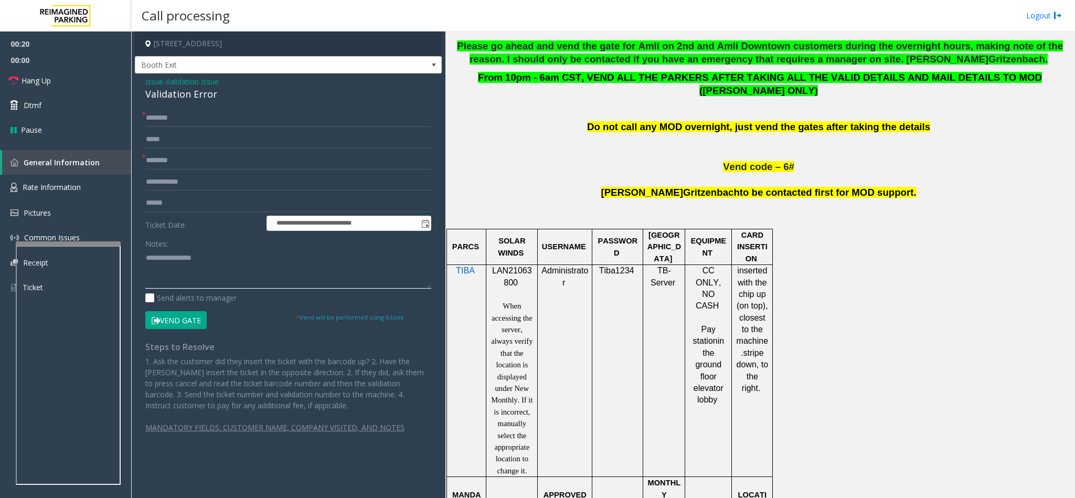
click at [145, 257] on textarea at bounding box center [288, 268] width 286 height 39
type textarea "**********"
click at [183, 153] on input "text" at bounding box center [288, 161] width 286 height 18
type input "*******"
click at [150, 118] on input "text" at bounding box center [288, 118] width 286 height 18
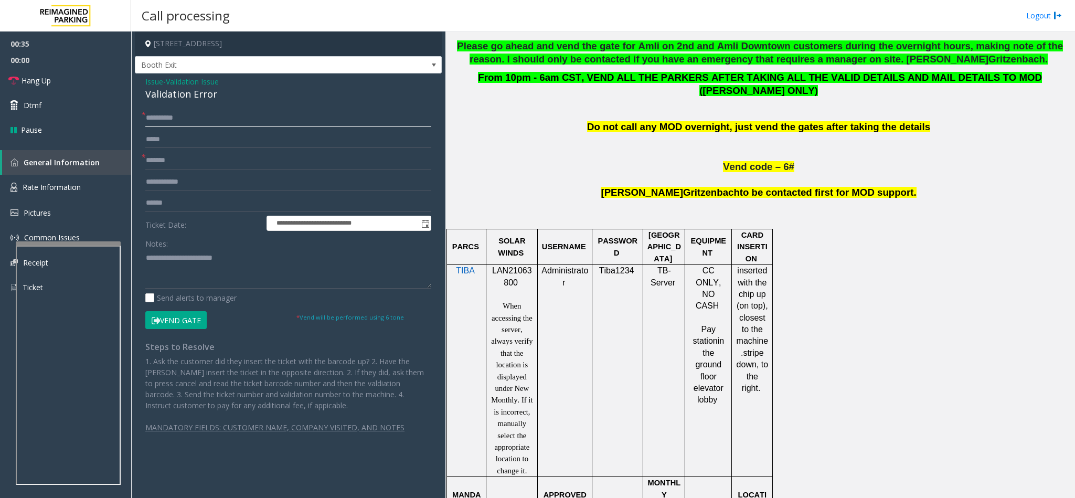
type input "*********"
click at [168, 202] on input "text" at bounding box center [288, 203] width 286 height 18
click at [233, 260] on textarea at bounding box center [288, 268] width 286 height 39
click at [241, 258] on textarea at bounding box center [288, 268] width 286 height 39
type textarea "**********"
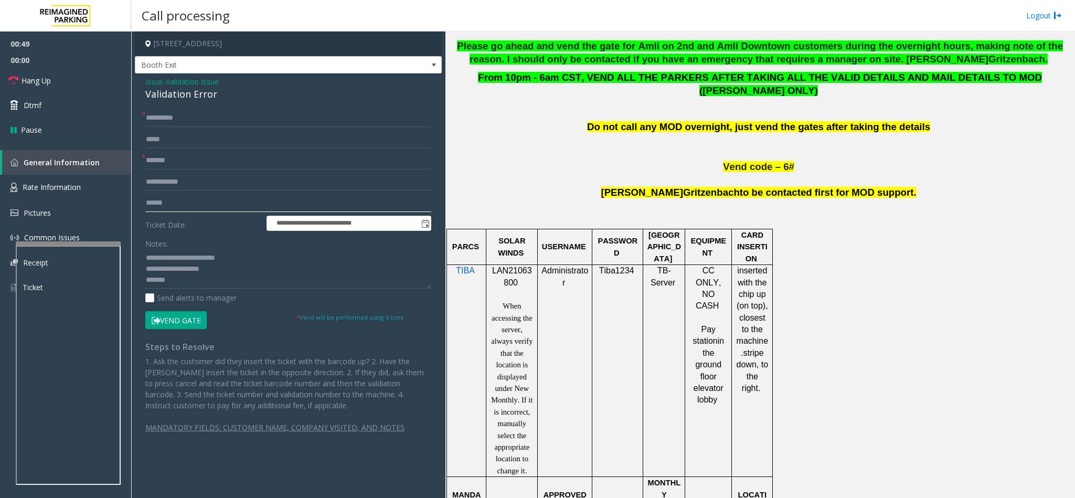
click at [200, 205] on input "text" at bounding box center [288, 203] width 286 height 18
type input "*******"
click at [232, 270] on textarea at bounding box center [288, 268] width 286 height 39
click at [187, 317] on button "Vend Gate" at bounding box center [175, 320] width 61 height 18
click at [219, 271] on textarea at bounding box center [288, 268] width 286 height 39
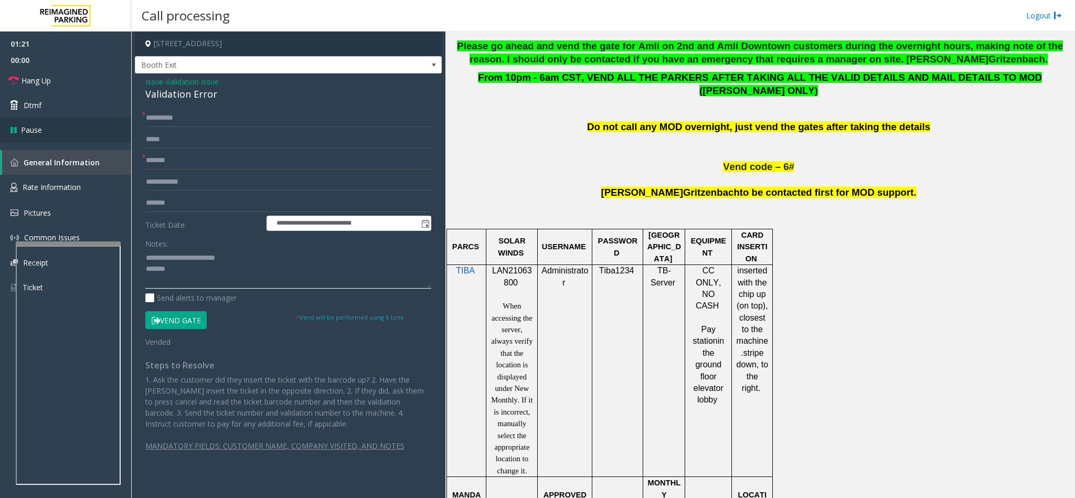
type textarea "**********"
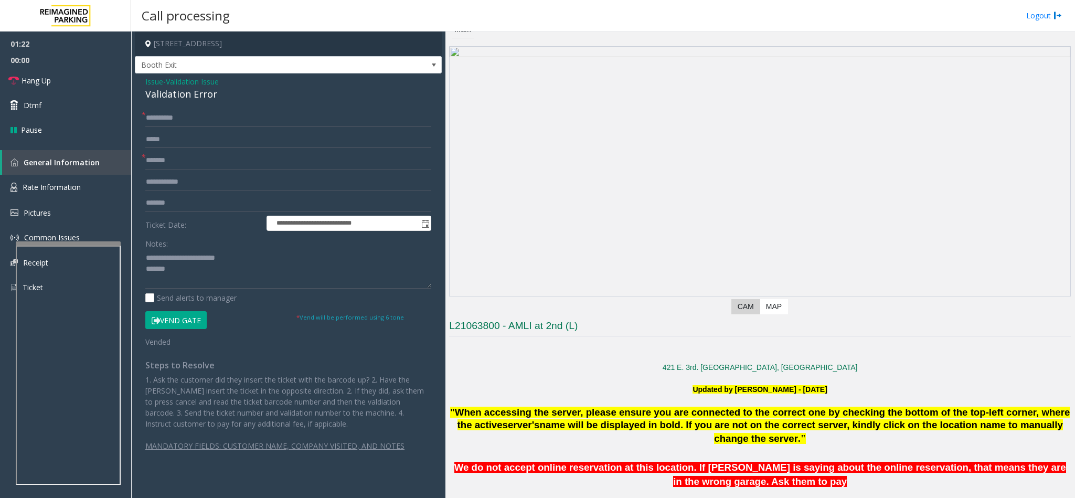
scroll to position [0, 0]
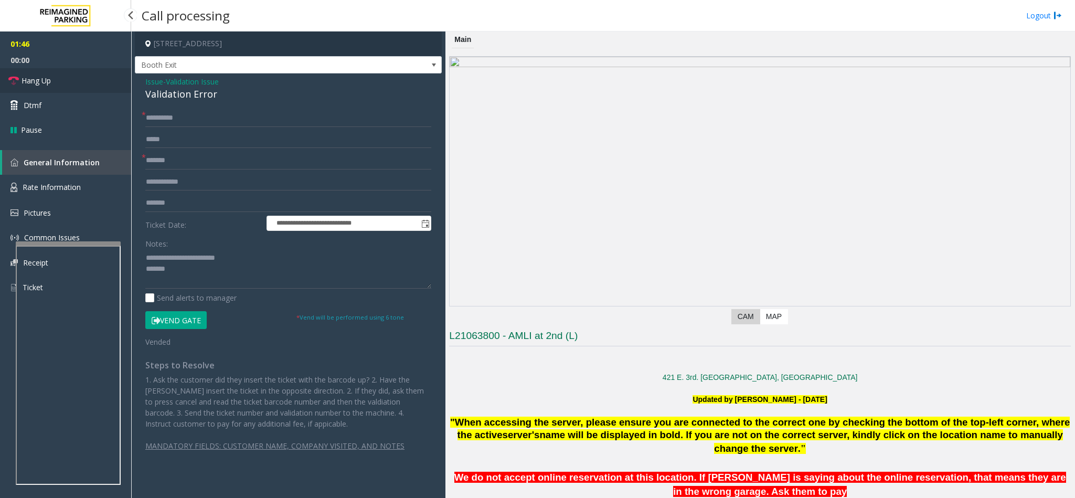
click at [93, 85] on link "Hang Up" at bounding box center [65, 80] width 131 height 25
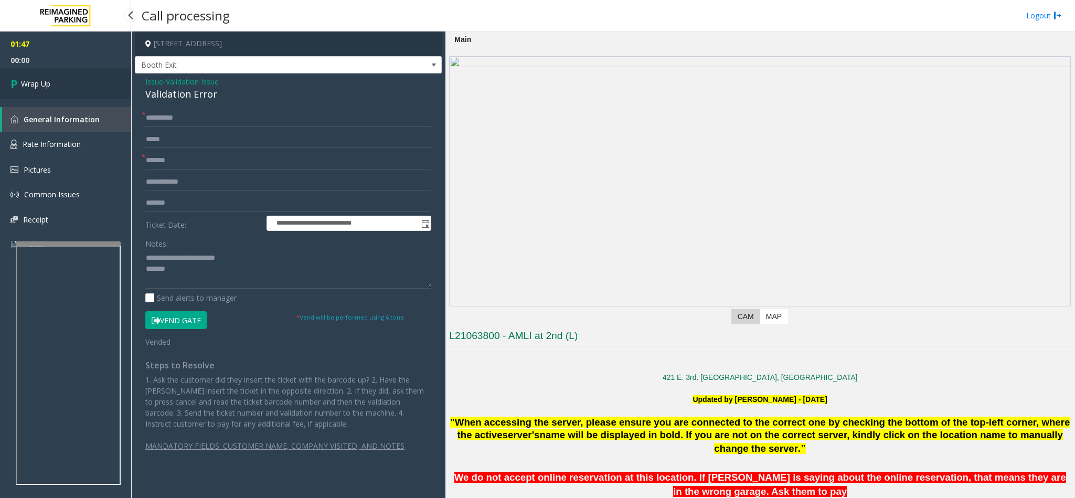
click at [93, 85] on link "Wrap Up" at bounding box center [65, 83] width 131 height 31
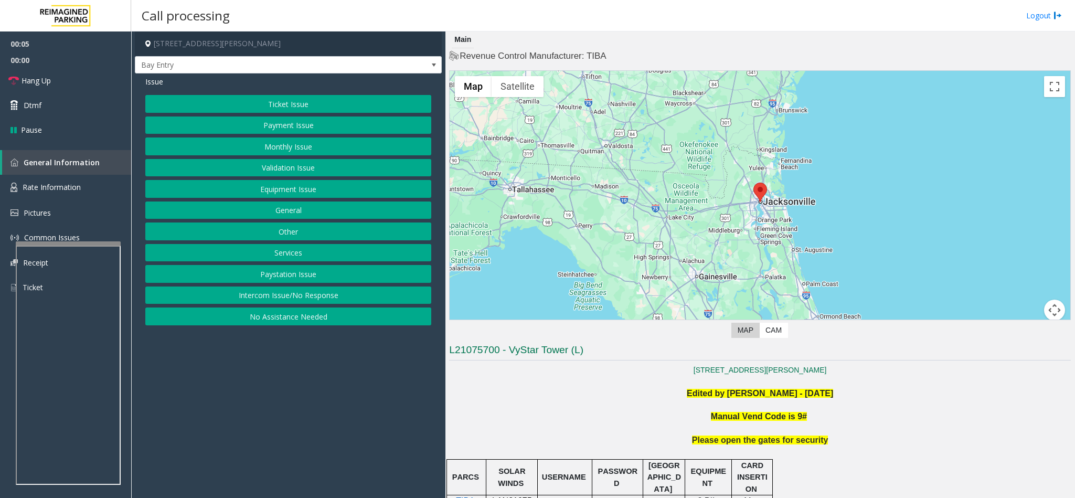
drag, startPoint x: 268, startPoint y: 304, endPoint x: 277, endPoint y: 293, distance: 14.5
click at [265, 303] on button "Intercom Issue/No Response" at bounding box center [288, 296] width 286 height 18
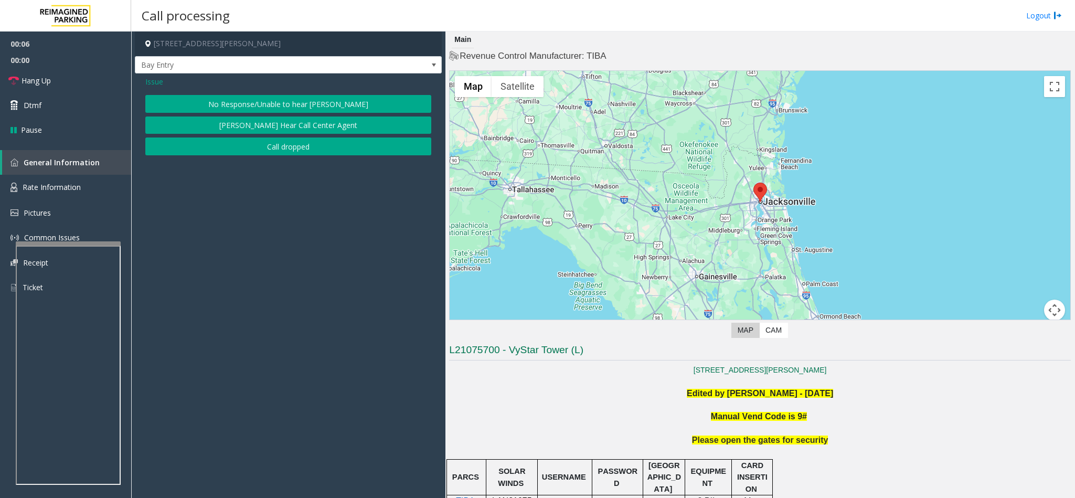
click at [235, 109] on button "No Response/Unable to hear [PERSON_NAME]" at bounding box center [288, 104] width 286 height 18
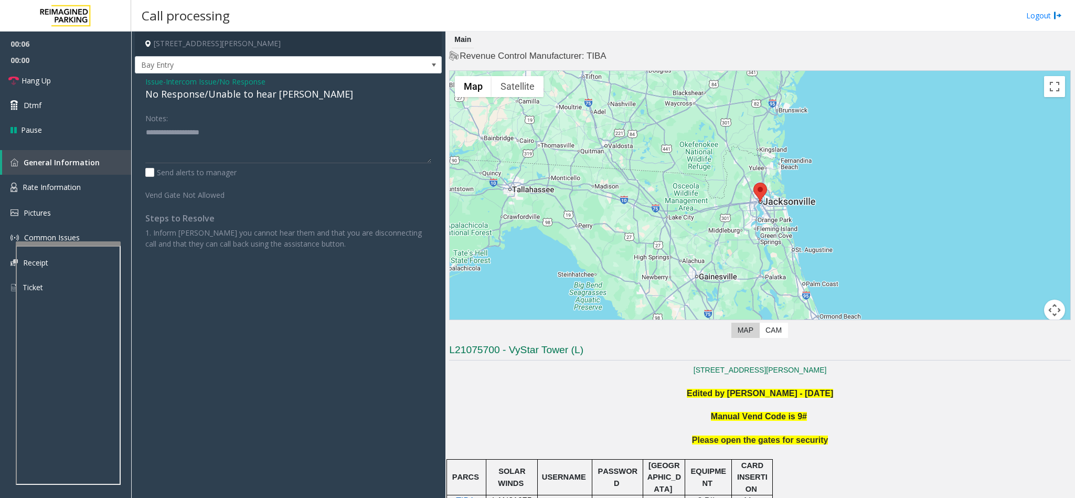
click at [189, 100] on div "No Response/Unable to hear [PERSON_NAME]" at bounding box center [288, 94] width 286 height 14
click at [295, 133] on textarea at bounding box center [288, 143] width 286 height 39
type textarea "**********"
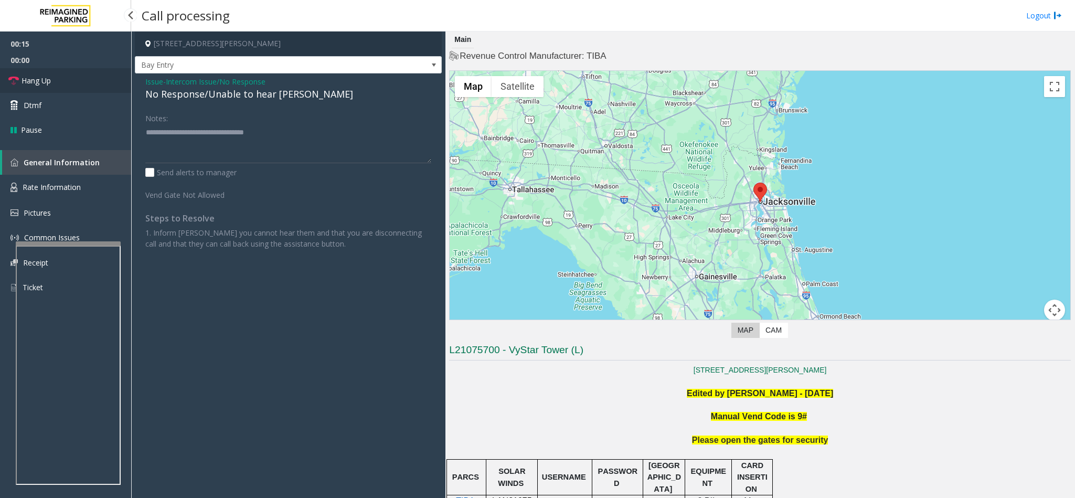
click at [60, 79] on link "Hang Up" at bounding box center [65, 80] width 131 height 25
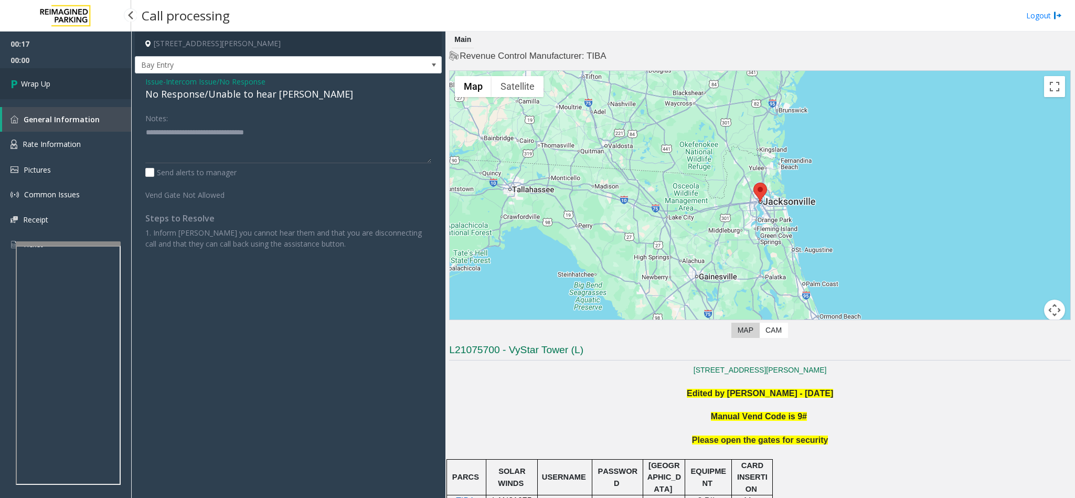
click at [59, 79] on link "Wrap Up" at bounding box center [65, 83] width 131 height 31
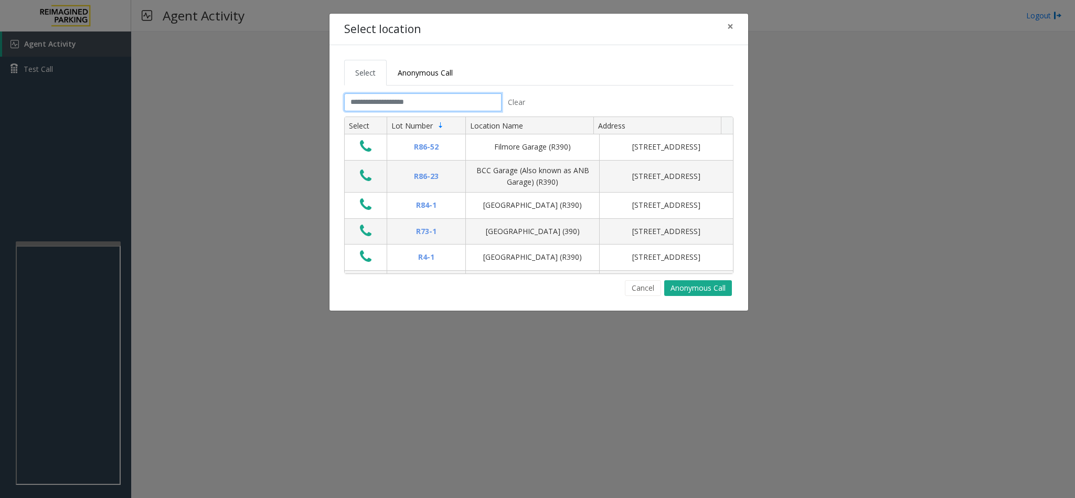
click at [364, 106] on input "text" at bounding box center [422, 102] width 157 height 18
click at [397, 82] on link "Anonymous Call" at bounding box center [425, 73] width 77 height 26
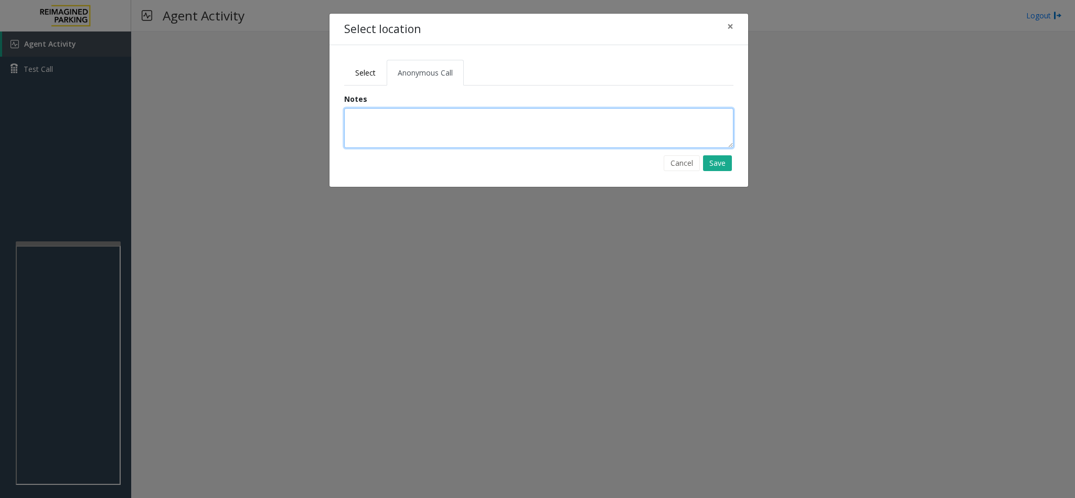
click at [392, 120] on textarea at bounding box center [538, 128] width 389 height 40
type textarea "**********"
click at [723, 165] on button "Save" at bounding box center [717, 163] width 29 height 16
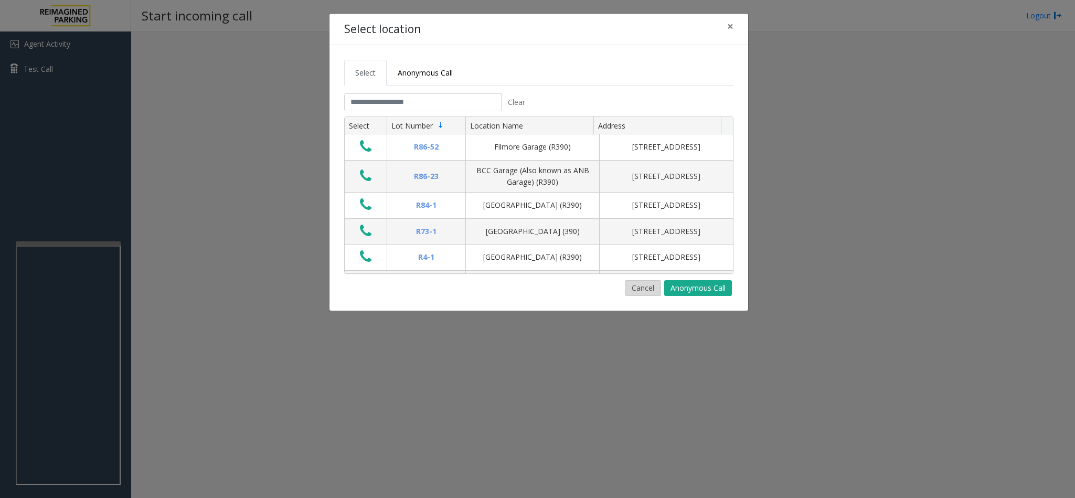
click at [631, 288] on button "Cancel" at bounding box center [643, 288] width 36 height 16
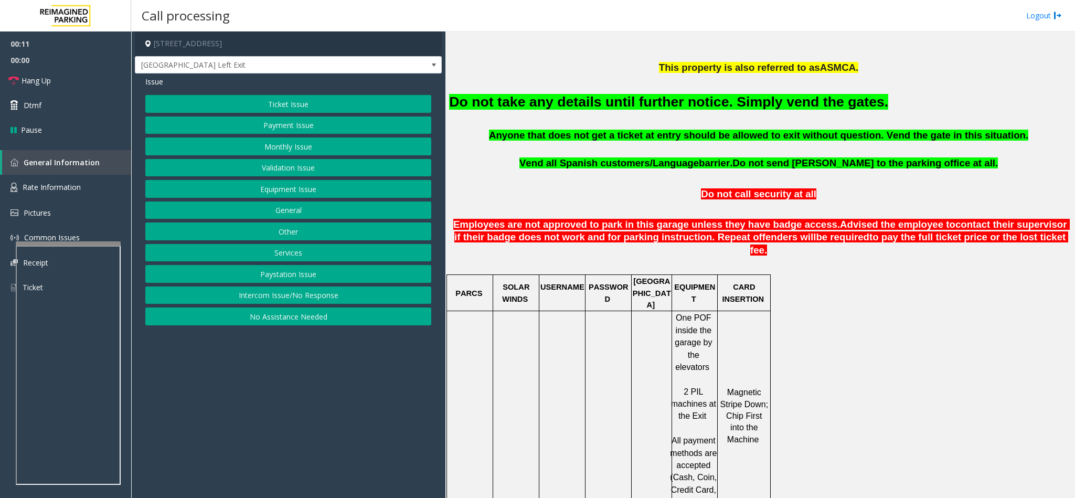
scroll to position [472, 0]
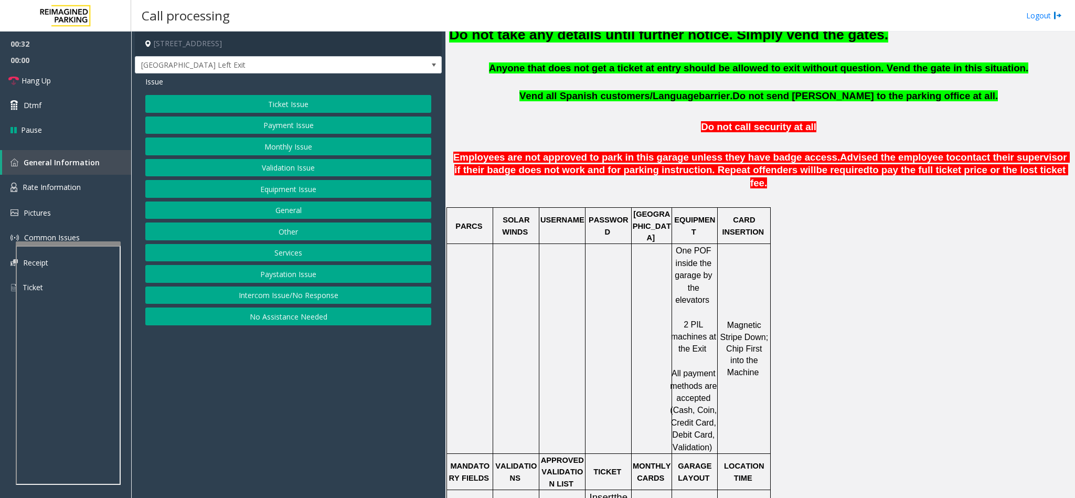
click at [285, 95] on button "Ticket Issue" at bounding box center [288, 104] width 286 height 18
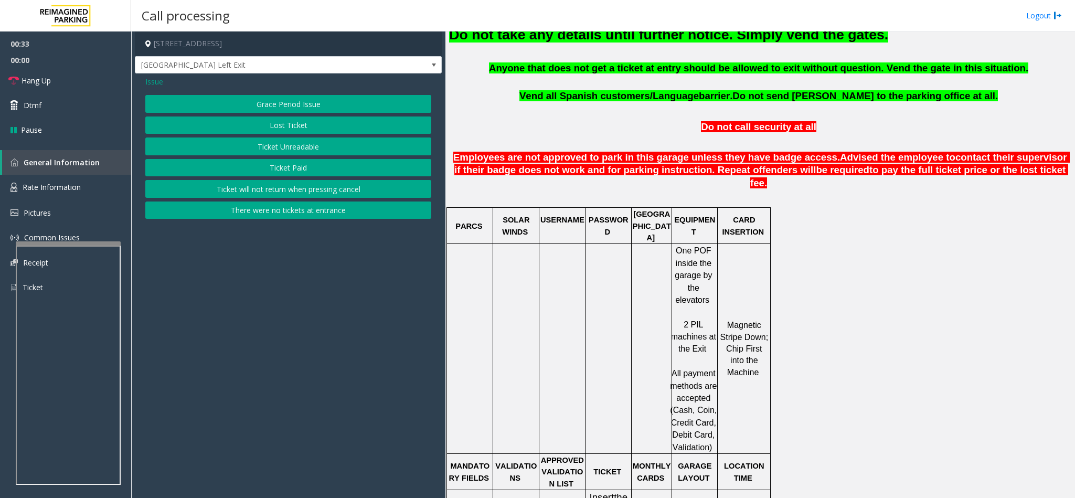
click at [289, 146] on button "Ticket Unreadable" at bounding box center [288, 146] width 286 height 18
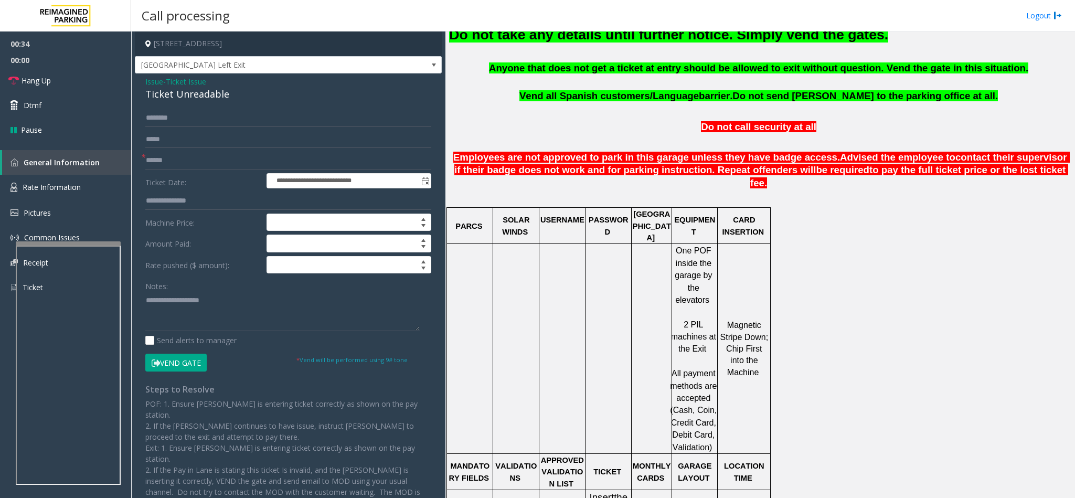
click at [150, 80] on span "Issue" at bounding box center [154, 81] width 18 height 11
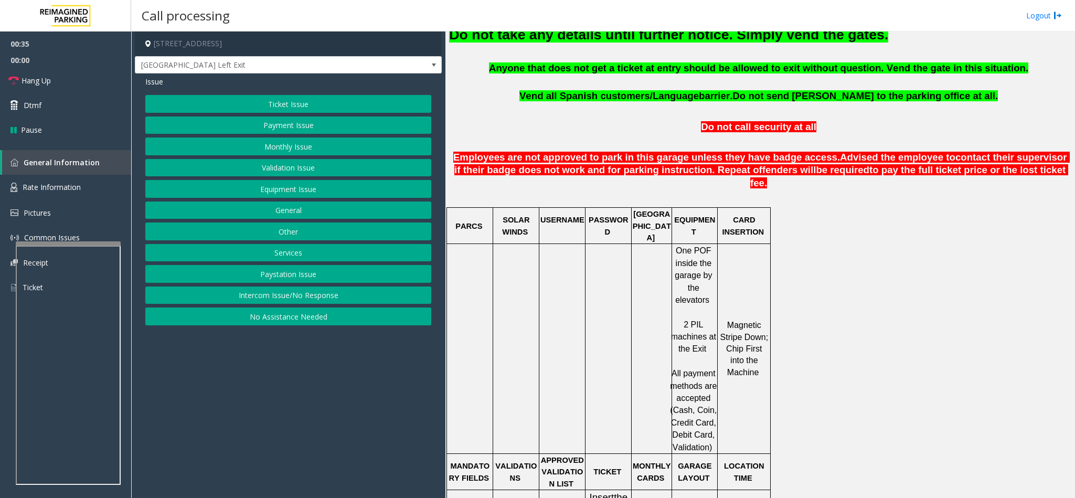
click at [249, 126] on button "Payment Issue" at bounding box center [288, 126] width 286 height 18
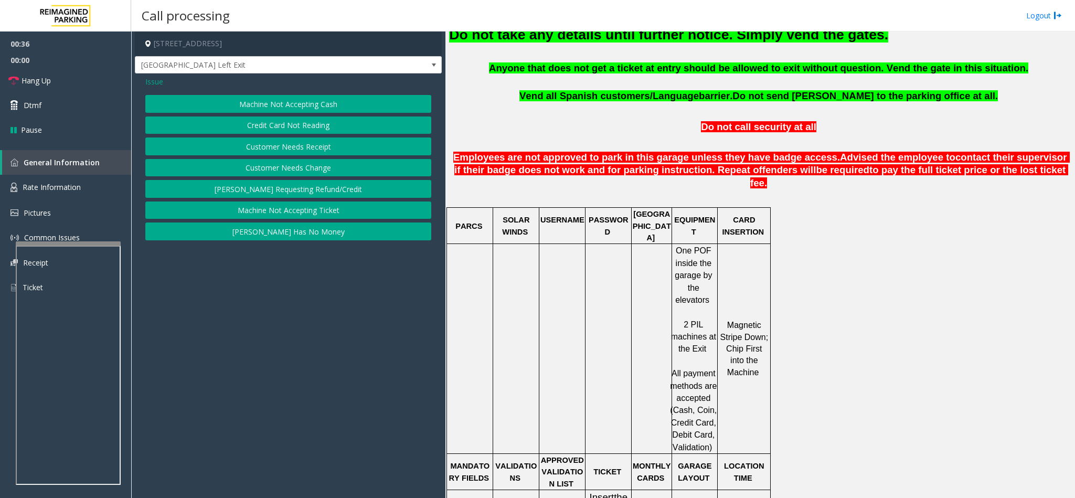
click at [272, 128] on button "Credit Card Not Reading" at bounding box center [288, 126] width 286 height 18
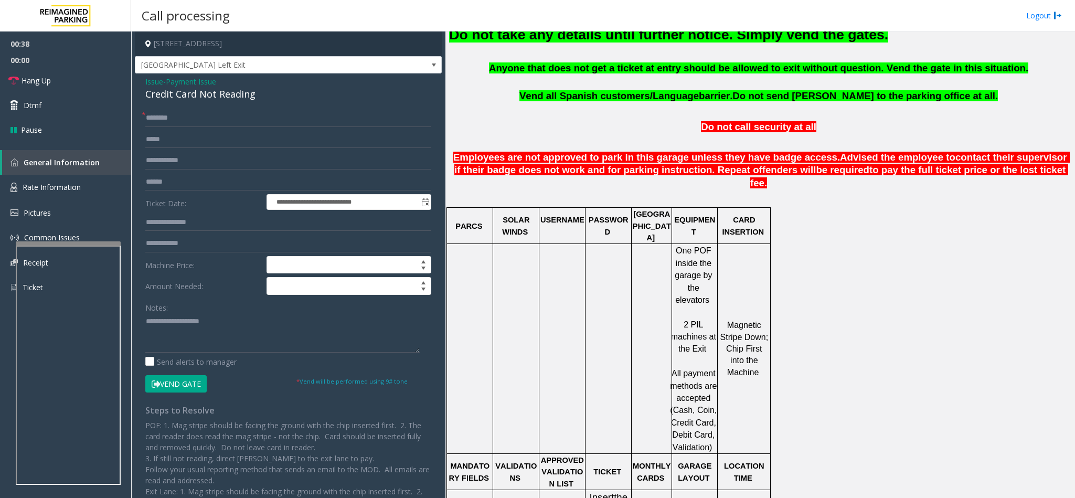
click at [172, 383] on button "Vend Gate" at bounding box center [175, 384] width 61 height 18
click at [183, 94] on div "Credit Card Not Reading" at bounding box center [288, 94] width 286 height 14
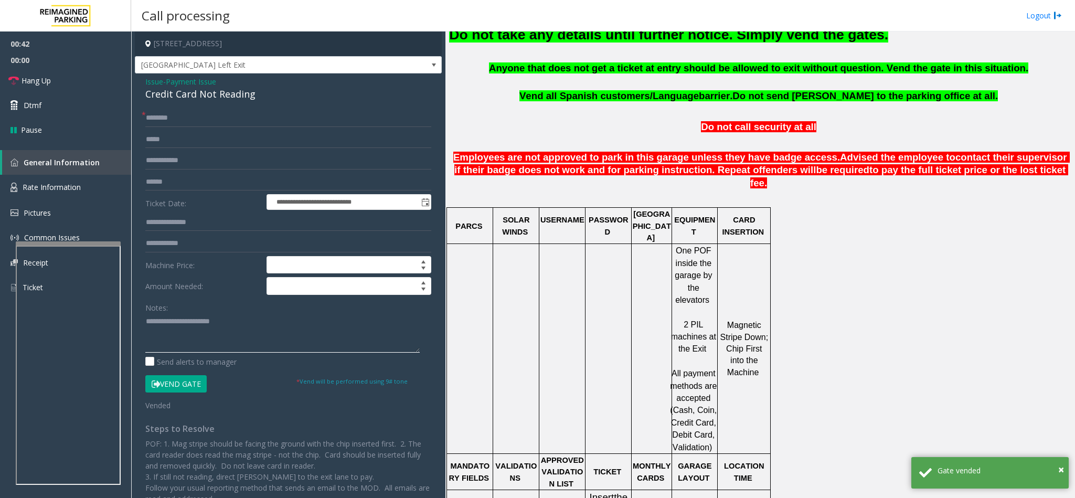
click at [146, 318] on textarea at bounding box center [282, 332] width 274 height 39
click at [265, 321] on textarea at bounding box center [282, 332] width 274 height 39
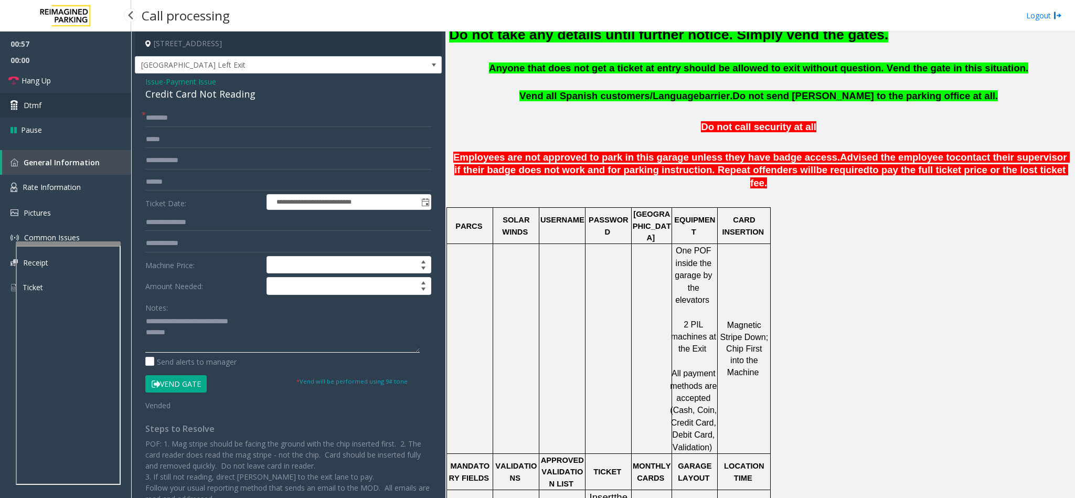
type textarea "**********"
click at [105, 107] on link "Dtmf" at bounding box center [65, 105] width 131 height 25
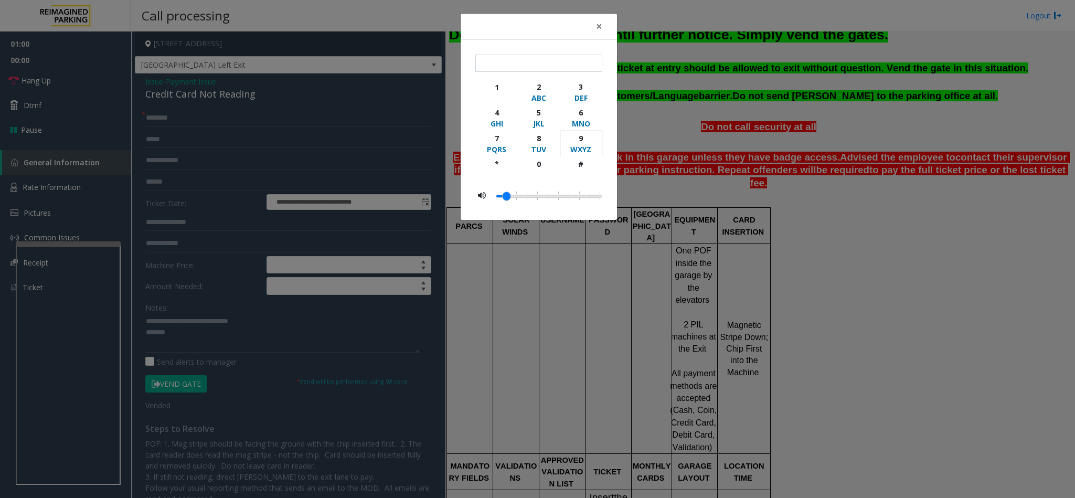
click at [577, 142] on div "9" at bounding box center [581, 138] width 29 height 11
click at [581, 167] on div "#" at bounding box center [581, 163] width 29 height 11
type input "**"
click at [598, 22] on span "×" at bounding box center [599, 26] width 6 height 15
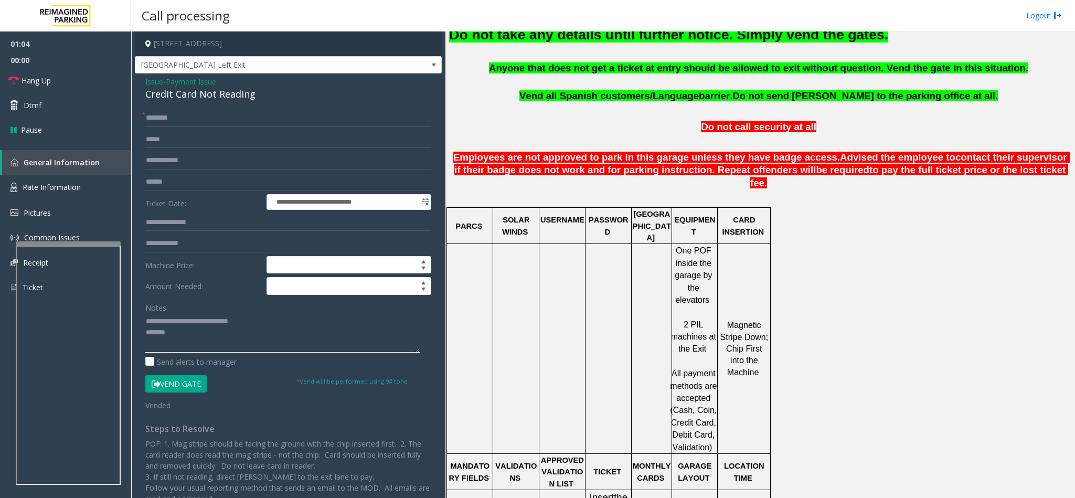
click at [192, 336] on textarea at bounding box center [282, 332] width 274 height 39
type textarea "**********"
click at [90, 86] on link "Hang Up" at bounding box center [65, 80] width 131 height 25
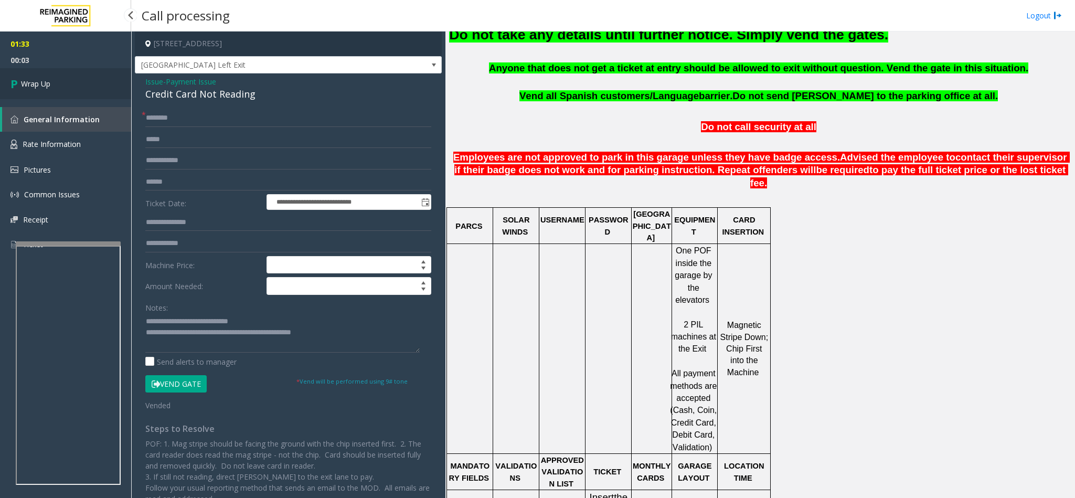
click at [93, 79] on link "Wrap Up" at bounding box center [65, 83] width 131 height 31
click at [101, 93] on link "Wrap Up" at bounding box center [65, 83] width 131 height 31
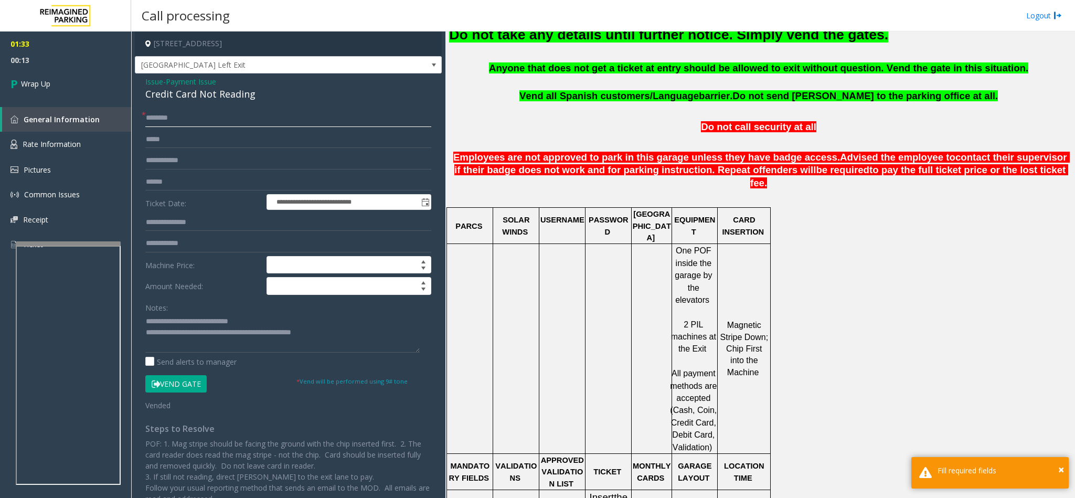
click at [161, 115] on input "text" at bounding box center [288, 118] width 286 height 18
type input "**"
click at [90, 91] on link "Wrap Up" at bounding box center [65, 83] width 131 height 31
